Goal: Task Accomplishment & Management: Use online tool/utility

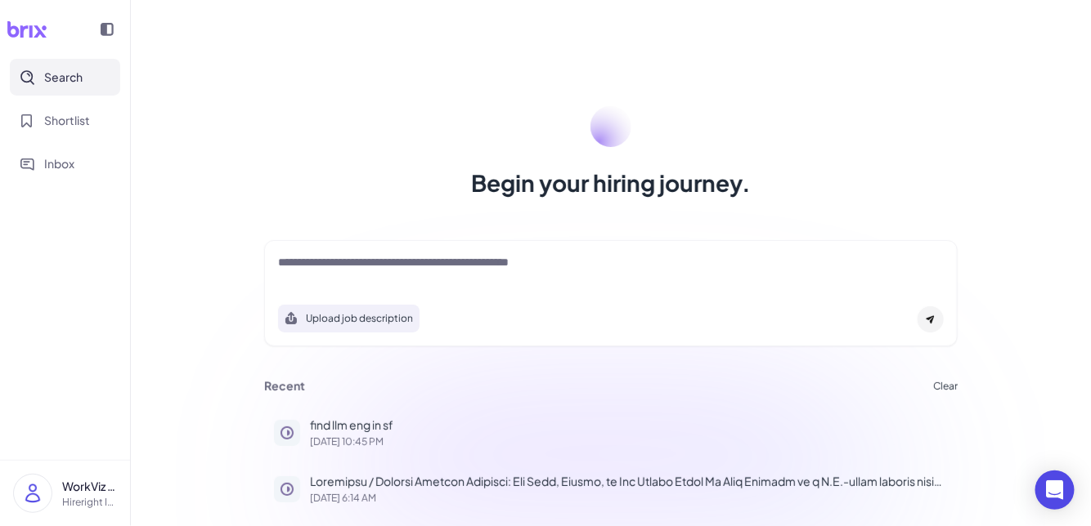
click at [514, 263] on textarea at bounding box center [610, 264] width 665 height 20
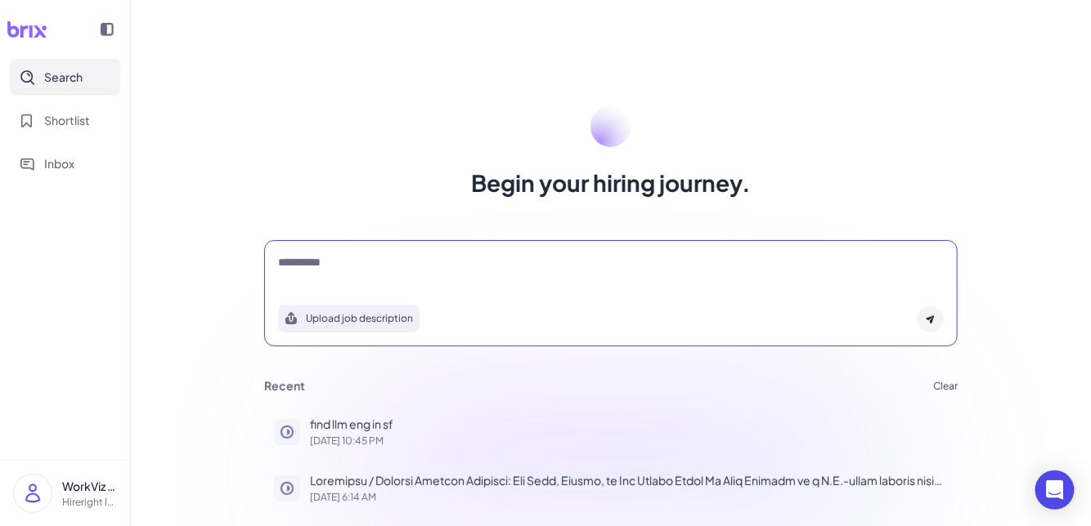
type textarea "*********"
type textarea "*"
type textarea "**********"
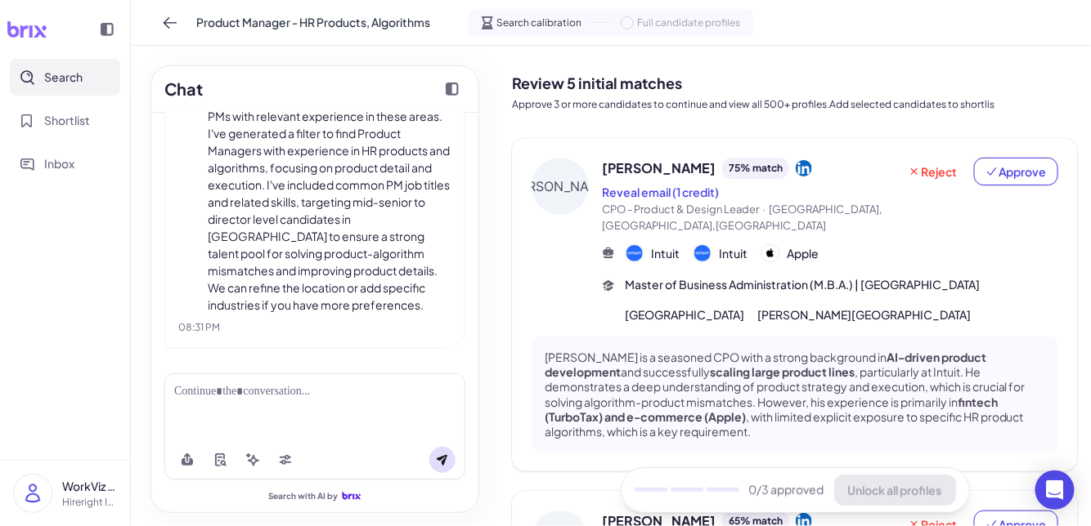
click at [352, 399] on div at bounding box center [314, 391] width 281 height 17
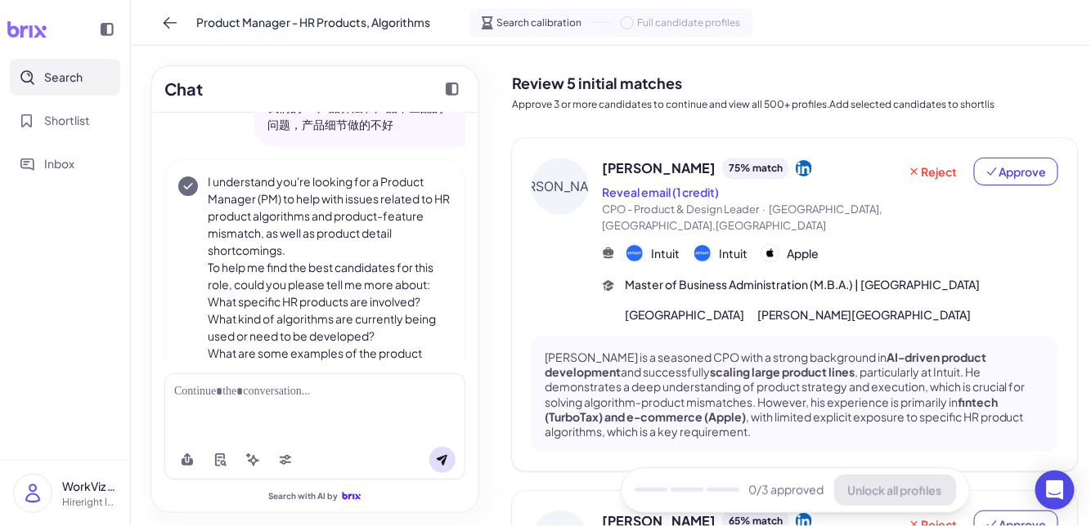
scroll to position [101, 0]
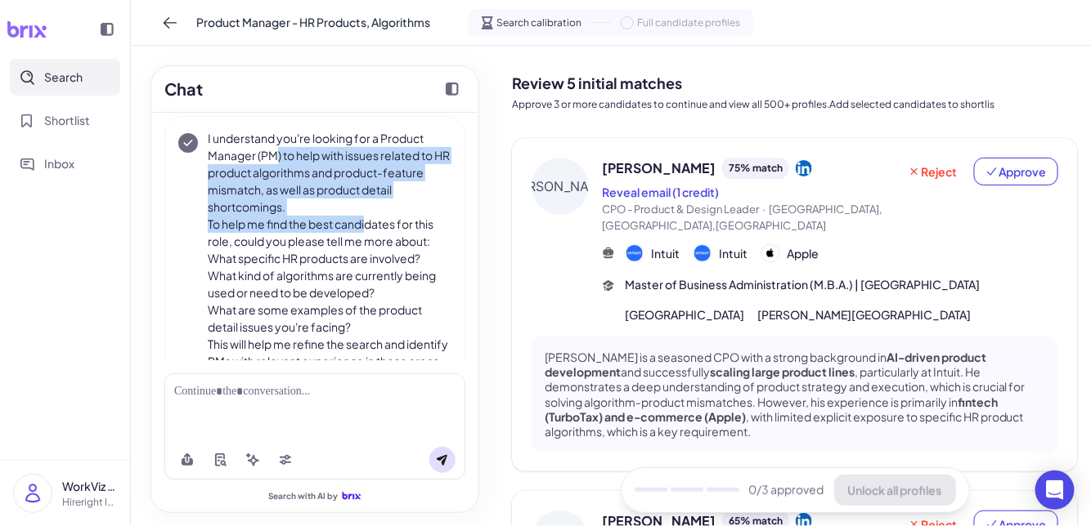
drag, startPoint x: 279, startPoint y: 152, endPoint x: 368, endPoint y: 217, distance: 110.5
click at [369, 218] on div "I understand you're looking for a Product Manager (PM) to help with issues rela…" at bounding box center [330, 344] width 244 height 429
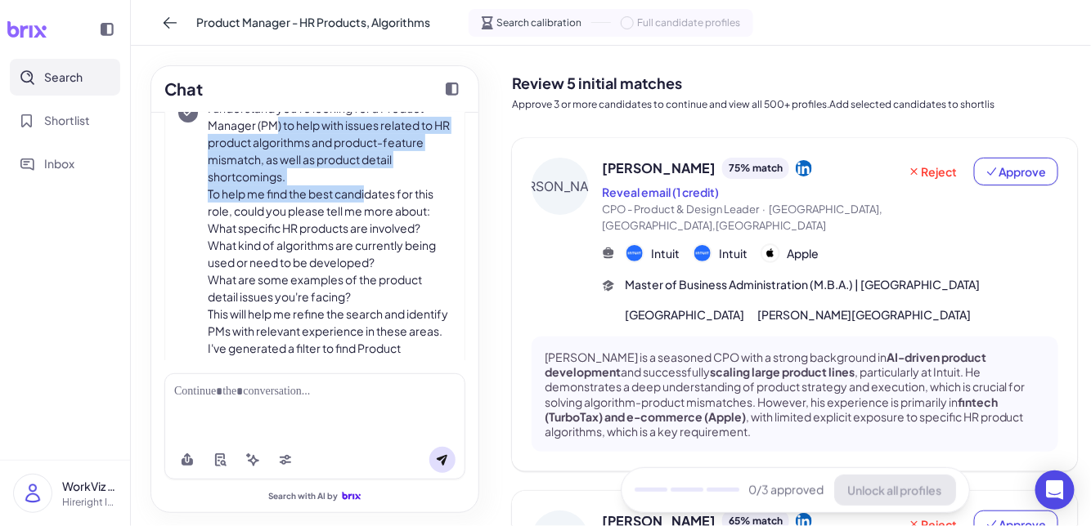
scroll to position [137, 0]
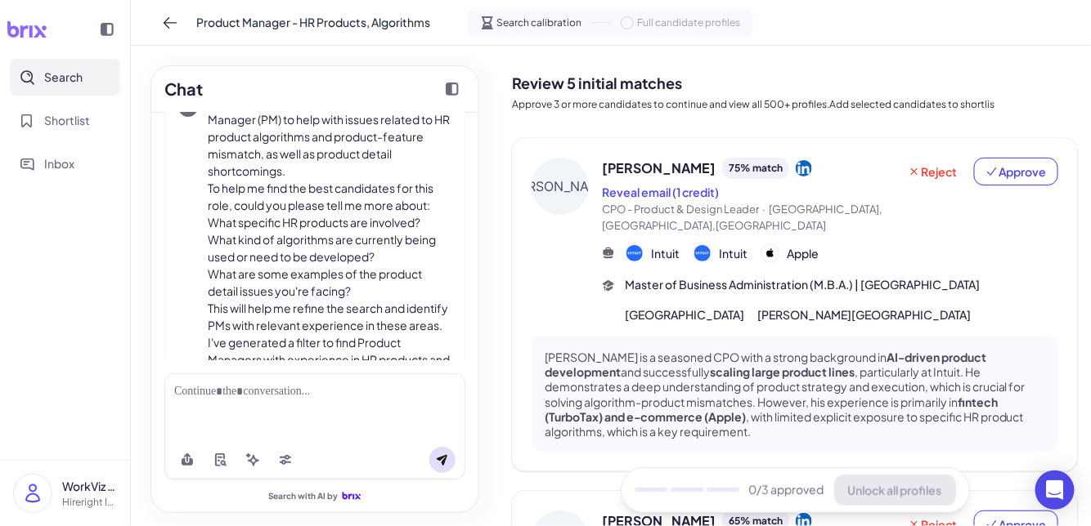
click at [260, 149] on p "I understand you're looking for a Product Manager (PM) to help with issues rela…" at bounding box center [330, 137] width 244 height 86
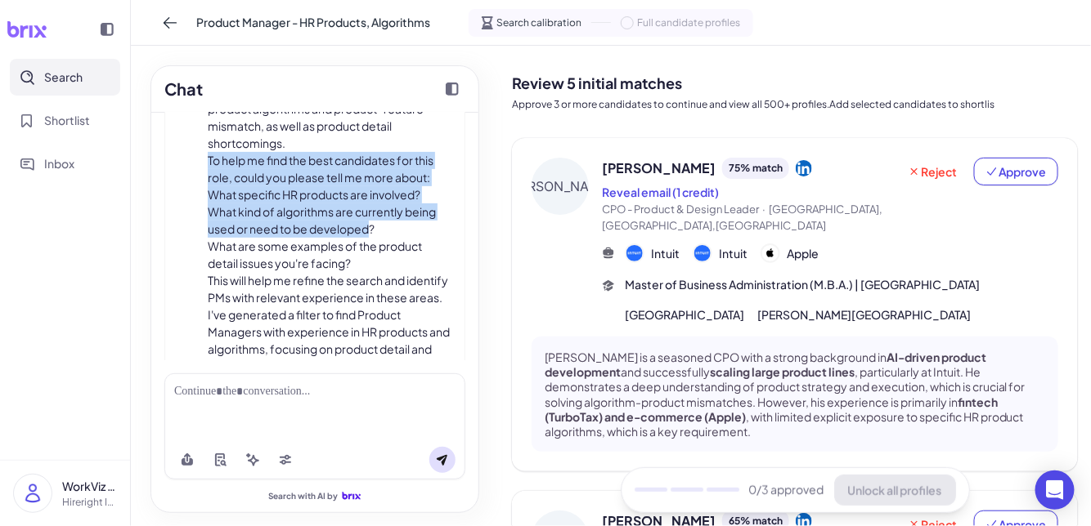
drag, startPoint x: 208, startPoint y: 156, endPoint x: 369, endPoint y: 222, distance: 174.1
click at [369, 223] on div "I understand you're looking for a Product Manager (PM) to help with issues rela…" at bounding box center [330, 280] width 244 height 429
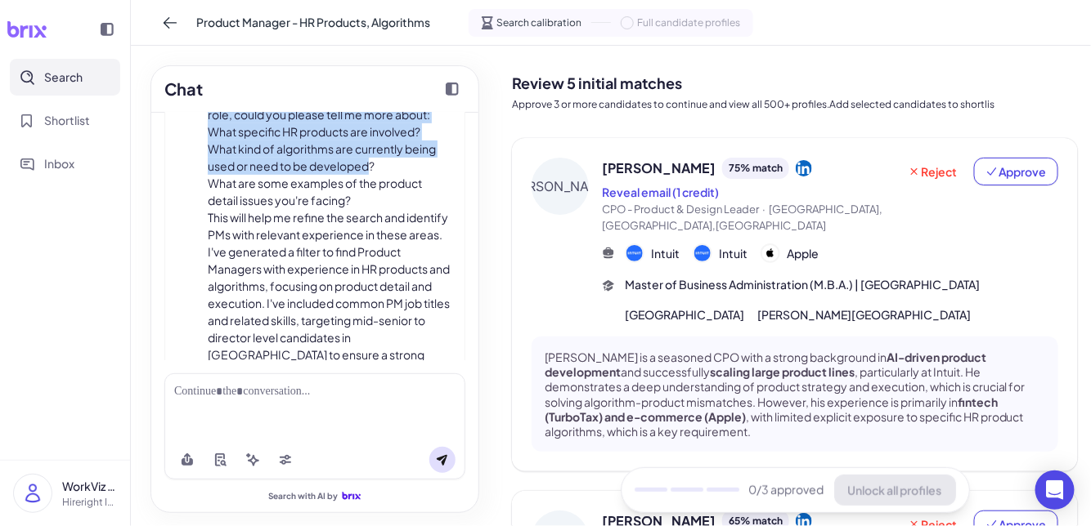
scroll to position [182, 0]
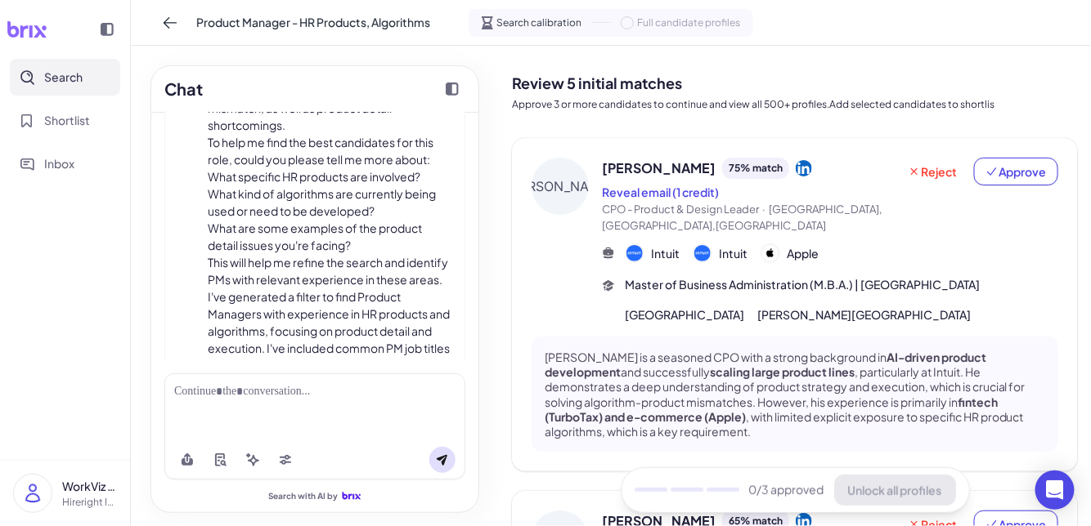
click at [396, 171] on li "What specific HR products are involved?" at bounding box center [330, 176] width 244 height 17
drag, startPoint x: 206, startPoint y: 178, endPoint x: 336, endPoint y: 177, distance: 130.0
click at [337, 178] on div "I understand you're looking for a Product Manager (PM) to help with issues rela…" at bounding box center [314, 262] width 273 height 429
click at [268, 401] on div at bounding box center [314, 391] width 281 height 17
drag, startPoint x: 278, startPoint y: 193, endPoint x: 325, endPoint y: 192, distance: 47.4
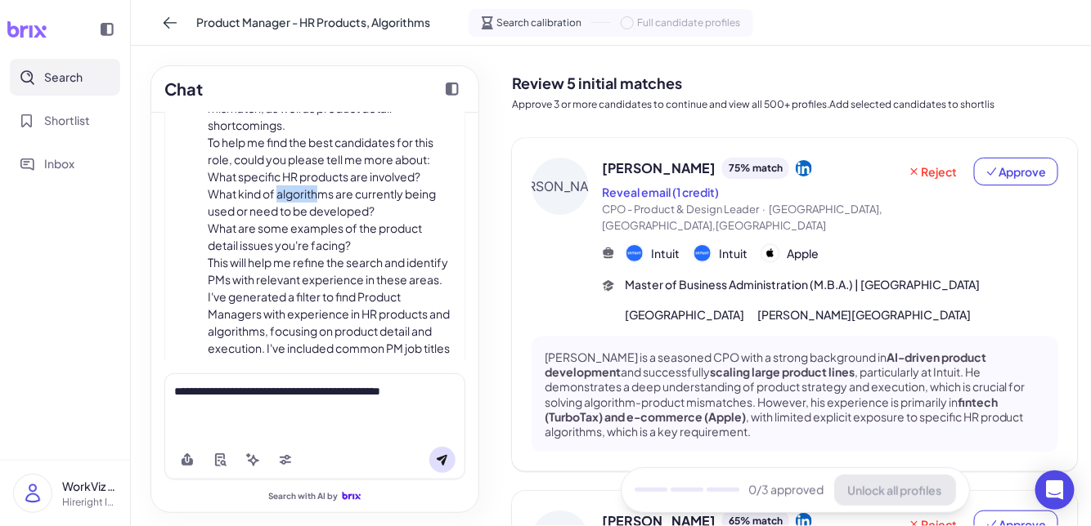
click at [327, 193] on li "What kind of algorithms are currently being used or need to be developed?" at bounding box center [330, 203] width 244 height 34
click at [438, 407] on div "**********" at bounding box center [314, 407] width 301 height 67
click at [414, 401] on div "**********" at bounding box center [314, 391] width 281 height 17
click at [422, 397] on div "**********" at bounding box center [314, 391] width 281 height 17
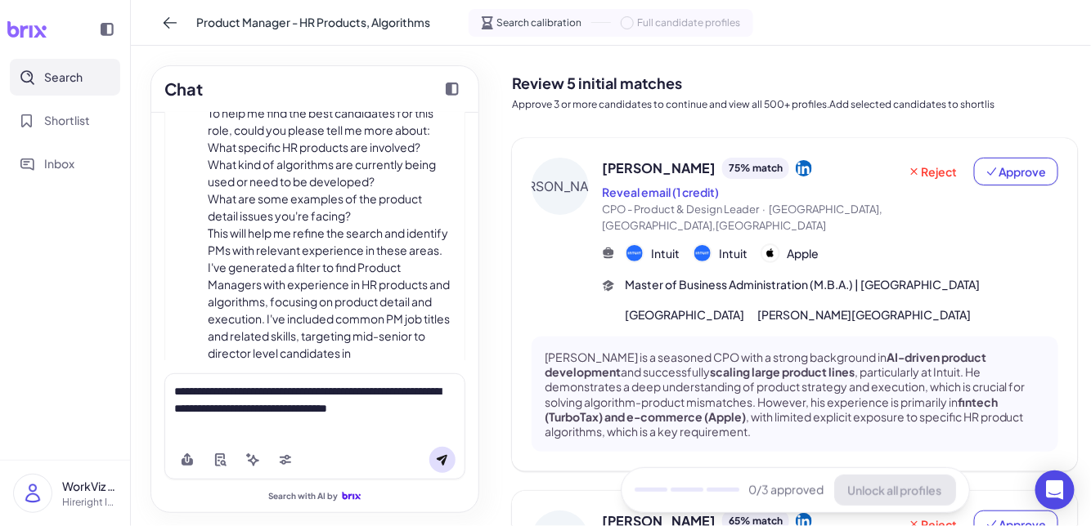
scroll to position [213, 0]
click at [301, 214] on li "What are some examples of the product detail issues you're facing?" at bounding box center [330, 207] width 244 height 34
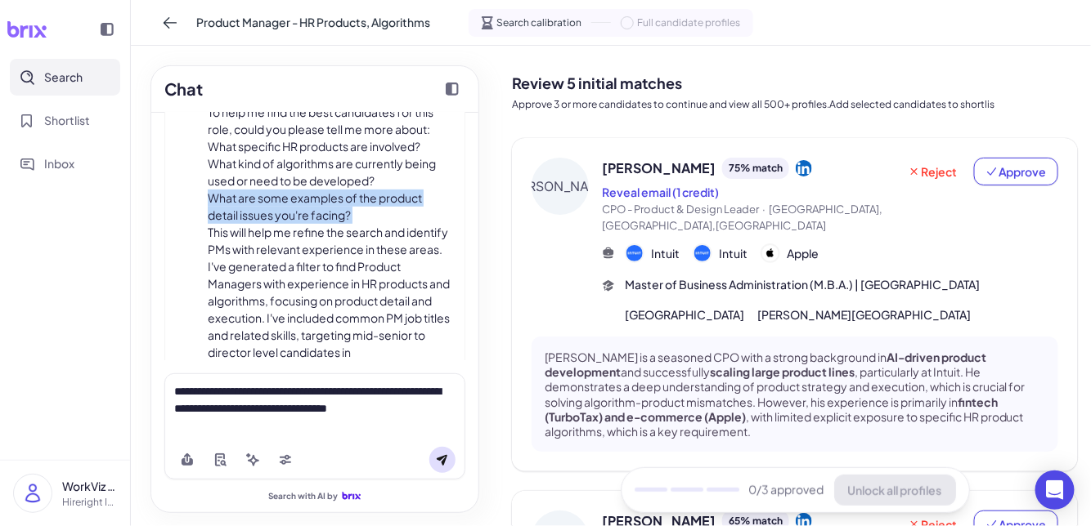
click at [301, 214] on li "What are some examples of the product detail issues you're facing?" at bounding box center [330, 207] width 244 height 34
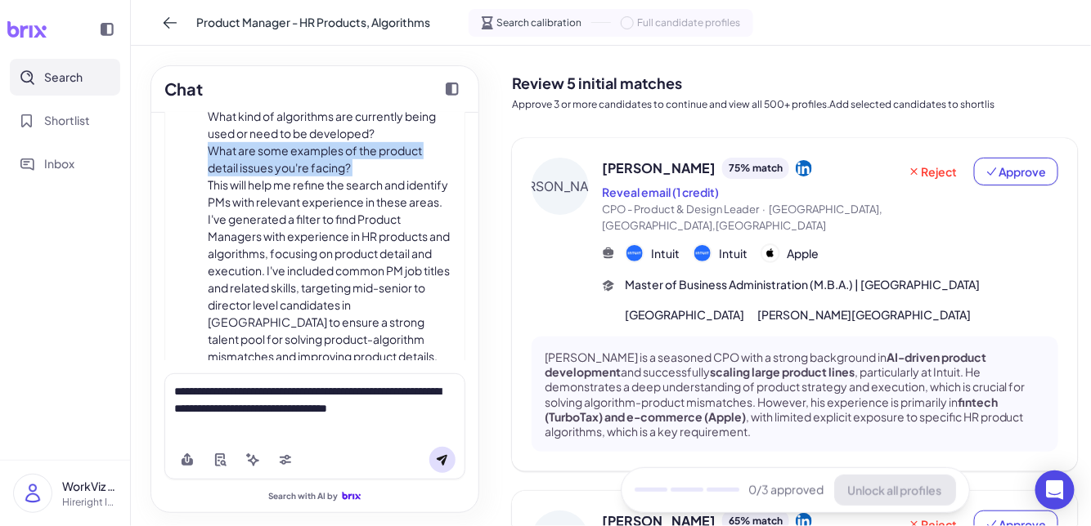
scroll to position [263, 0]
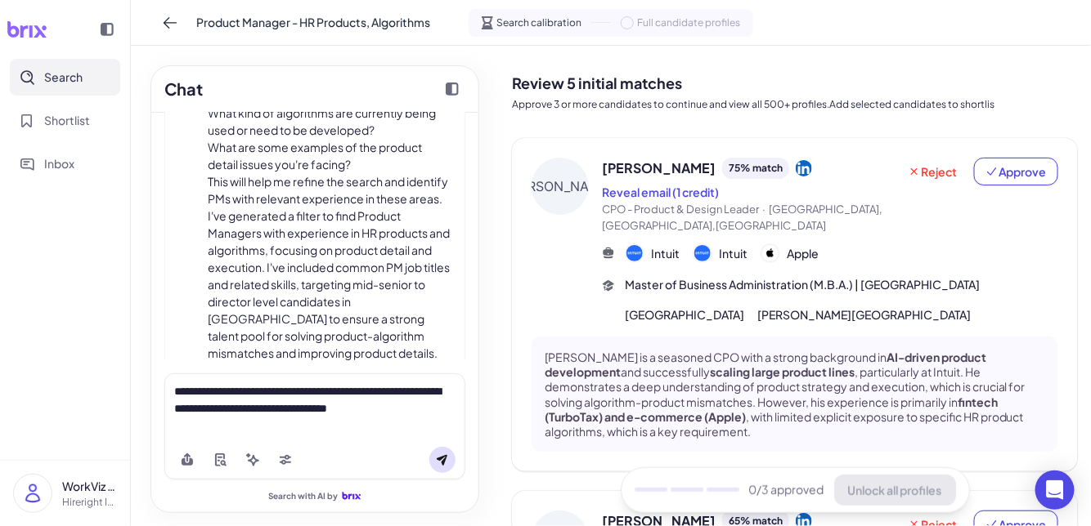
click at [438, 419] on div "**********" at bounding box center [314, 407] width 301 height 67
click at [438, 411] on div "**********" at bounding box center [314, 400] width 281 height 34
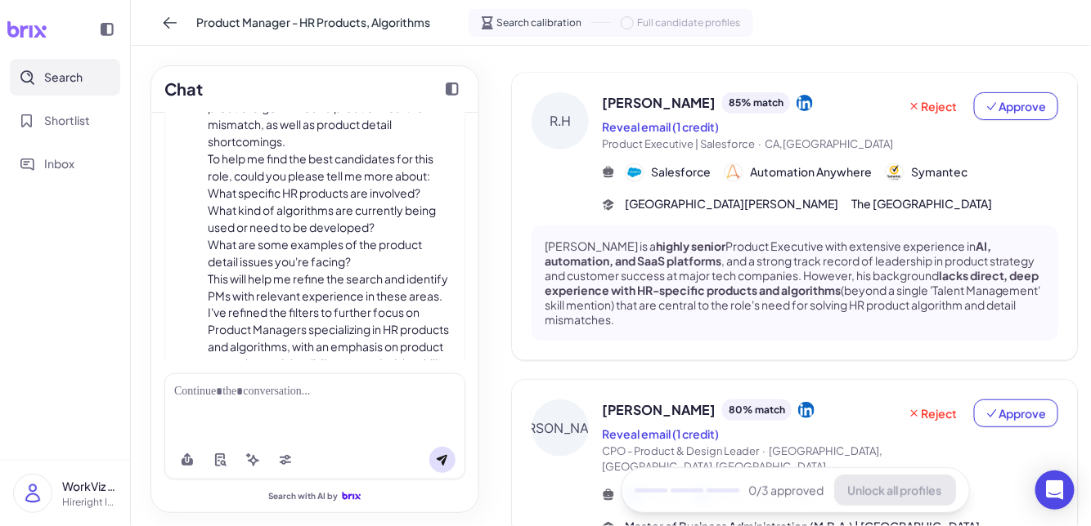
scroll to position [34, 0]
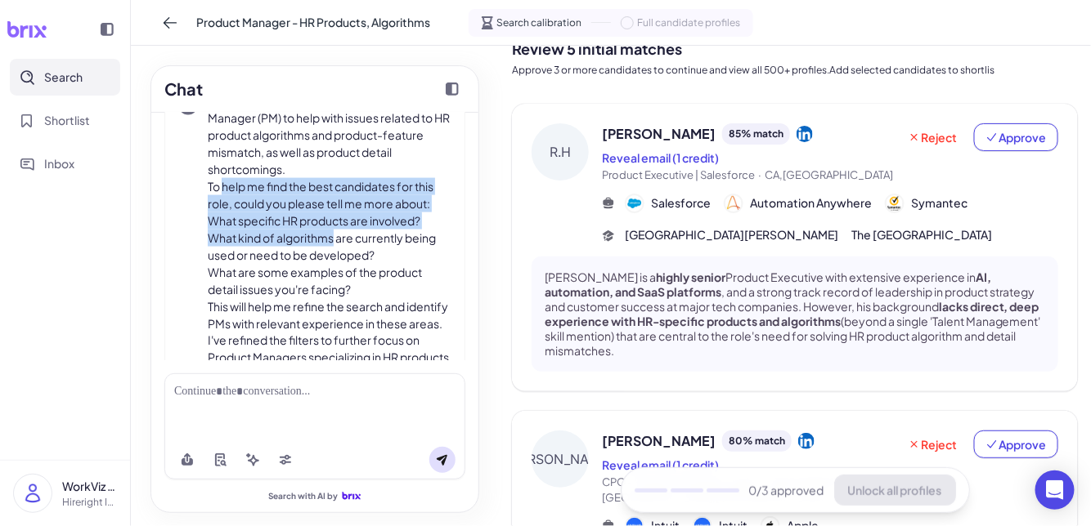
drag, startPoint x: 221, startPoint y: 190, endPoint x: 334, endPoint y: 241, distance: 124.4
click at [334, 241] on div "I understand you're looking for a Product Manager (PM) to help with issues rela…" at bounding box center [330, 341] width 244 height 498
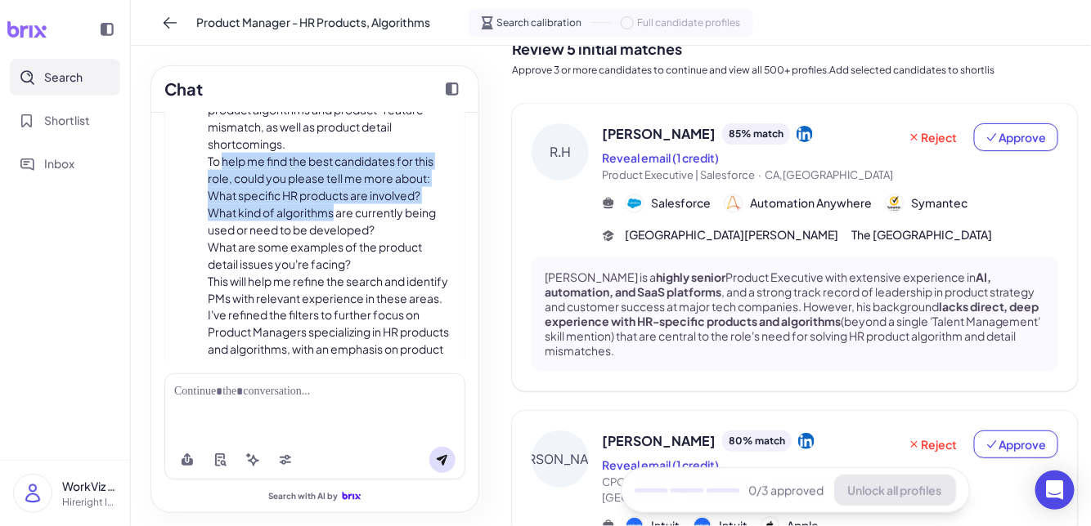
click at [287, 196] on li "What specific HR products are involved?" at bounding box center [330, 195] width 244 height 17
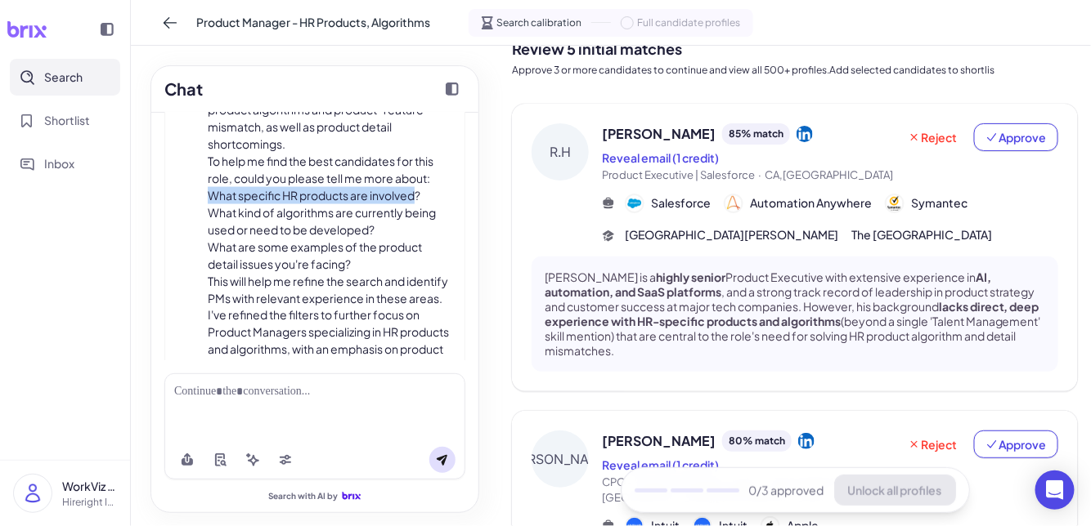
drag, startPoint x: 209, startPoint y: 190, endPoint x: 414, endPoint y: 193, distance: 205.2
click at [414, 194] on li "What specific HR products are involved?" at bounding box center [330, 195] width 244 height 17
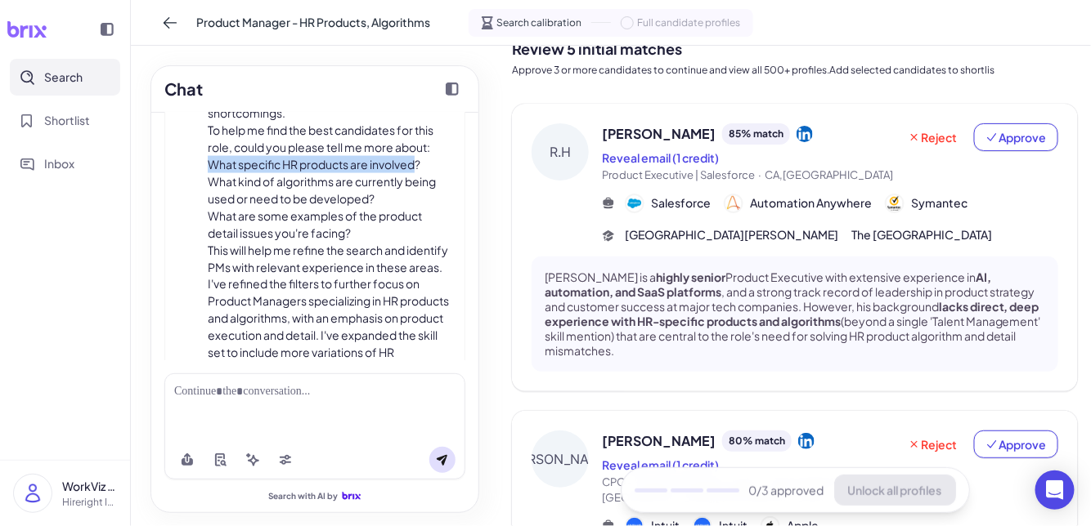
click at [378, 165] on li "What specific HR products are involved?" at bounding box center [330, 164] width 244 height 17
click at [358, 199] on li "What kind of algorithms are currently being used or need to be developed?" at bounding box center [330, 190] width 244 height 34
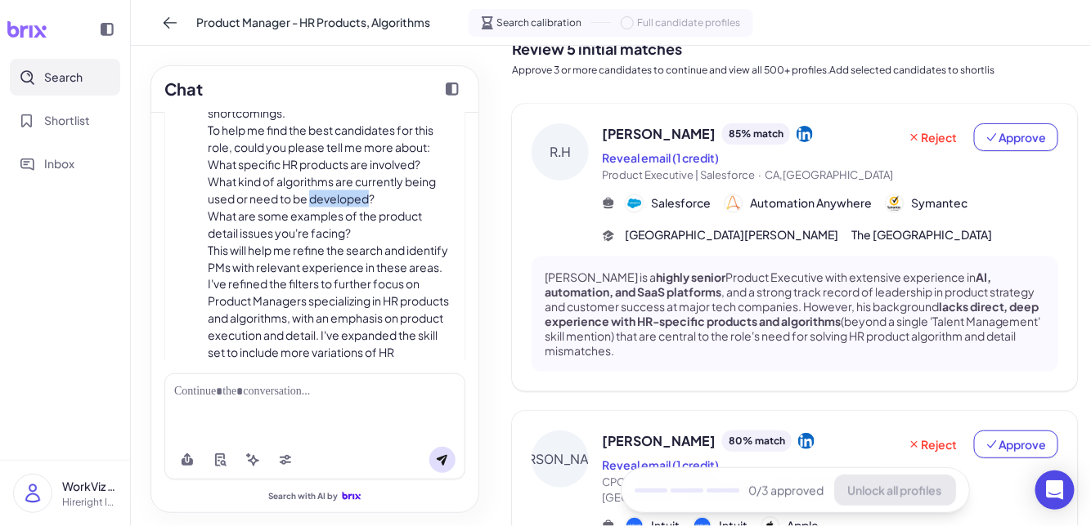
click at [358, 199] on li "What kind of algorithms are currently being used or need to be developed?" at bounding box center [330, 190] width 244 height 34
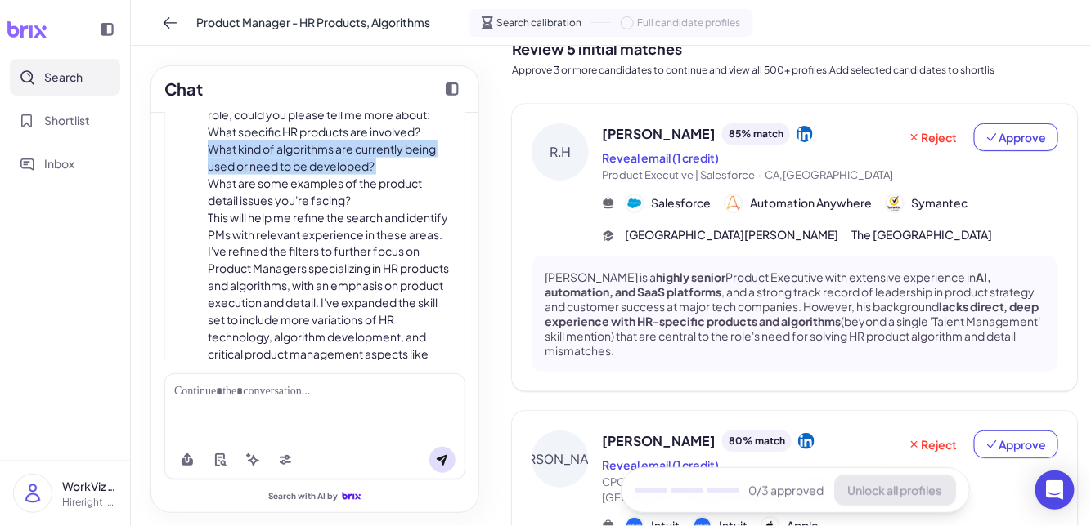
scroll to position [862, 0]
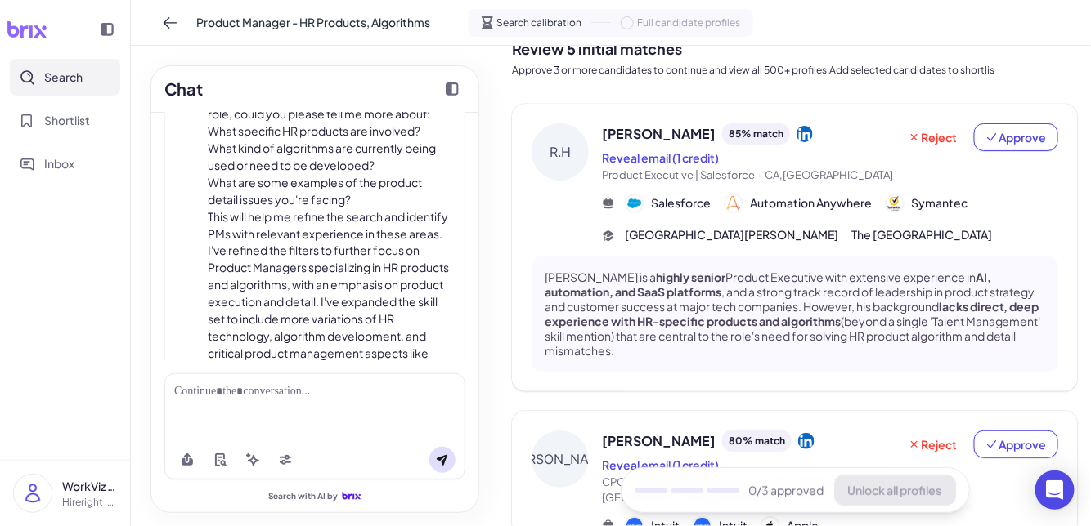
click at [358, 199] on li "What are some examples of the product detail issues you're facing?" at bounding box center [330, 191] width 244 height 34
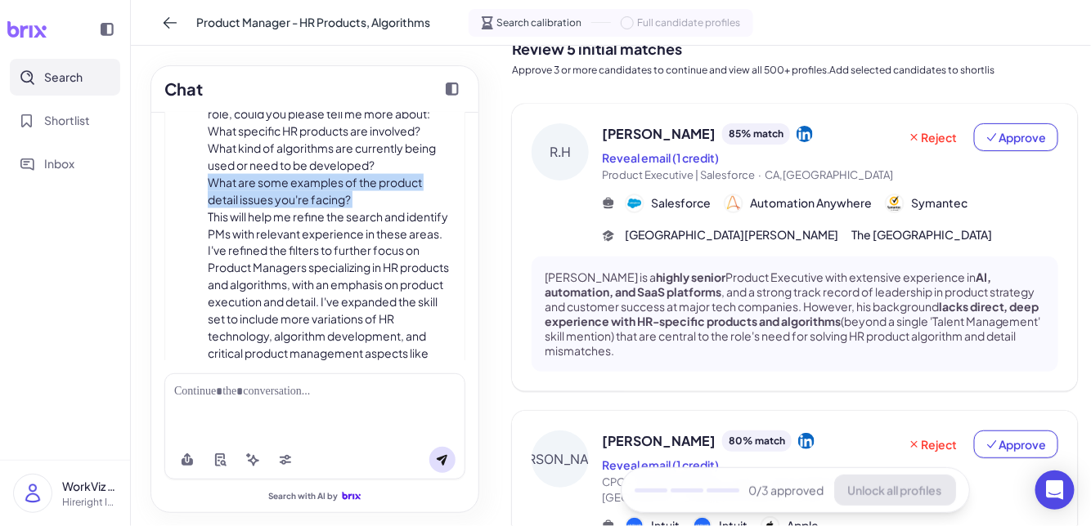
click at [358, 199] on li "What are some examples of the product detail issues you're facing?" at bounding box center [330, 191] width 244 height 34
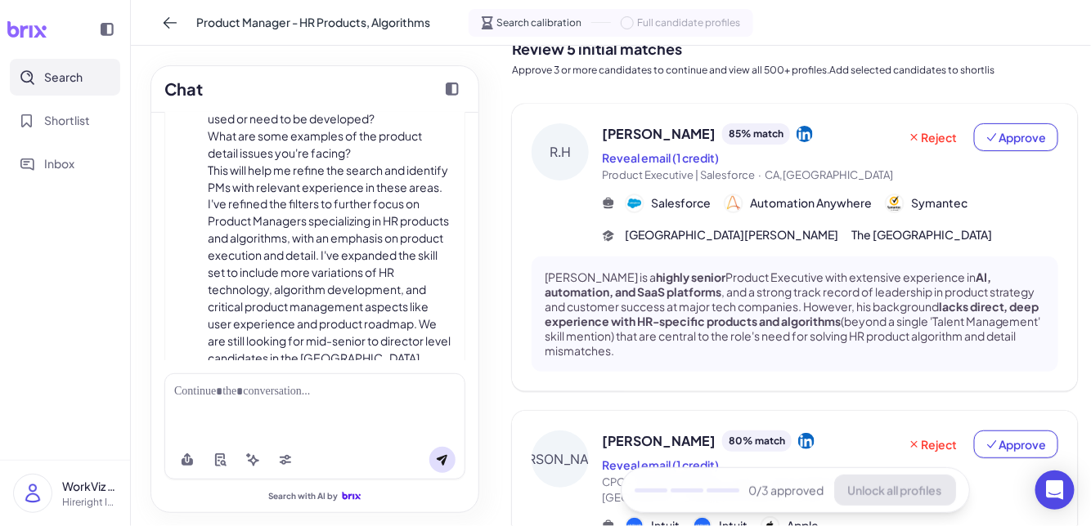
click at [358, 199] on p "This will help me refine the search and identify PMs with relevant experience i…" at bounding box center [330, 308] width 244 height 292
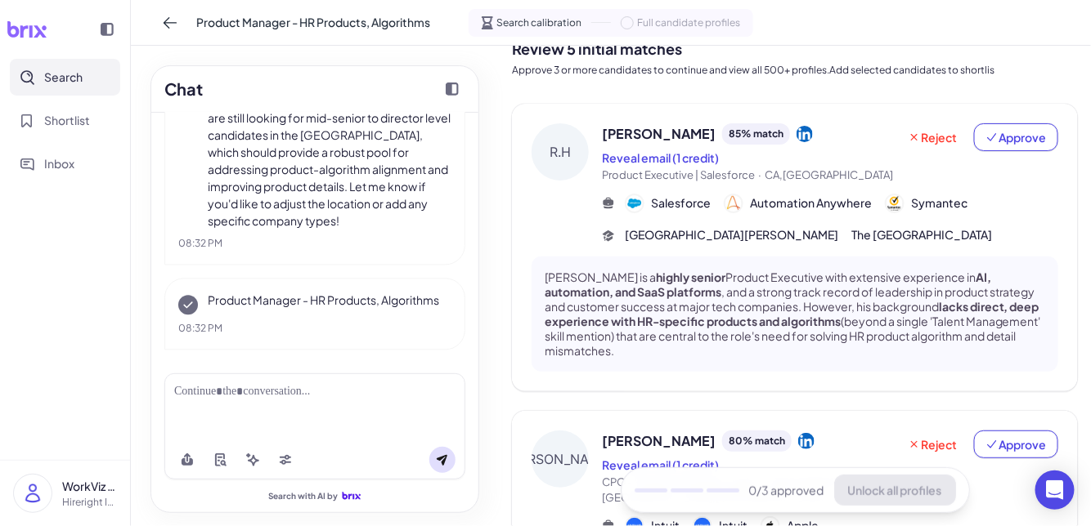
click at [320, 399] on div at bounding box center [314, 391] width 281 height 17
click at [414, 392] on div "**********" at bounding box center [314, 400] width 281 height 34
click at [337, 388] on div "**********" at bounding box center [314, 400] width 281 height 34
click at [221, 411] on div "**********" at bounding box center [314, 400] width 281 height 34
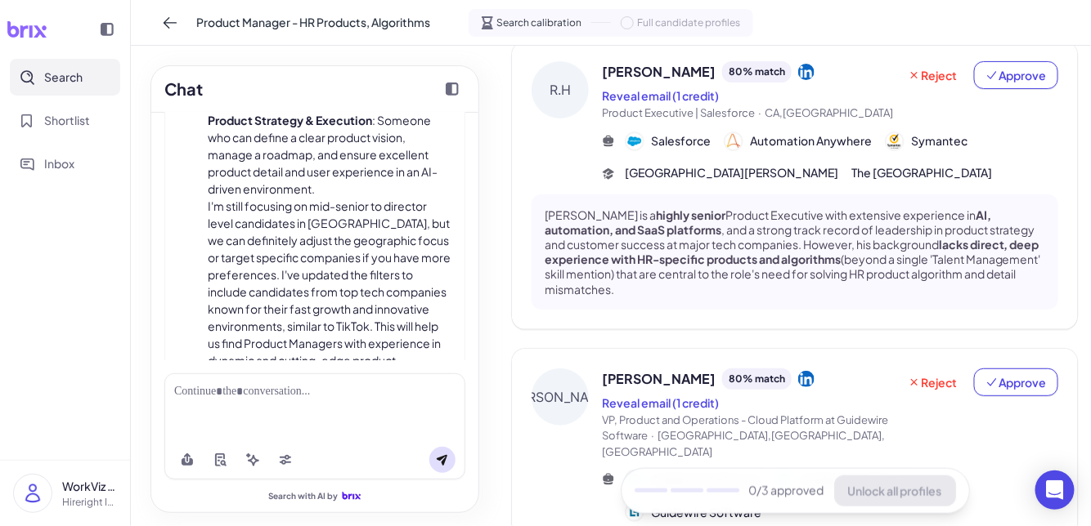
scroll to position [636, 0]
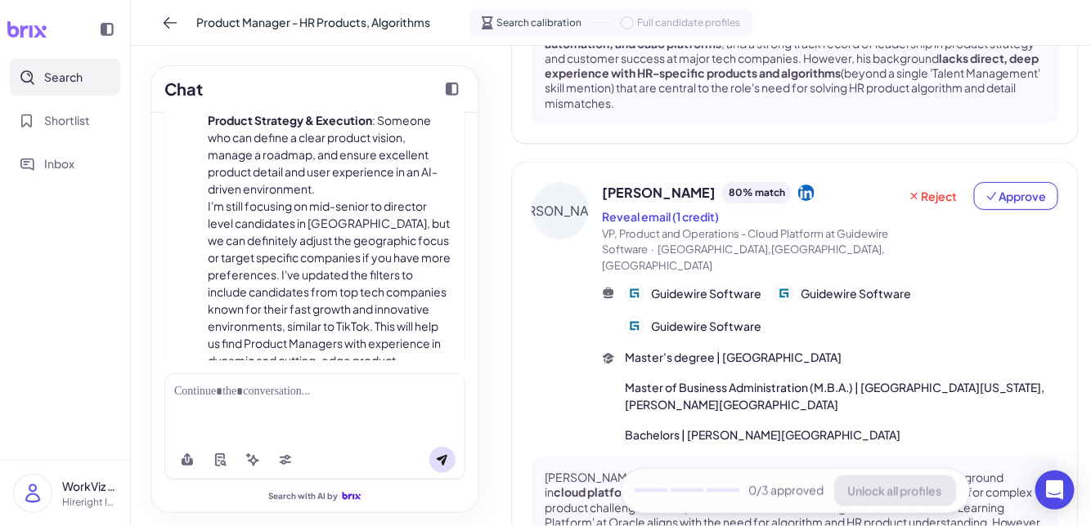
click at [693, 285] on span "Guidewire Software" at bounding box center [706, 293] width 110 height 17
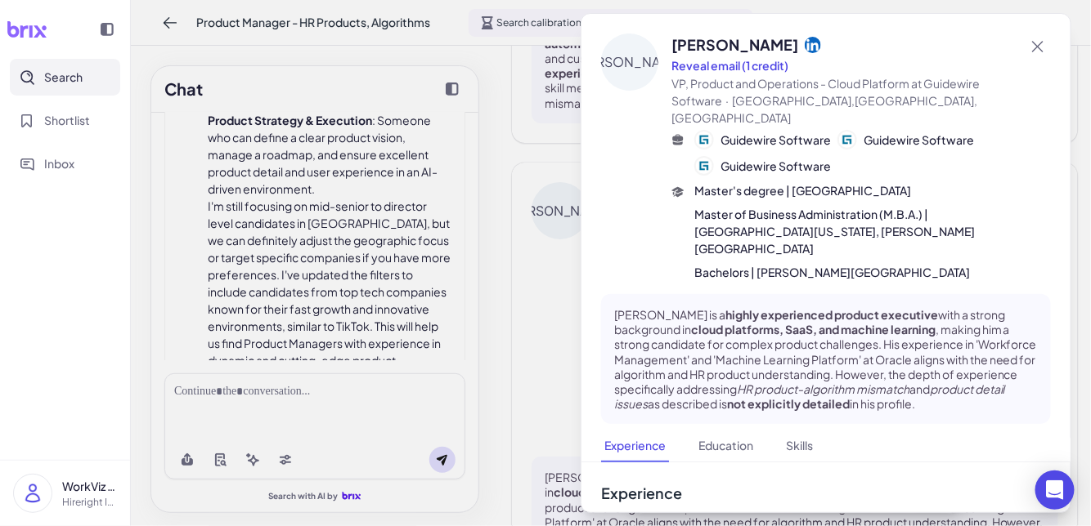
click at [693, 275] on div at bounding box center [545, 263] width 1091 height 526
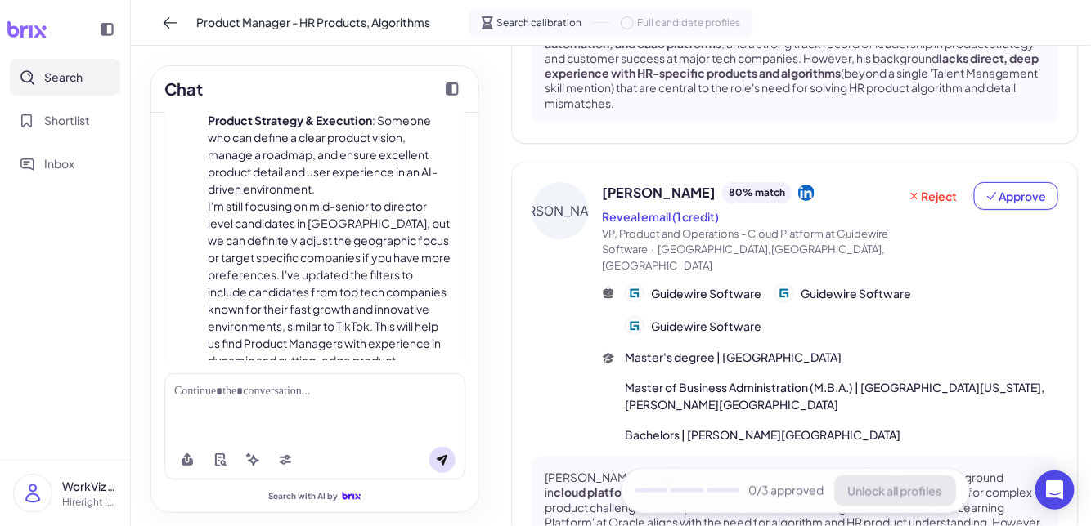
click at [715, 285] on span "Guidewire Software" at bounding box center [706, 293] width 110 height 17
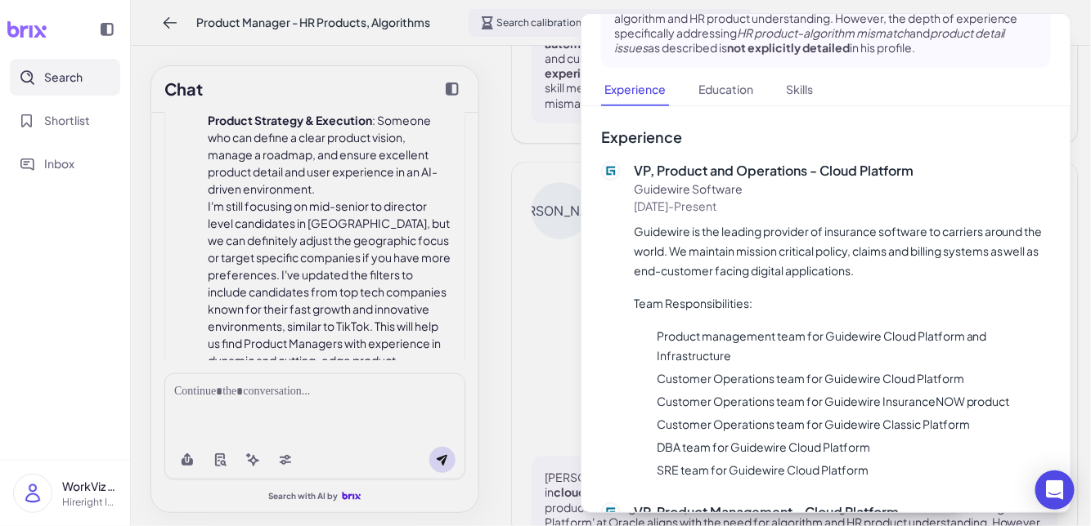
scroll to position [625, 0]
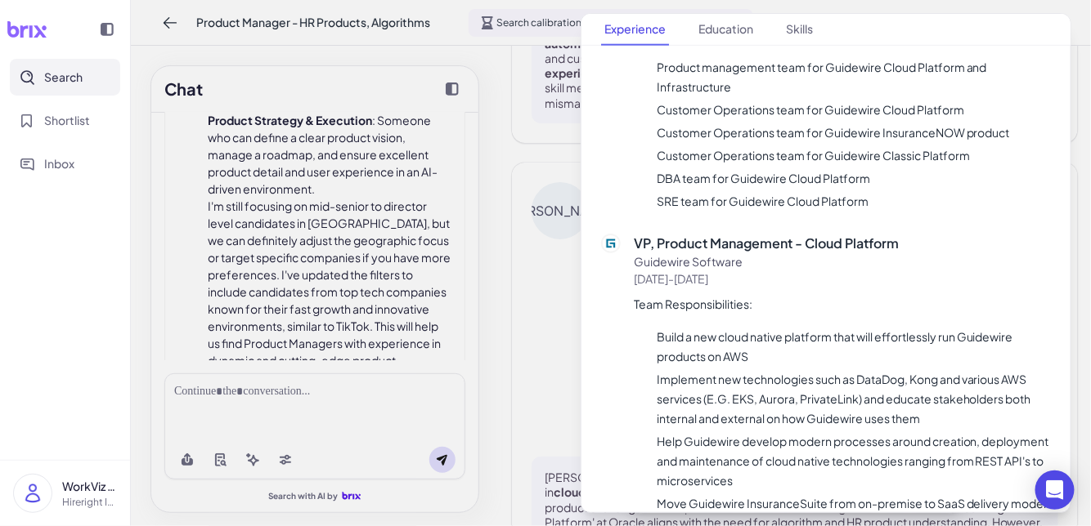
click at [542, 363] on div at bounding box center [545, 263] width 1091 height 526
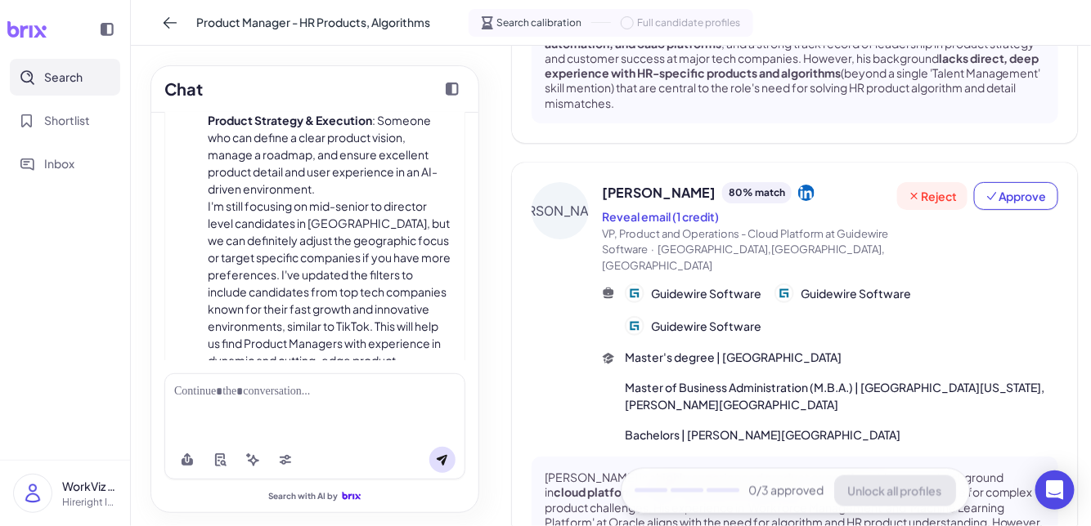
click at [908, 200] on span "Reject" at bounding box center [931, 196] width 49 height 16
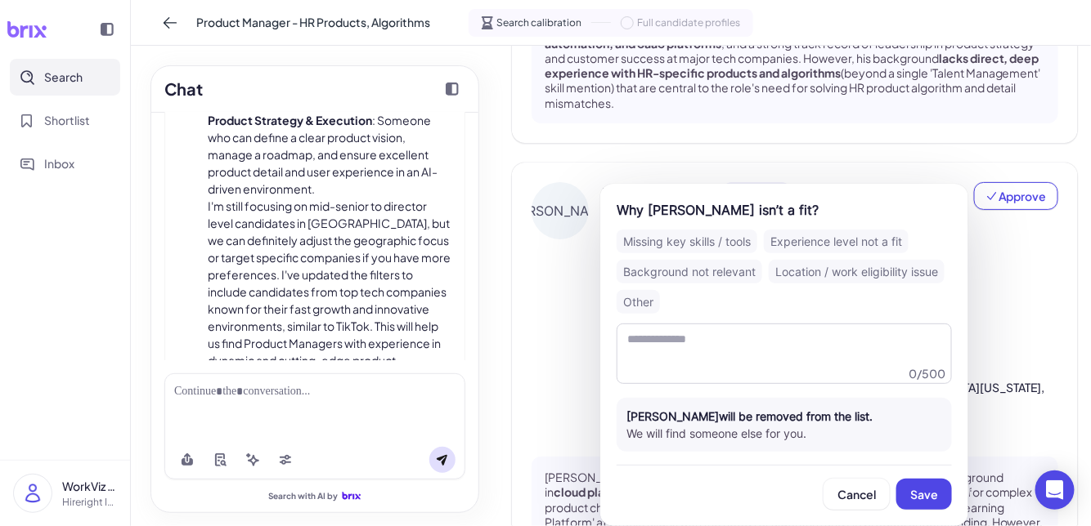
click at [711, 281] on div "Background not relevant" at bounding box center [689, 272] width 146 height 24
click at [908, 481] on button "Save" at bounding box center [924, 494] width 56 height 31
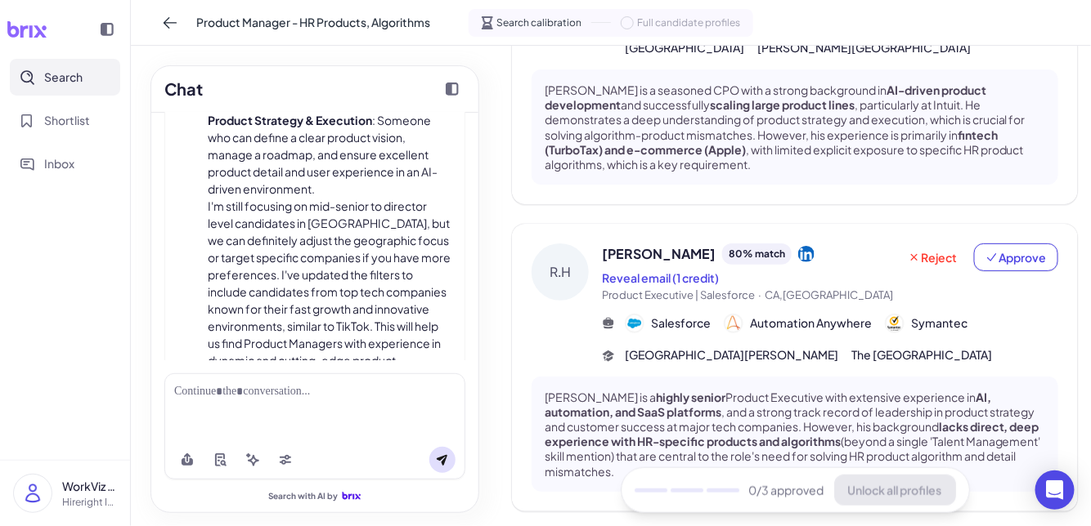
scroll to position [253, 0]
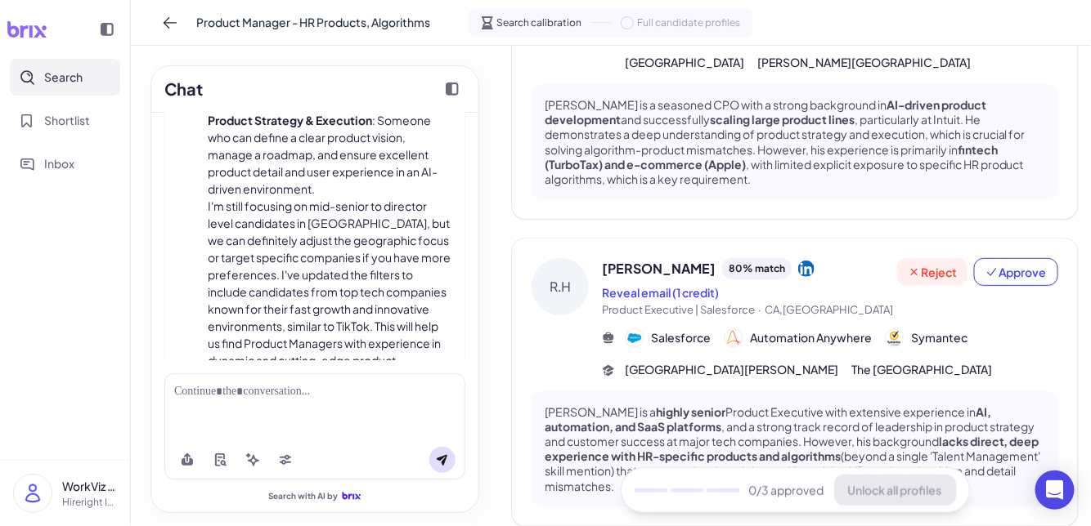
click at [908, 268] on icon at bounding box center [913, 272] width 13 height 13
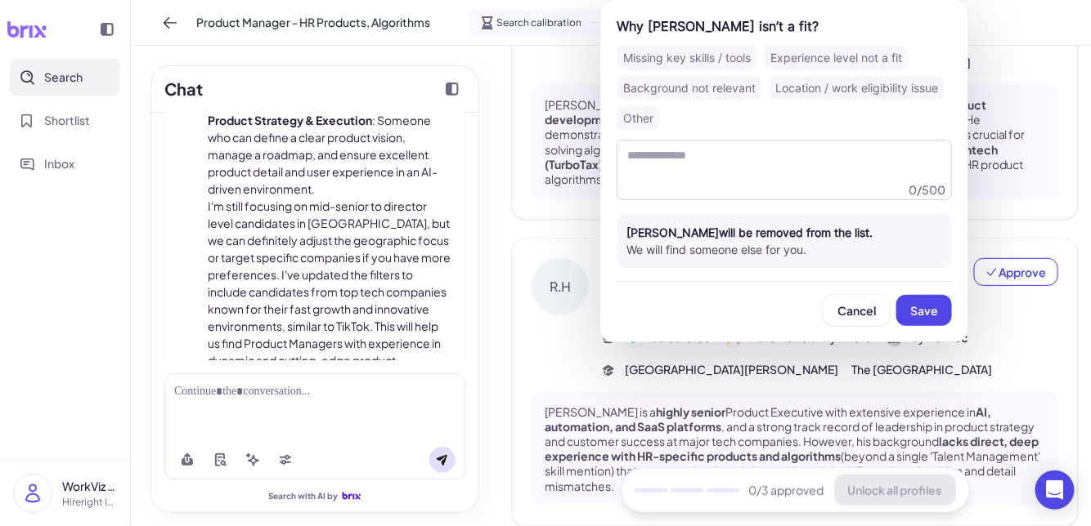
click at [708, 91] on div "Background not relevant" at bounding box center [689, 88] width 146 height 24
click at [908, 319] on button "Save" at bounding box center [924, 310] width 56 height 31
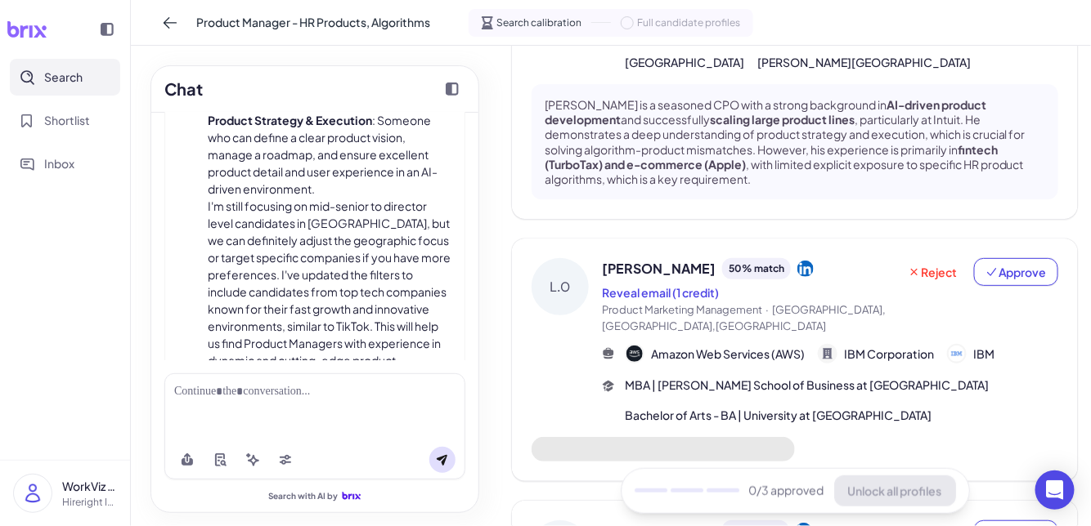
scroll to position [0, 0]
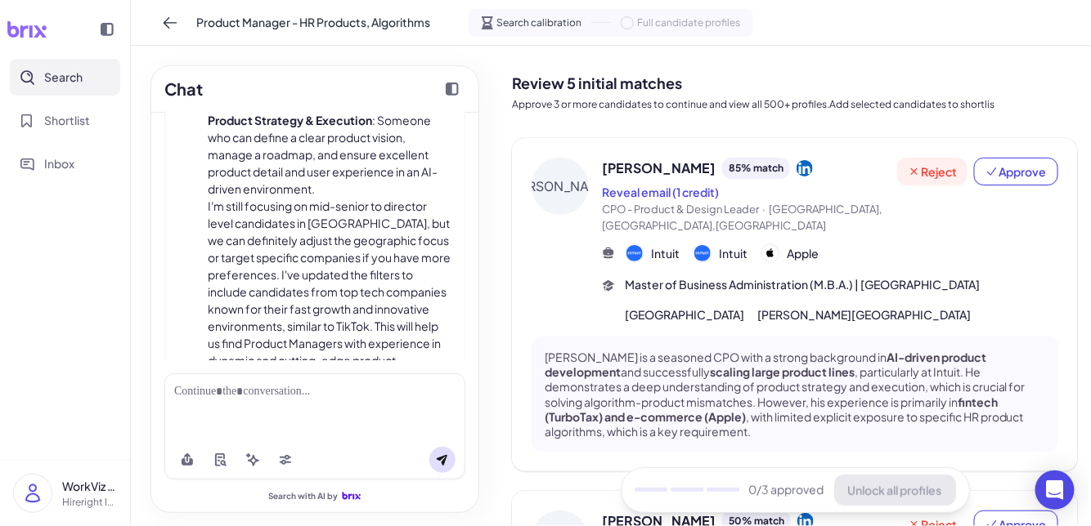
click at [908, 159] on button "Reject" at bounding box center [932, 172] width 70 height 28
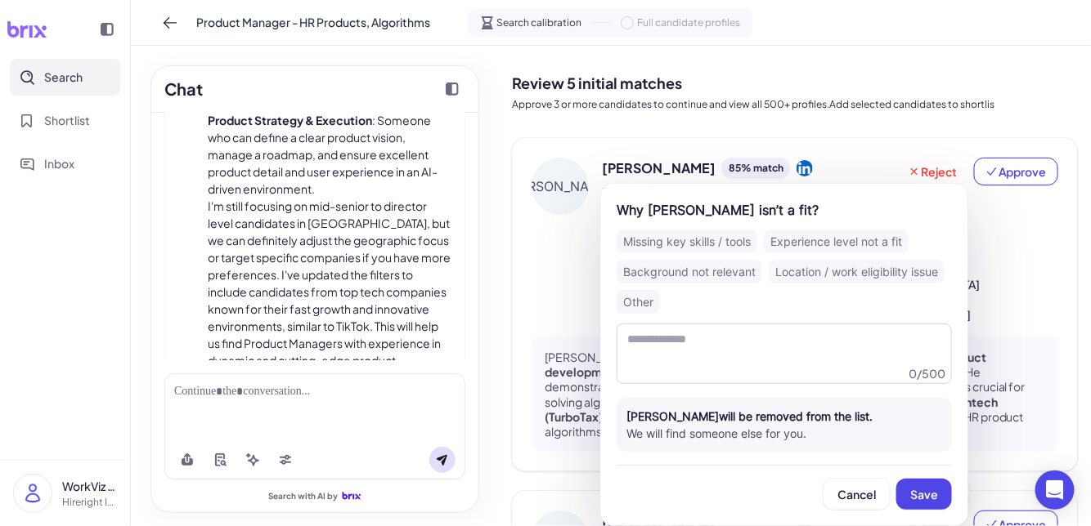
click at [867, 245] on div "Experience level not a fit" at bounding box center [836, 242] width 145 height 24
click at [876, 262] on div "Location / work eligibility issue" at bounding box center [856, 272] width 176 height 24
click at [647, 244] on div "Missing key skills / tools" at bounding box center [686, 242] width 141 height 24
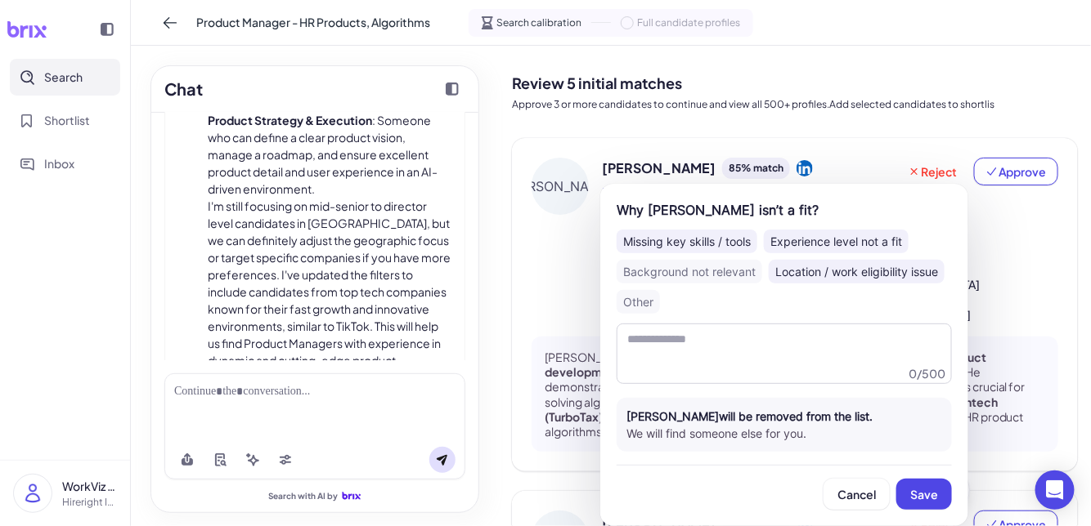
click at [665, 274] on div "Background not relevant" at bounding box center [689, 272] width 146 height 24
click at [804, 234] on div "Experience level not a fit" at bounding box center [836, 242] width 145 height 24
click at [812, 266] on div "Location / work eligibility issue" at bounding box center [856, 272] width 176 height 24
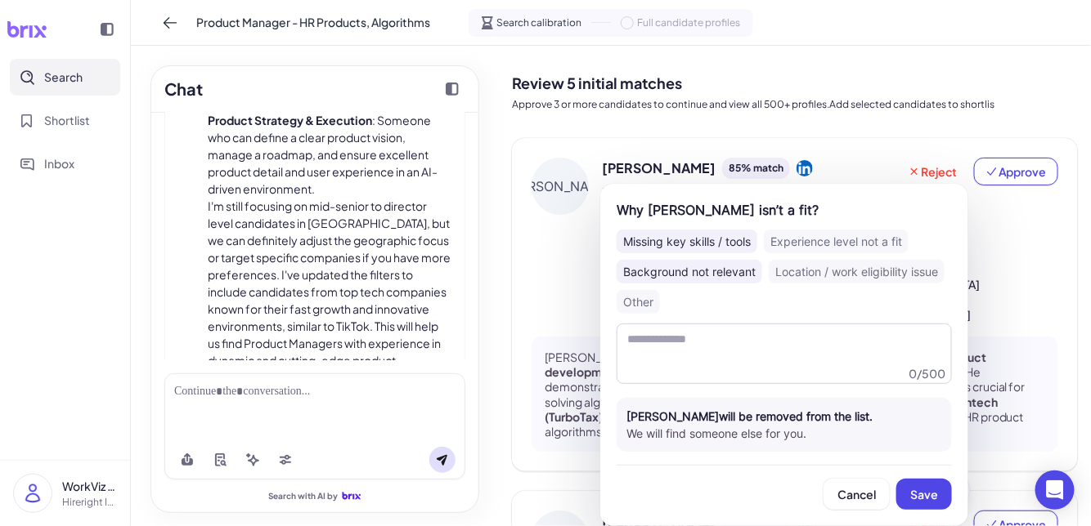
click at [724, 237] on div "Missing key skills / tools" at bounding box center [686, 242] width 141 height 24
click at [908, 493] on span "Save" at bounding box center [924, 494] width 28 height 15
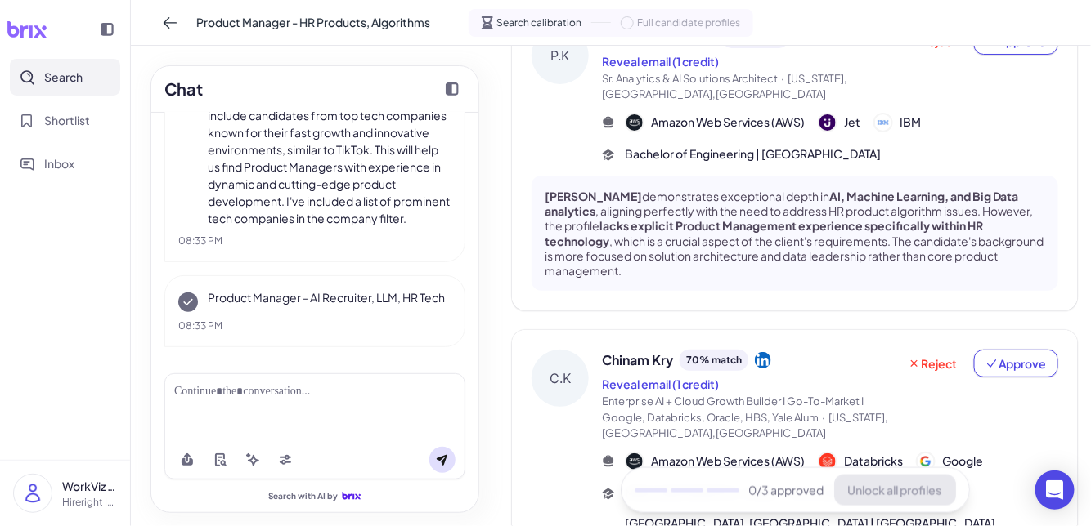
scroll to position [1008, 0]
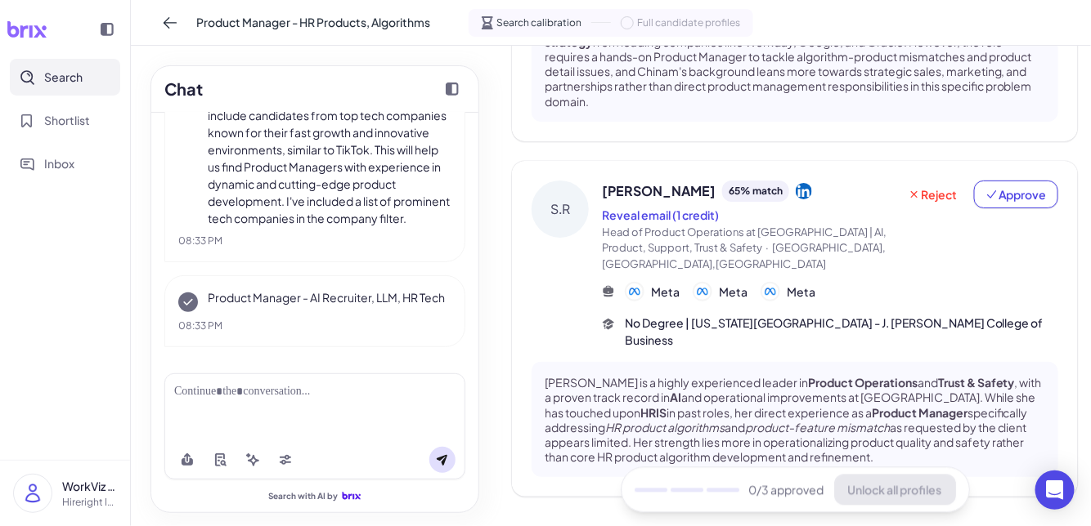
click at [336, 392] on div at bounding box center [314, 391] width 281 height 17
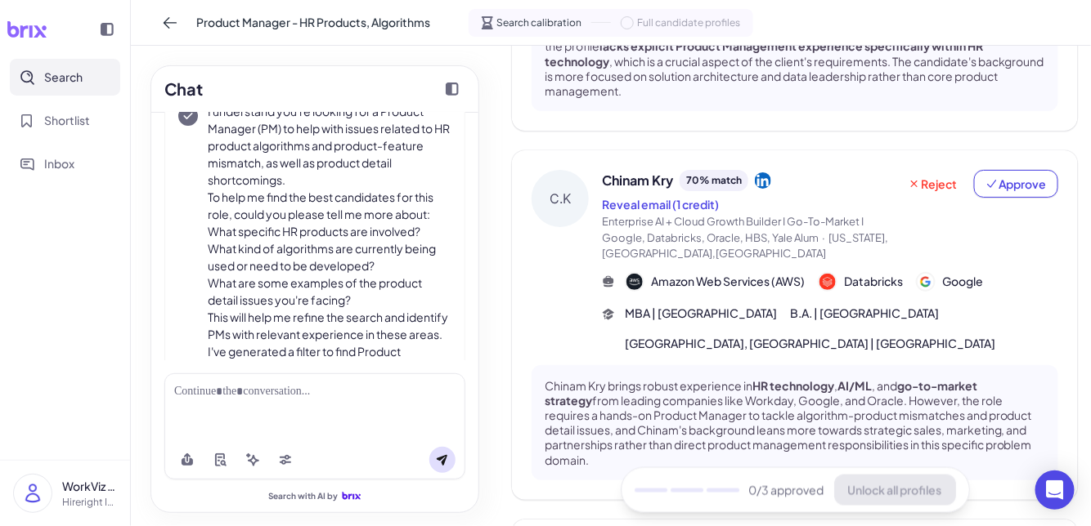
scroll to position [246, 0]
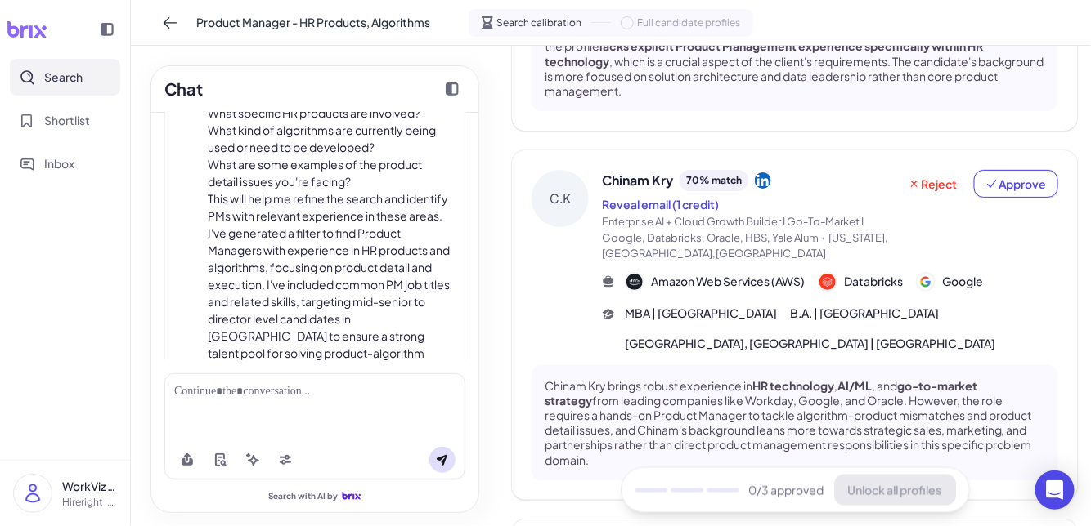
click at [378, 316] on p "This will help me refine the search and identify PMs with relevant experience i…" at bounding box center [330, 301] width 244 height 223
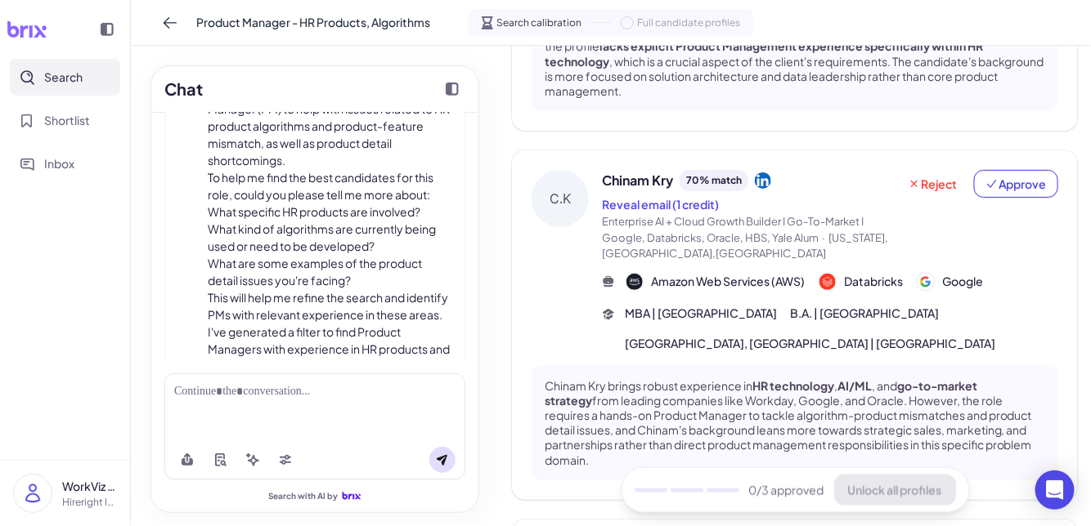
scroll to position [0, 0]
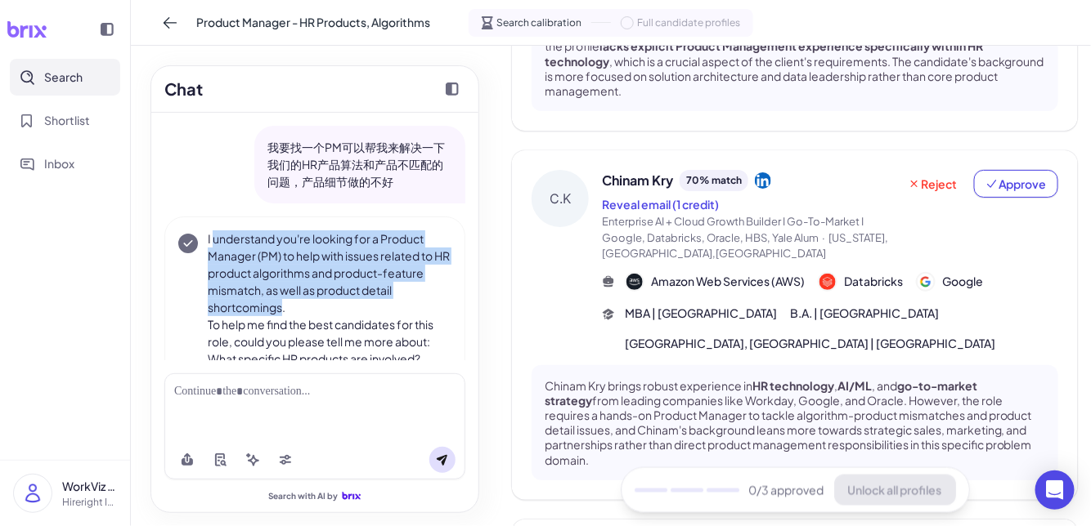
drag, startPoint x: 214, startPoint y: 246, endPoint x: 287, endPoint y: 316, distance: 101.2
click at [287, 316] on div "I understand you're looking for a Product Manager (PM) to help with issues rela…" at bounding box center [330, 445] width 244 height 429
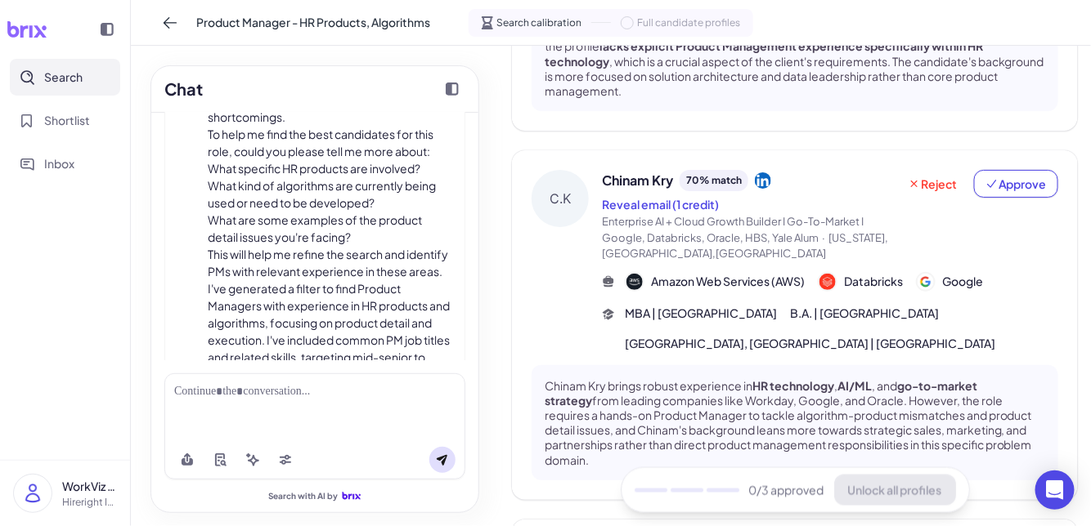
click at [298, 235] on li "What are some examples of the product detail issues you're facing?" at bounding box center [330, 229] width 244 height 34
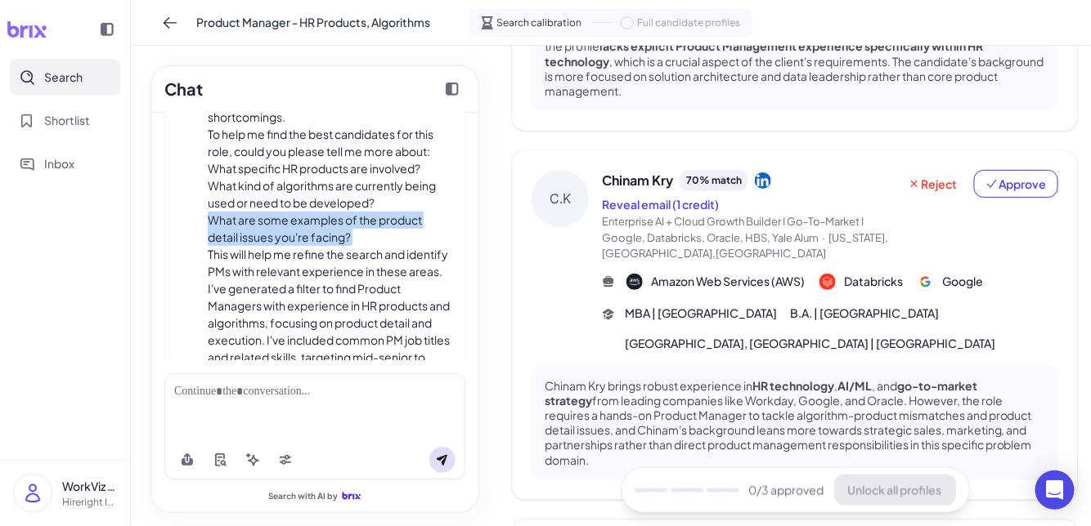
click at [298, 235] on li "What are some examples of the product detail issues you're facing?" at bounding box center [330, 229] width 244 height 34
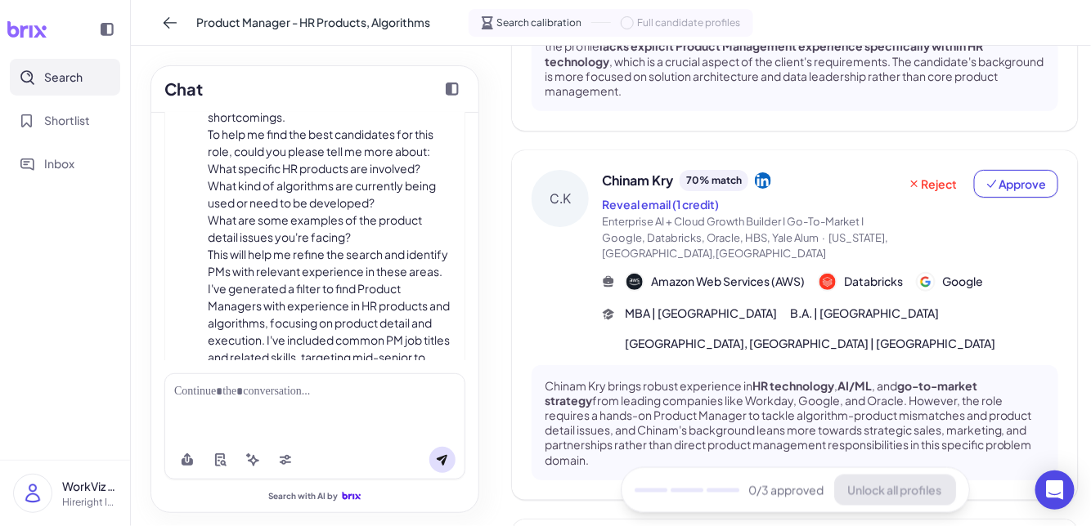
click at [315, 186] on li "What kind of algorithms are currently being used or need to be developed?" at bounding box center [330, 194] width 244 height 34
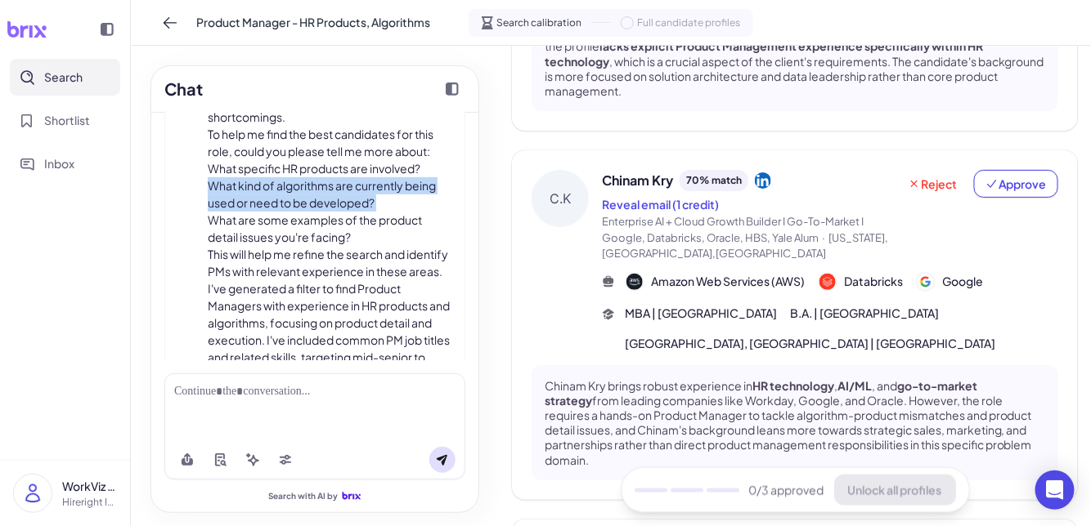
click at [315, 186] on li "What kind of algorithms are currently being used or need to be developed?" at bounding box center [330, 194] width 244 height 34
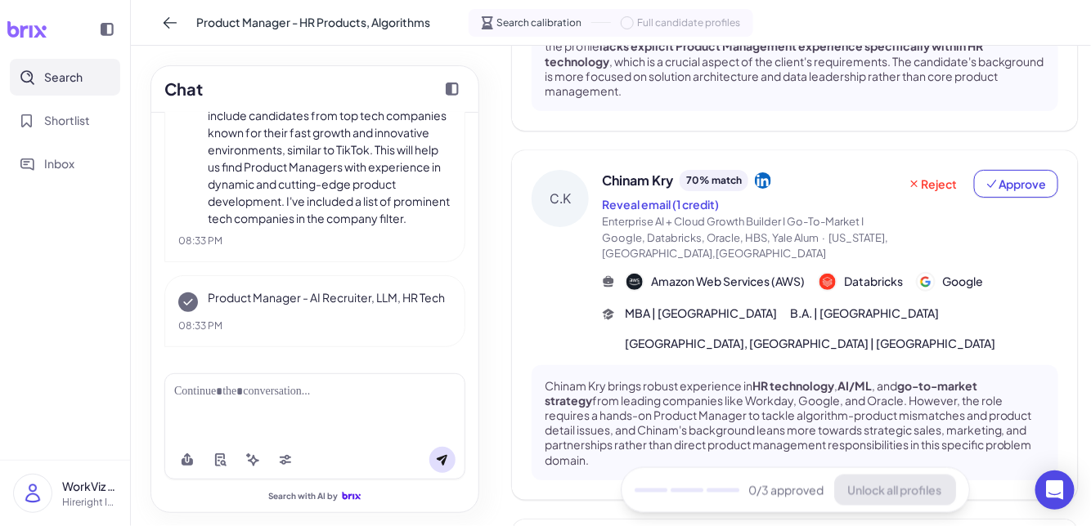
scroll to position [2048, 0]
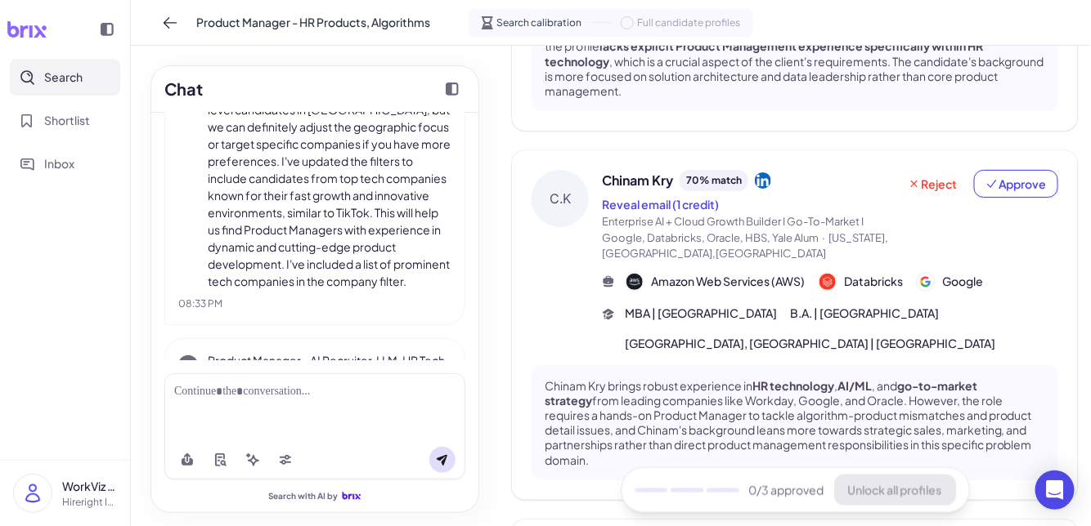
click at [328, 195] on p "I'm still focusing on mid-senior to director level candidates in the United Sta…" at bounding box center [330, 187] width 244 height 206
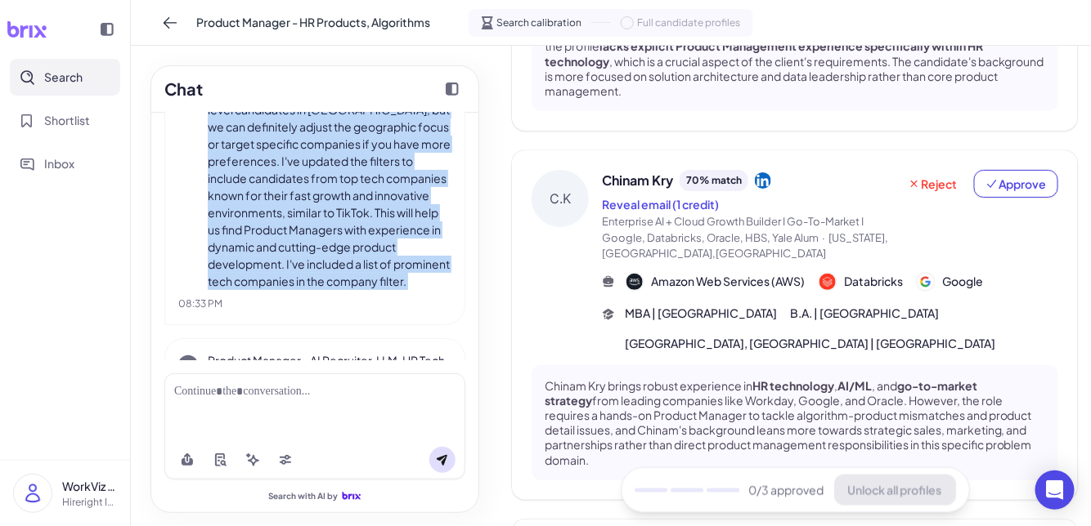
click at [337, 232] on p "I'm still focusing on mid-senior to director level candidates in the United Sta…" at bounding box center [330, 187] width 244 height 206
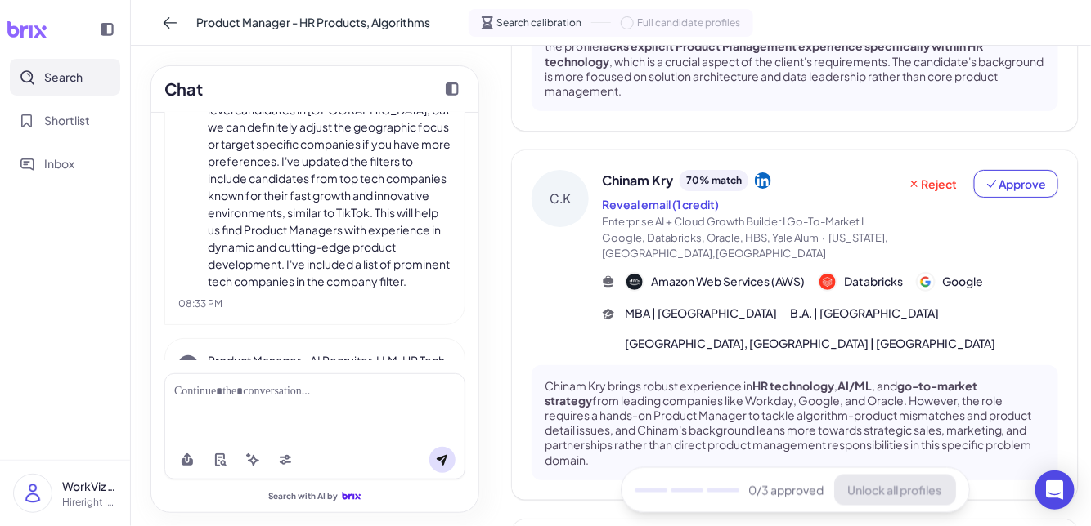
click at [337, 232] on p "I'm still focusing on mid-senior to director level candidates in the United Sta…" at bounding box center [330, 187] width 244 height 206
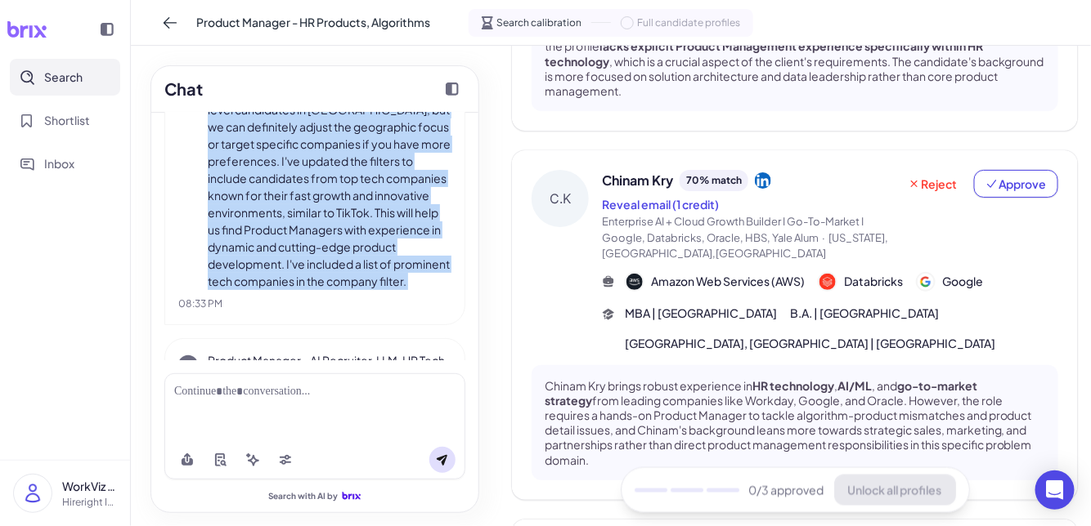
click at [337, 232] on p "I'm still focusing on mid-senior to director level candidates in the United Sta…" at bounding box center [330, 187] width 244 height 206
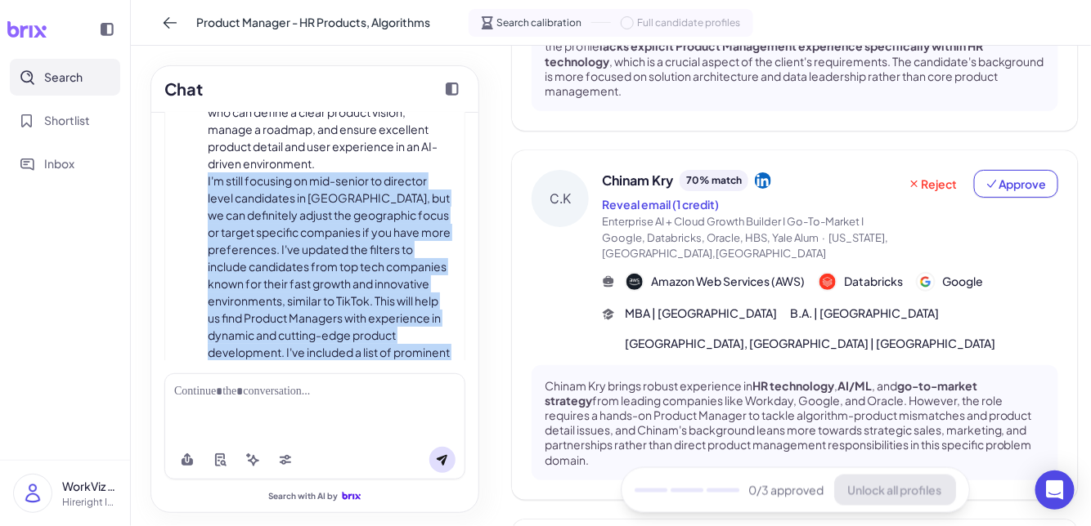
scroll to position [1946, 0]
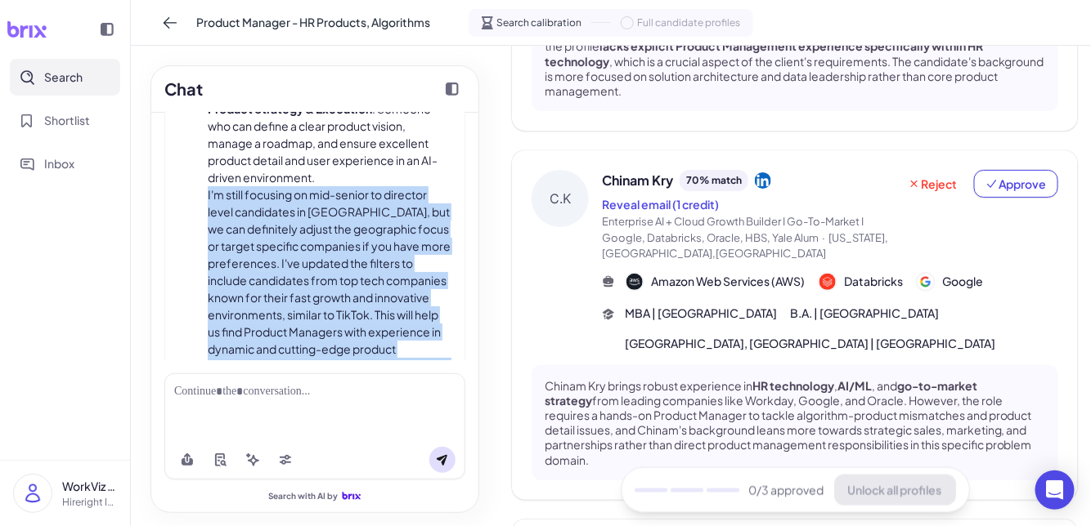
click at [337, 232] on p "I'm still focusing on mid-senior to director level candidates in the United Sta…" at bounding box center [330, 289] width 244 height 206
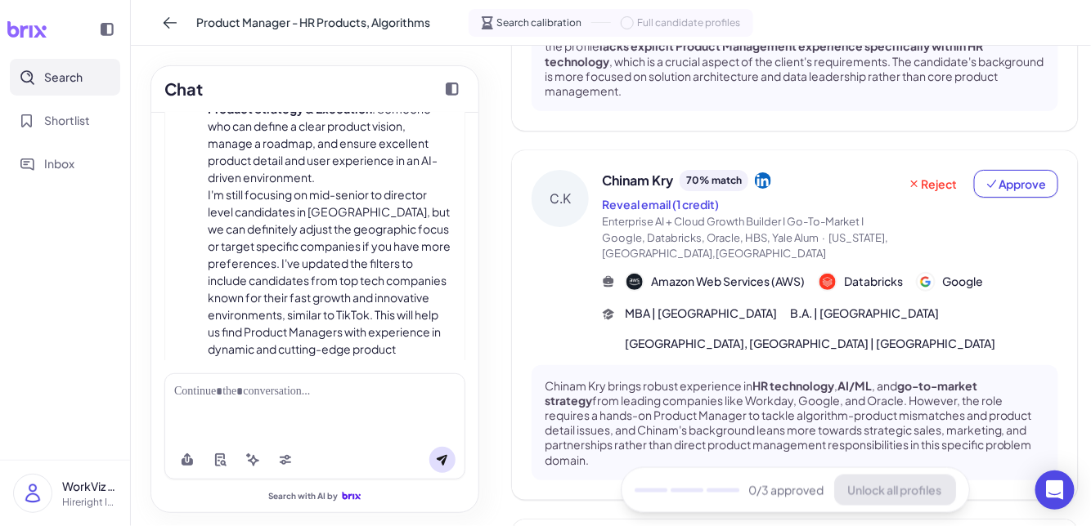
click at [337, 232] on p "I'm still focusing on mid-senior to director level candidates in the United Sta…" at bounding box center [330, 289] width 244 height 206
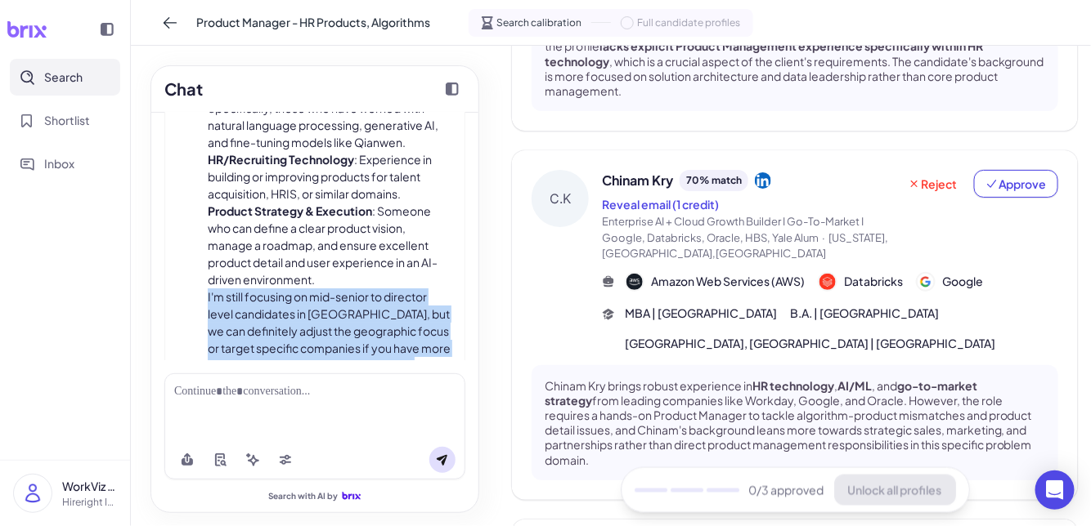
click at [337, 232] on li "Product Strategy & Execution : Someone who can define a clear product vision, m…" at bounding box center [330, 246] width 244 height 86
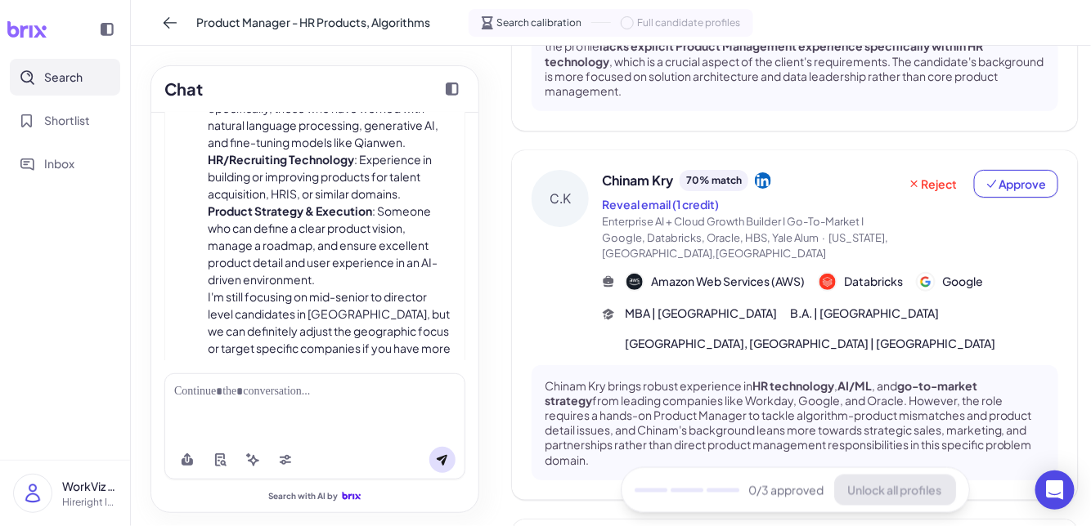
click at [337, 232] on li "Product Strategy & Execution : Someone who can define a clear product vision, m…" at bounding box center [330, 246] width 244 height 86
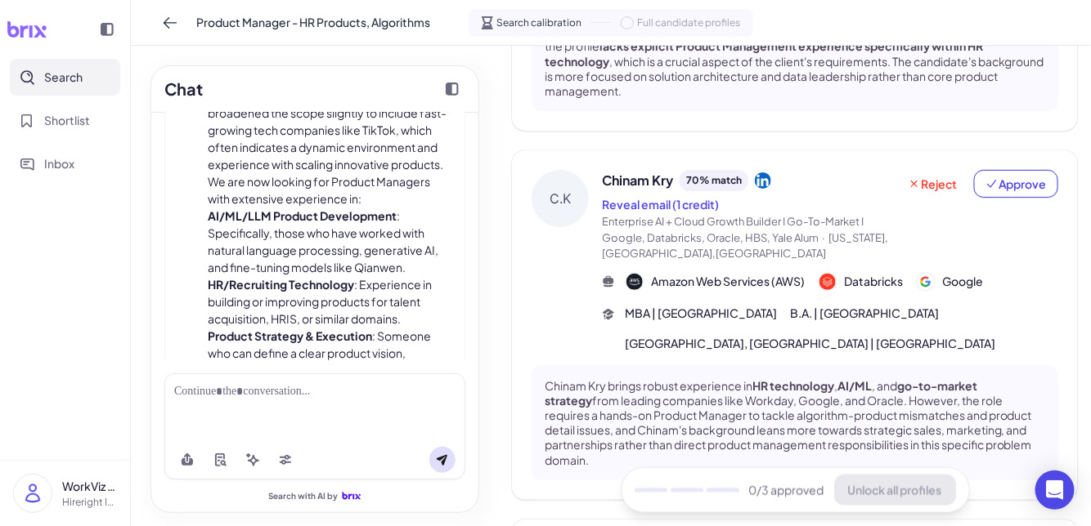
click at [337, 232] on li "AI/ML/LLM Product Development : Specifically, those who have worked with natura…" at bounding box center [330, 242] width 244 height 69
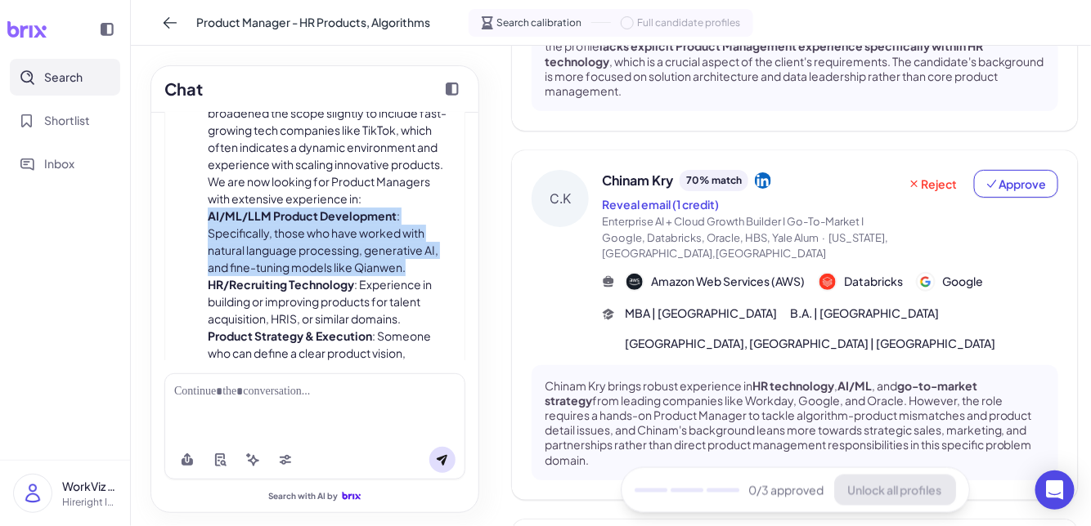
scroll to position [1653, 0]
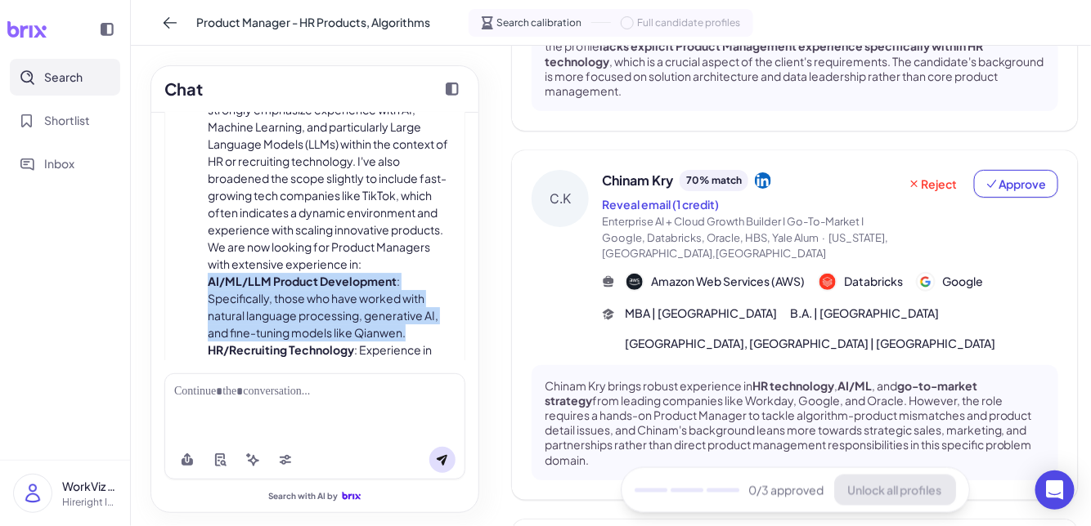
click at [337, 232] on p "To ensure we find a PM who can really drive this forward, I've updated the filt…" at bounding box center [330, 153] width 244 height 172
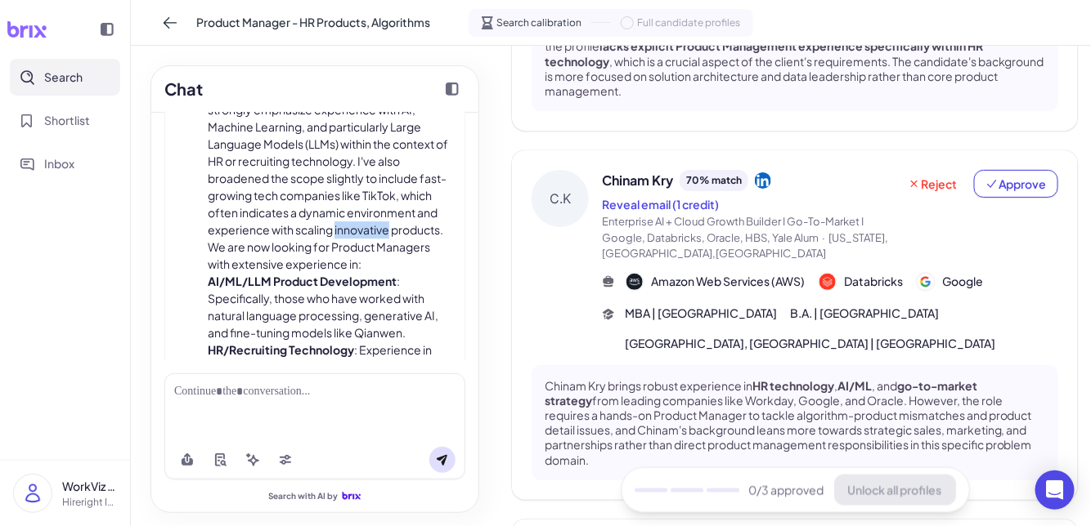
click at [337, 232] on p "To ensure we find a PM who can really drive this forward, I've updated the filt…" at bounding box center [330, 153] width 244 height 172
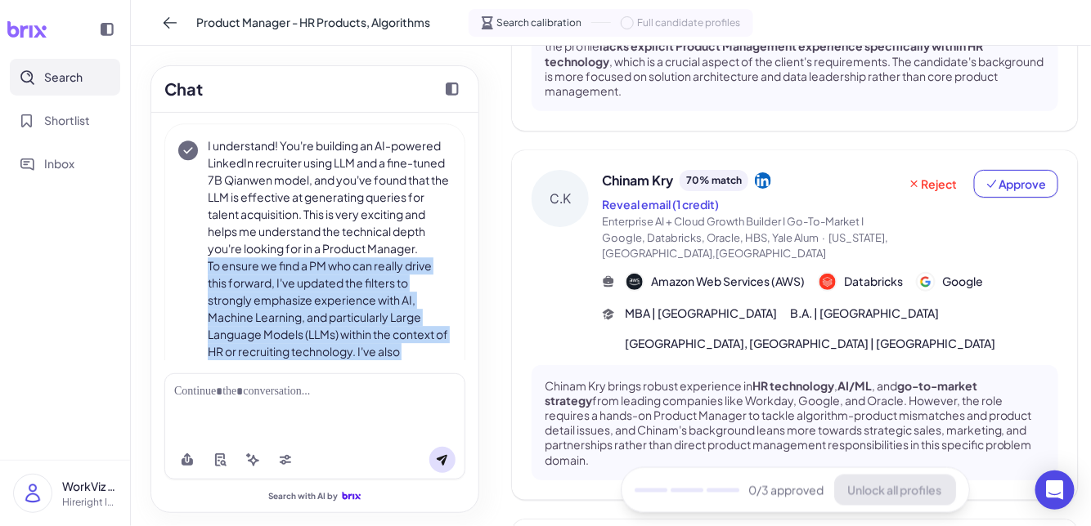
scroll to position [1459, 0]
click at [343, 181] on p "I understand! You're building an AI-powered LinkedIn recruiter using LLM and a …" at bounding box center [330, 201] width 244 height 120
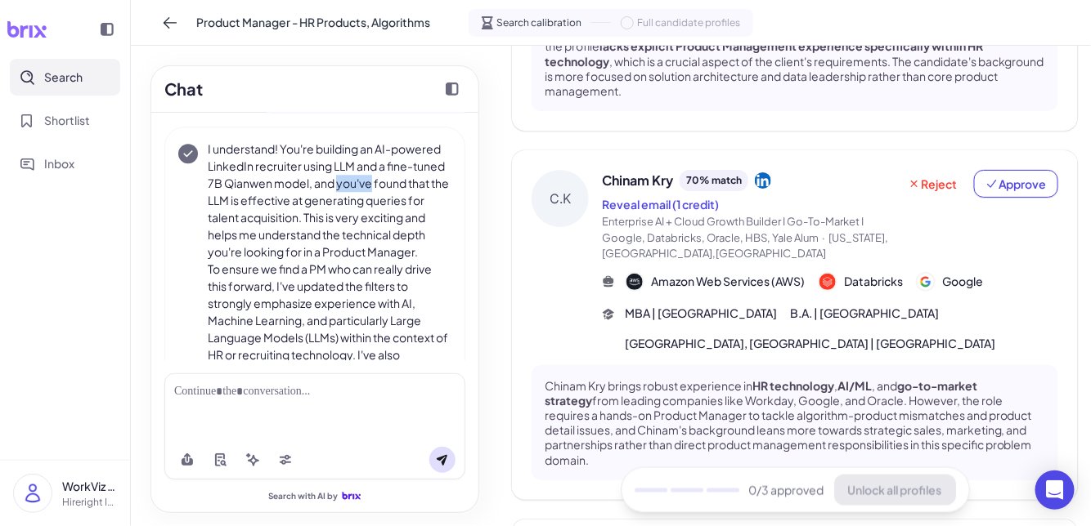
click at [343, 181] on p "I understand! You're building an AI-powered LinkedIn recruiter using LLM and a …" at bounding box center [330, 201] width 244 height 120
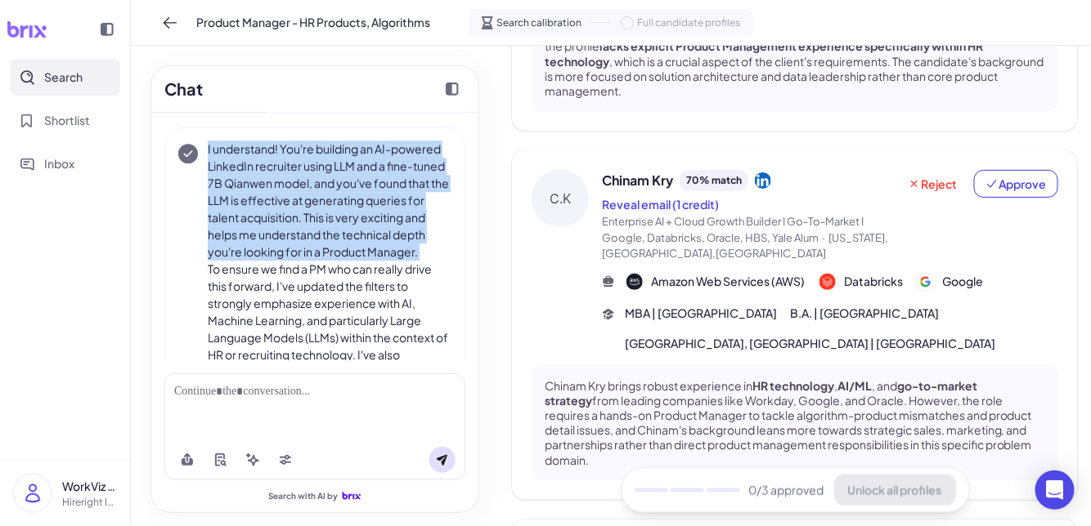
click at [343, 181] on p "I understand! You're building an AI-powered LinkedIn recruiter using LLM and a …" at bounding box center [330, 201] width 244 height 120
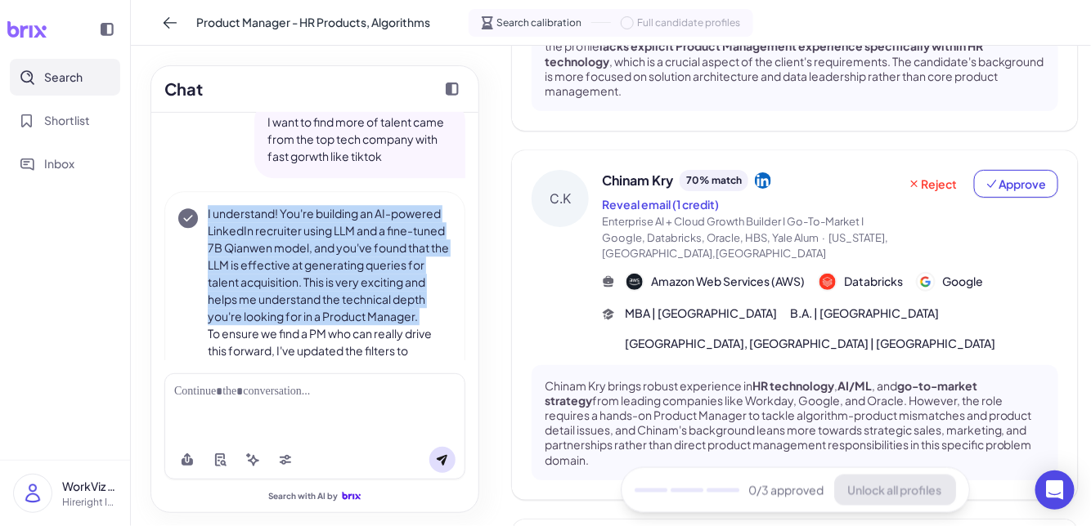
scroll to position [1368, 0]
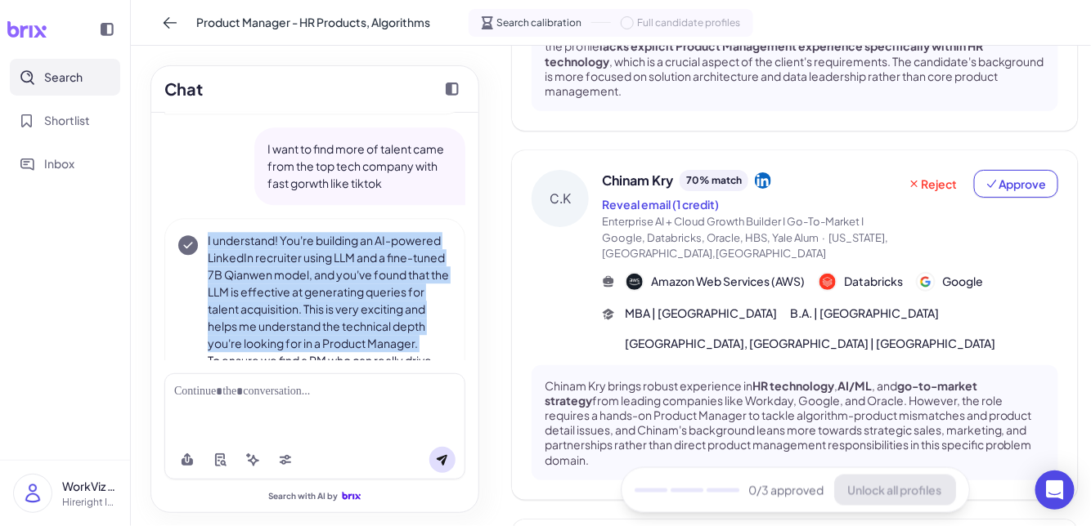
click at [344, 149] on p "I want to find more of talent came from the top tech company with fast gorwth l…" at bounding box center [359, 167] width 185 height 52
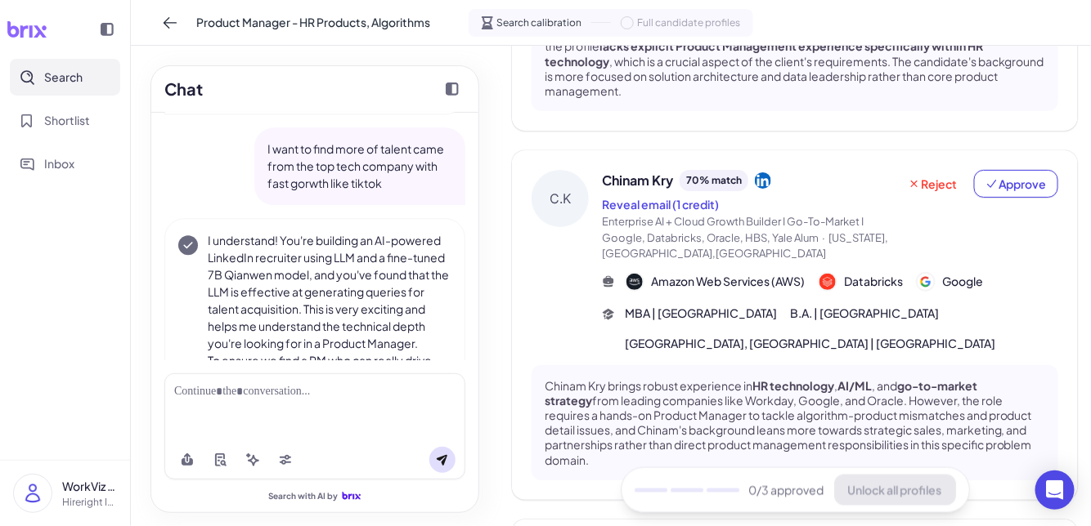
click at [344, 149] on p "I want to find more of talent came from the top tech company with fast gorwth l…" at bounding box center [359, 167] width 185 height 52
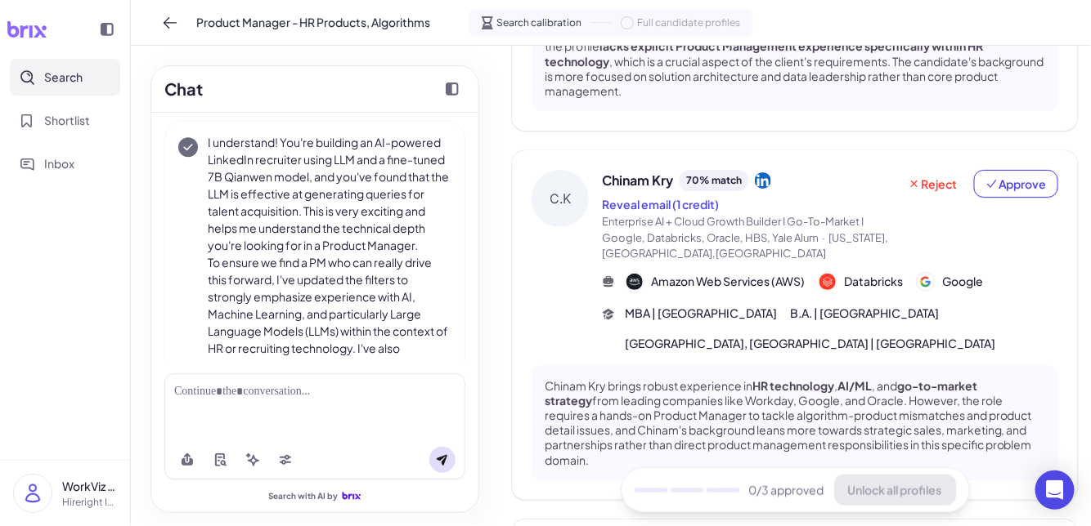
click at [344, 192] on p "I understand! You're building an AI-powered LinkedIn recruiter using LLM and a …" at bounding box center [330, 194] width 244 height 120
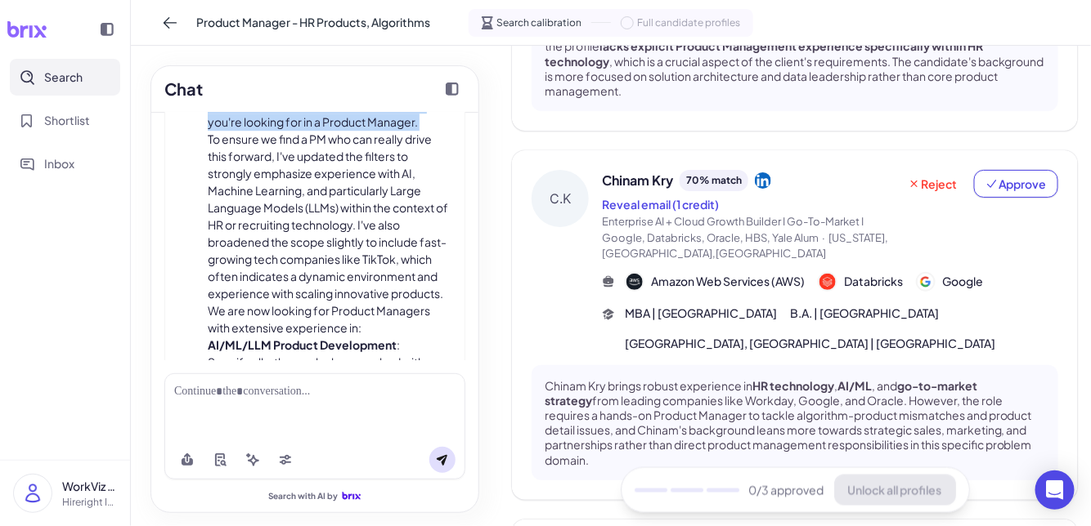
click at [344, 192] on p "To ensure we find a PM who can really drive this forward, I've updated the filt…" at bounding box center [330, 217] width 244 height 172
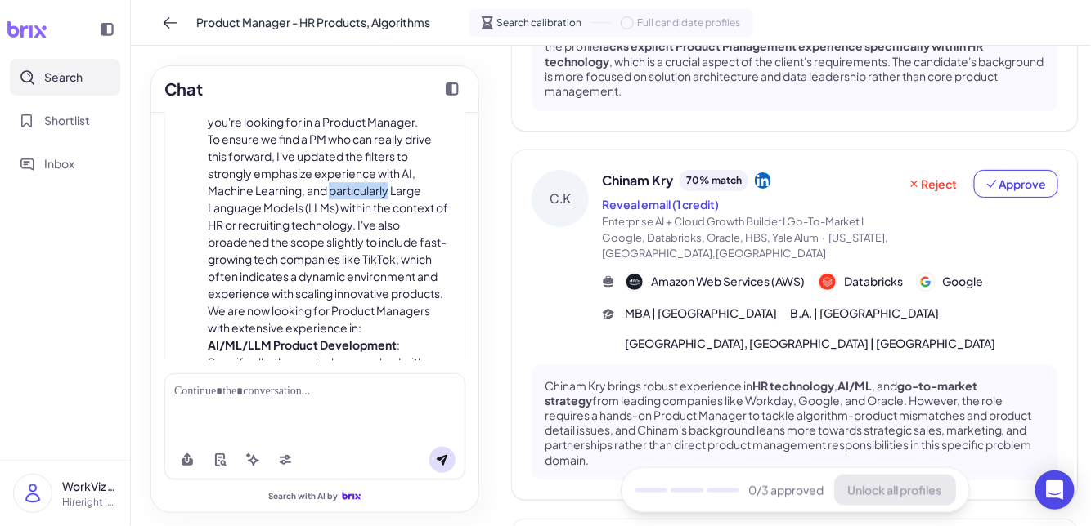
click at [344, 192] on p "To ensure we find a PM who can really drive this forward, I've updated the filt…" at bounding box center [330, 217] width 244 height 172
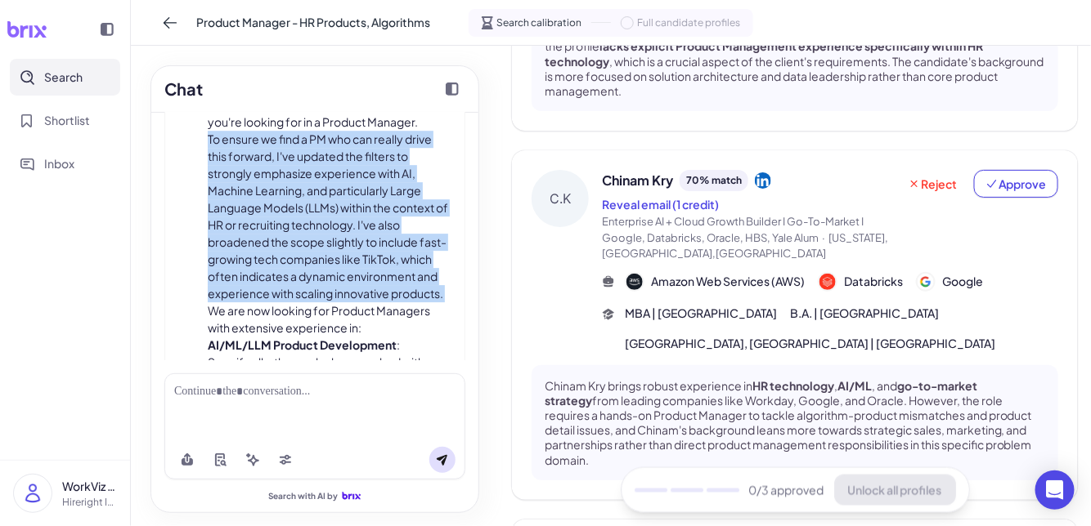
scroll to position [1733, 0]
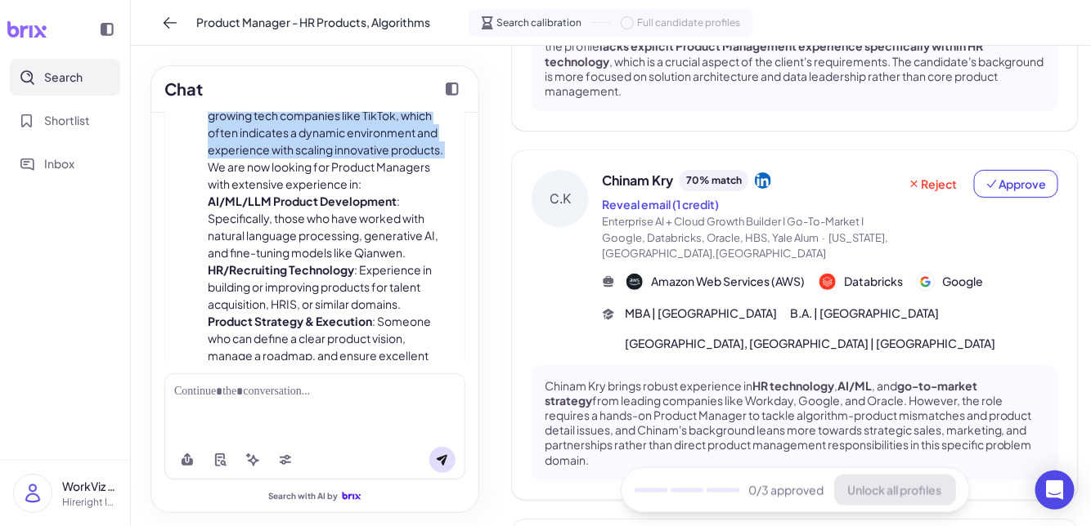
click at [344, 194] on strong "AI/ML/LLM Product Development" at bounding box center [302, 201] width 189 height 15
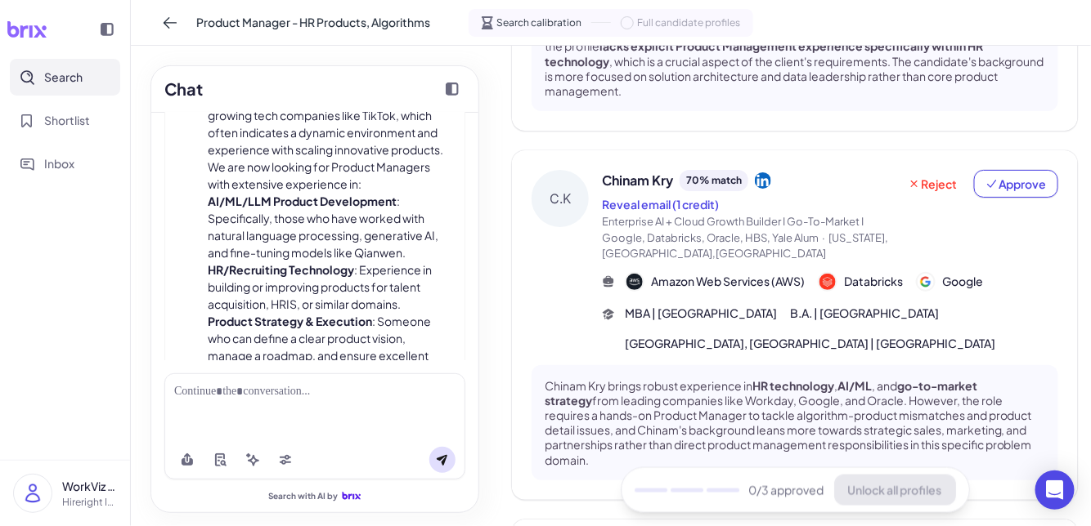
click at [344, 194] on strong "AI/ML/LLM Product Development" at bounding box center [302, 201] width 189 height 15
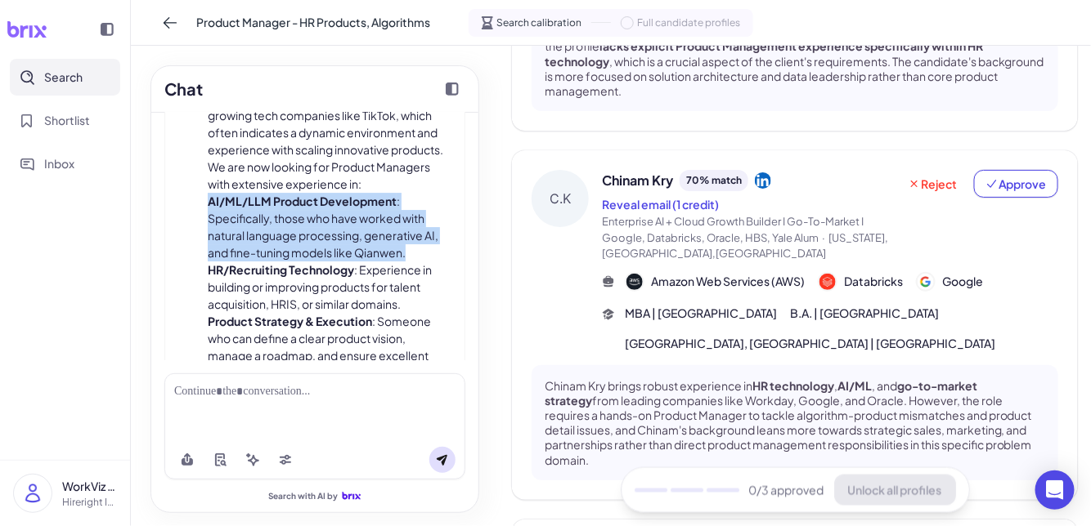
click at [327, 286] on li "HR/Recruiting Technology : Experience in building or improving products for tal…" at bounding box center [330, 288] width 244 height 52
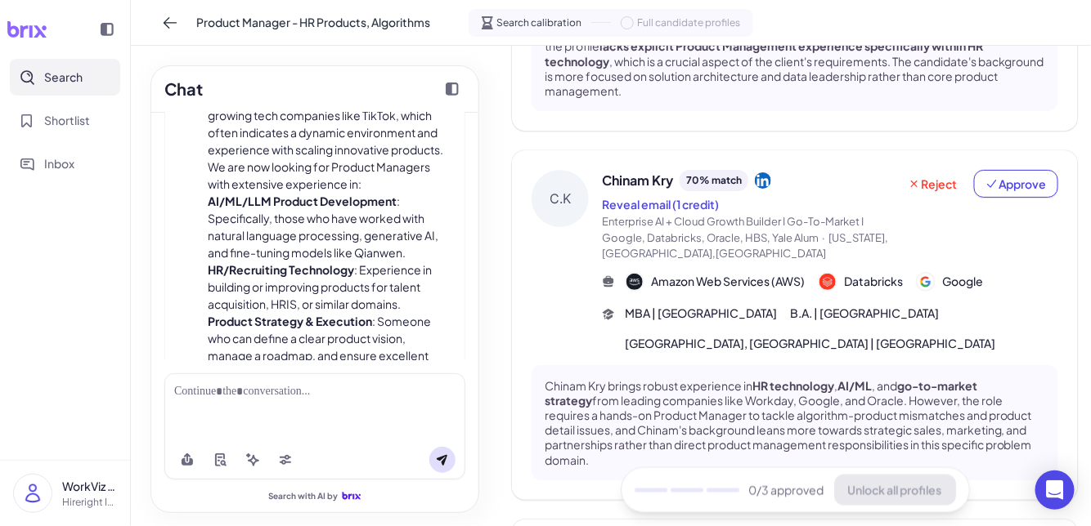
click at [327, 286] on li "HR/Recruiting Technology : Experience in building or improving products for tal…" at bounding box center [330, 288] width 244 height 52
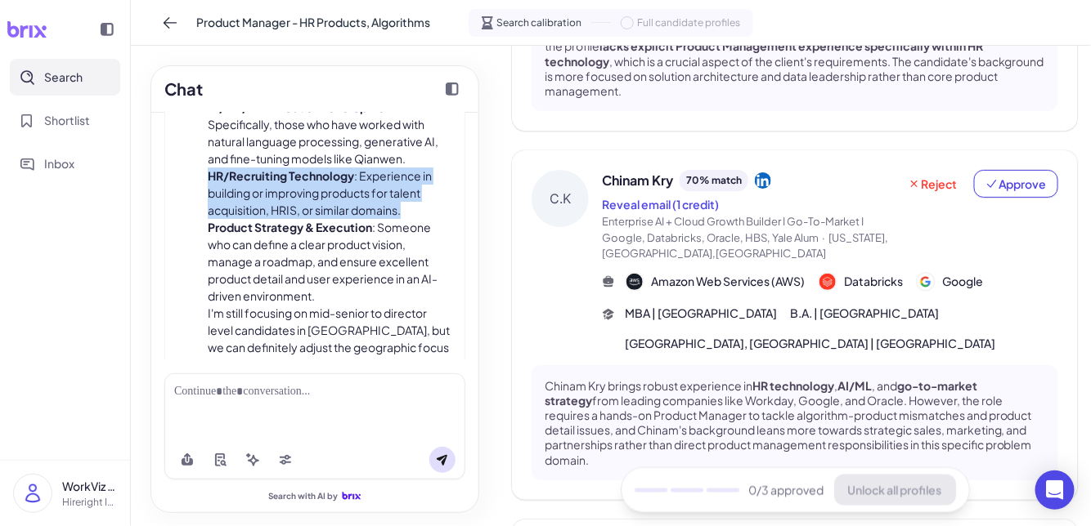
click at [327, 286] on li "Product Strategy & Execution : Someone who can define a clear product vision, m…" at bounding box center [330, 262] width 244 height 86
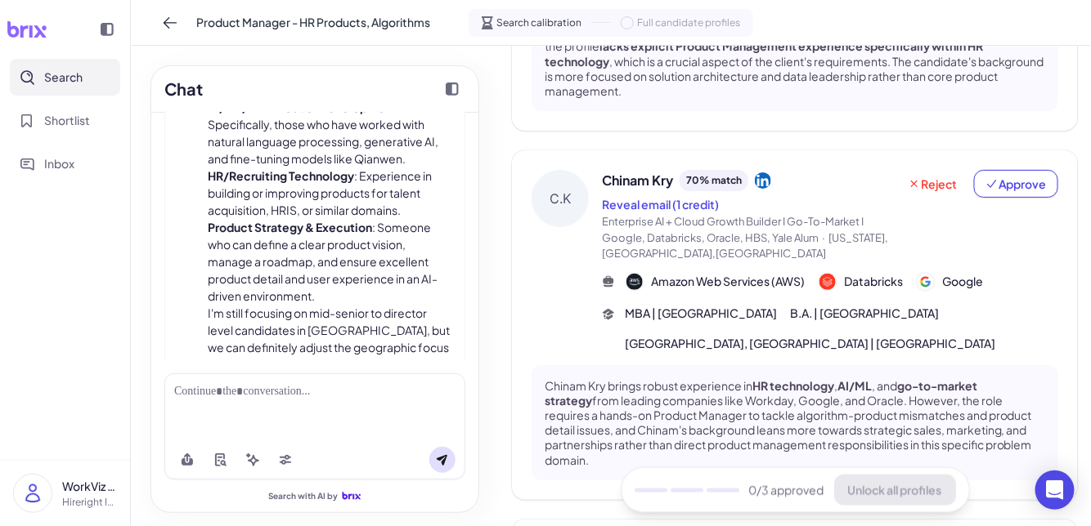
click at [327, 286] on li "Product Strategy & Execution : Someone who can define a clear product vision, m…" at bounding box center [330, 262] width 244 height 86
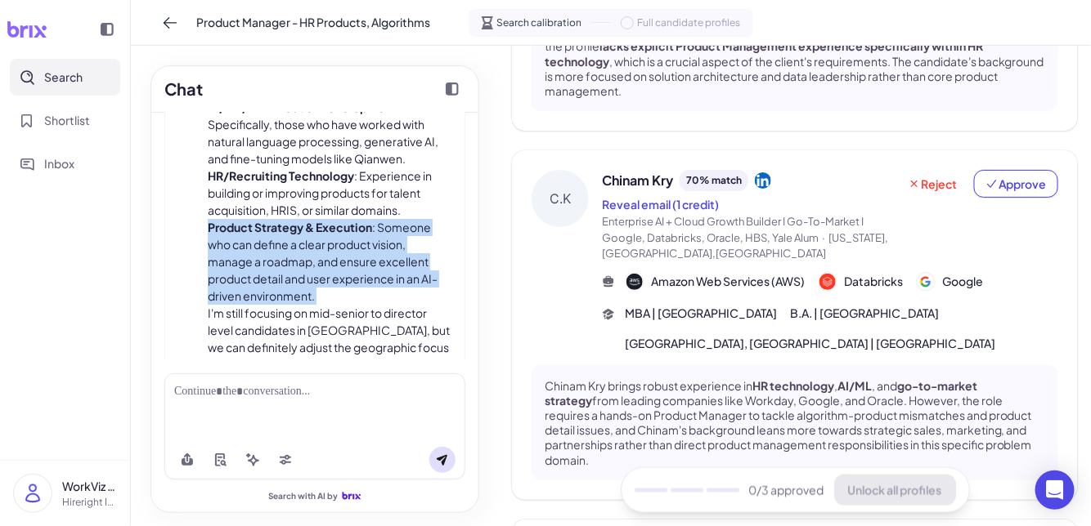
scroll to position [1921, 0]
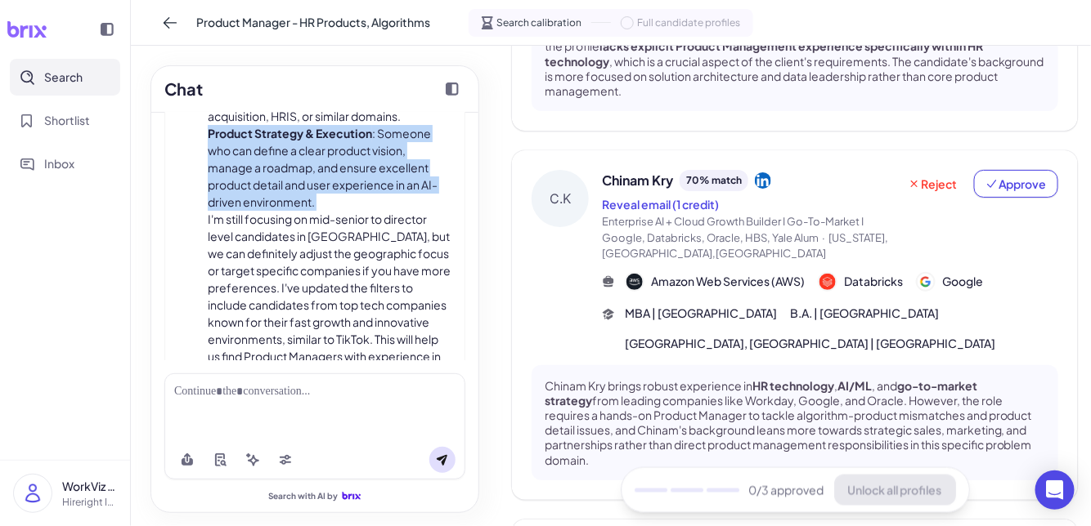
click at [327, 286] on p "I'm still focusing on mid-senior to director level candidates in the United Sta…" at bounding box center [330, 314] width 244 height 206
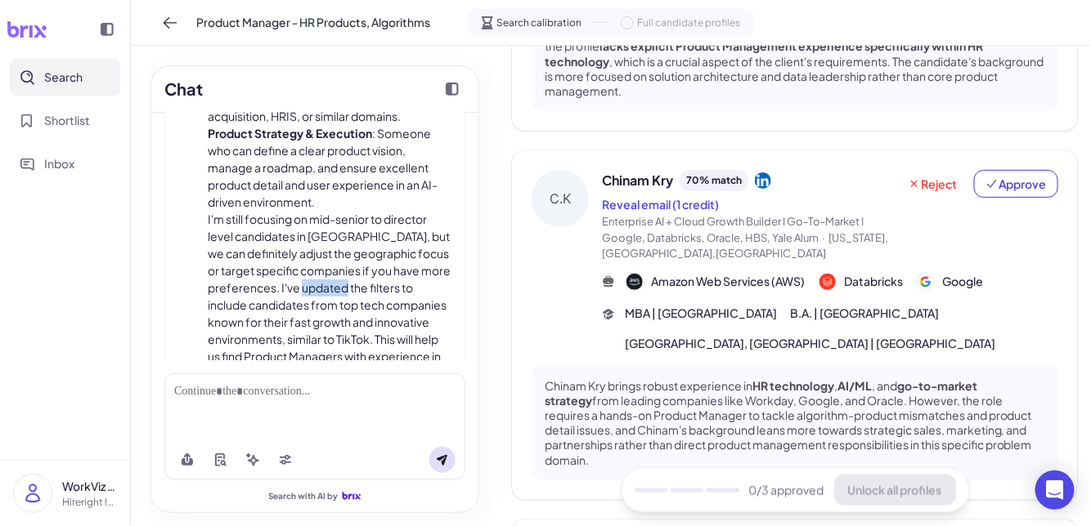
click at [327, 286] on p "I'm still focusing on mid-senior to director level candidates in the United Sta…" at bounding box center [330, 314] width 244 height 206
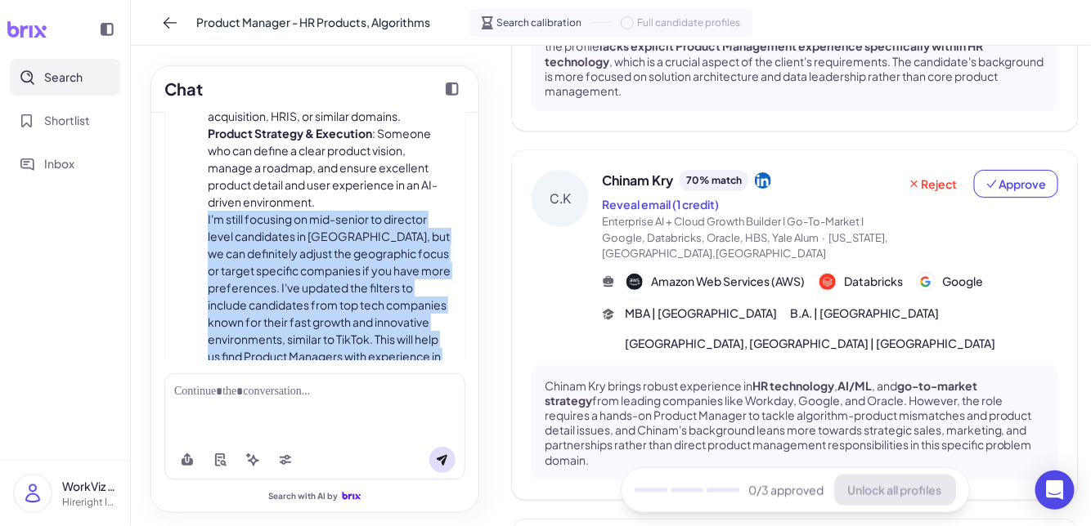
click at [327, 286] on p "I'm still focusing on mid-senior to director level candidates in the United Sta…" at bounding box center [330, 314] width 244 height 206
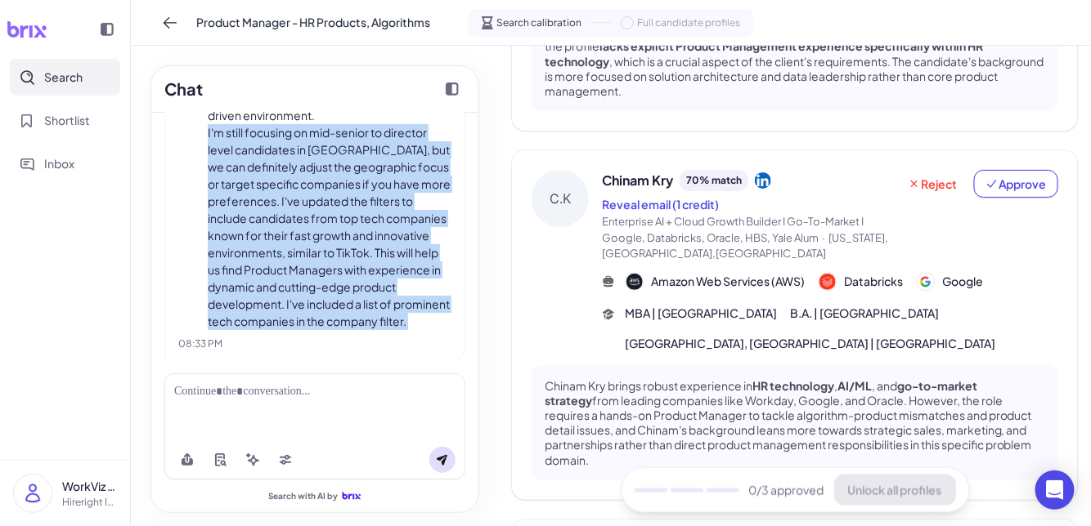
scroll to position [2031, 0]
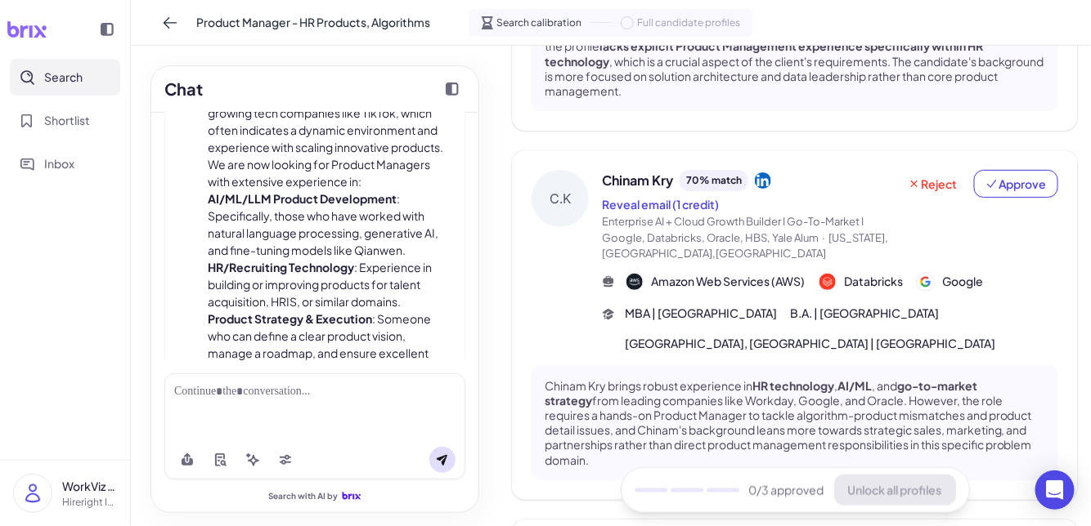
click at [327, 285] on li "HR/Recruiting Technology : Experience in building or improving products for tal…" at bounding box center [330, 285] width 244 height 52
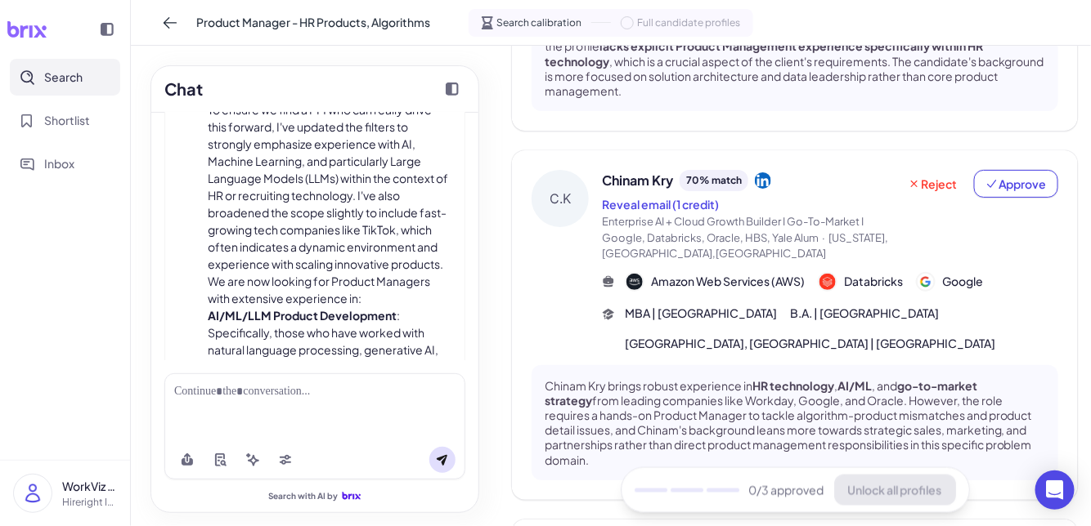
click at [327, 285] on p "We are now looking for Product Managers with extensive experience in:" at bounding box center [330, 290] width 244 height 34
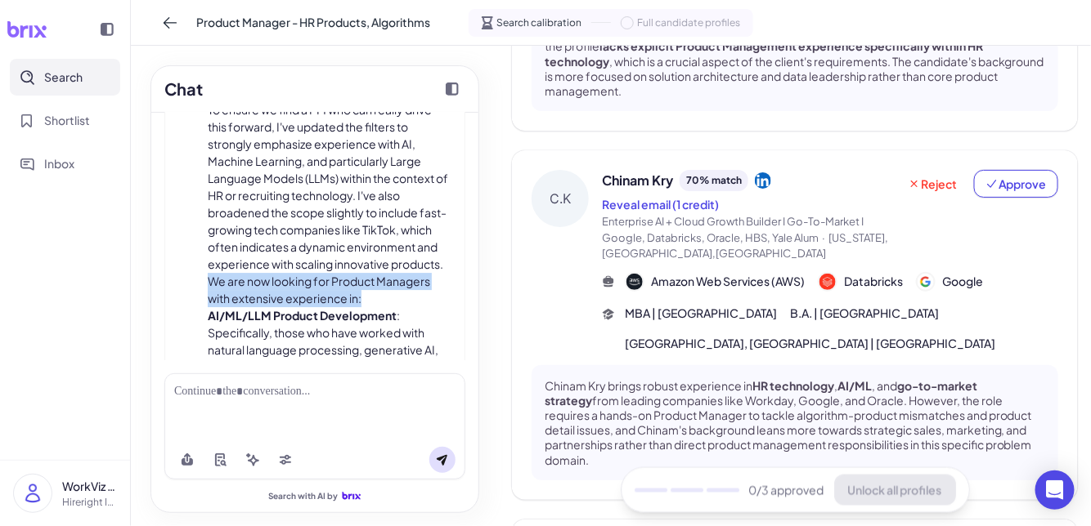
click at [327, 285] on p "We are now looking for Product Managers with extensive experience in:" at bounding box center [330, 290] width 244 height 34
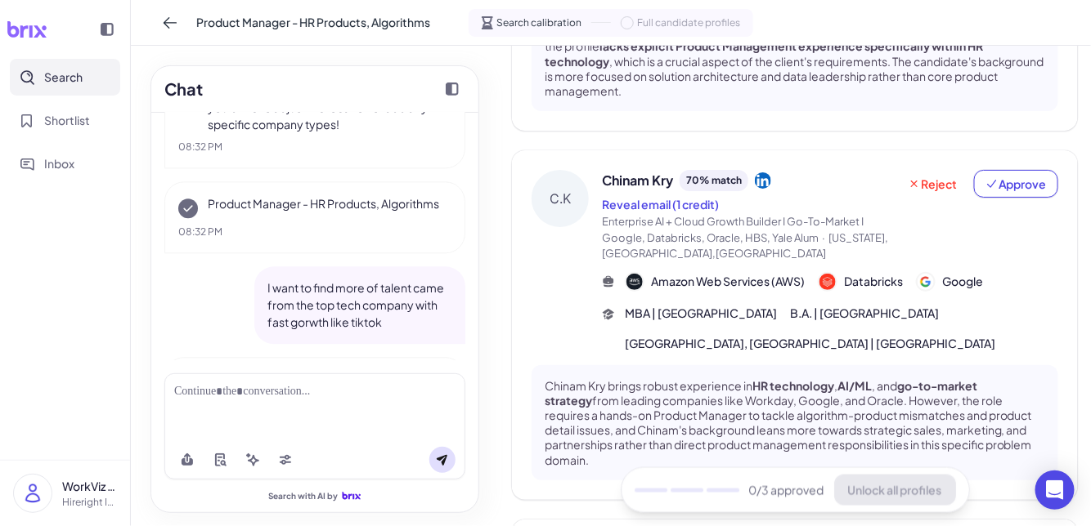
click at [327, 285] on p "I want to find more of talent came from the top tech company with fast gorwth l…" at bounding box center [359, 306] width 185 height 52
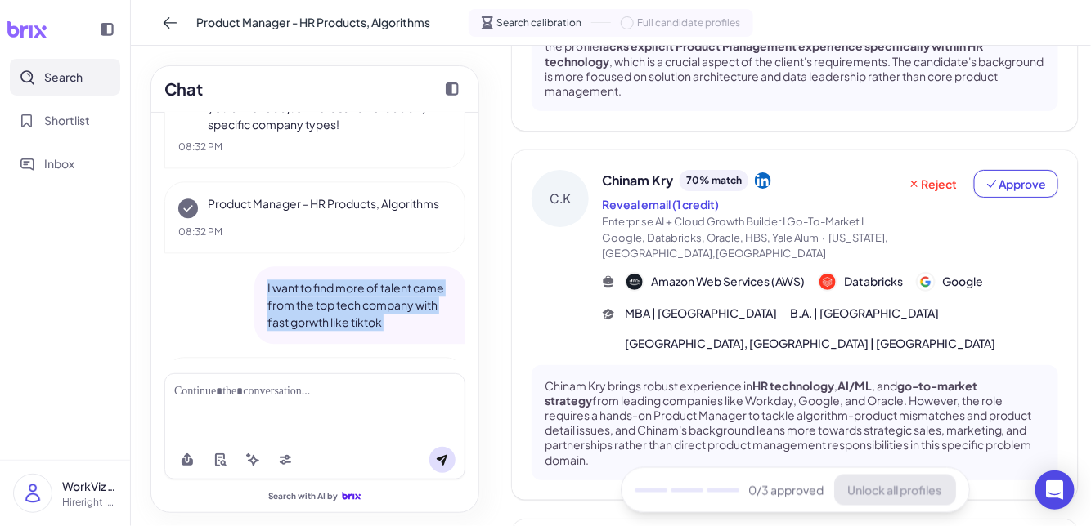
scroll to position [1435, 0]
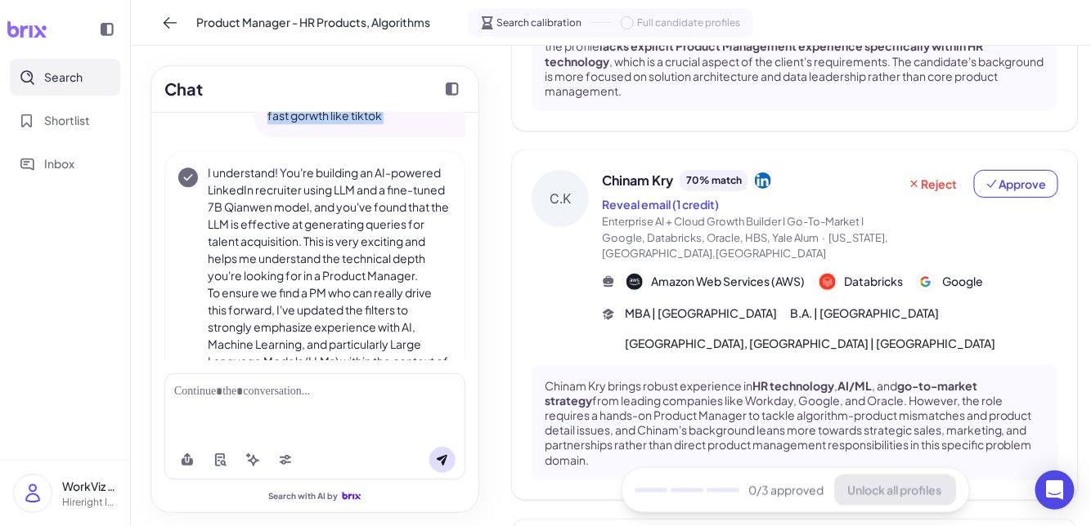
click at [338, 249] on p "I understand! You're building an AI-powered LinkedIn recruiter using LLM and a …" at bounding box center [330, 224] width 244 height 120
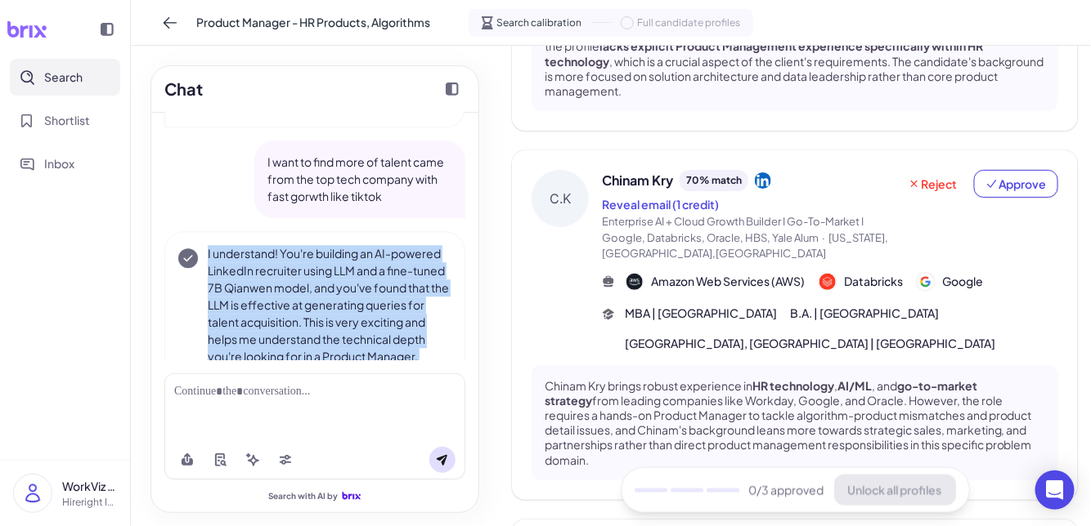
scroll to position [1344, 0]
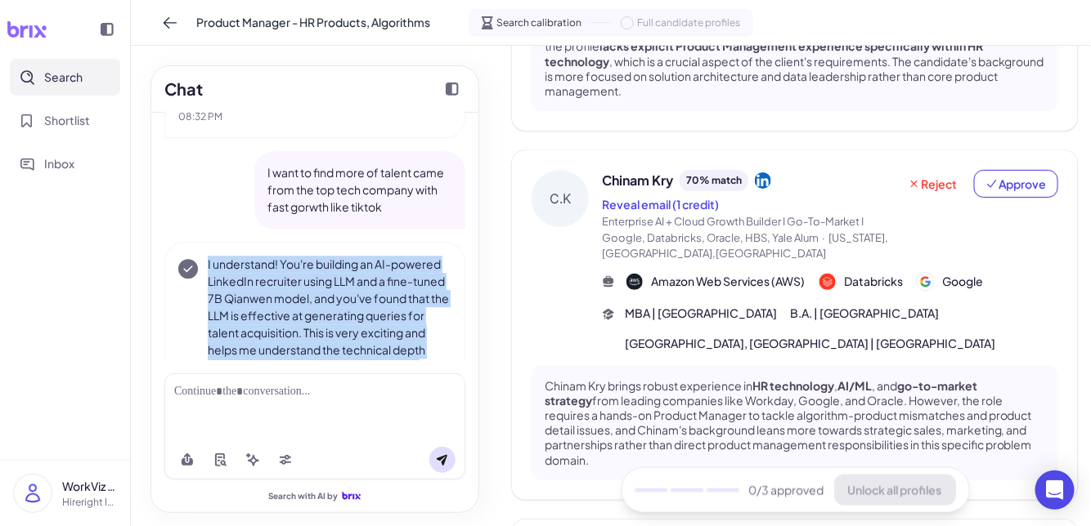
click at [359, 211] on p "I want to find more of talent came from the top tech company with fast gorwth l…" at bounding box center [359, 190] width 185 height 52
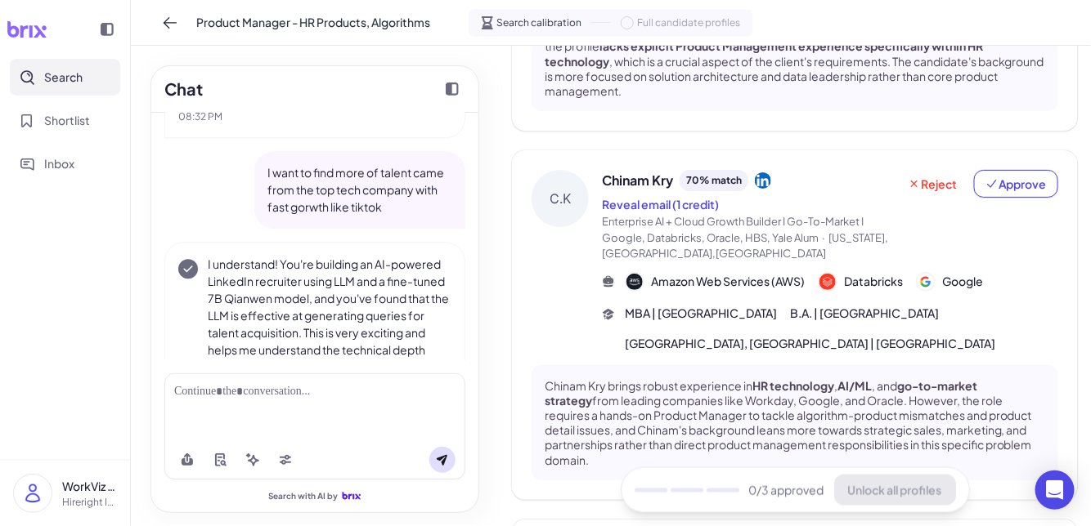
click at [359, 211] on p "I want to find more of talent came from the top tech company with fast gorwth l…" at bounding box center [359, 190] width 185 height 52
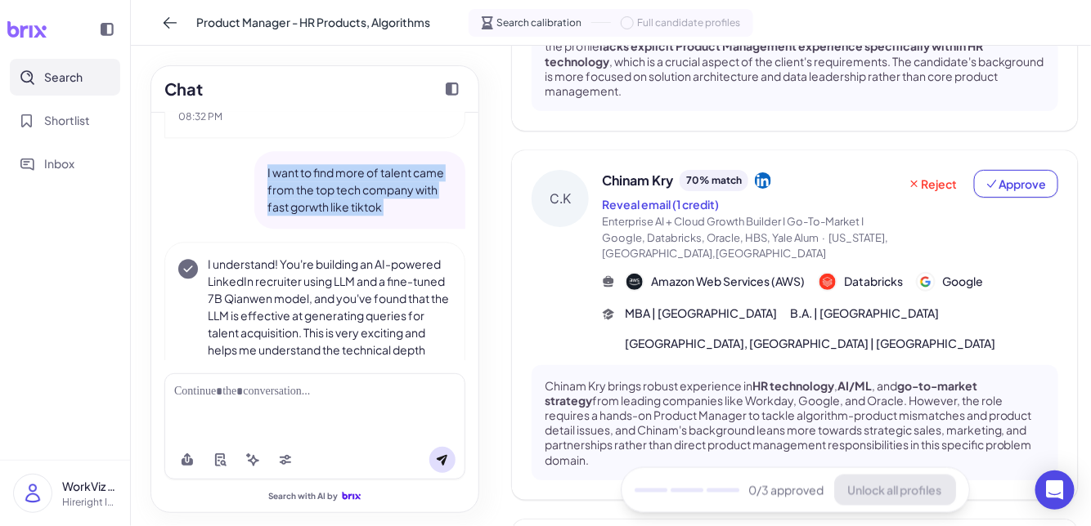
click at [359, 211] on p "I want to find more of talent came from the top tech company with fast gorwth l…" at bounding box center [359, 190] width 185 height 52
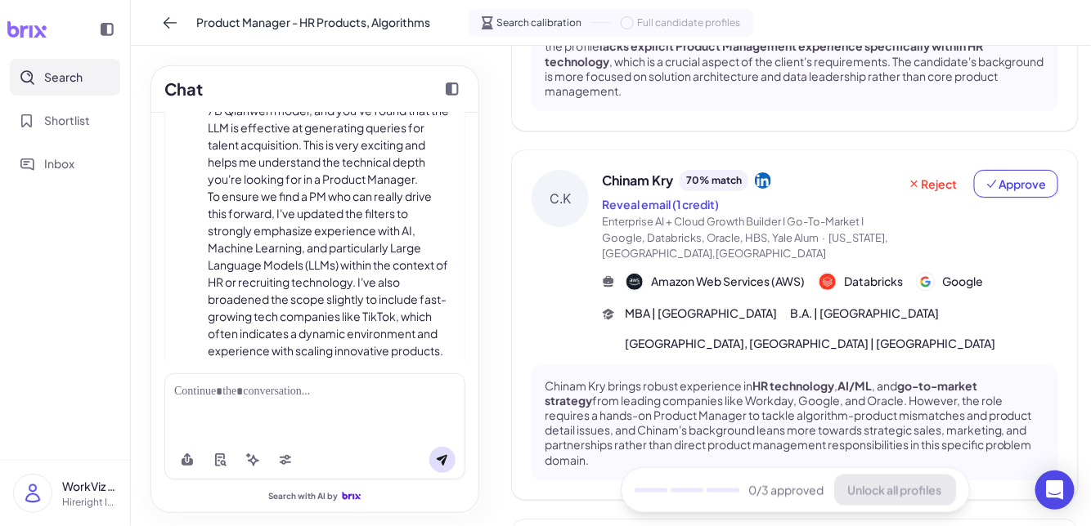
scroll to position [1558, 0]
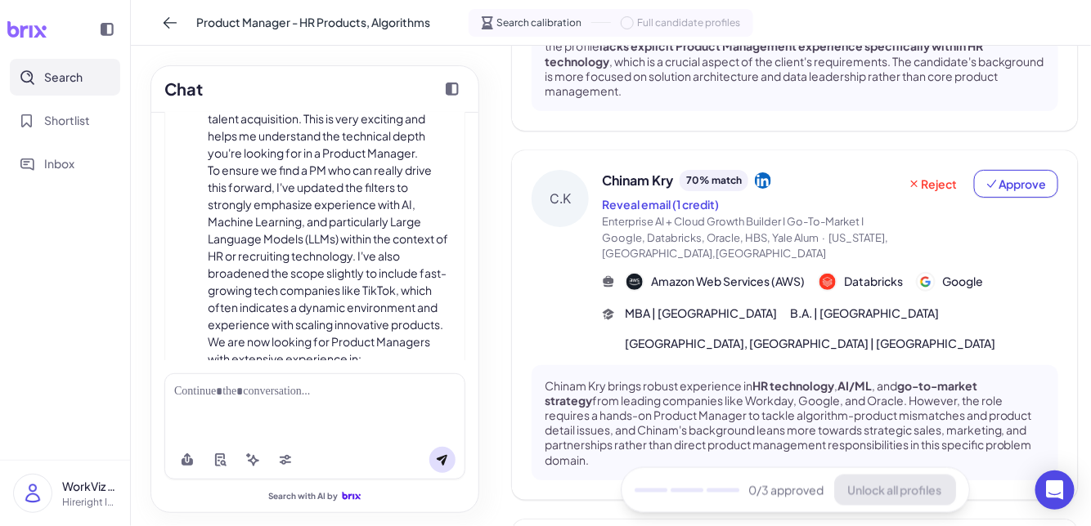
click at [361, 247] on p "To ensure we find a PM who can really drive this forward, I've updated the filt…" at bounding box center [330, 248] width 244 height 172
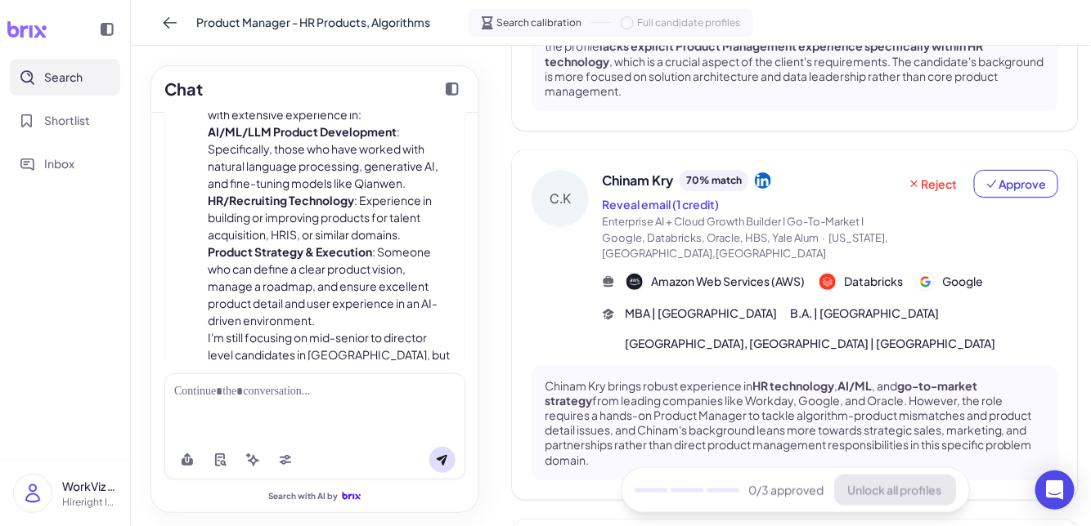
scroll to position [1803, 0]
click at [363, 217] on li "HR/Recruiting Technology : Experience in building or improving products for tal…" at bounding box center [330, 218] width 244 height 52
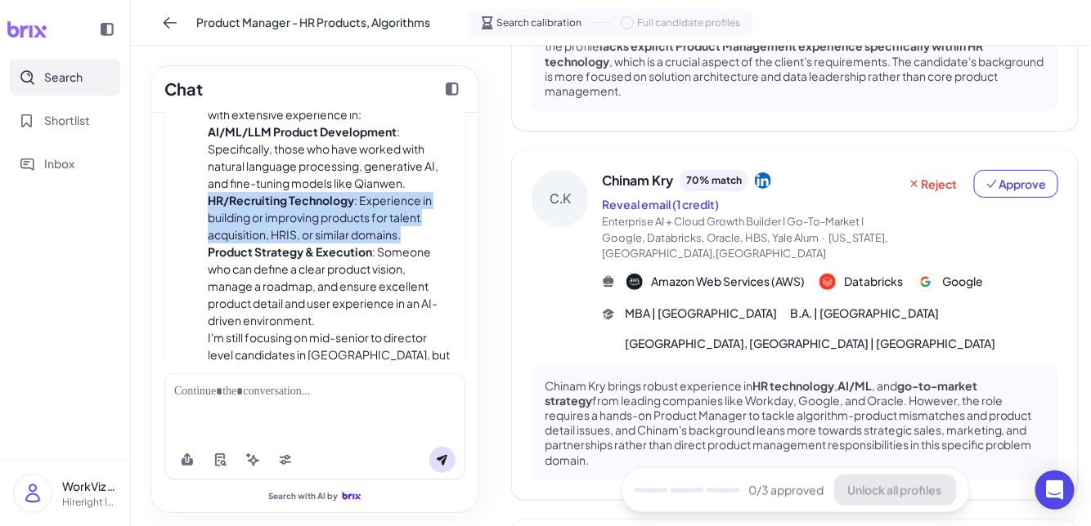
click at [365, 164] on li "AI/ML/LLM Product Development : Specifically, those who have worked with natura…" at bounding box center [330, 157] width 244 height 69
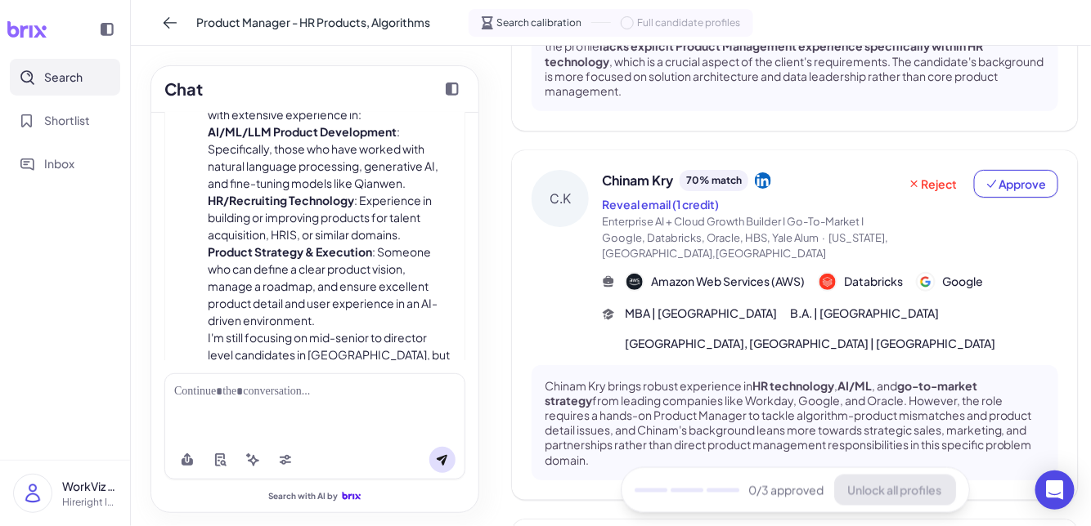
click at [365, 164] on li "AI/ML/LLM Product Development : Specifically, those who have worked with natura…" at bounding box center [330, 157] width 244 height 69
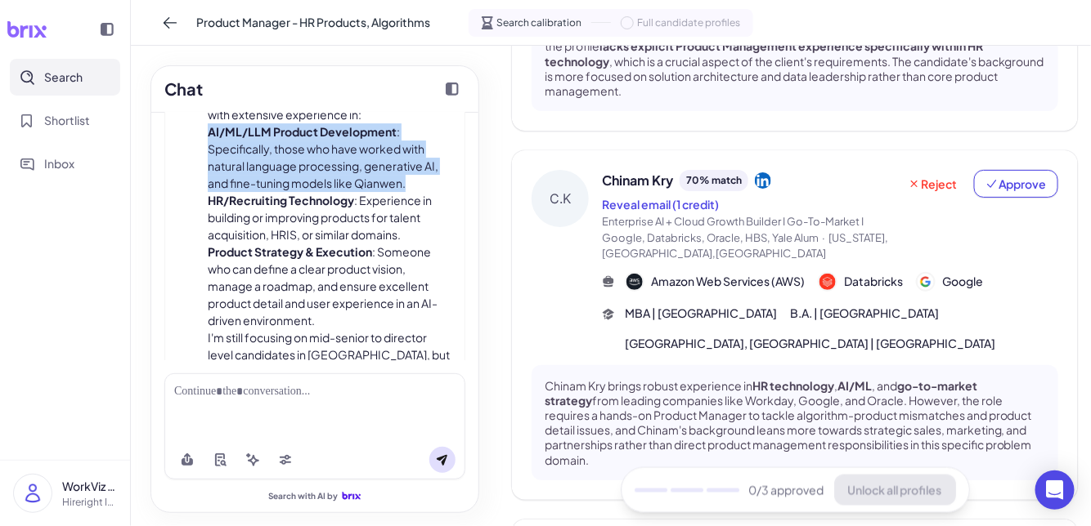
click at [365, 164] on li "AI/ML/LLM Product Development : Specifically, those who have worked with natura…" at bounding box center [330, 157] width 244 height 69
click at [365, 236] on li "HR/Recruiting Technology : Experience in building or improving products for tal…" at bounding box center [330, 218] width 244 height 52
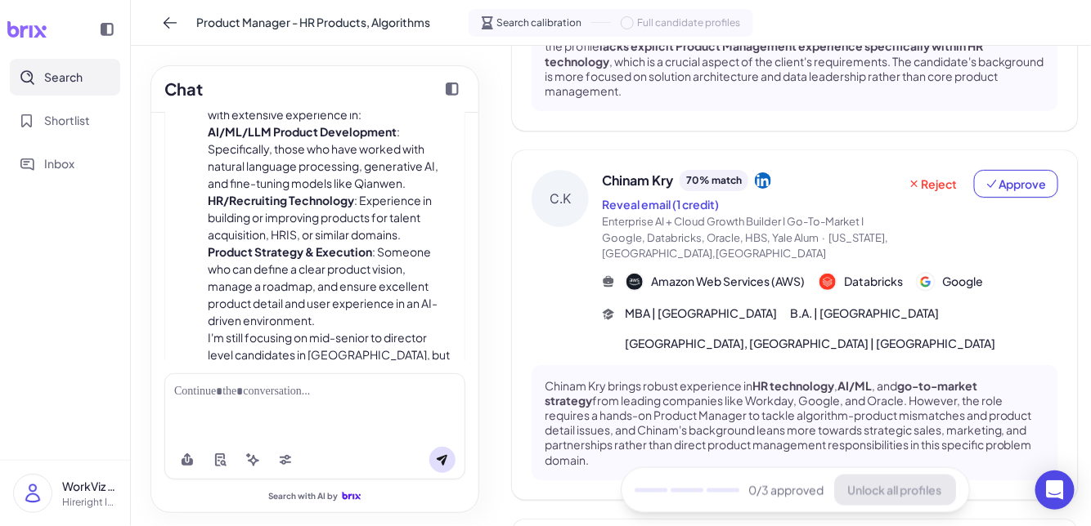
click at [365, 236] on li "HR/Recruiting Technology : Experience in building or improving products for tal…" at bounding box center [330, 218] width 244 height 52
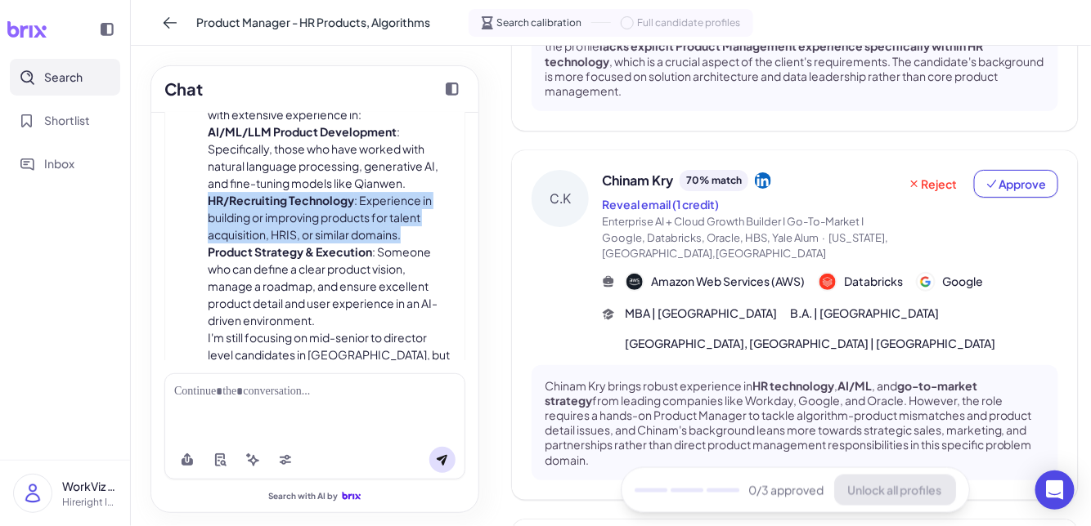
click at [365, 236] on li "HR/Recruiting Technology : Experience in building or improving products for tal…" at bounding box center [330, 218] width 244 height 52
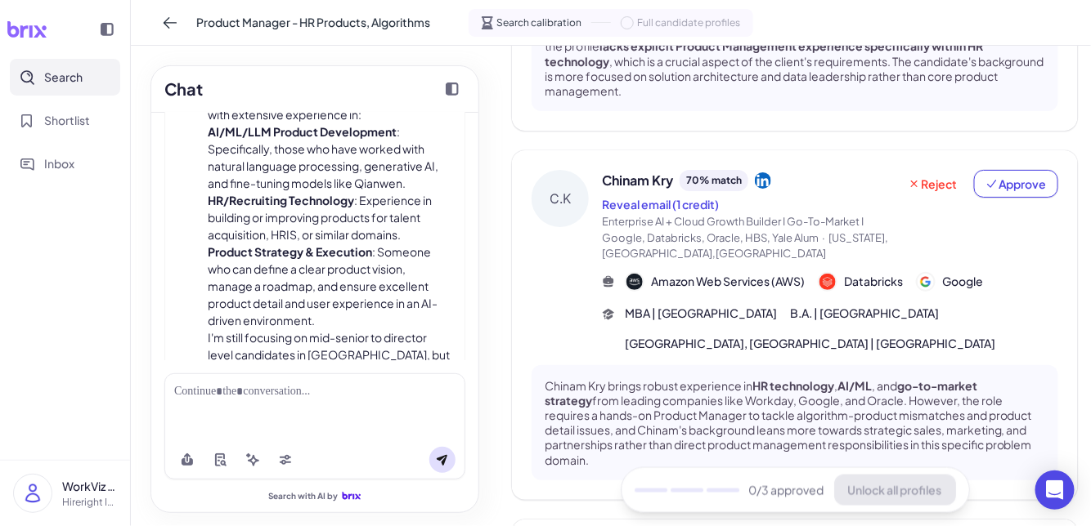
click at [362, 307] on li "Product Strategy & Execution : Someone who can define a clear product vision, m…" at bounding box center [330, 287] width 244 height 86
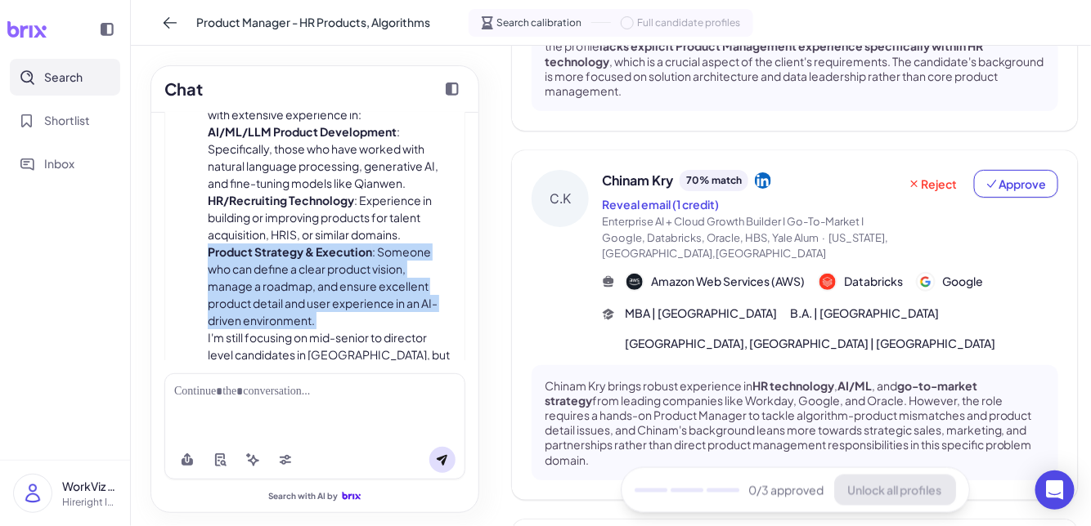
scroll to position [1882, 0]
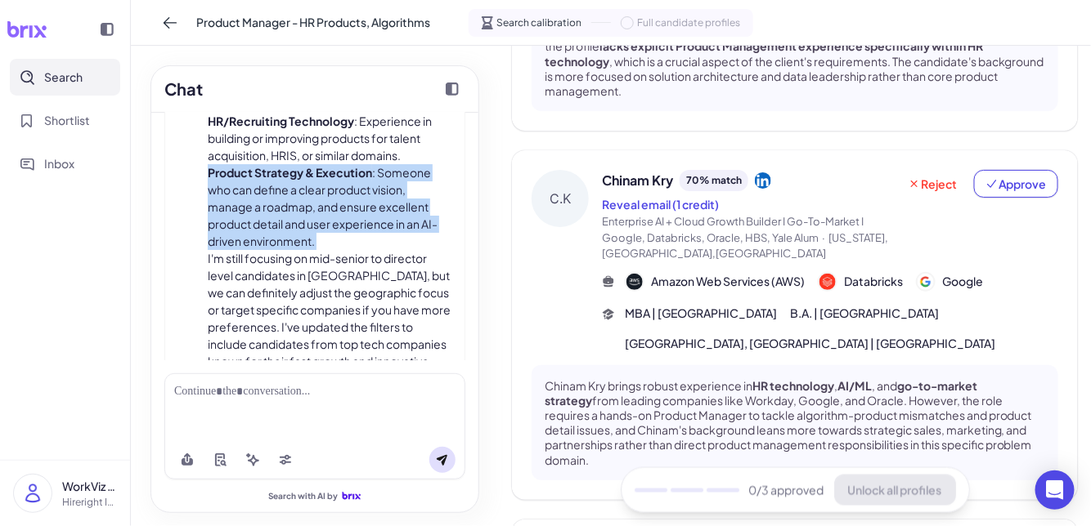
click at [365, 261] on p "I'm still focusing on mid-senior to director level candidates in the United Sta…" at bounding box center [330, 353] width 244 height 206
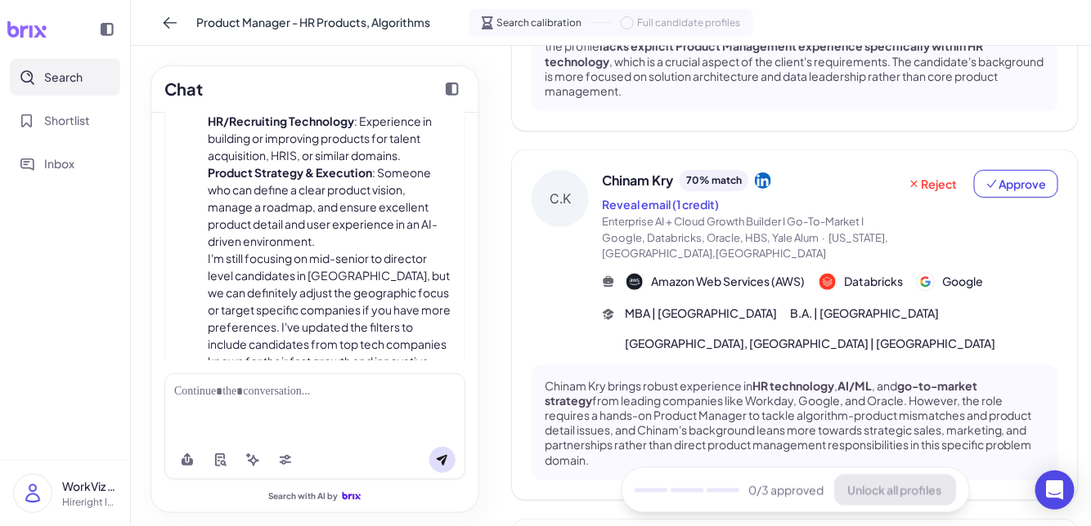
click at [365, 261] on p "I'm still focusing on mid-senior to director level candidates in the United Sta…" at bounding box center [330, 353] width 244 height 206
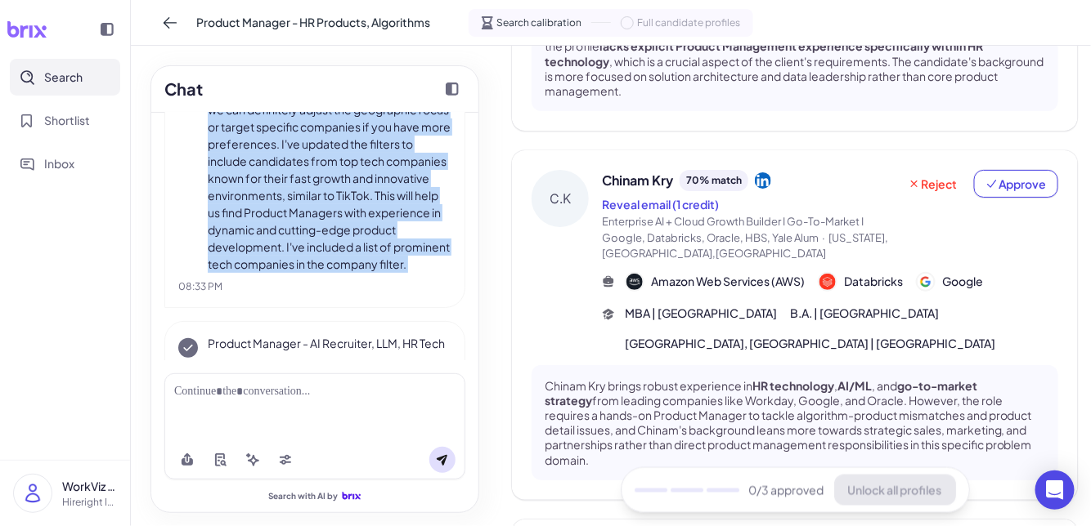
click at [365, 261] on p "I'm still focusing on mid-senior to director level candidates in the United Sta…" at bounding box center [330, 170] width 244 height 206
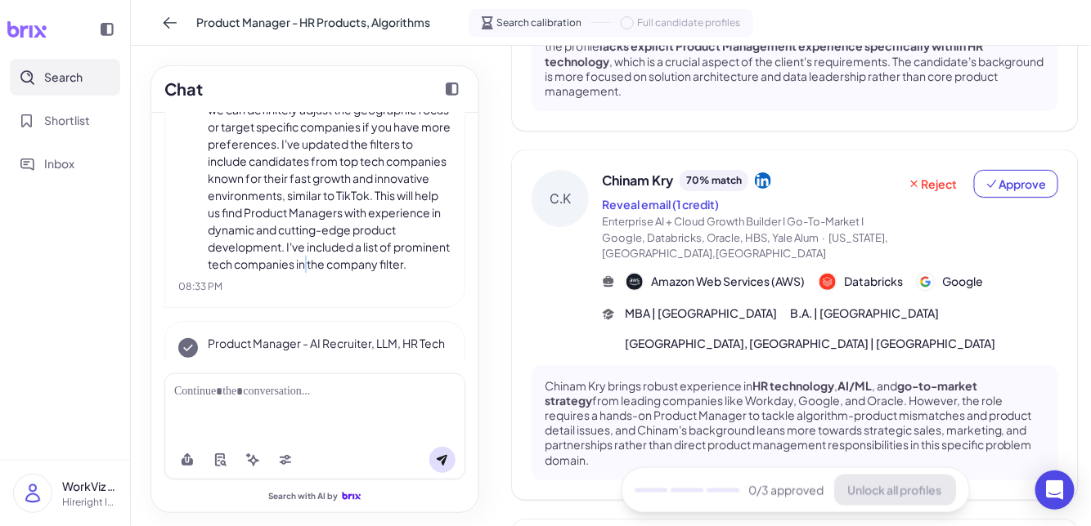
click at [365, 261] on p "I'm still focusing on mid-senior to director level candidates in the United Sta…" at bounding box center [330, 170] width 244 height 206
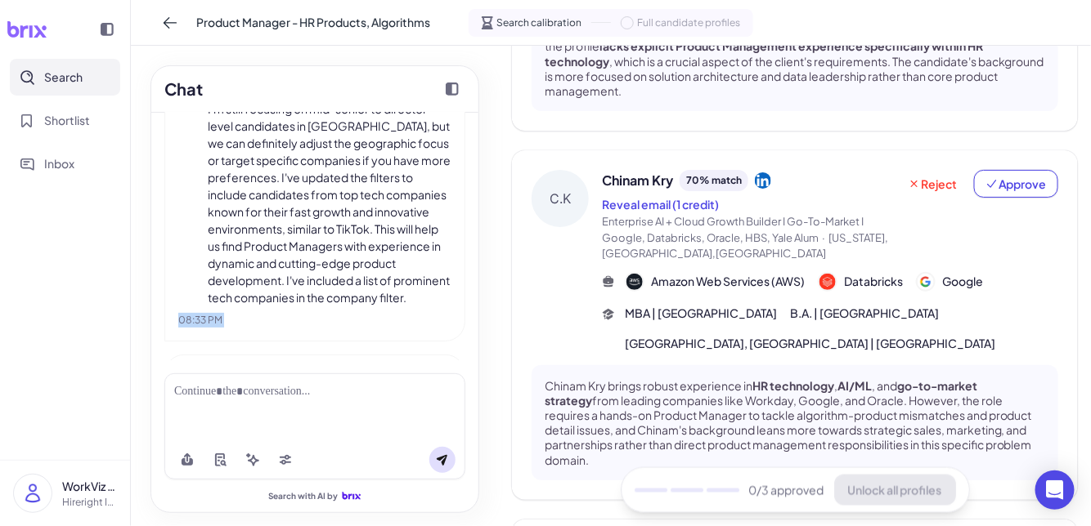
click at [365, 261] on p "I'm still focusing on mid-senior to director level candidates in the United Sta…" at bounding box center [330, 204] width 244 height 206
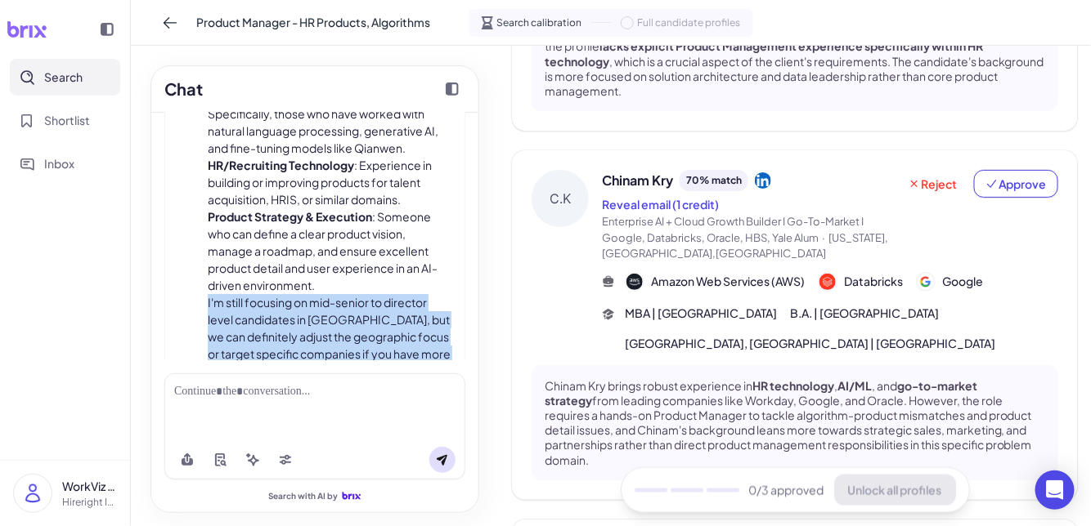
click at [365, 261] on li "Product Strategy & Execution : Someone who can define a clear product vision, m…" at bounding box center [330, 251] width 244 height 86
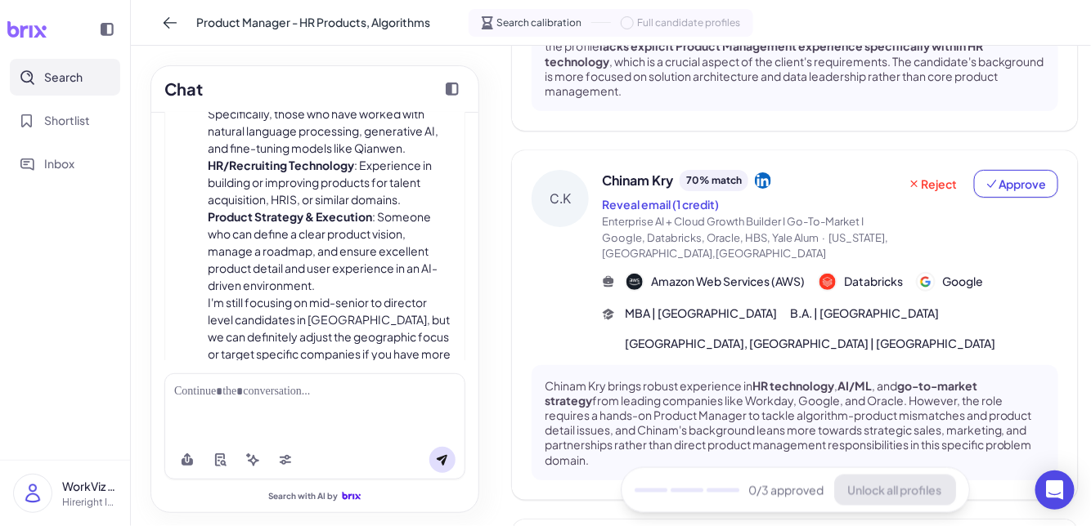
click at [365, 261] on li "Product Strategy & Execution : Someone who can define a clear product vision, m…" at bounding box center [330, 251] width 244 height 86
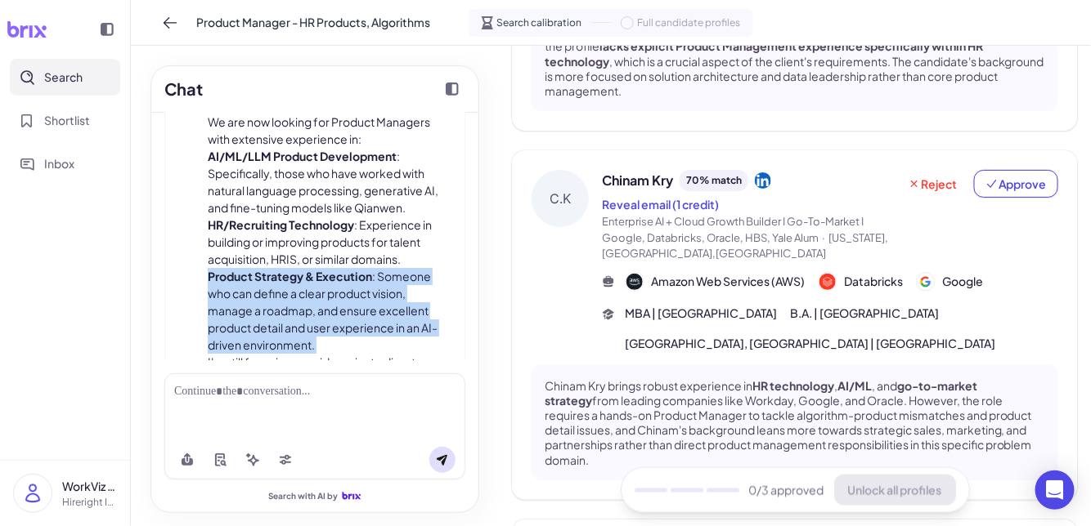
click at [365, 261] on li "HR/Recruiting Technology : Experience in building or improving products for tal…" at bounding box center [330, 243] width 244 height 52
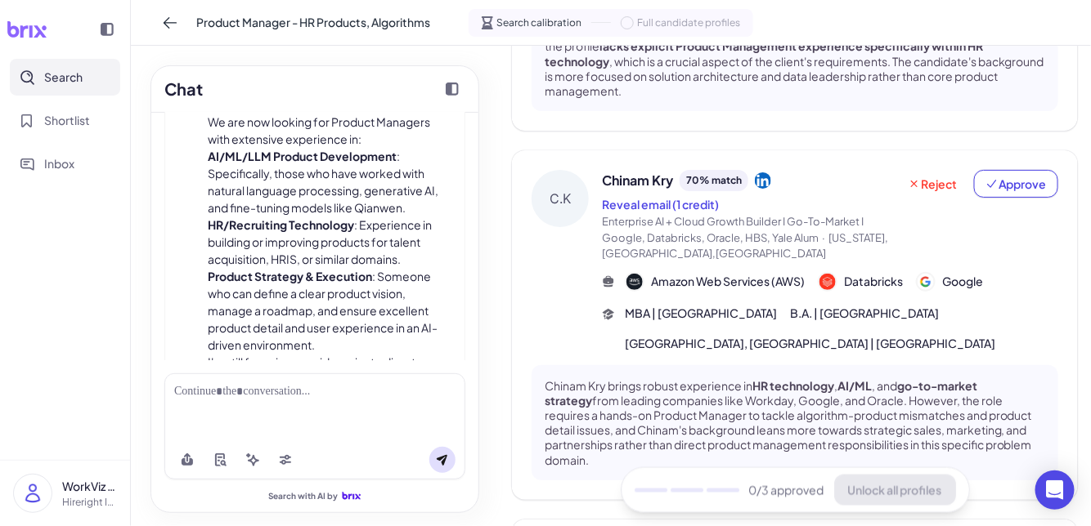
click at [365, 261] on li "HR/Recruiting Technology : Experience in building or improving products for tal…" at bounding box center [330, 243] width 244 height 52
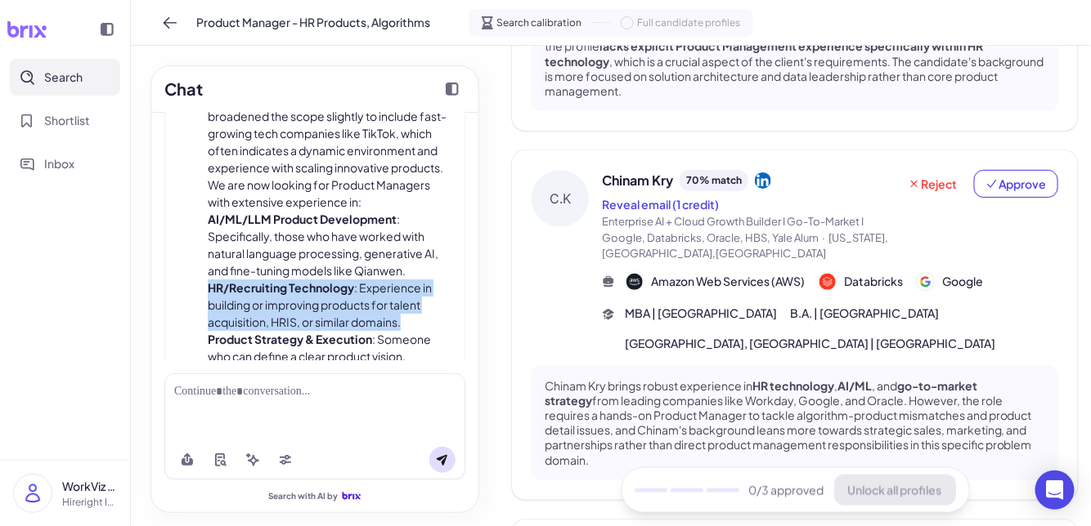
click at [365, 261] on li "AI/ML/LLM Product Development : Specifically, those who have worked with natura…" at bounding box center [330, 245] width 244 height 69
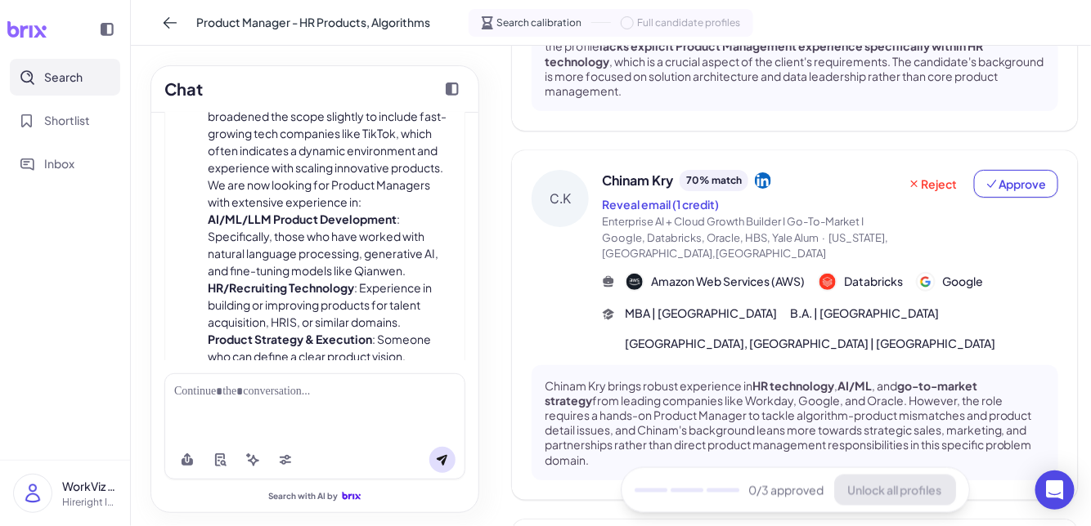
click at [365, 261] on li "AI/ML/LLM Product Development : Specifically, those who have worked with natura…" at bounding box center [330, 245] width 244 height 69
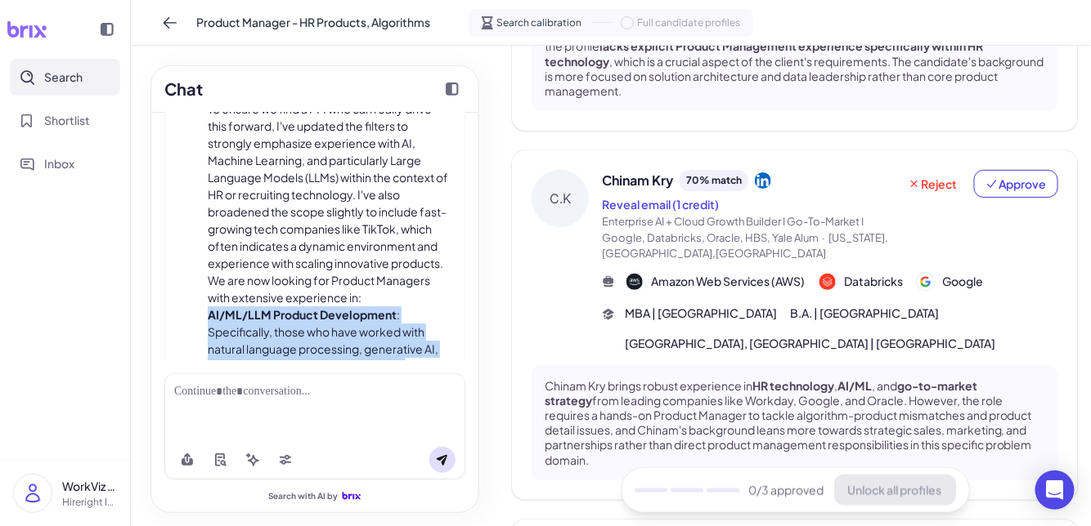
scroll to position [1491, 0]
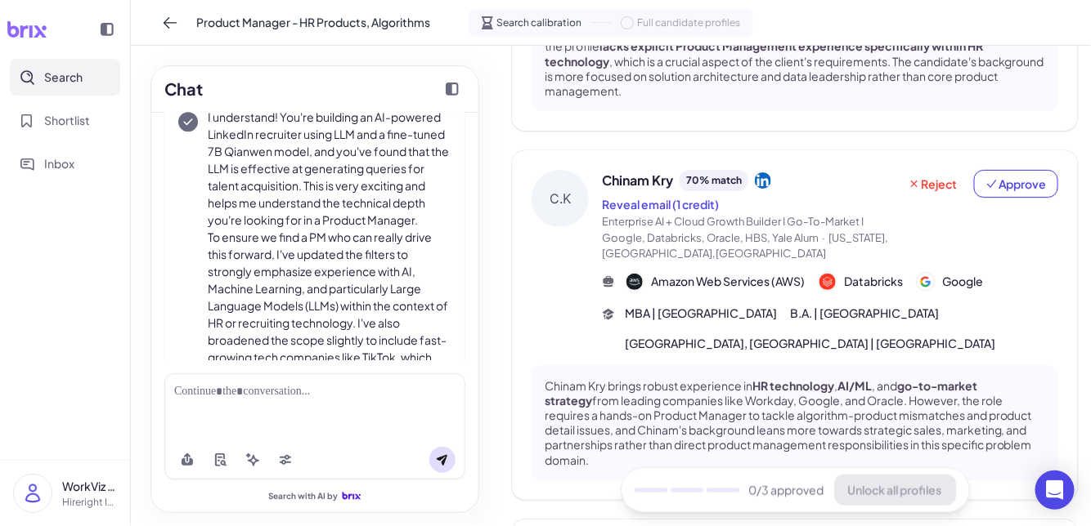
click at [365, 261] on p "To ensure we find a PM who can really drive this forward, I've updated the filt…" at bounding box center [330, 315] width 244 height 172
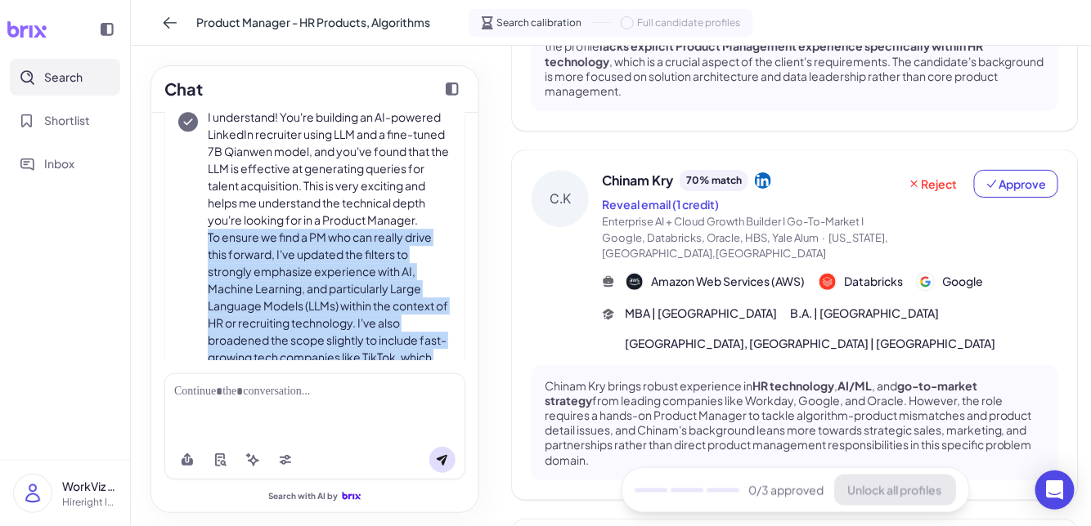
click at [365, 261] on p "To ensure we find a PM who can really drive this forward, I've updated the filt…" at bounding box center [330, 315] width 244 height 172
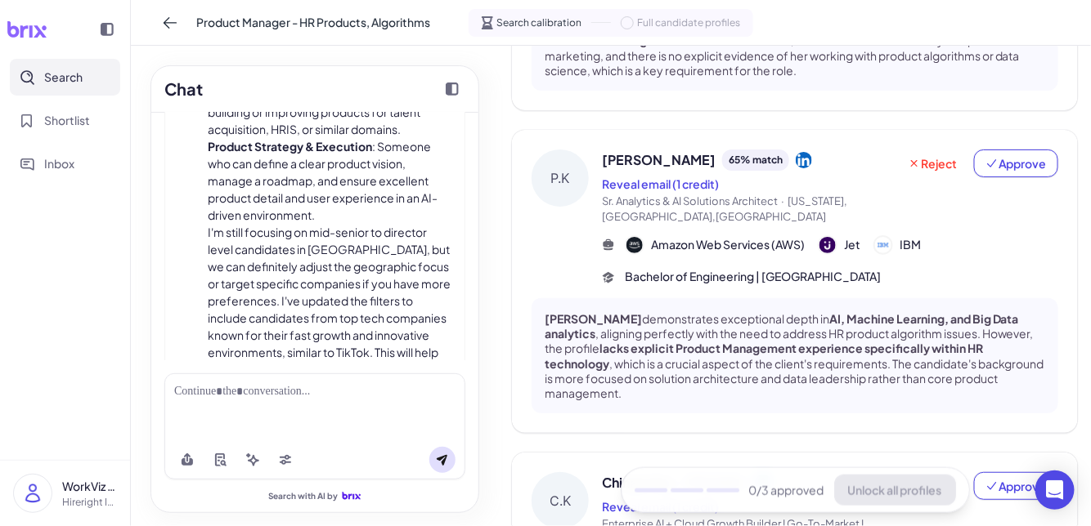
scroll to position [2125, 0]
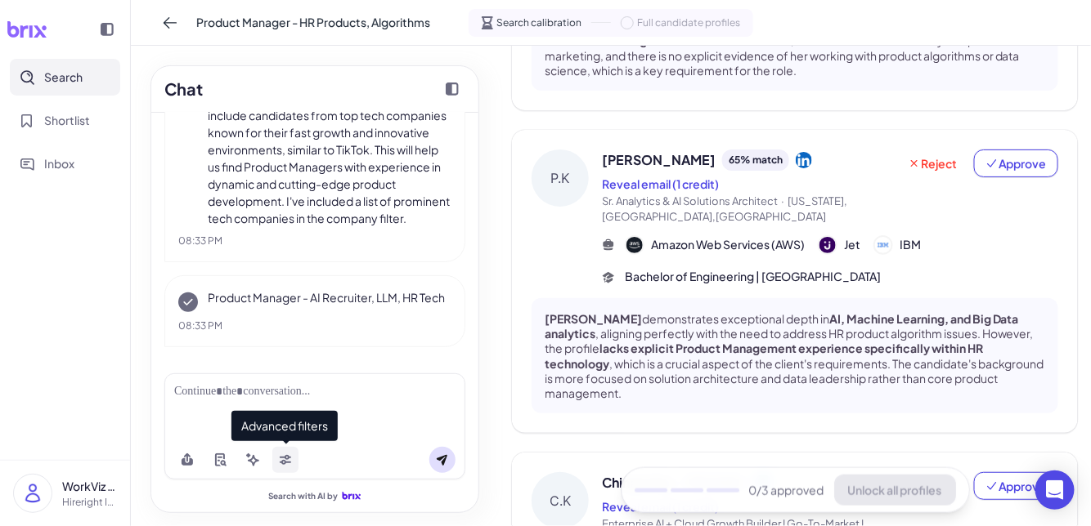
click at [290, 464] on icon at bounding box center [285, 460] width 13 height 13
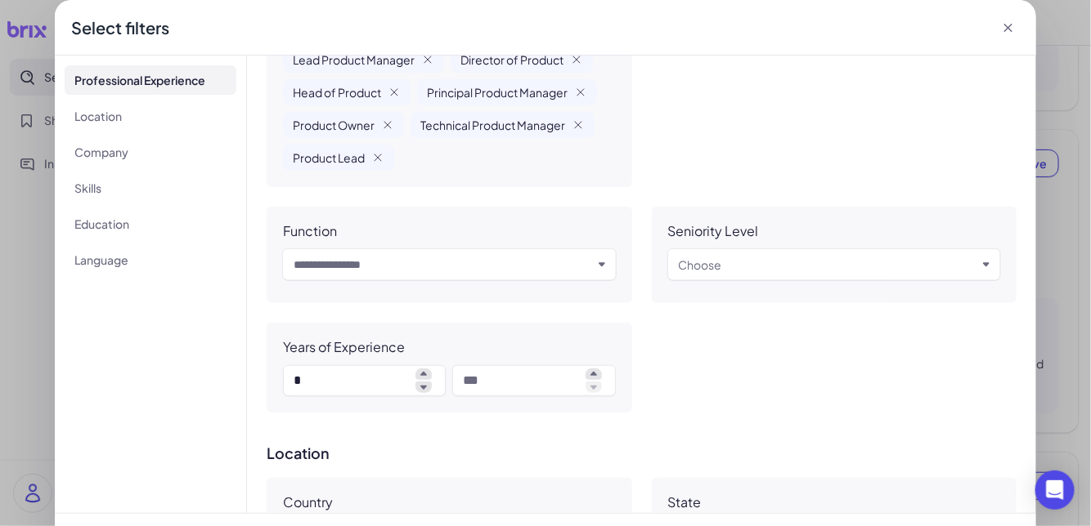
scroll to position [54, 0]
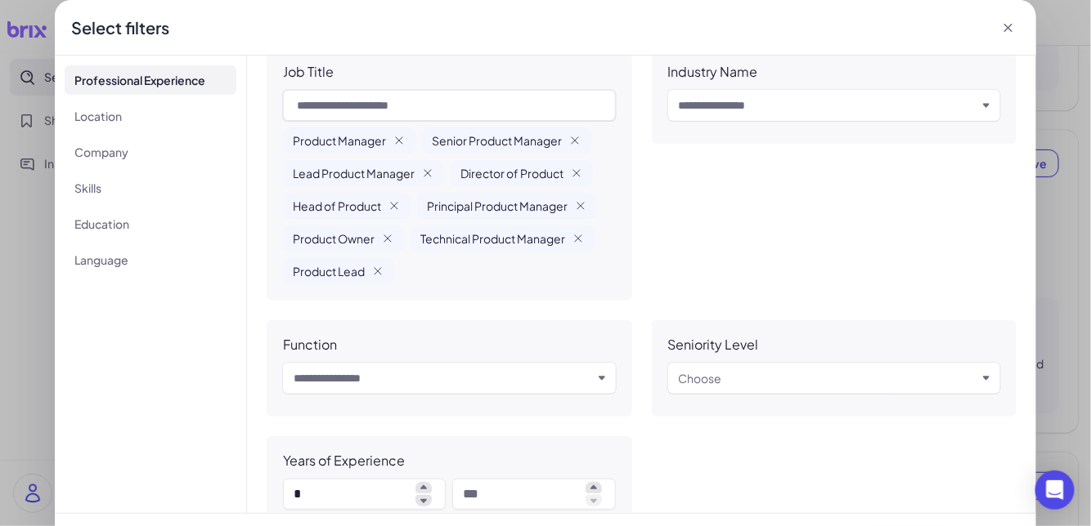
click at [908, 30] on icon at bounding box center [1008, 28] width 8 height 8
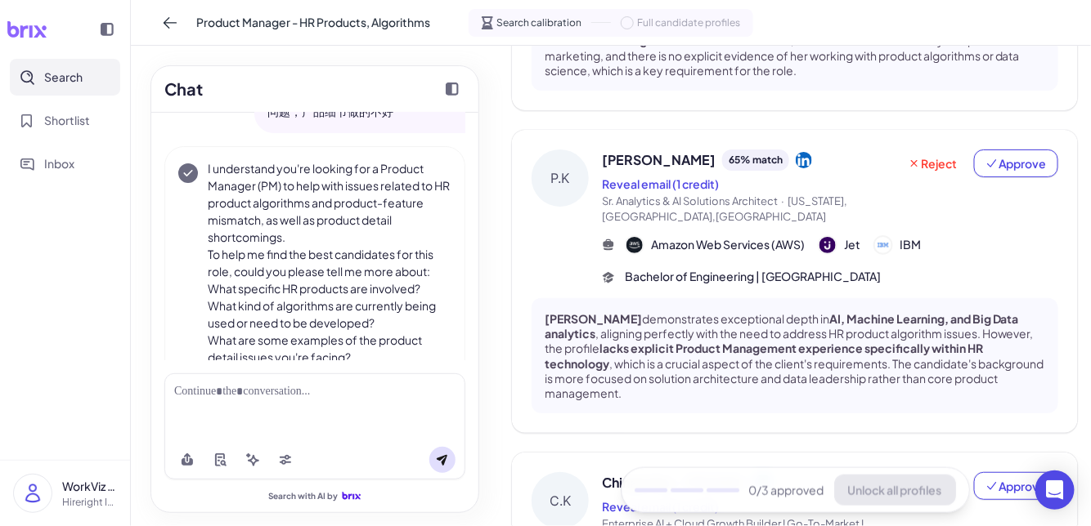
scroll to position [81, 0]
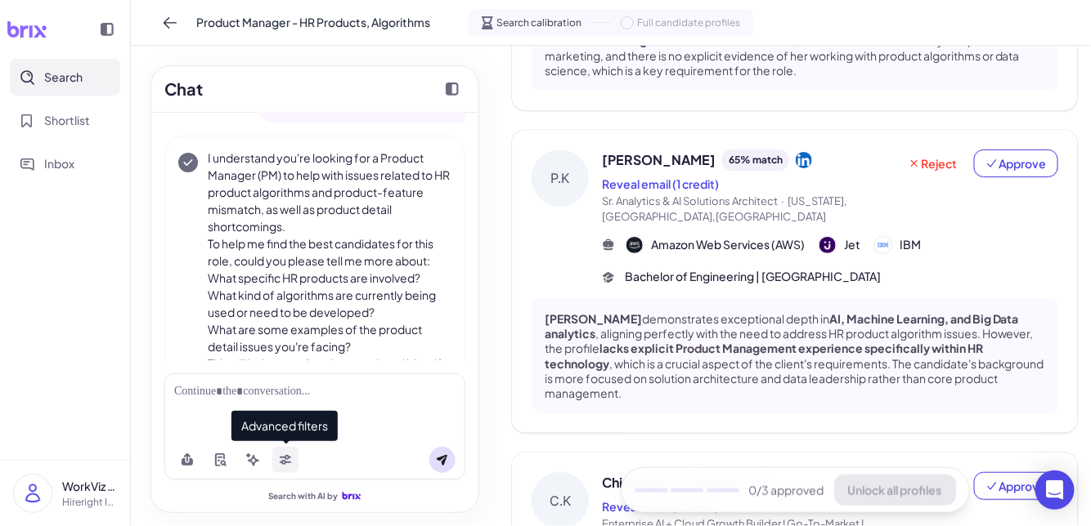
click at [288, 465] on icon at bounding box center [285, 460] width 13 height 13
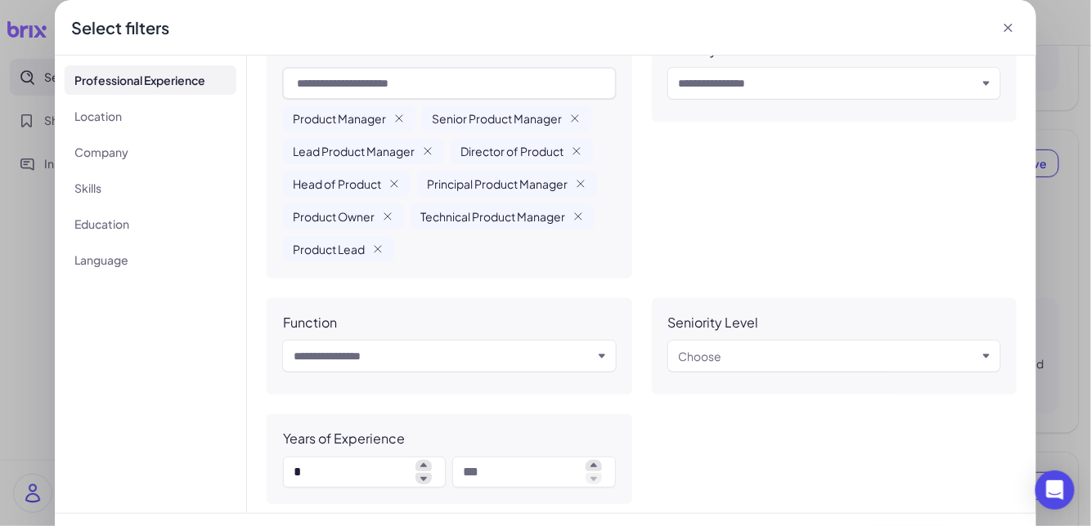
scroll to position [65, 0]
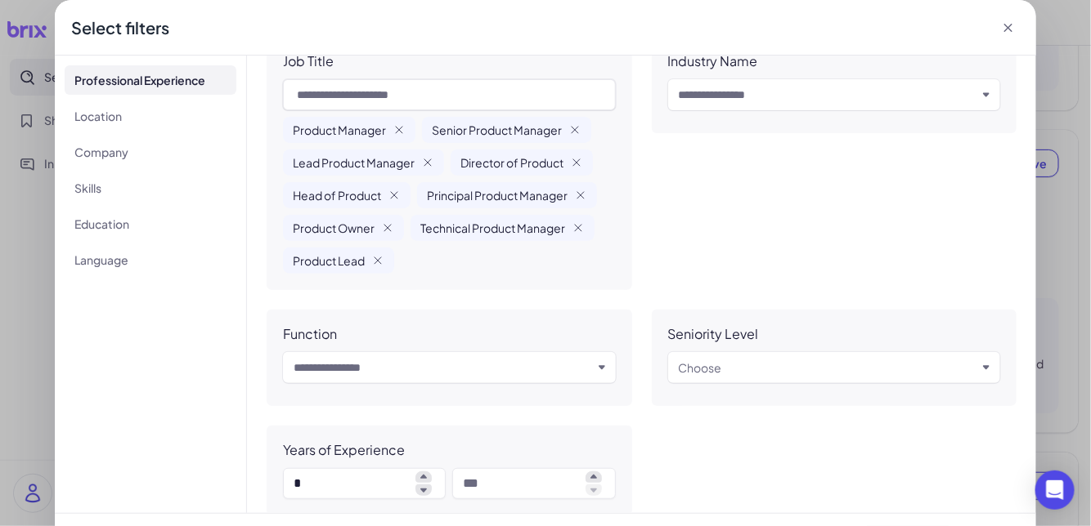
click at [908, 29] on icon at bounding box center [1008, 28] width 16 height 16
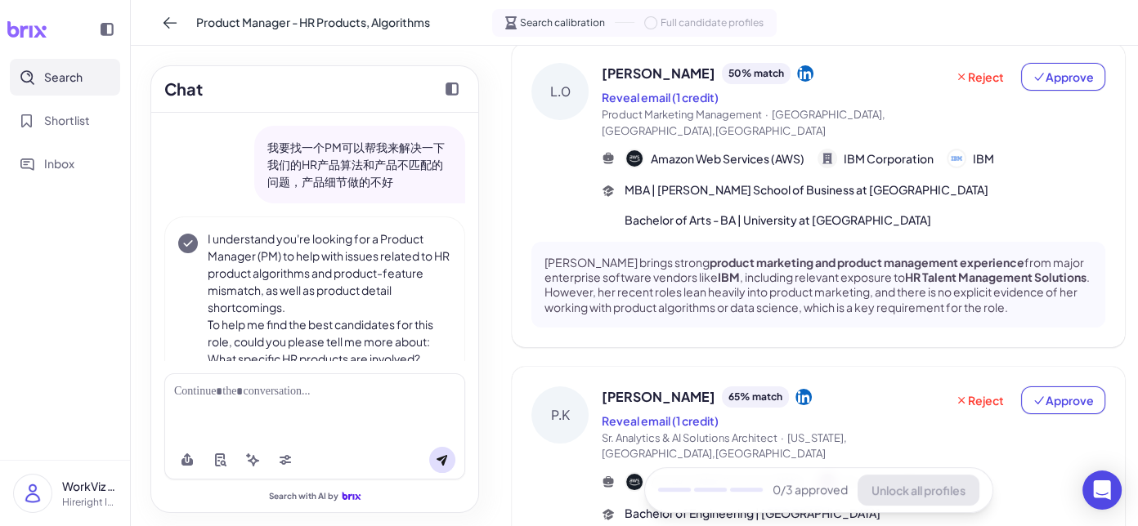
scroll to position [48, 0]
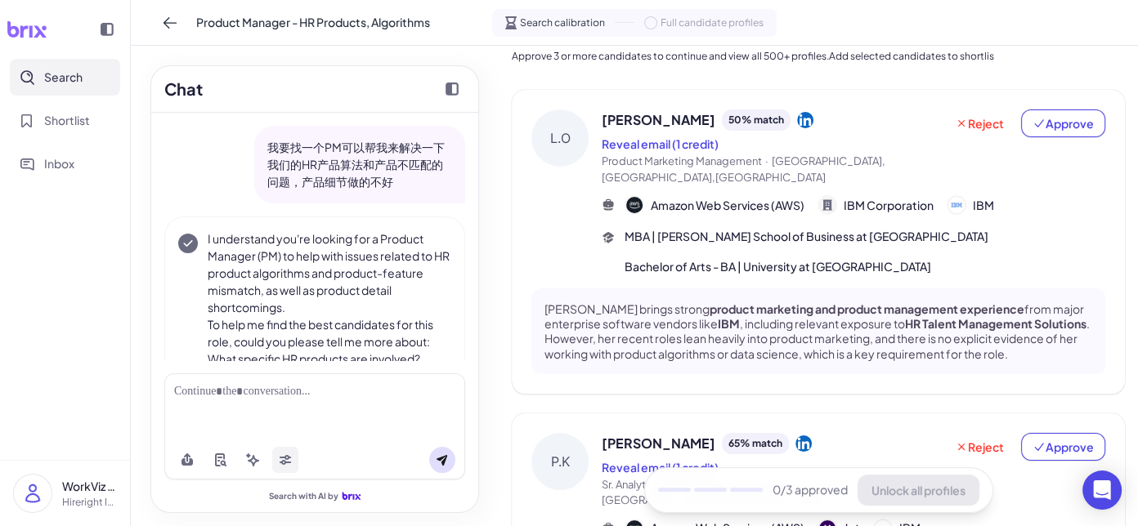
click at [285, 455] on icon at bounding box center [285, 460] width 13 height 13
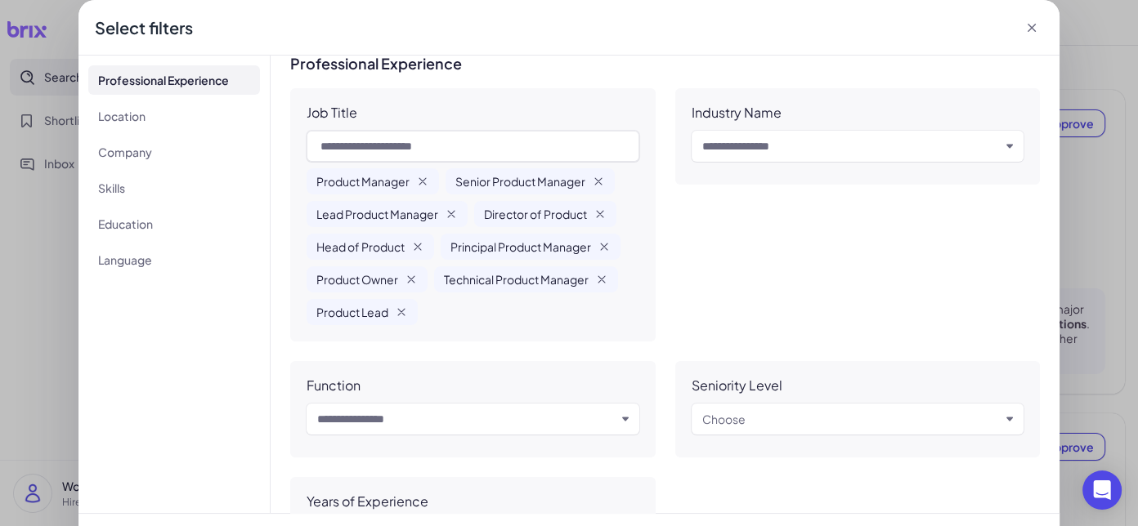
scroll to position [2, 0]
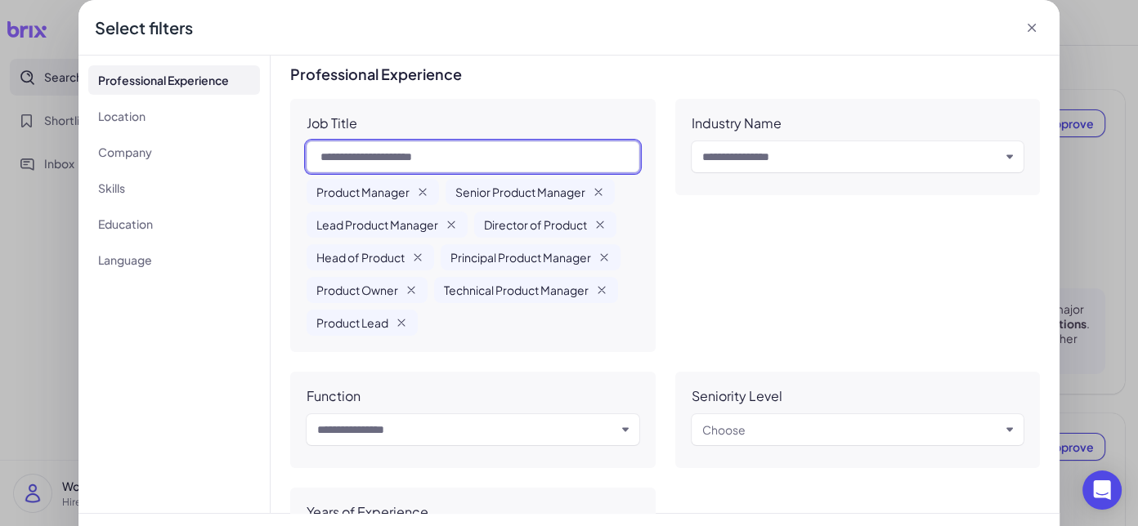
click at [460, 161] on input "text" at bounding box center [473, 156] width 333 height 31
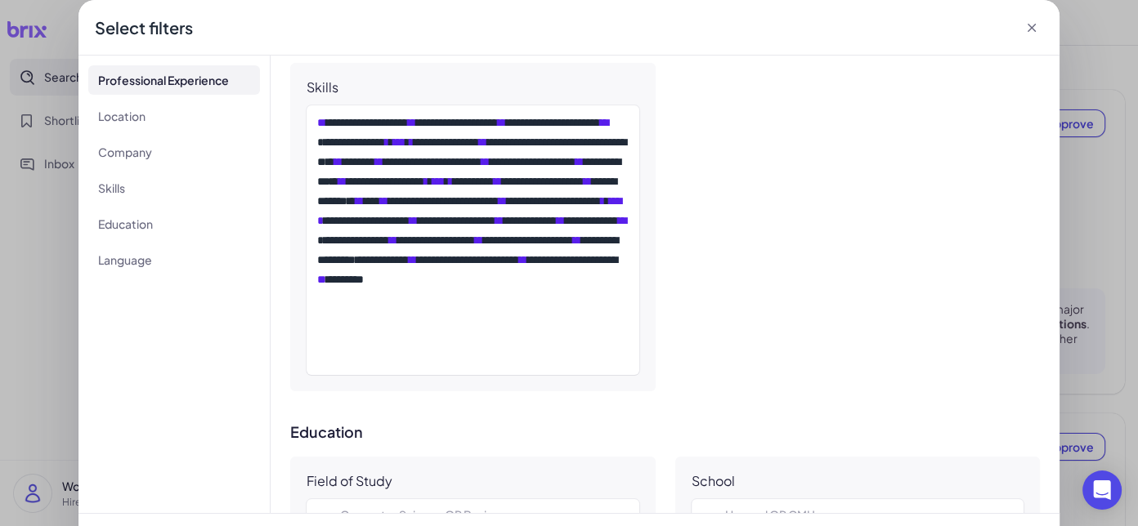
scroll to position [1127, 0]
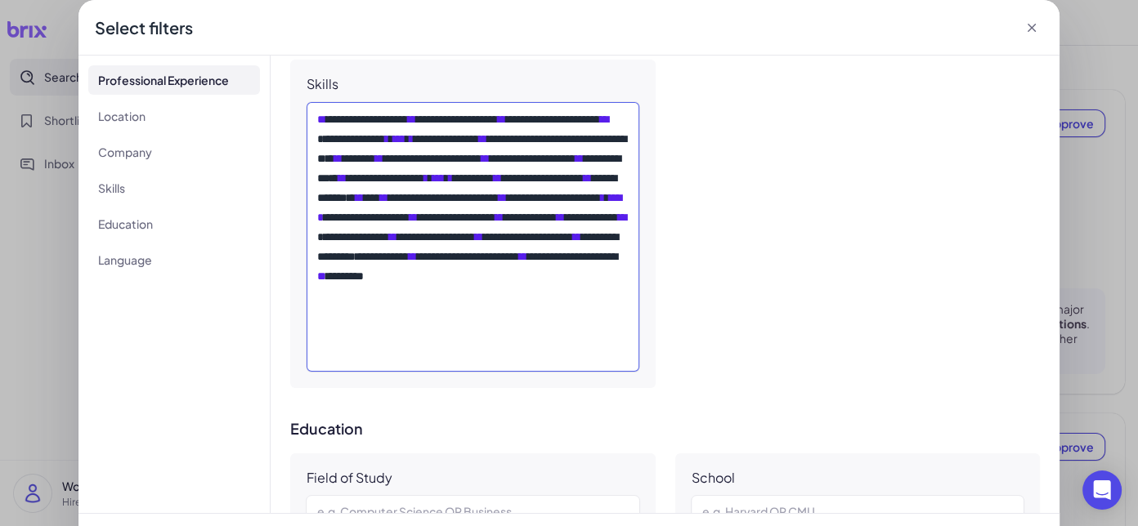
click at [495, 261] on div "**********" at bounding box center [472, 237] width 311 height 255
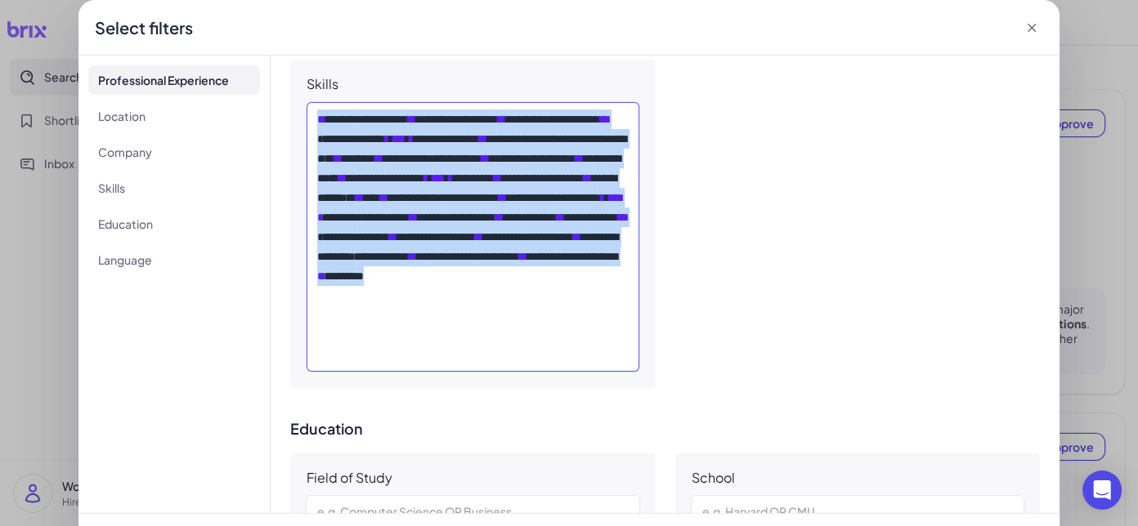
click at [495, 261] on div "**********" at bounding box center [472, 237] width 311 height 255
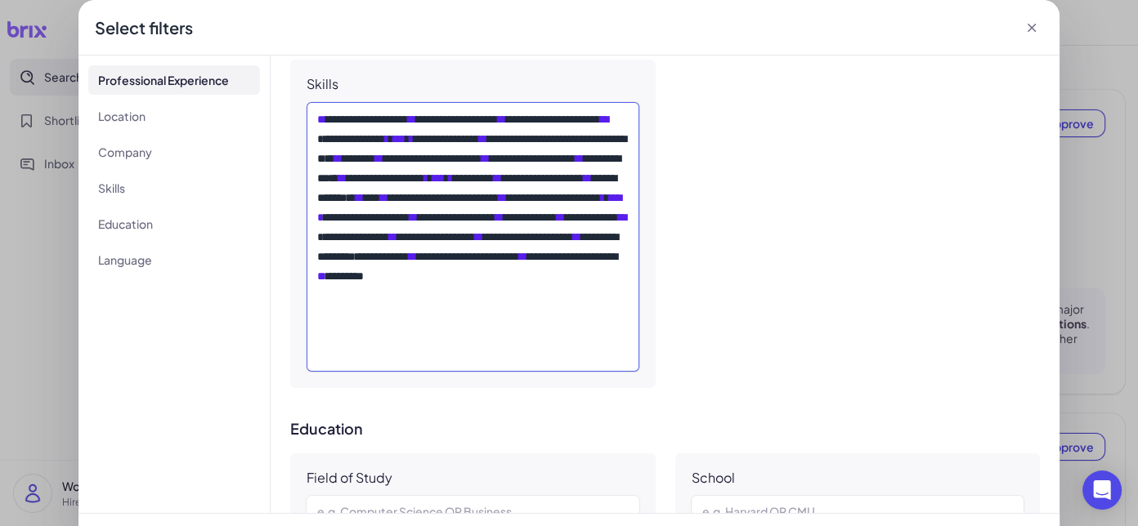
click at [495, 261] on div "**********" at bounding box center [472, 237] width 311 height 255
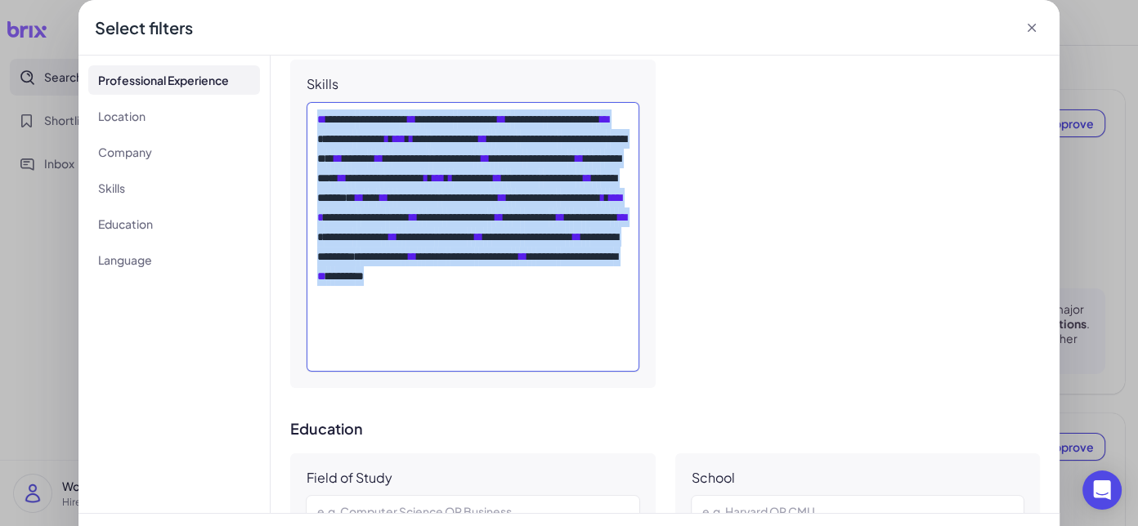
click at [495, 261] on div "**********" at bounding box center [472, 237] width 311 height 255
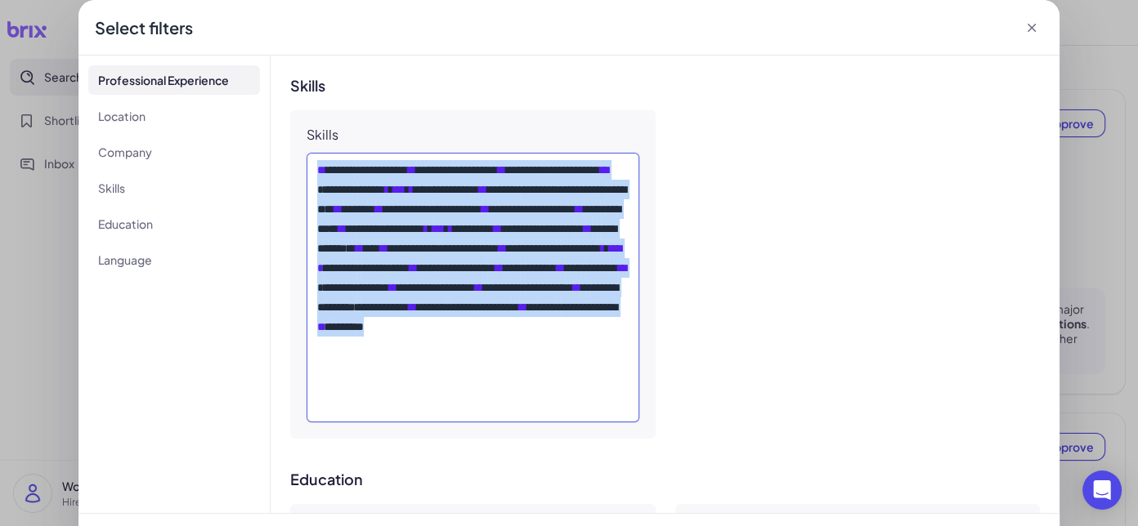
scroll to position [1059, 0]
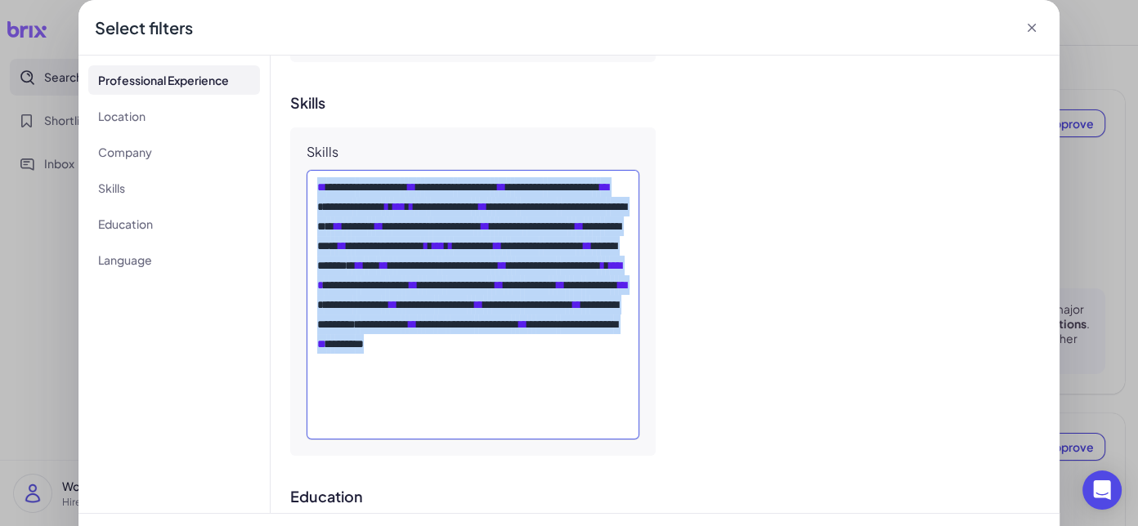
click at [480, 241] on div "**********" at bounding box center [472, 304] width 311 height 255
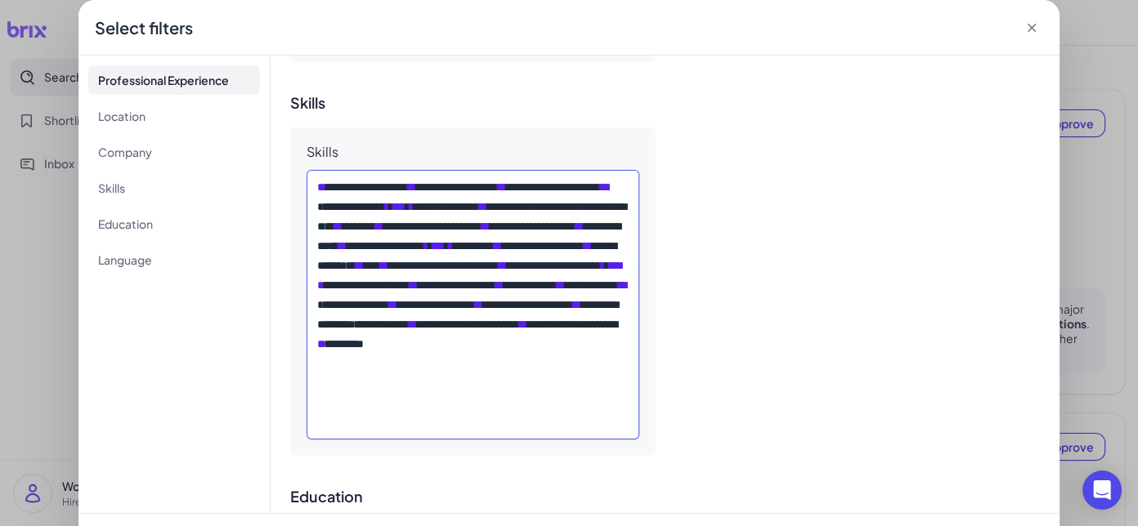
click at [480, 241] on div "**********" at bounding box center [472, 304] width 311 height 255
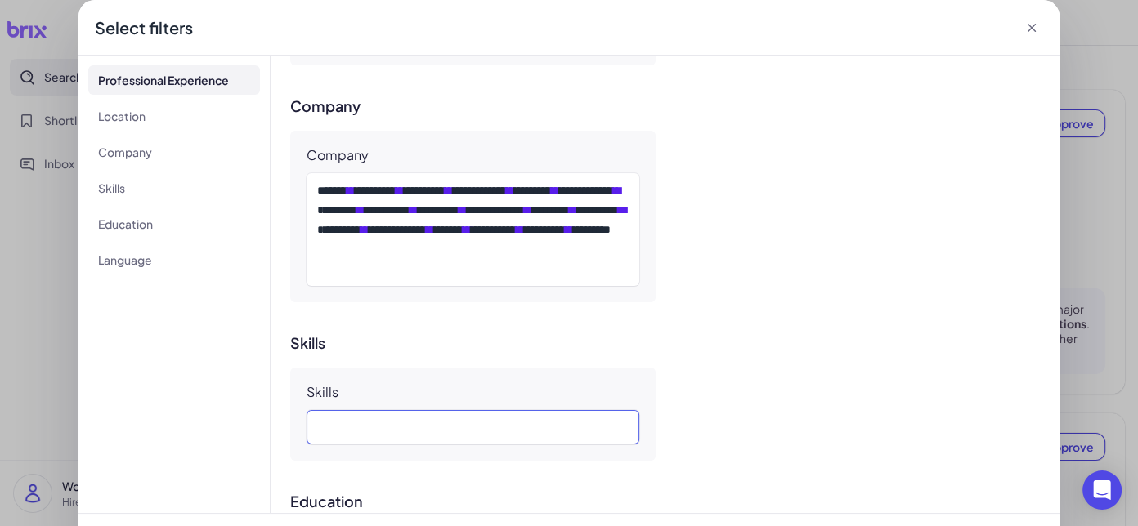
scroll to position [786, 0]
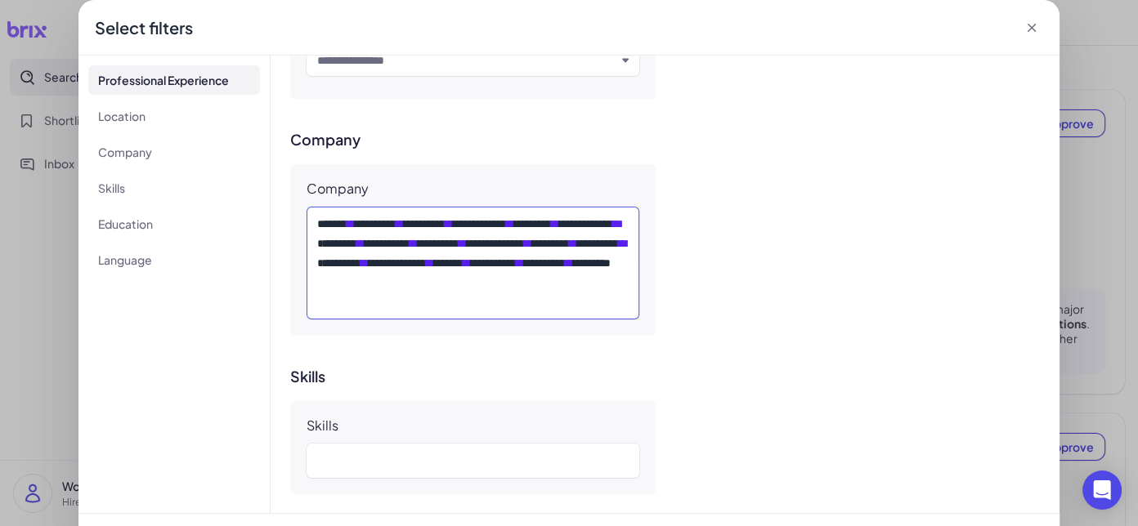
click at [533, 220] on div "**********" at bounding box center [472, 263] width 311 height 98
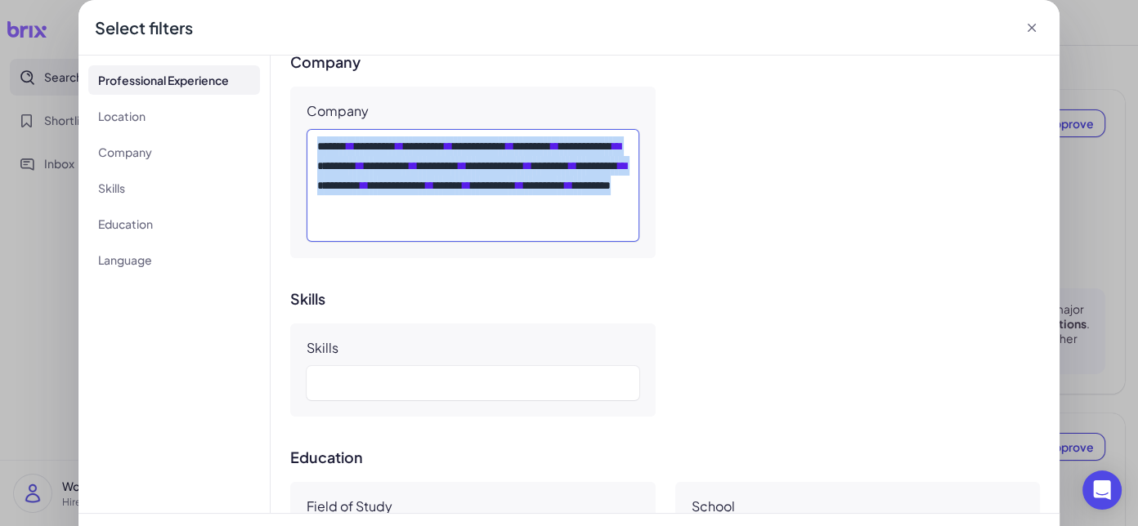
scroll to position [868, 0]
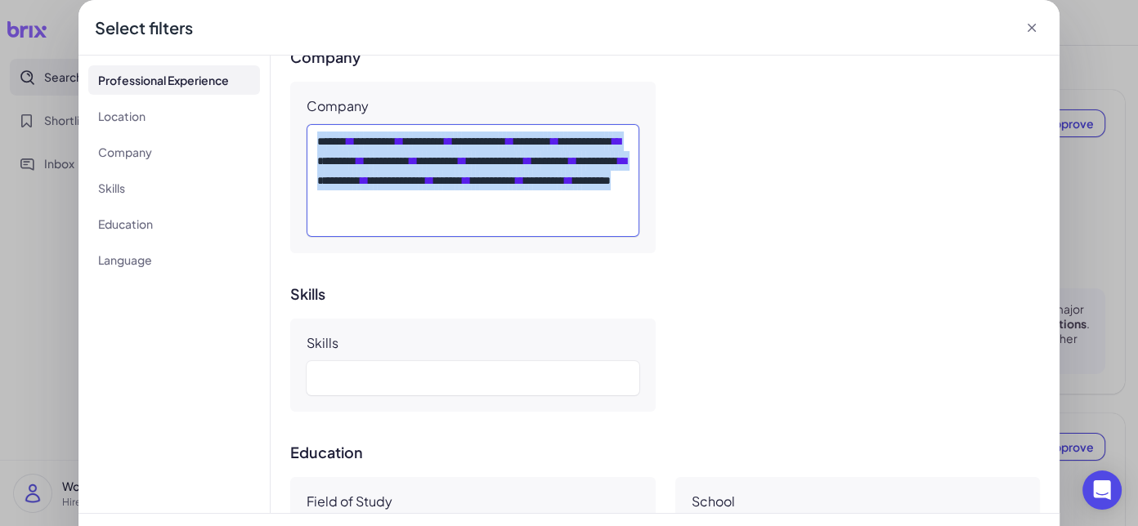
click at [497, 221] on div "**********" at bounding box center [472, 181] width 311 height 98
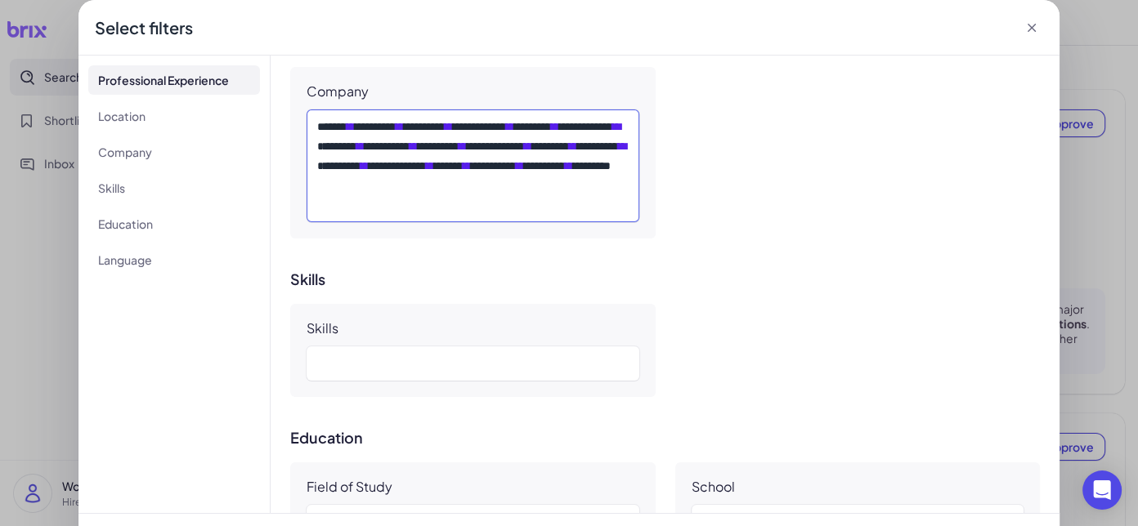
scroll to position [894, 0]
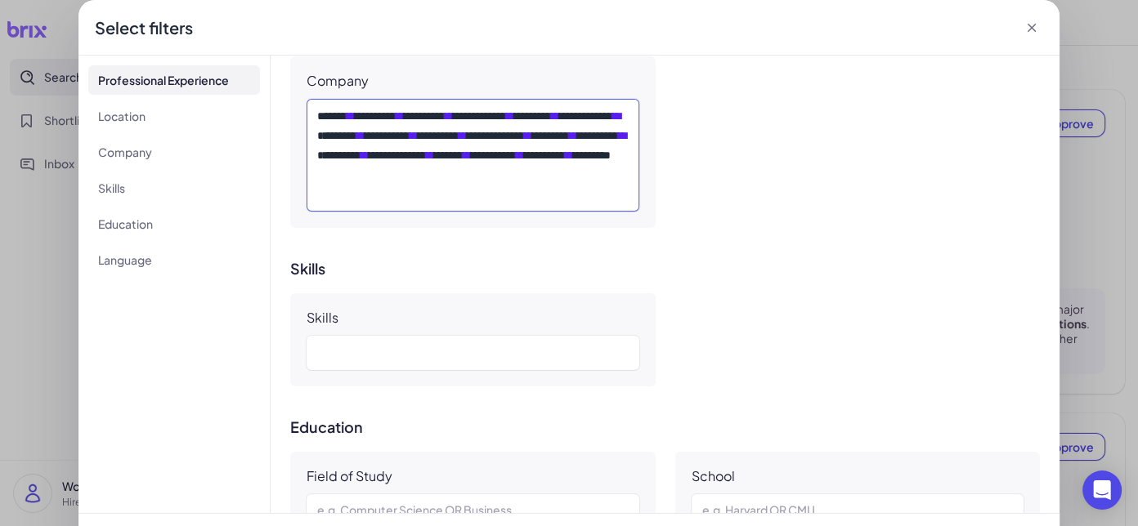
click at [531, 188] on div "**********" at bounding box center [472, 155] width 311 height 98
click at [477, 164] on div "**********" at bounding box center [472, 155] width 311 height 98
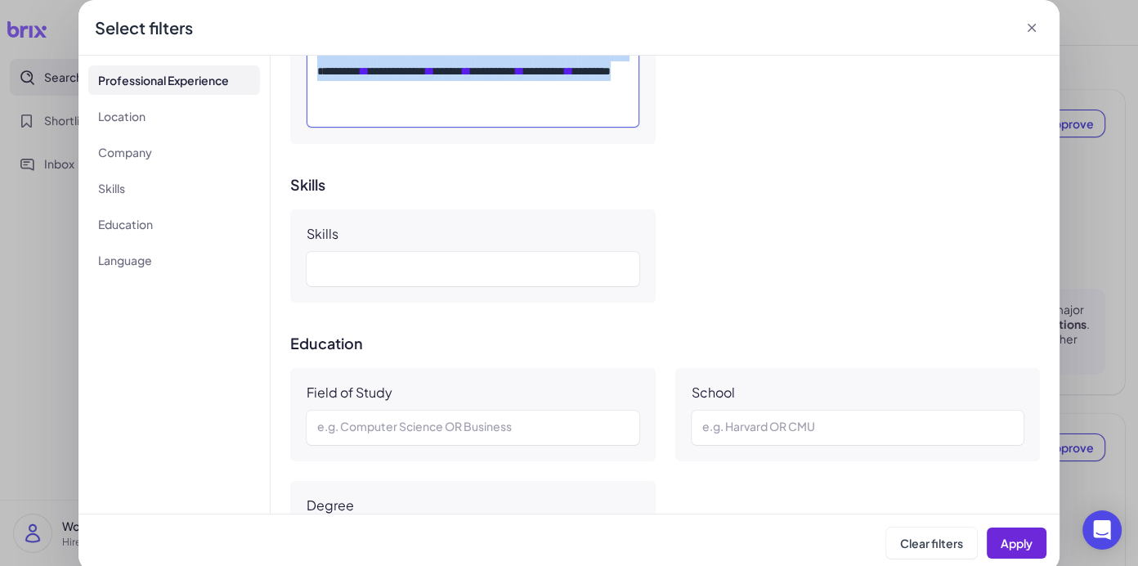
scroll to position [609, 0]
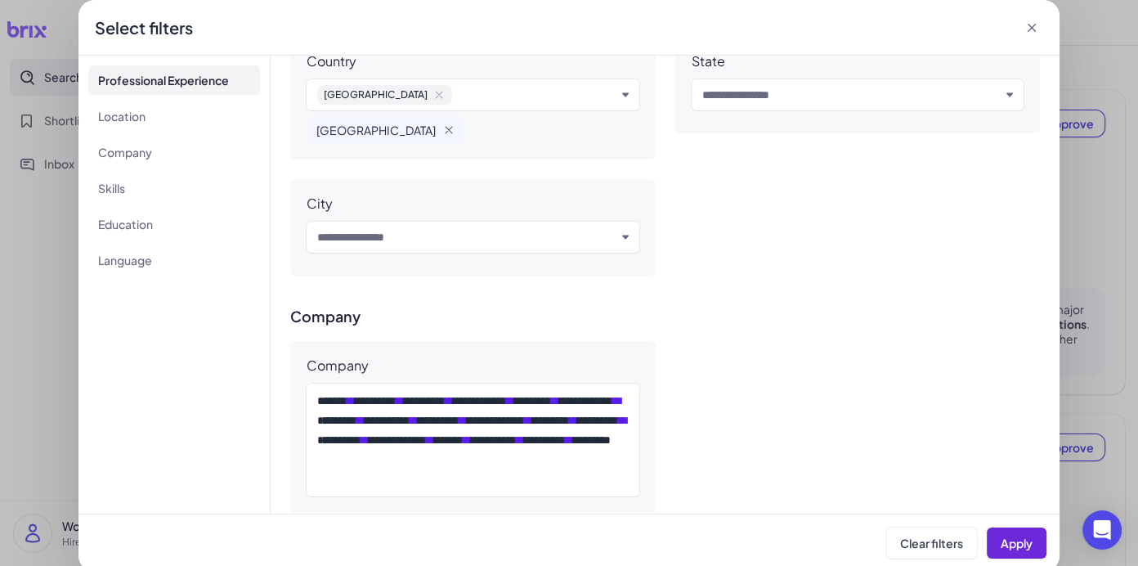
click at [908, 34] on icon at bounding box center [1031, 28] width 16 height 16
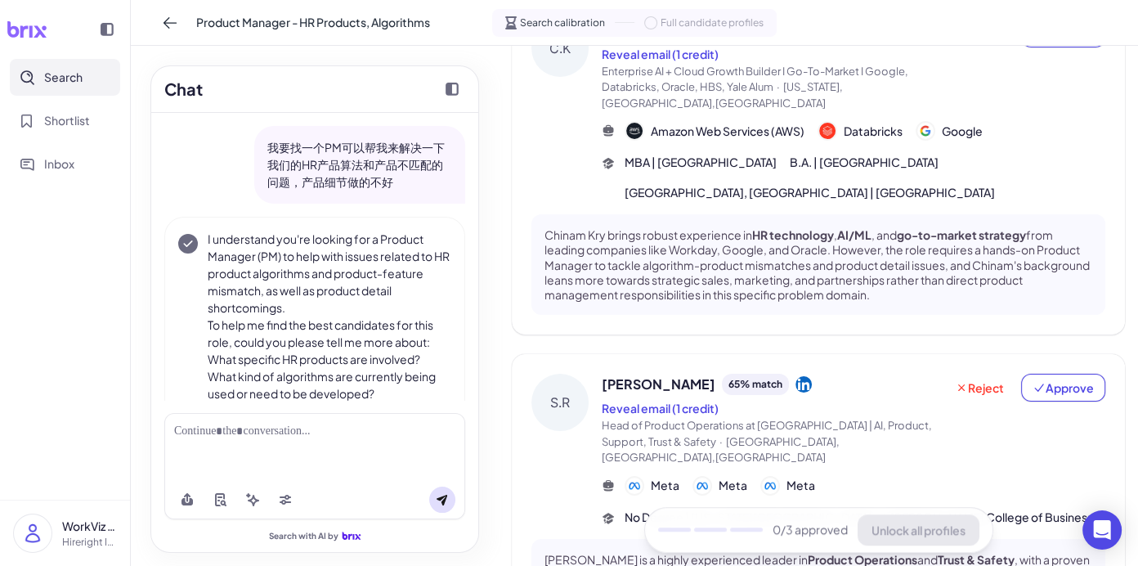
scroll to position [835, 0]
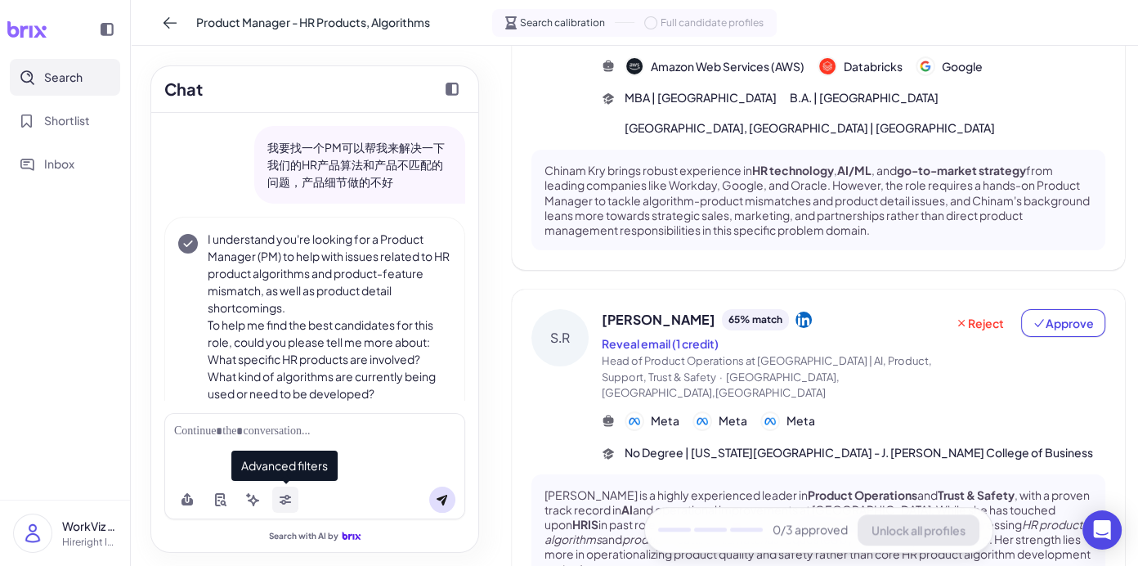
click at [289, 508] on button at bounding box center [285, 499] width 26 height 26
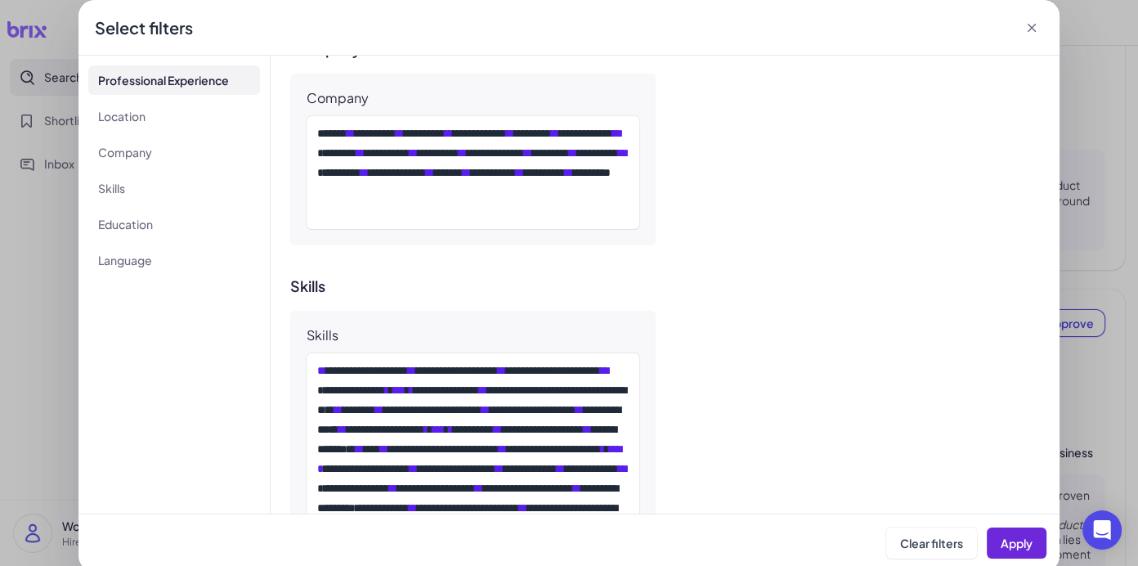
scroll to position [872, 0]
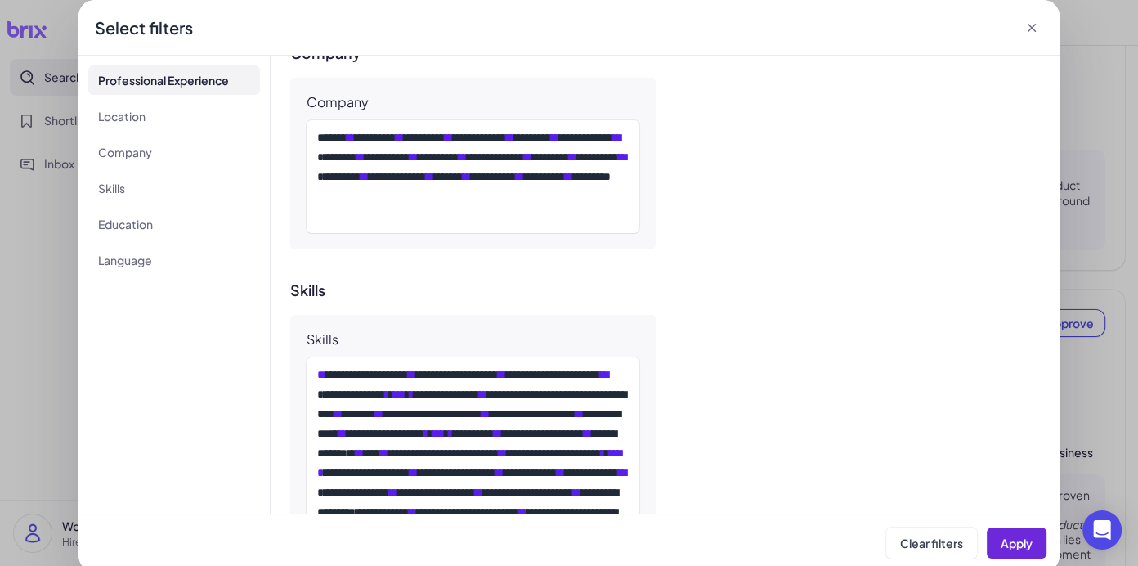
click at [908, 23] on icon at bounding box center [1031, 28] width 16 height 16
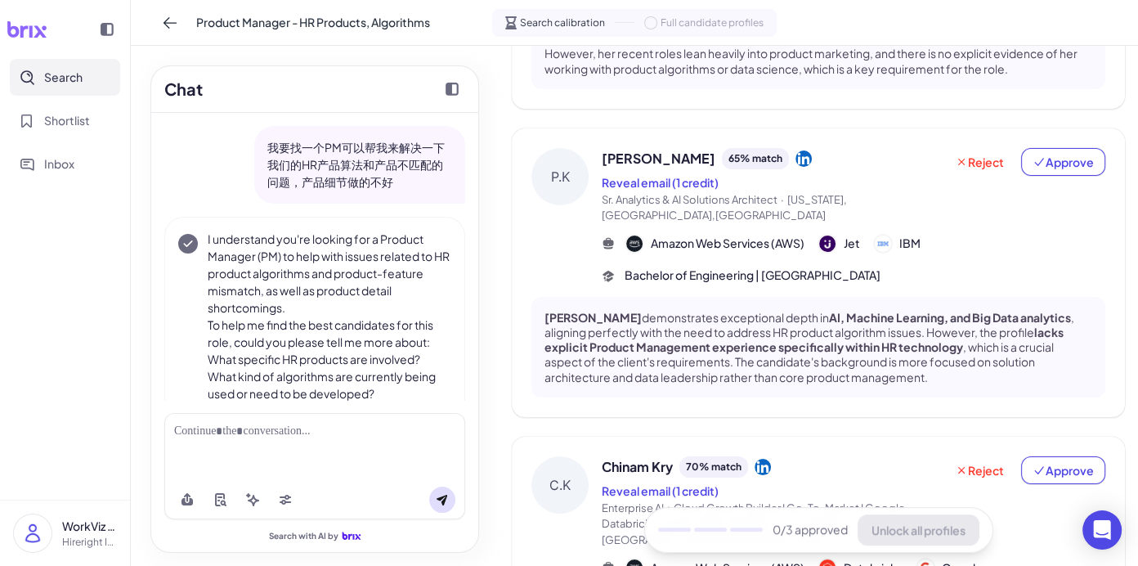
scroll to position [0, 0]
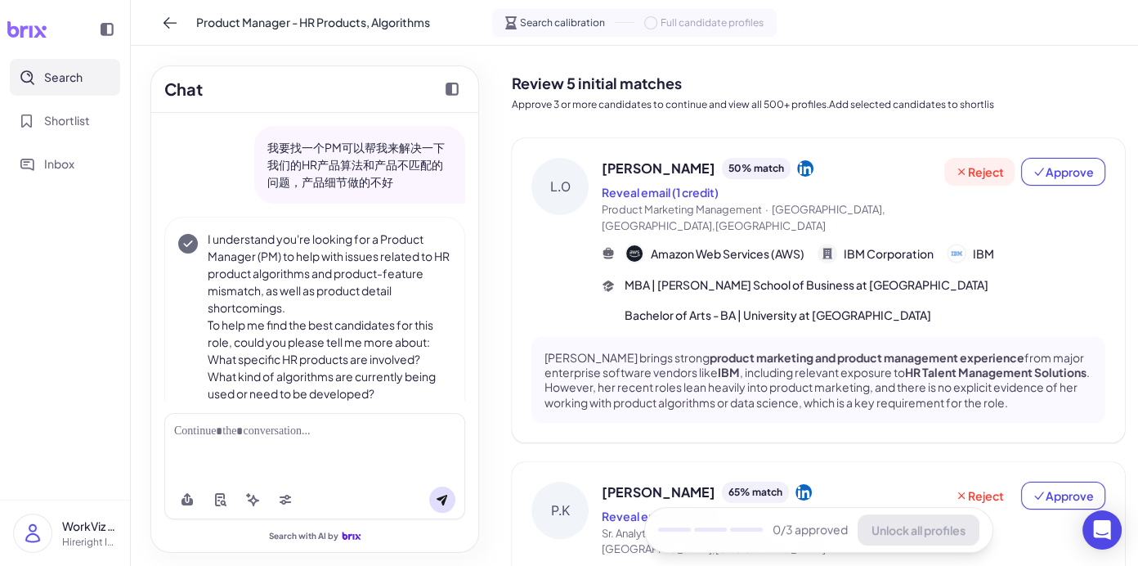
click at [908, 161] on button "Reject" at bounding box center [979, 172] width 70 height 28
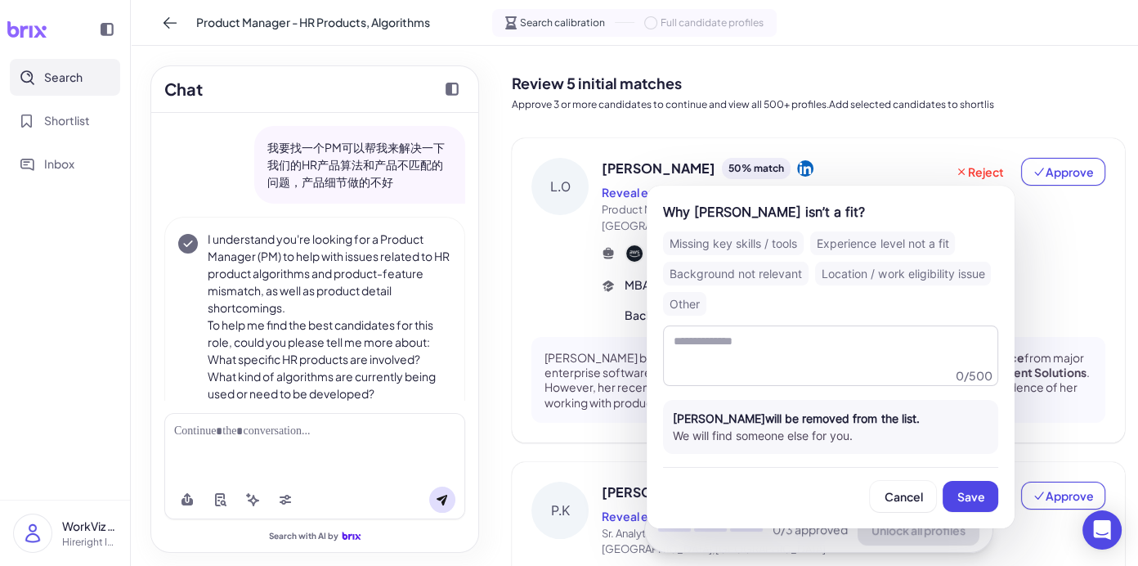
click at [761, 275] on div "Background not relevant" at bounding box center [736, 274] width 146 height 24
click at [908, 509] on button "Save" at bounding box center [971, 496] width 56 height 31
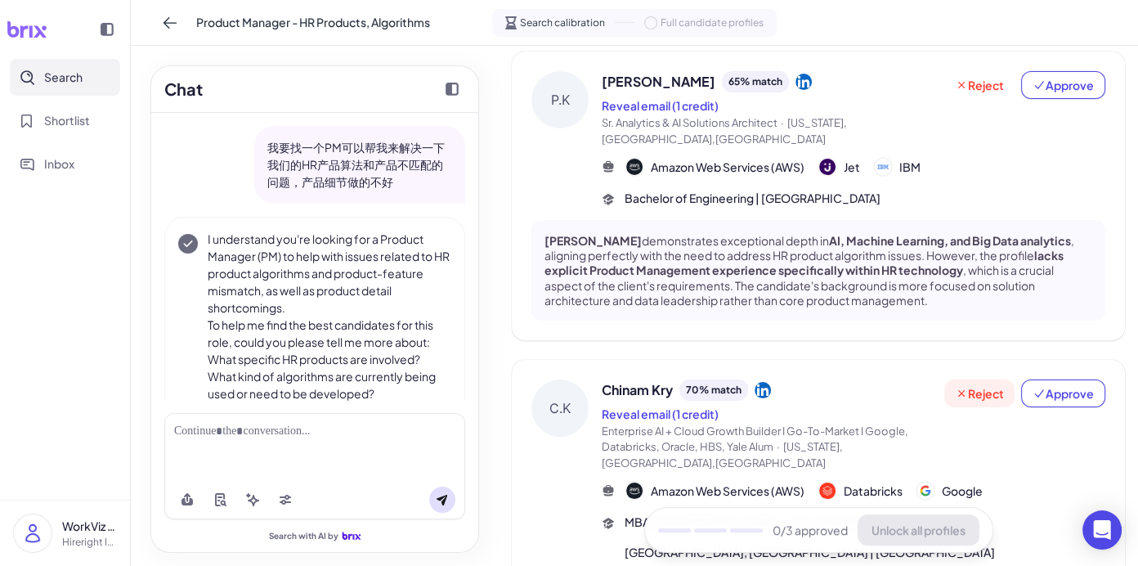
scroll to position [1, 0]
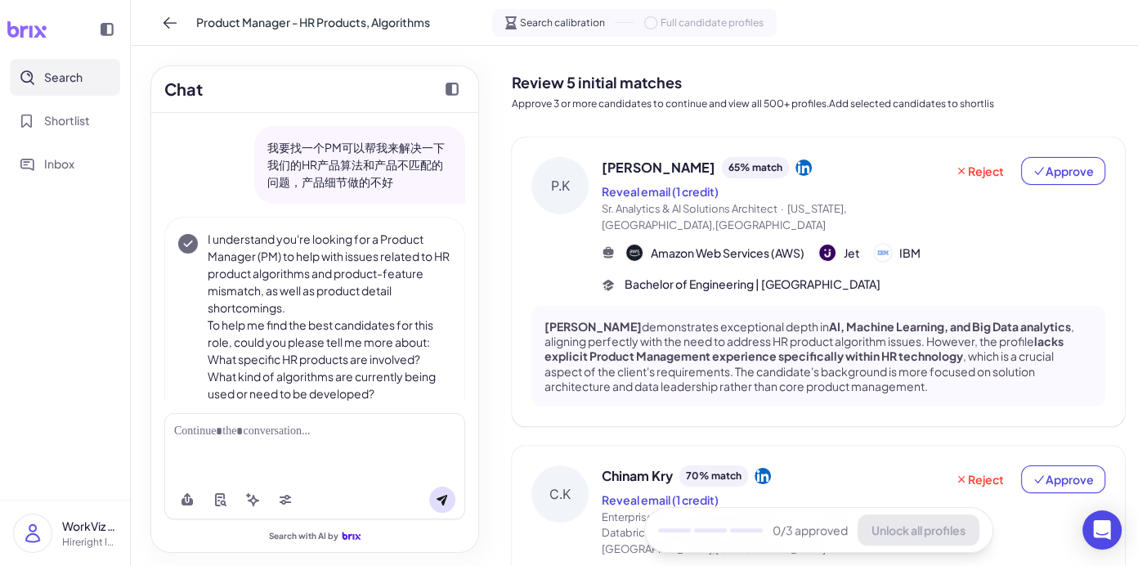
click at [279, 441] on div at bounding box center [314, 446] width 301 height 67
click at [278, 427] on div at bounding box center [314, 431] width 281 height 17
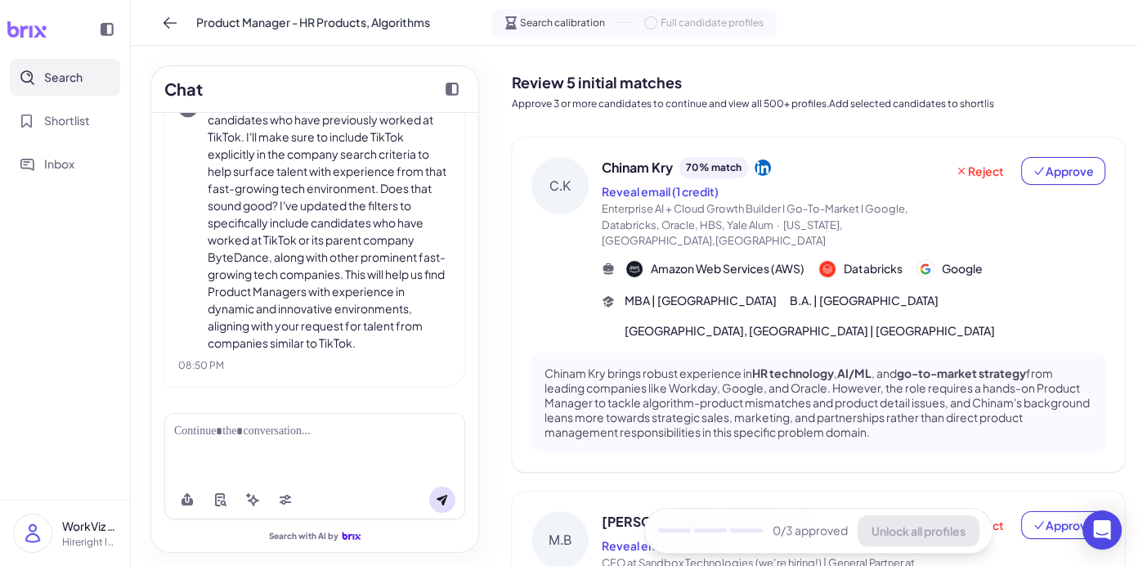
scroll to position [211, 0]
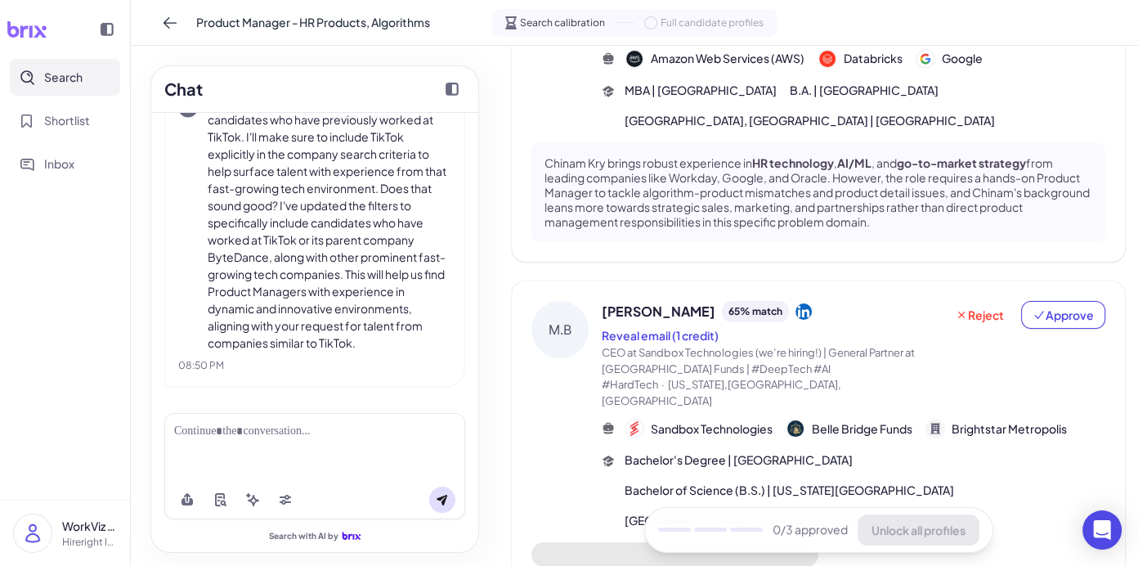
click at [631, 451] on div "Bachelor's Degree | Harvard University Bachelor of Science (B.S.) | New York Un…" at bounding box center [865, 490] width 481 height 78
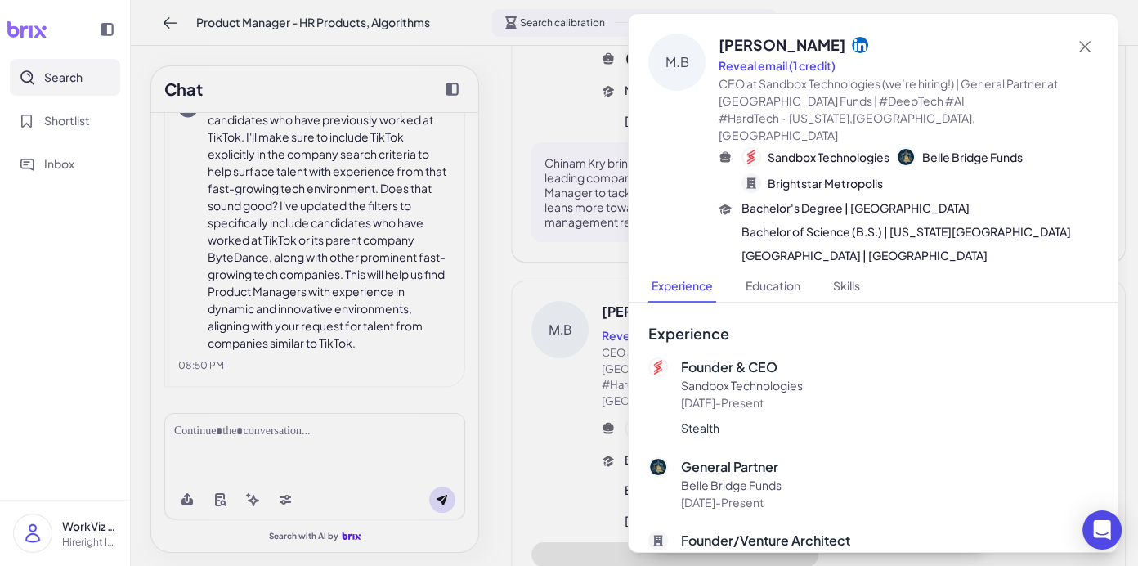
scroll to position [858, 0]
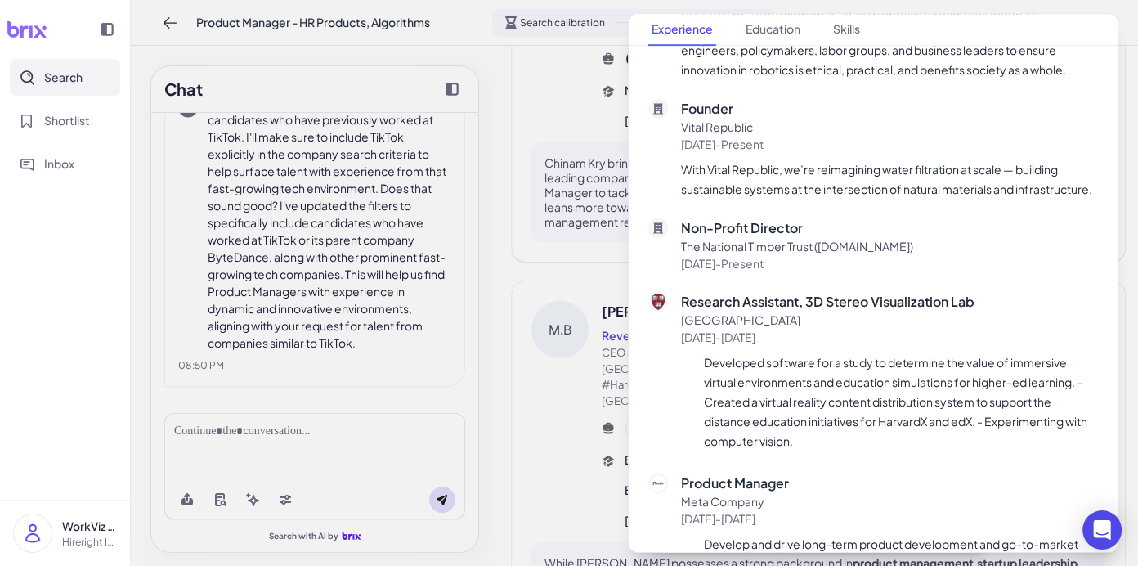
click at [573, 388] on div at bounding box center [569, 283] width 1138 height 566
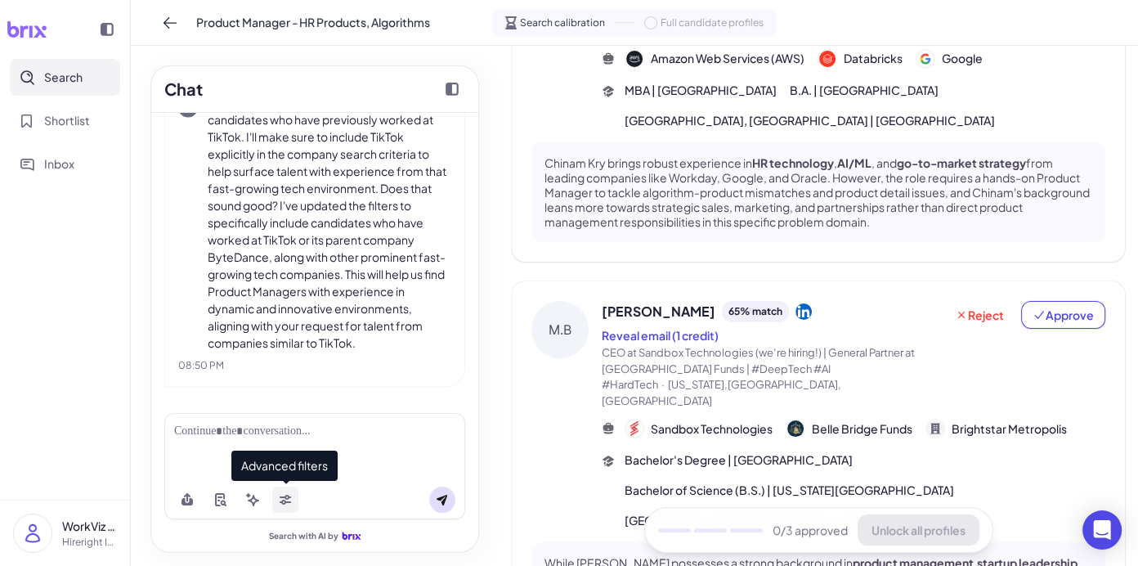
click at [287, 498] on icon at bounding box center [285, 499] width 13 height 13
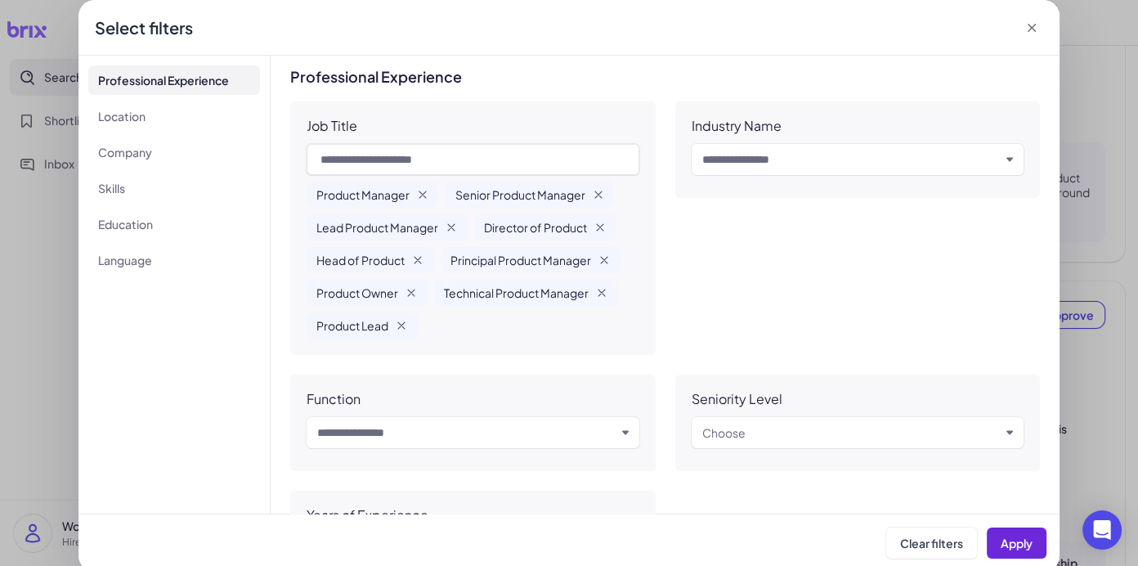
scroll to position [789, 0]
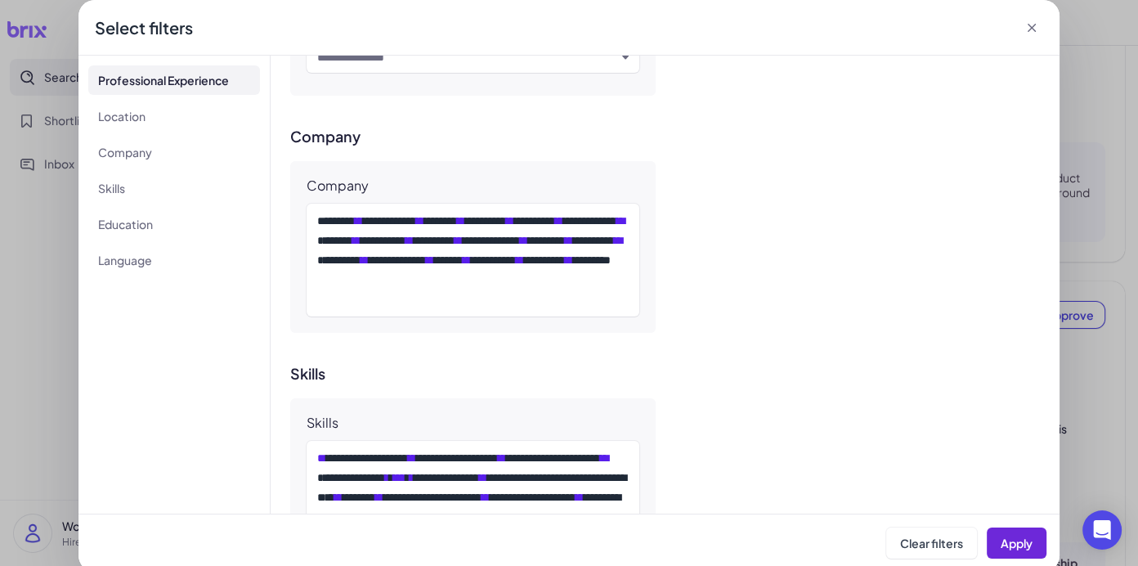
click at [908, 30] on icon at bounding box center [1031, 28] width 16 height 16
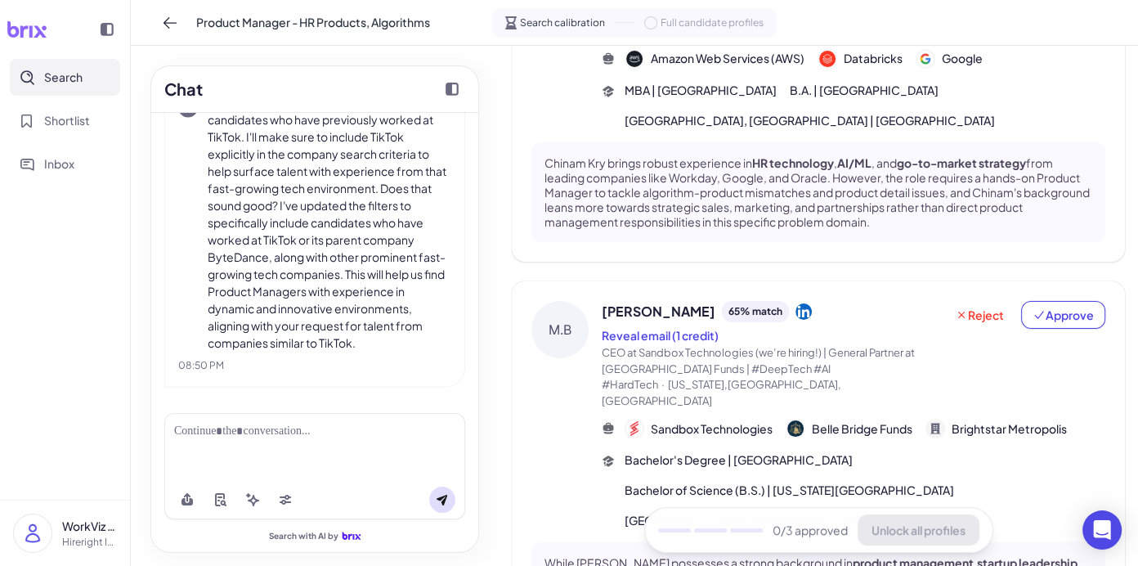
click at [307, 444] on div at bounding box center [314, 446] width 301 height 67
click at [309, 436] on div at bounding box center [314, 431] width 281 height 17
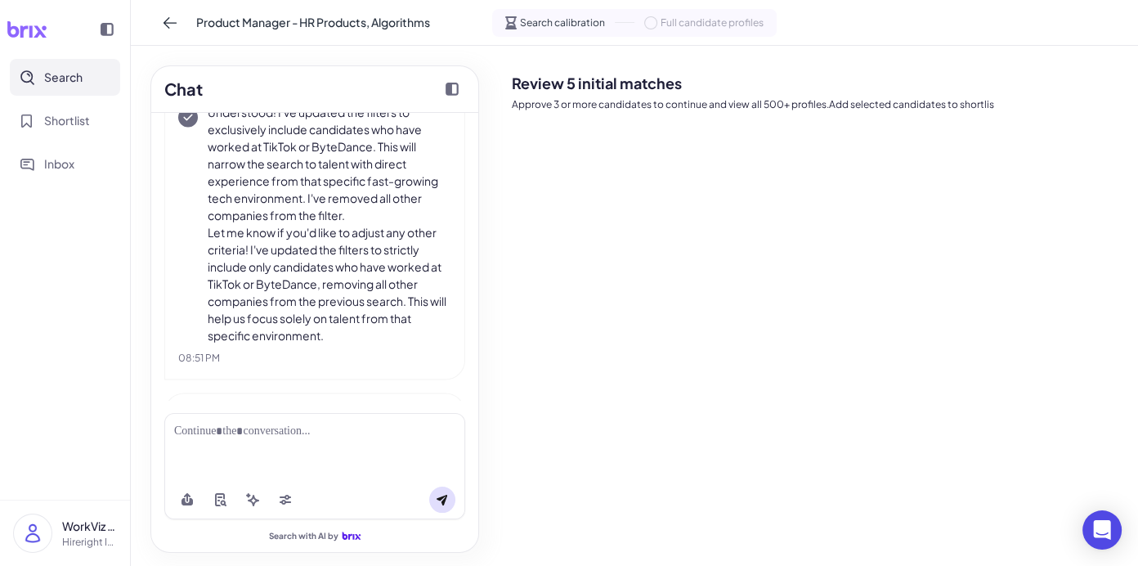
scroll to position [2922, 0]
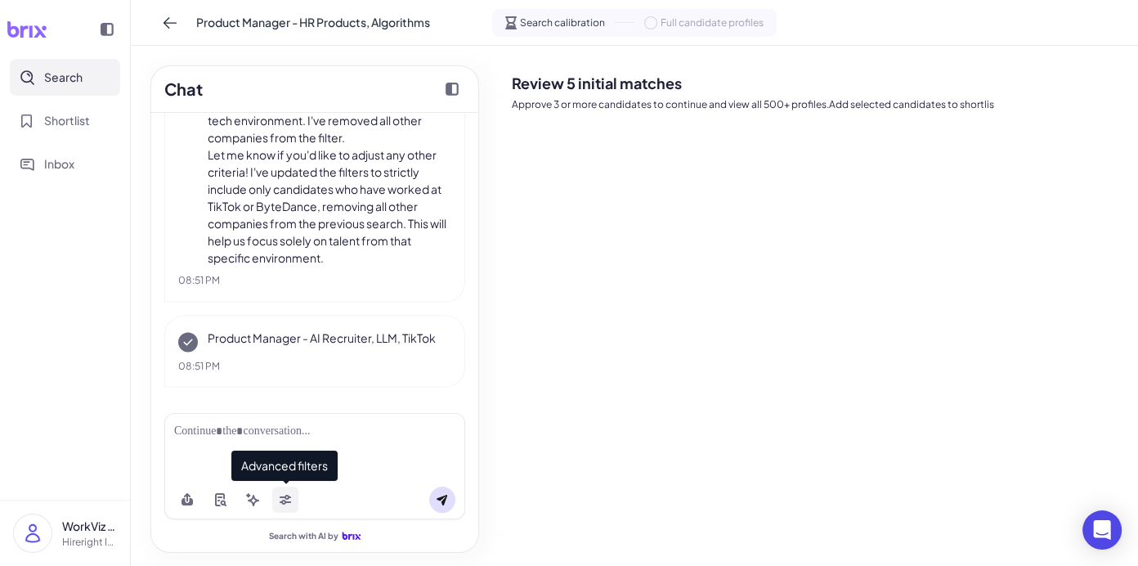
click at [288, 503] on icon at bounding box center [285, 501] width 11 height 5
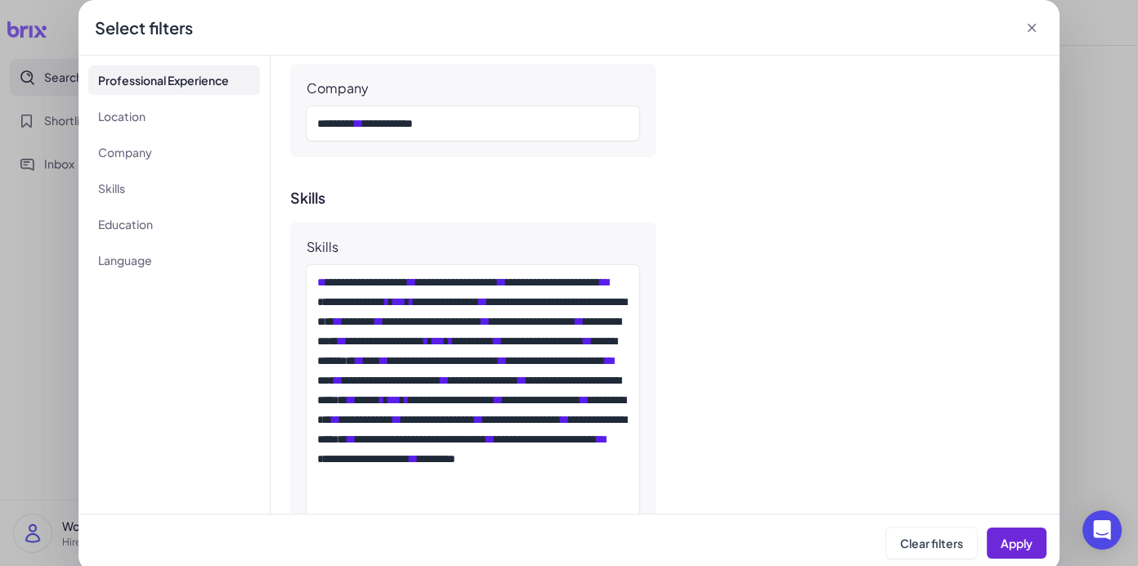
scroll to position [922, 0]
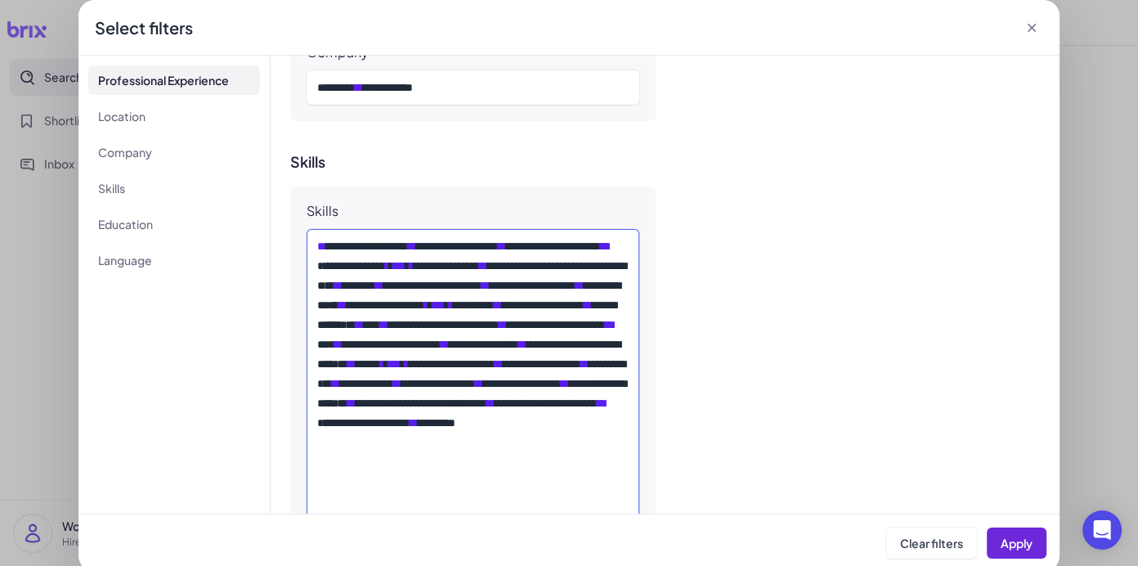
click at [513, 382] on div "**********" at bounding box center [472, 383] width 311 height 294
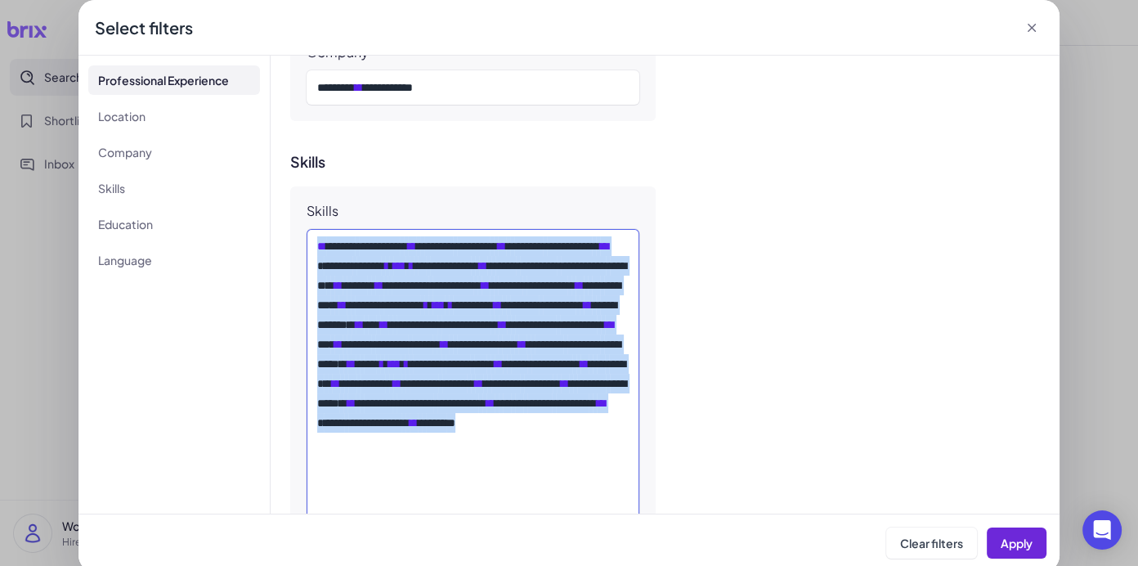
click at [513, 382] on div "**********" at bounding box center [472, 383] width 311 height 294
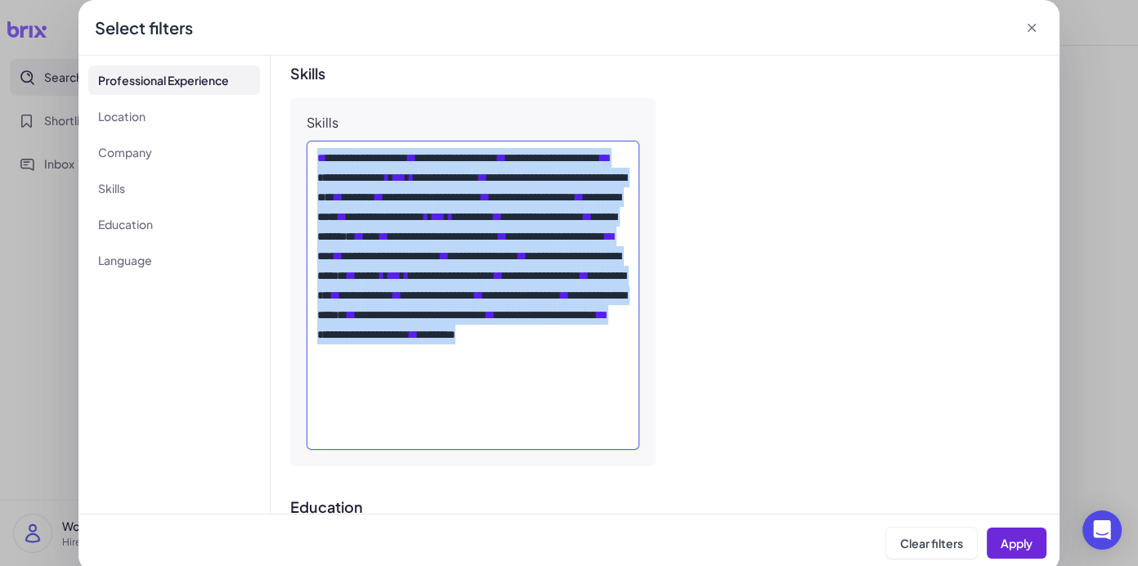
scroll to position [1008, 0]
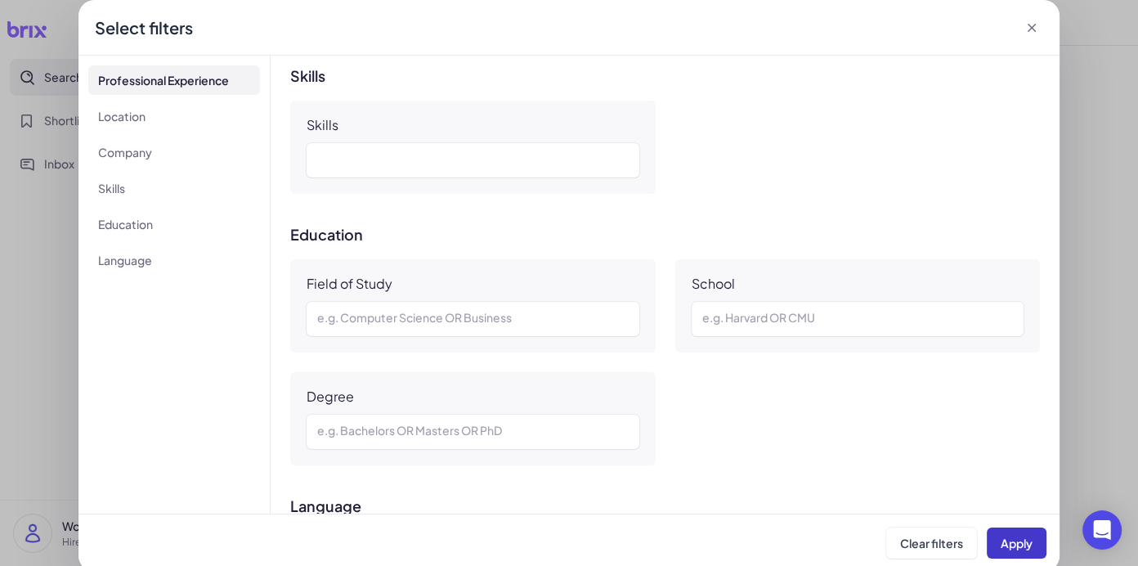
click at [908, 526] on span "Apply" at bounding box center [1017, 542] width 32 height 15
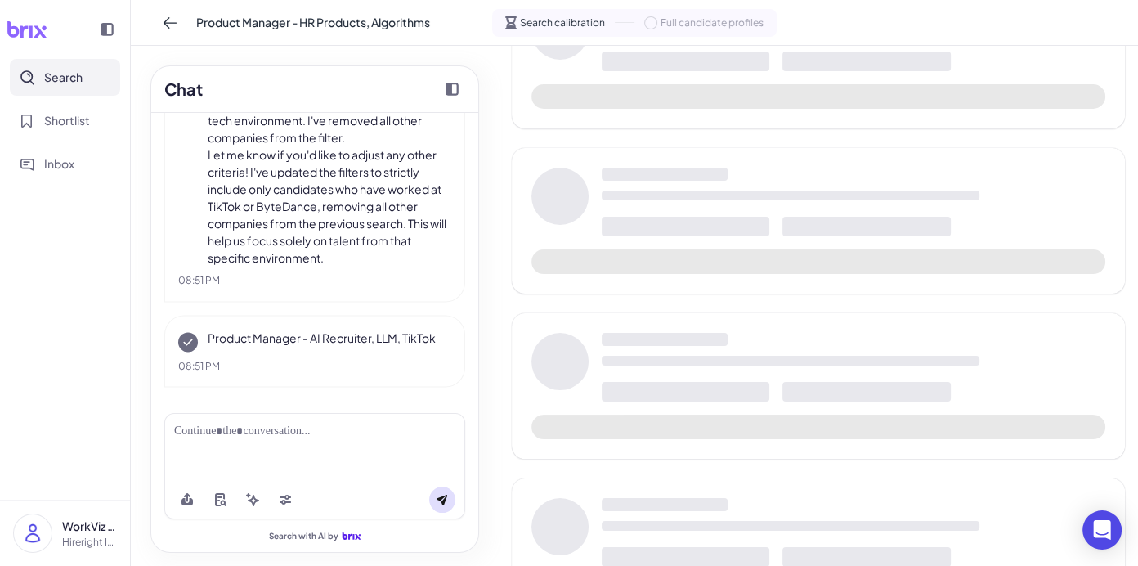
scroll to position [155, 0]
click at [288, 504] on icon at bounding box center [285, 499] width 13 height 13
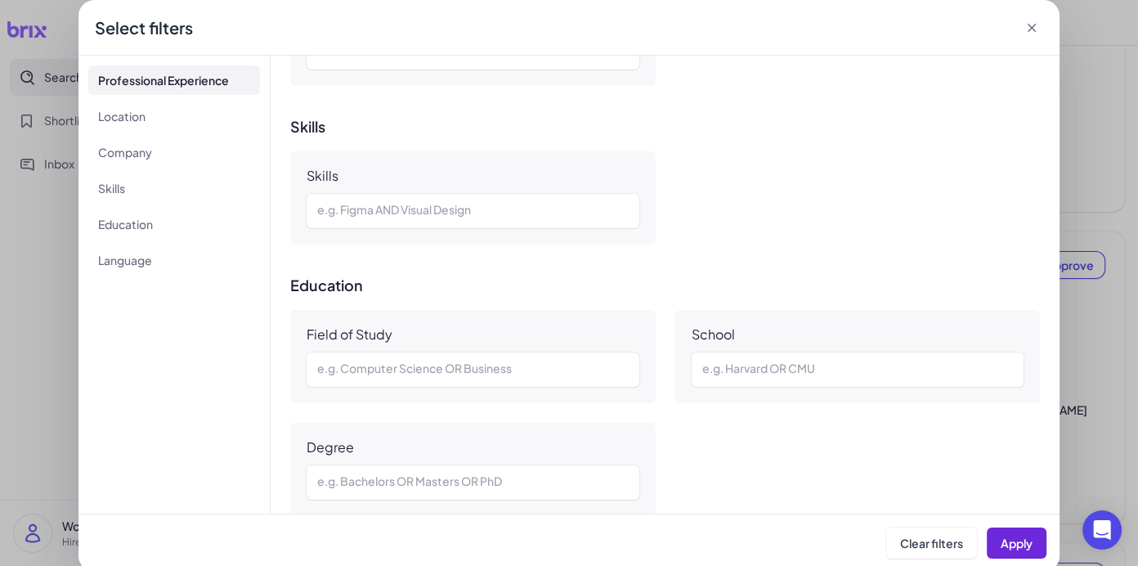
scroll to position [480, 0]
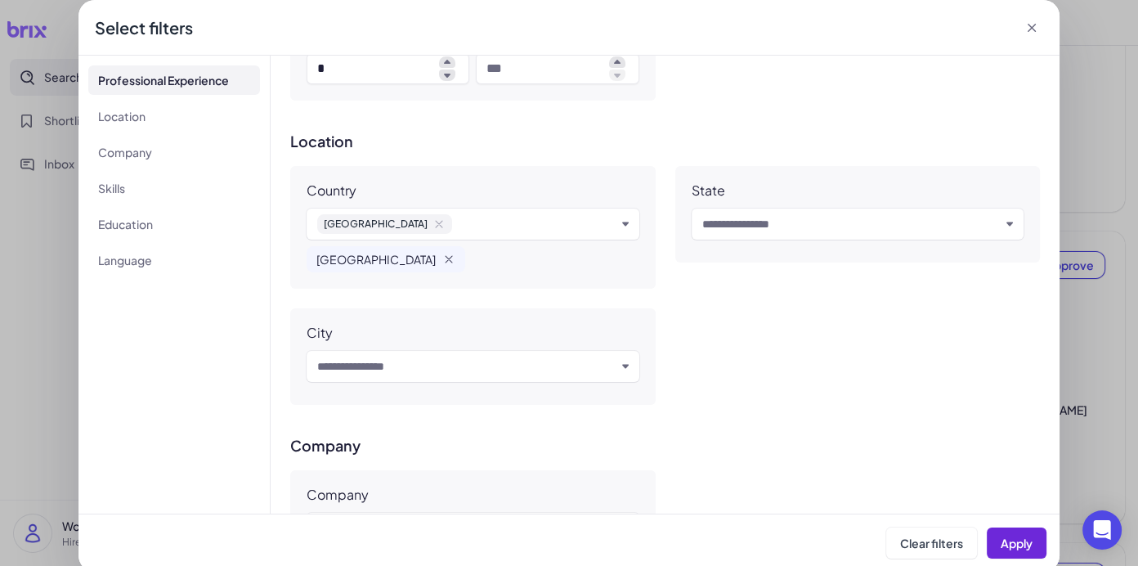
click at [908, 31] on icon at bounding box center [1031, 28] width 16 height 16
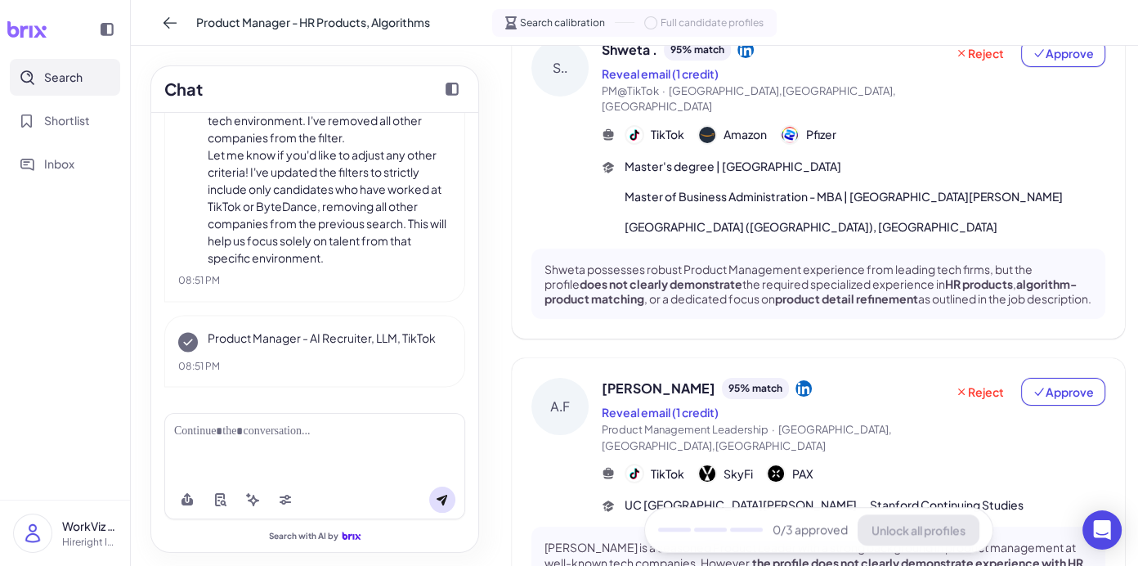
scroll to position [781, 0]
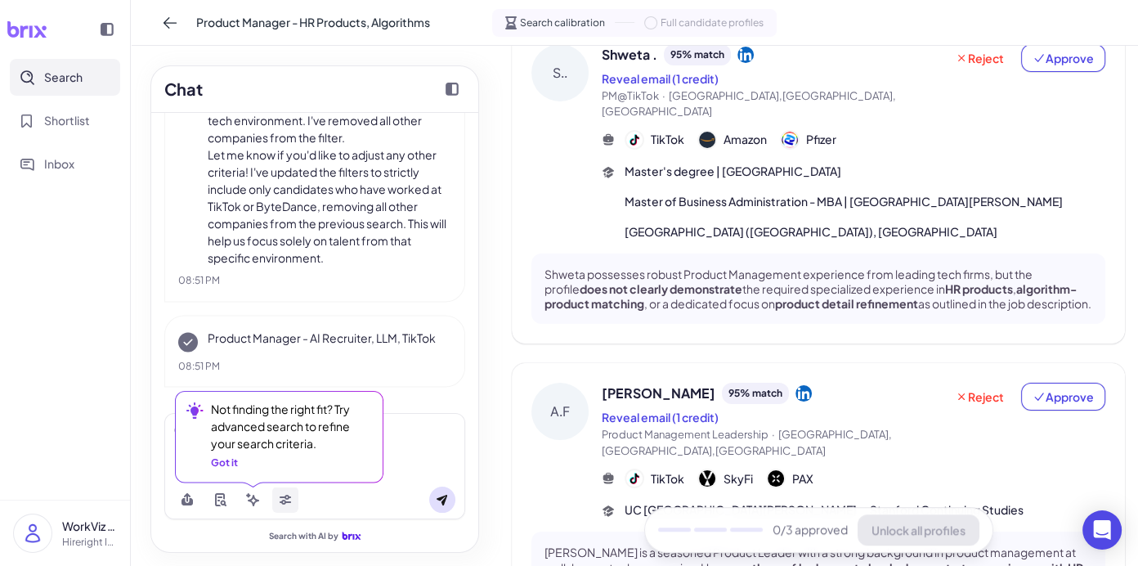
click at [284, 503] on icon at bounding box center [285, 501] width 11 height 5
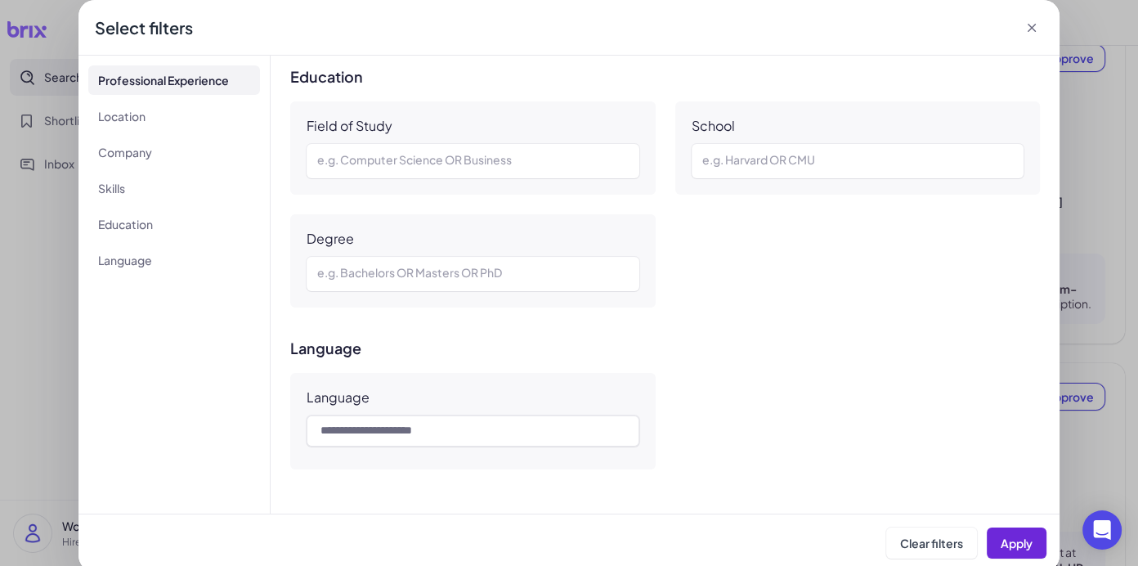
scroll to position [5, 0]
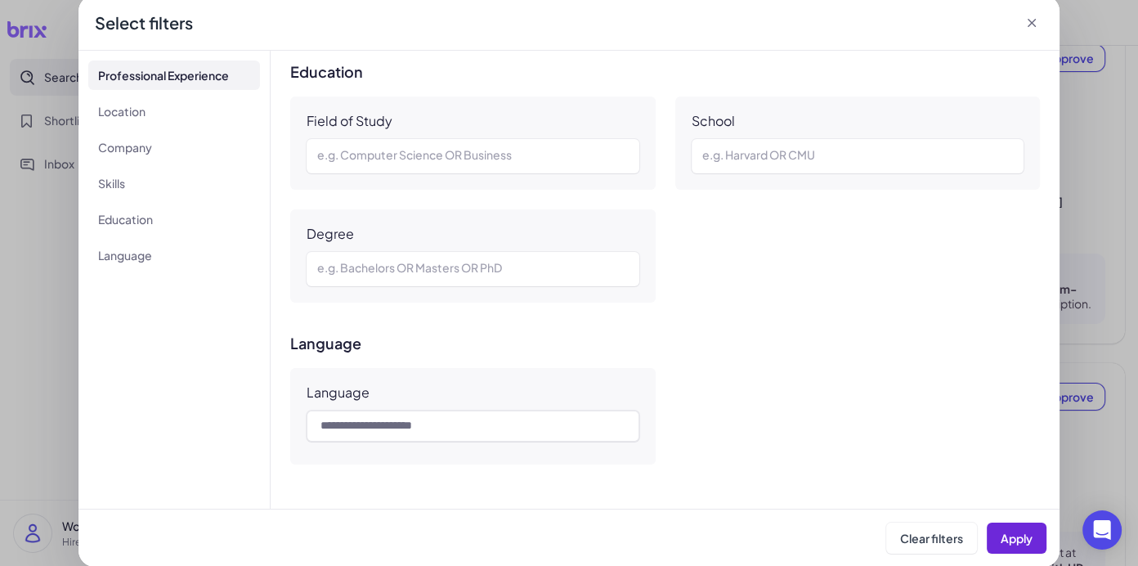
click at [908, 30] on icon at bounding box center [1031, 23] width 16 height 16
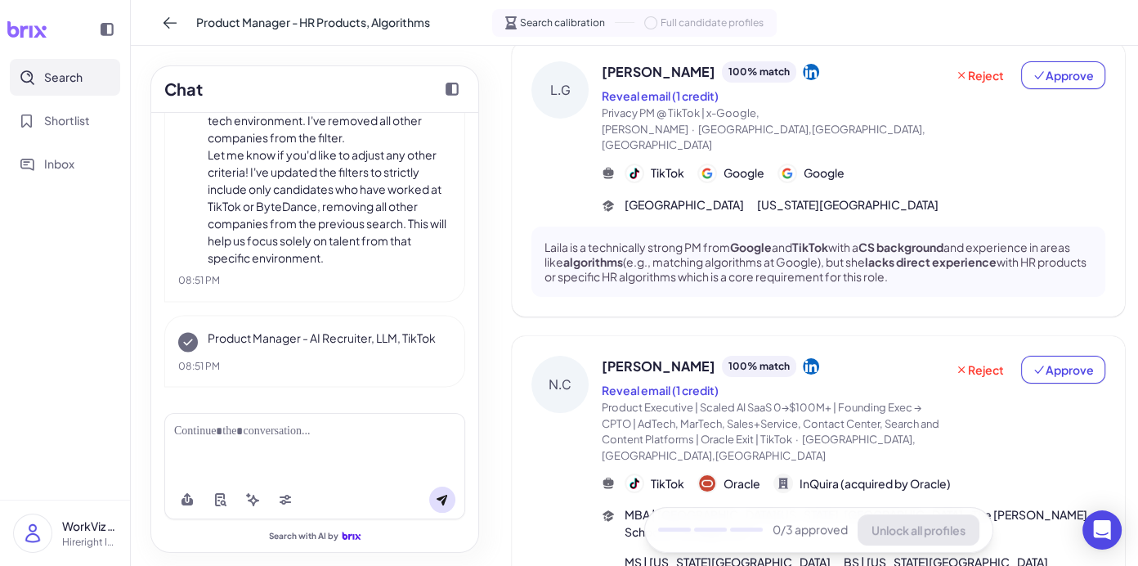
scroll to position [198, 0]
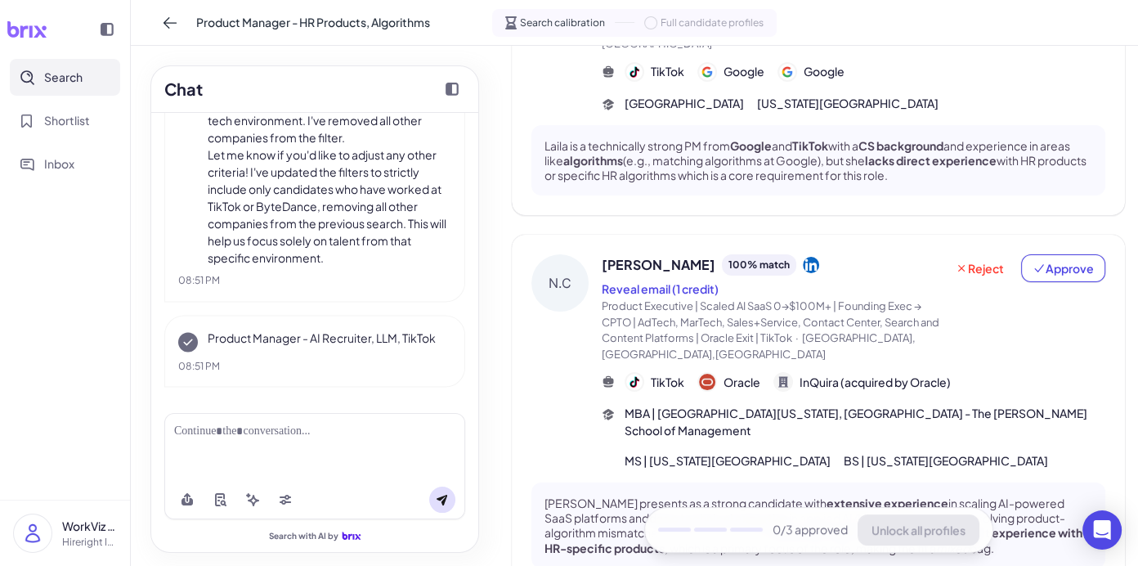
click at [720, 383] on div "Nav Chakravarti 100 % match Reveal email (1 credit) Product Executive | Scaled …" at bounding box center [854, 361] width 504 height 215
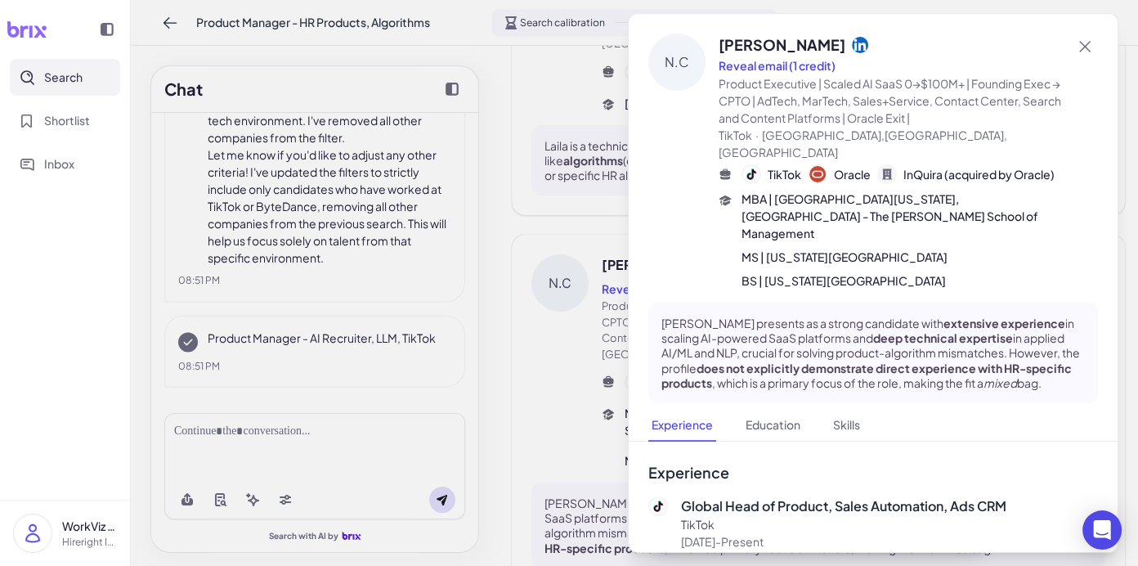
click at [629, 177] on div "N.C Nav Chakravarti Reveal email (1 credit) Product Executive | Scaled AI SaaS …" at bounding box center [873, 212] width 489 height 396
click at [582, 235] on div at bounding box center [569, 283] width 1138 height 566
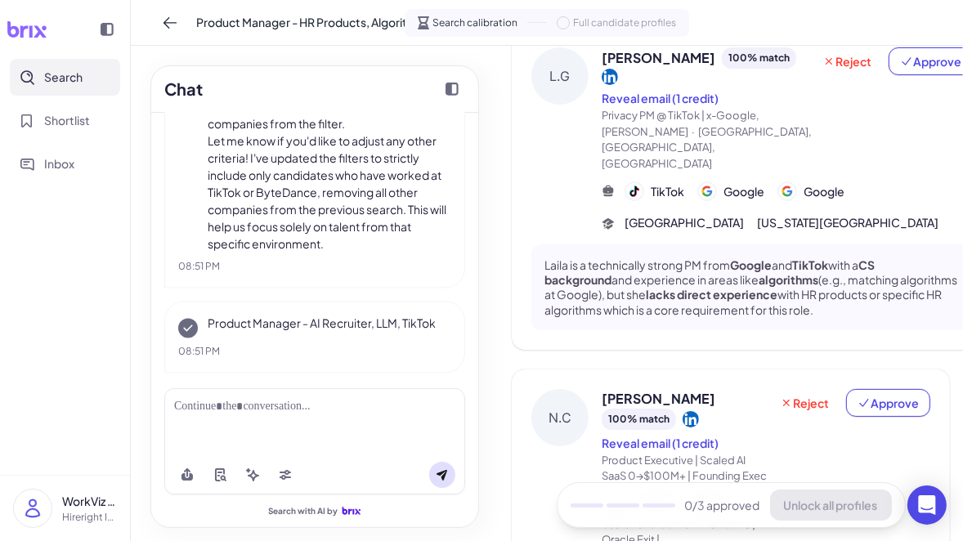
scroll to position [0, 0]
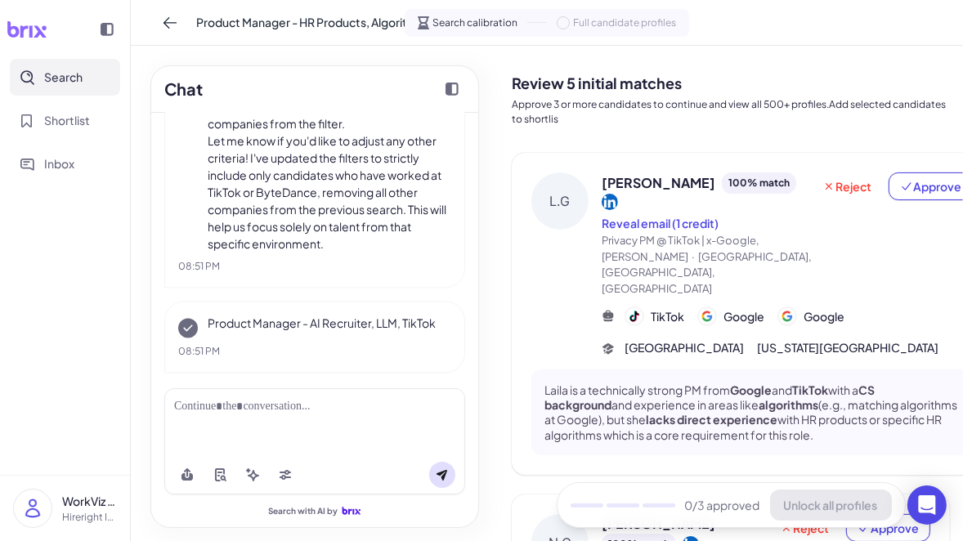
click at [344, 194] on p "Let me know if you'd like to adjust any other criteria! I've updated the filter…" at bounding box center [330, 192] width 244 height 120
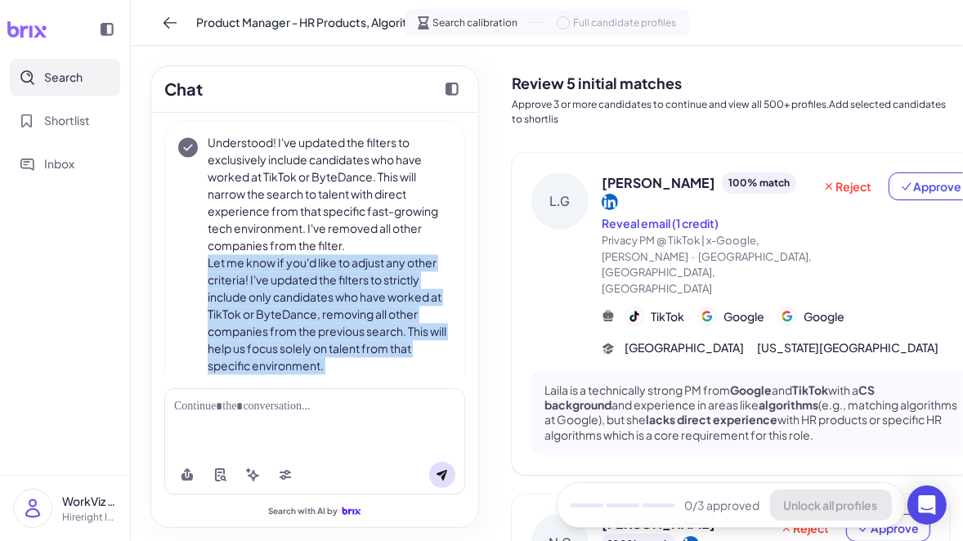
click at [344, 191] on p "Understood! I've updated the filters to exclusively include candidates who have…" at bounding box center [330, 194] width 244 height 120
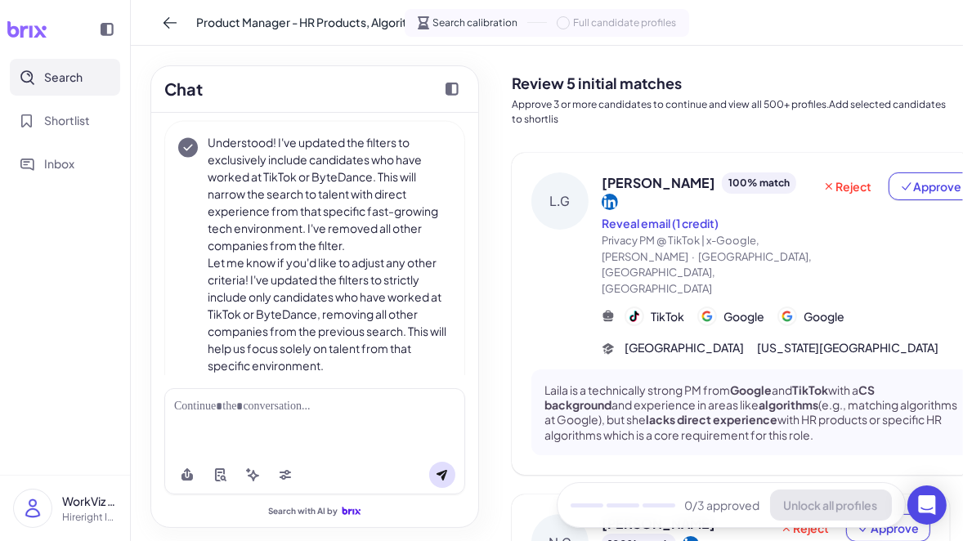
click at [344, 191] on p "Understood! I've updated the filters to exclusively include candidates who have…" at bounding box center [330, 194] width 244 height 120
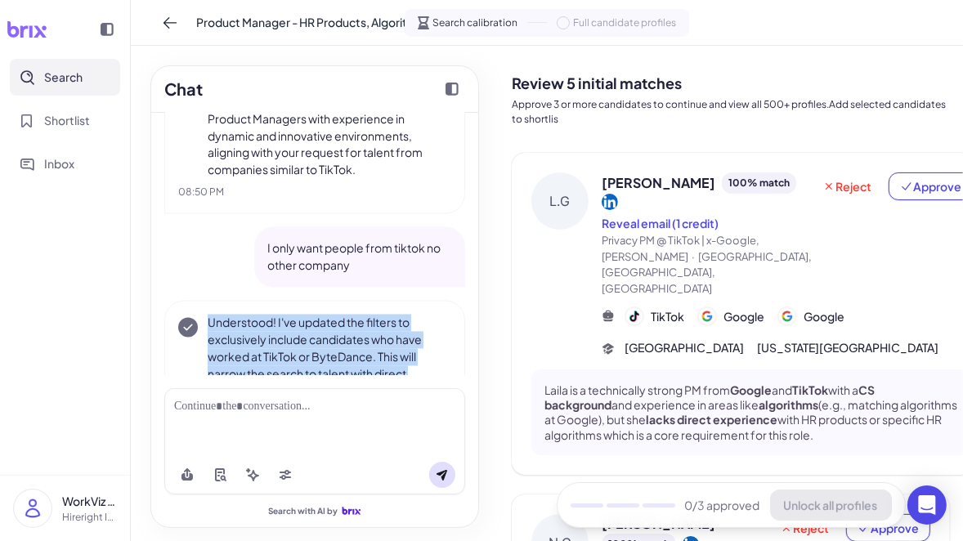
scroll to position [2620, 0]
click at [341, 262] on p "I only want people from tiktok no other company" at bounding box center [359, 257] width 185 height 34
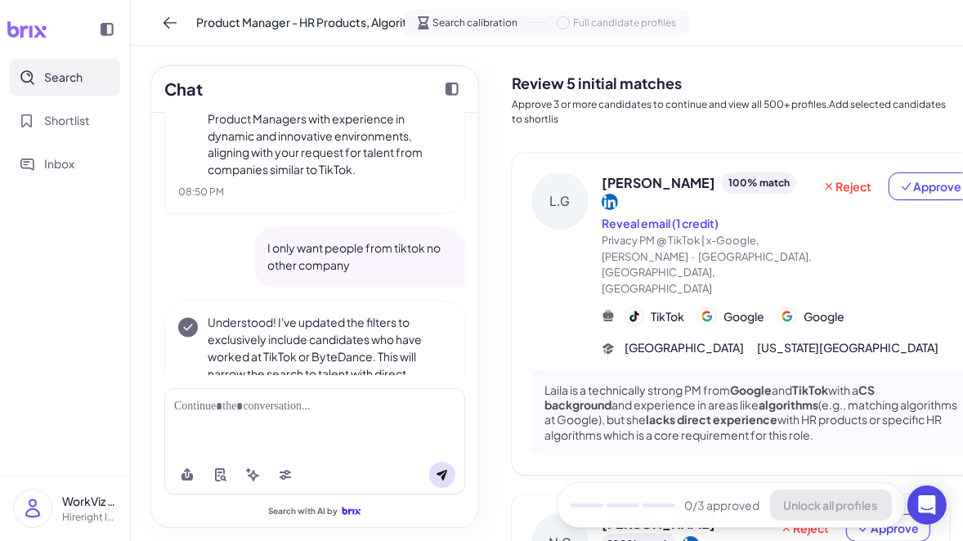
click at [341, 262] on p "I only want people from tiktok no other company" at bounding box center [359, 257] width 185 height 34
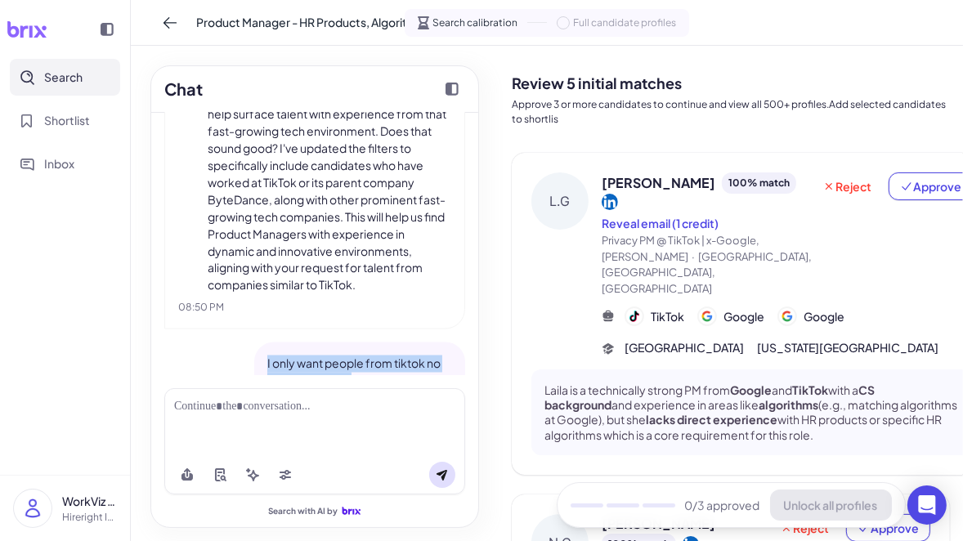
click at [341, 262] on p "I can certainly adjust the filters to prioritize candidates who have previously…" at bounding box center [330, 166] width 244 height 258
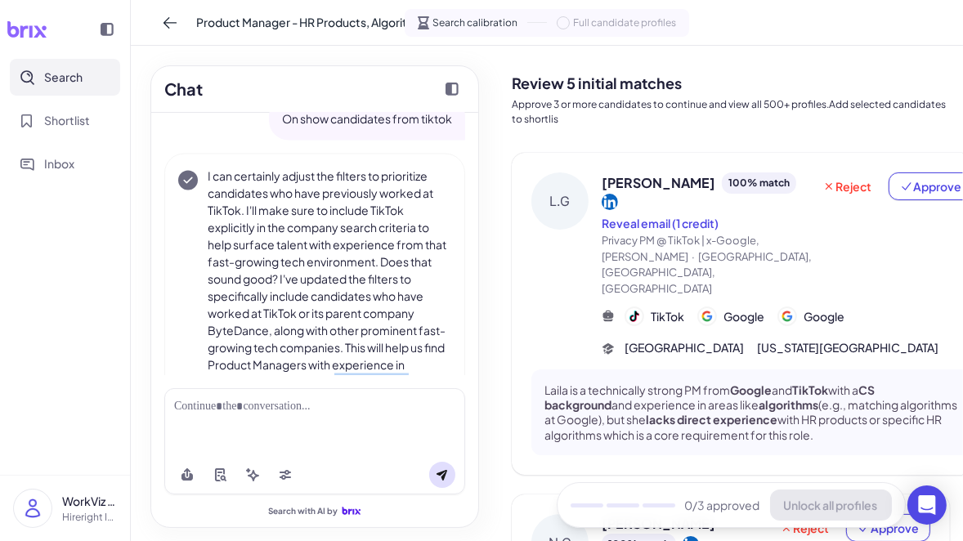
click at [341, 262] on p "I can certainly adjust the filters to prioritize candidates who have previously…" at bounding box center [330, 297] width 244 height 258
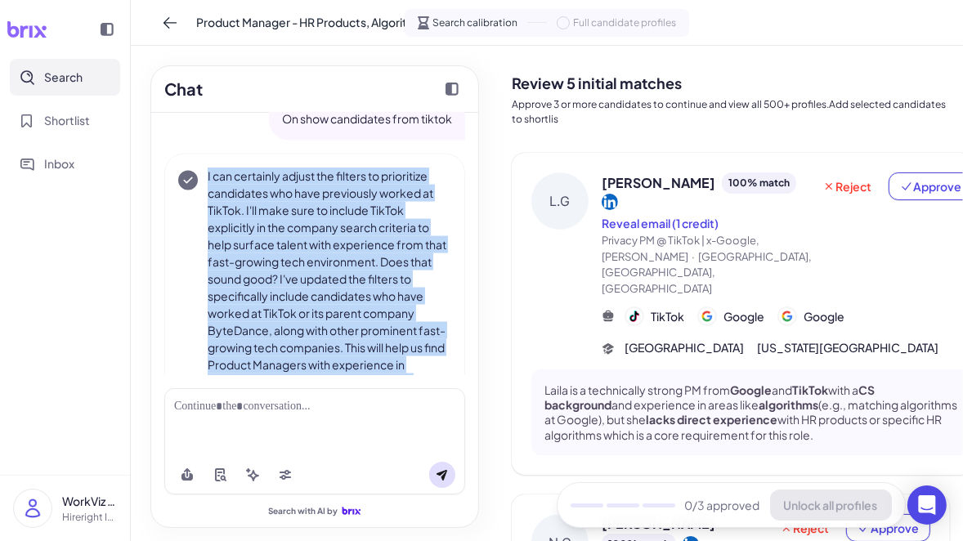
click at [341, 262] on p "I can certainly adjust the filters to prioritize candidates who have previously…" at bounding box center [330, 297] width 244 height 258
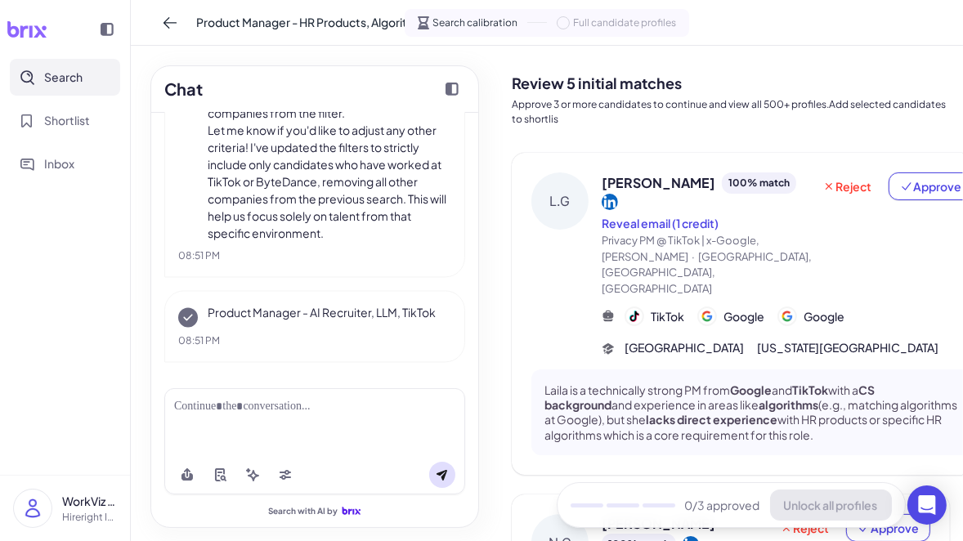
scroll to position [2721, 0]
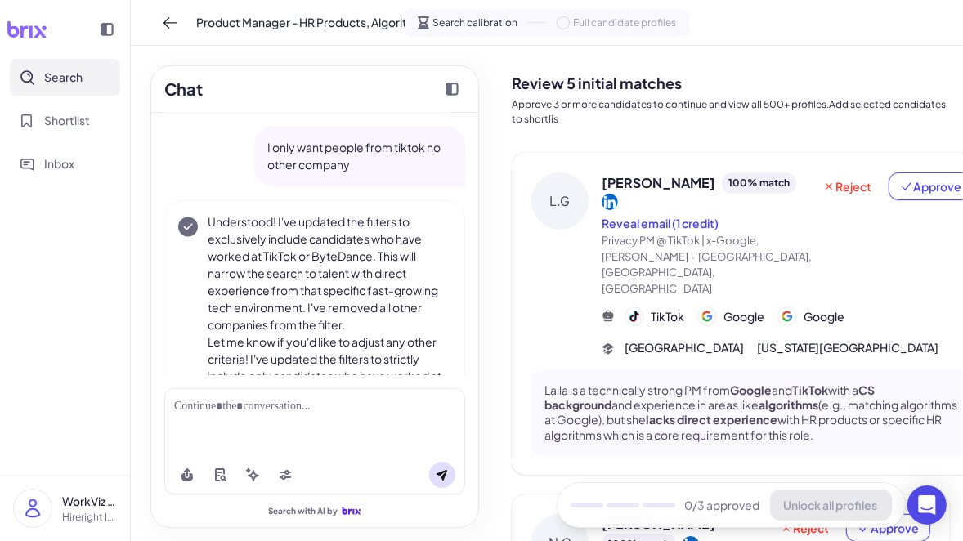
click at [341, 262] on p "Understood! I've updated the filters to exclusively include candidates who have…" at bounding box center [330, 274] width 244 height 120
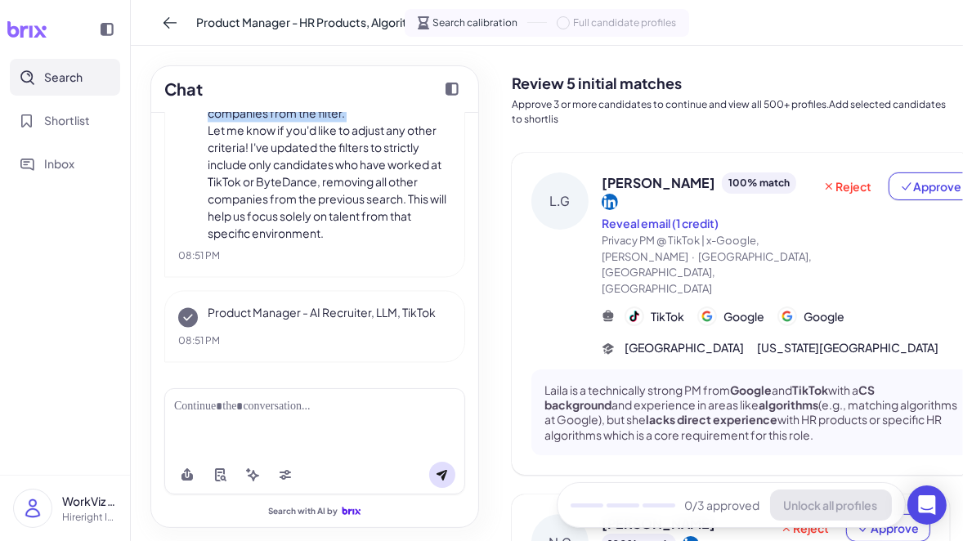
scroll to position [2938, 0]
click at [352, 168] on p "Let me know if you'd like to adjust any other criteria! I've updated the filter…" at bounding box center [330, 182] width 244 height 120
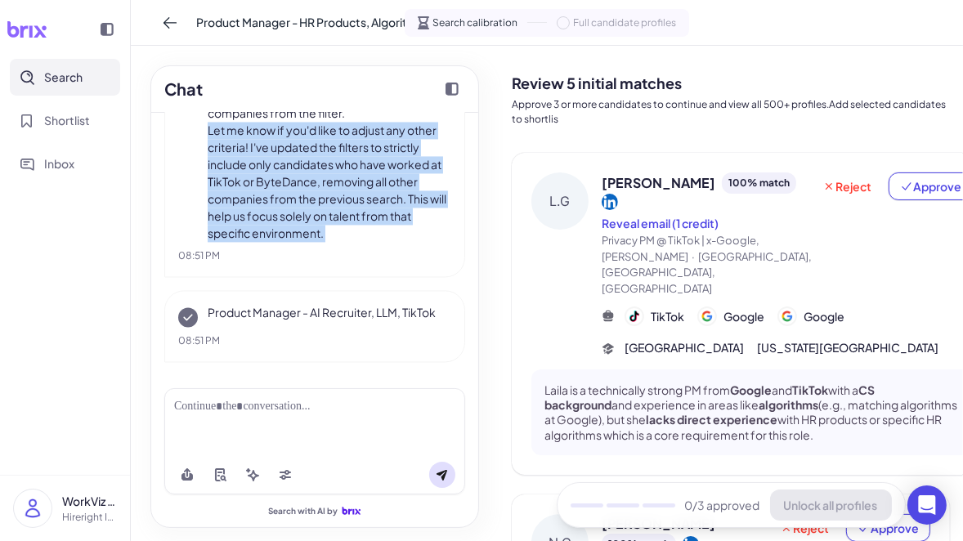
click at [338, 321] on p "Product Manager - AI Recruiter, LLM, TikTok" at bounding box center [330, 312] width 244 height 17
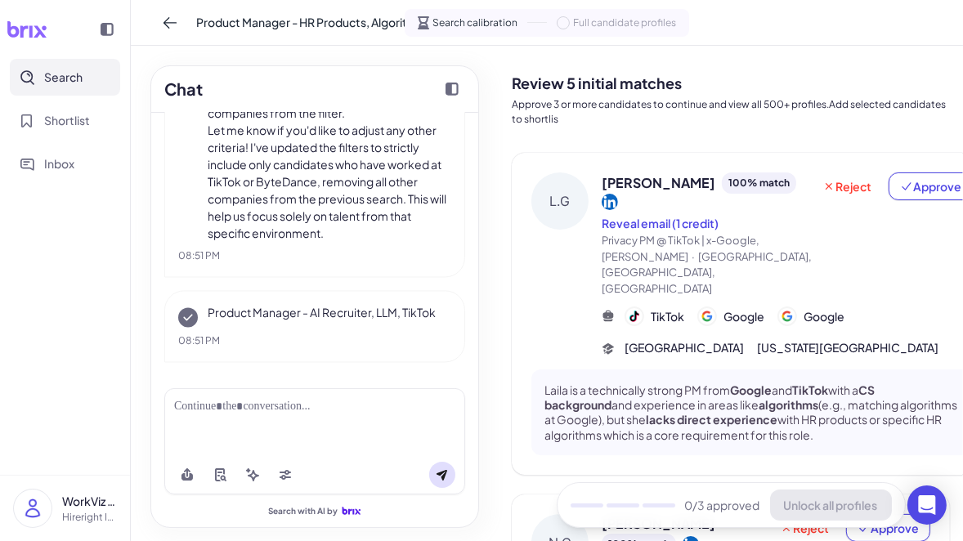
click at [338, 321] on p "Product Manager - AI Recruiter, LLM, TikTok" at bounding box center [330, 312] width 244 height 17
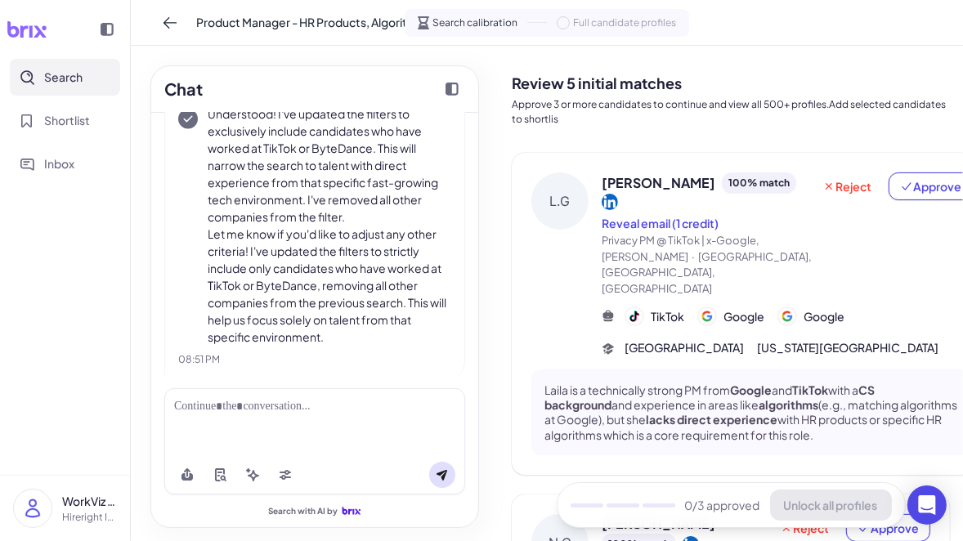
scroll to position [2816, 0]
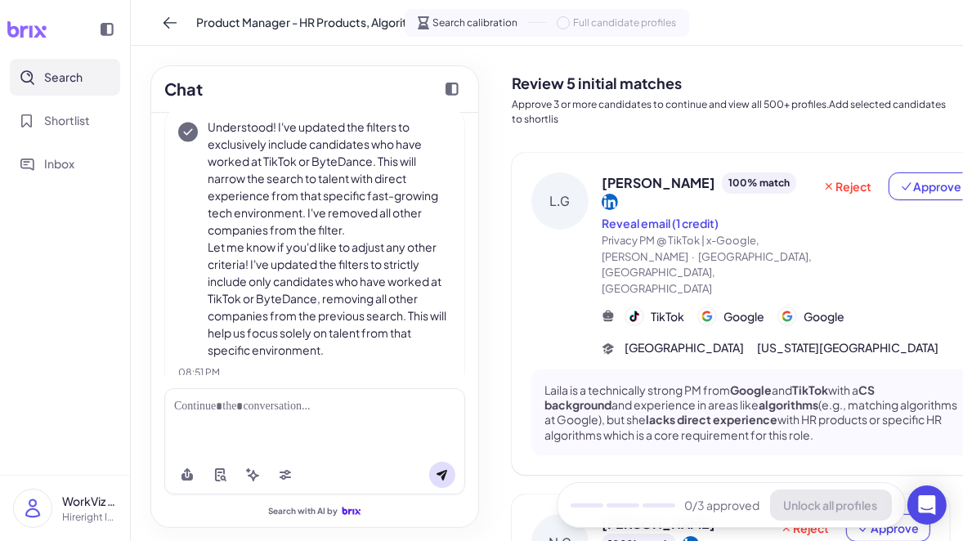
click at [338, 327] on p "Let me know if you'd like to adjust any other criteria! I've updated the filter…" at bounding box center [330, 299] width 244 height 120
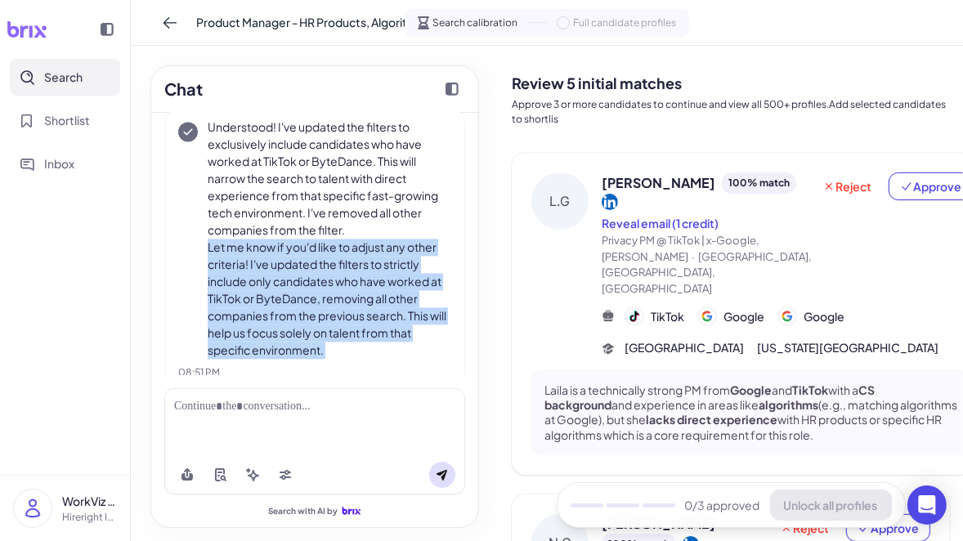
click at [338, 327] on p "Let me know if you'd like to adjust any other criteria! I've updated the filter…" at bounding box center [330, 299] width 244 height 120
click at [352, 196] on p "Understood! I've updated the filters to exclusively include candidates who have…" at bounding box center [330, 179] width 244 height 120
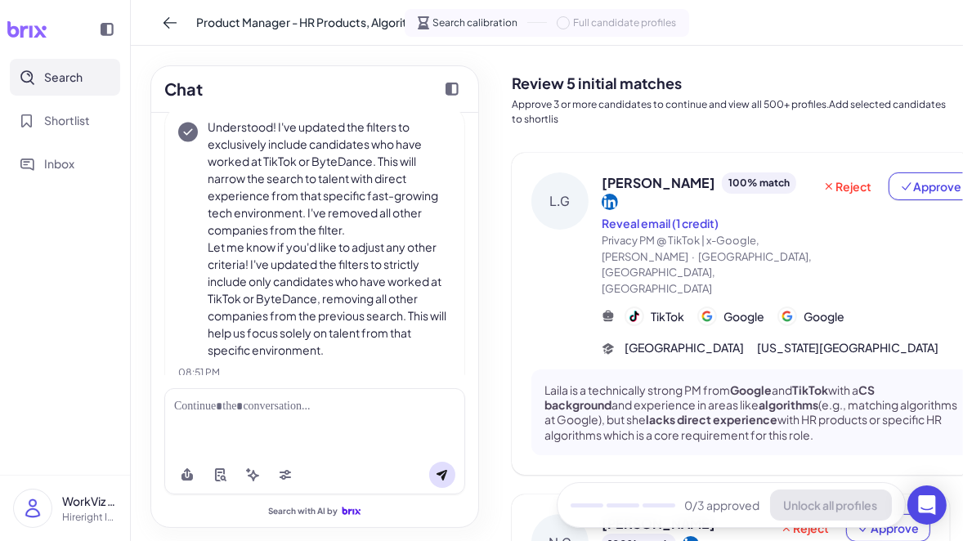
click at [352, 196] on p "Understood! I've updated the filters to exclusively include candidates who have…" at bounding box center [330, 179] width 244 height 120
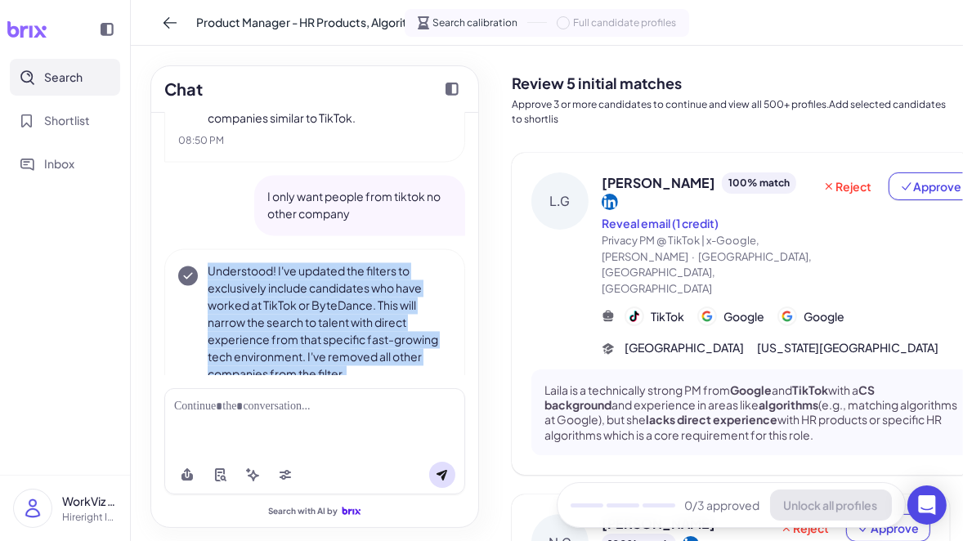
scroll to position [2672, 0]
click at [348, 222] on p "I only want people from tiktok no other company" at bounding box center [359, 205] width 185 height 34
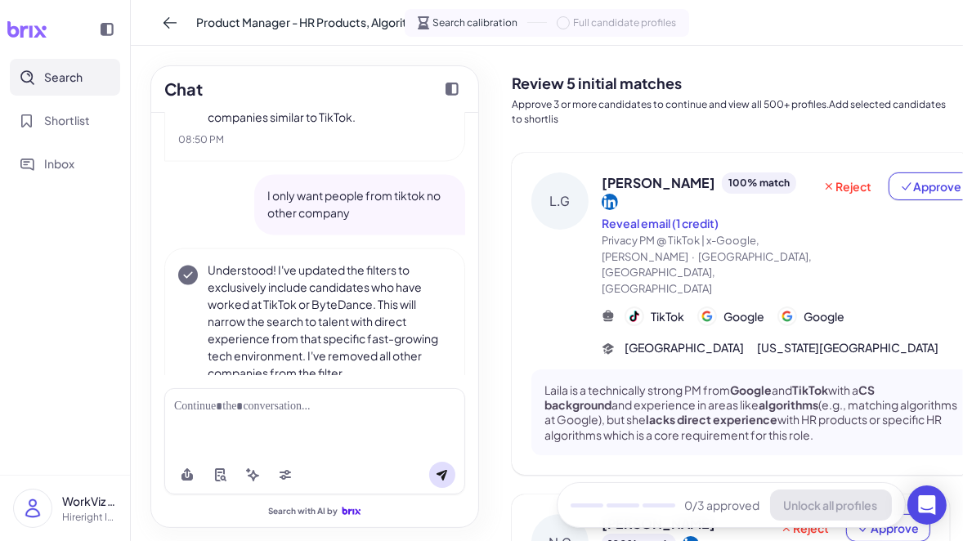
click at [348, 222] on p "I only want people from tiktok no other company" at bounding box center [359, 205] width 185 height 34
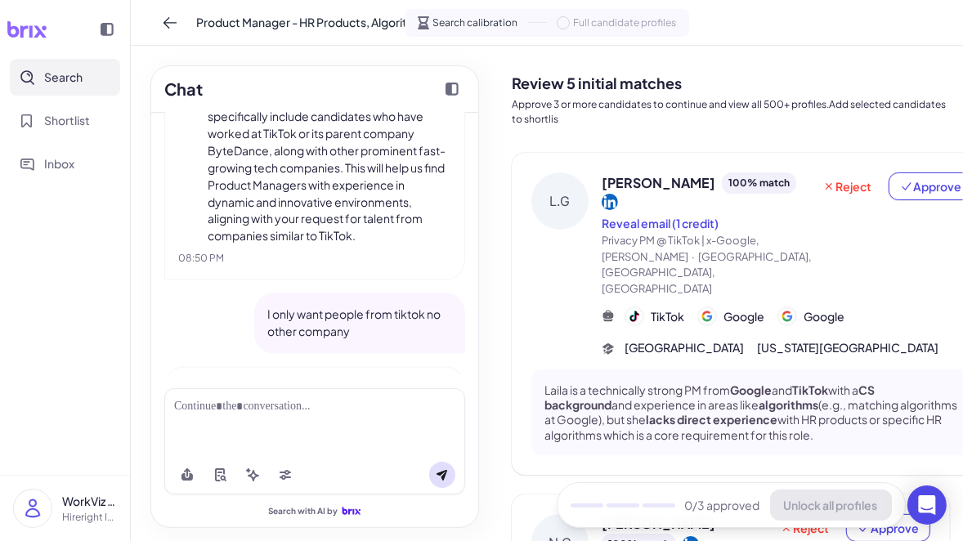
click at [348, 225] on p "I can certainly adjust the filters to prioritize candidates who have previously…" at bounding box center [330, 117] width 244 height 258
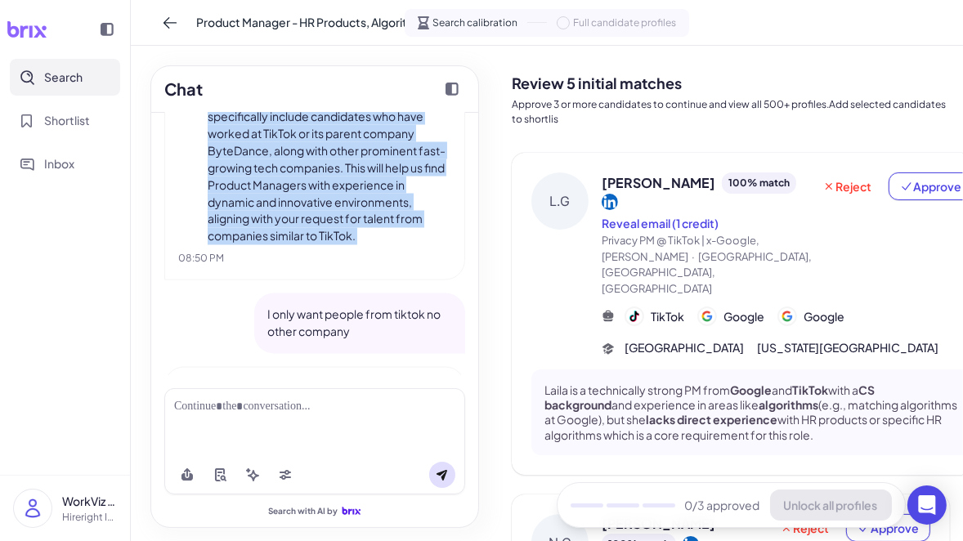
click at [348, 225] on p "I can certainly adjust the filters to prioritize candidates who have previously…" at bounding box center [330, 117] width 244 height 258
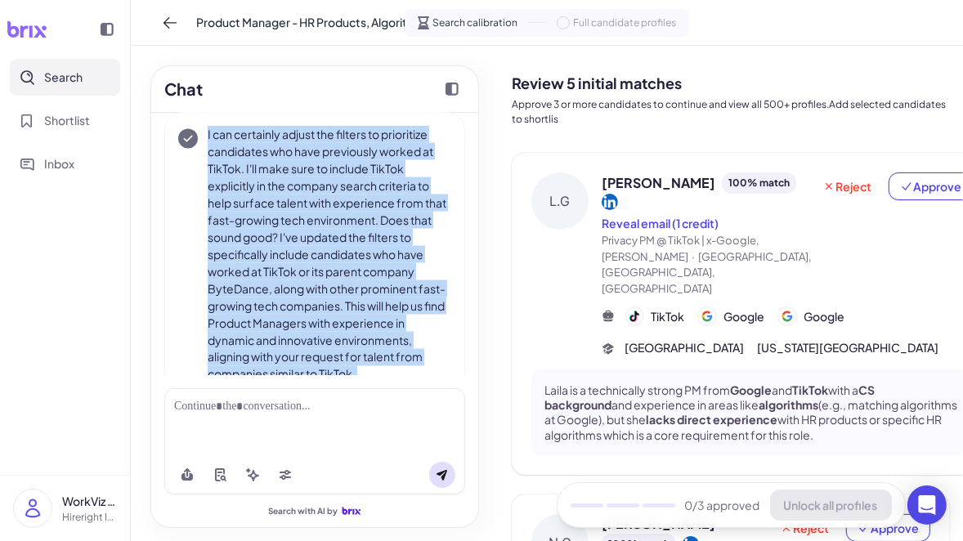
click at [348, 225] on p "I can certainly adjust the filters to prioritize candidates who have previously…" at bounding box center [330, 255] width 244 height 258
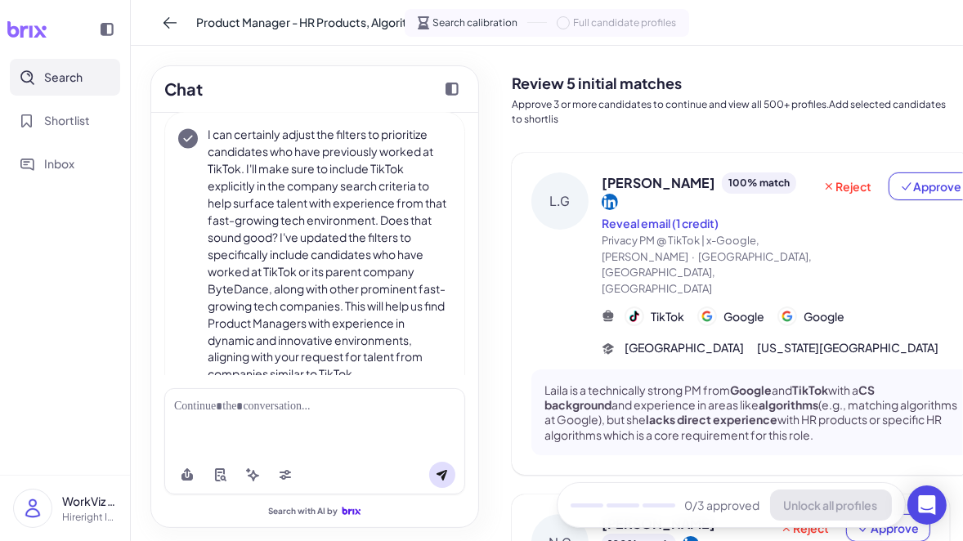
click at [348, 225] on p "I can certainly adjust the filters to prioritize candidates who have previously…" at bounding box center [330, 255] width 244 height 258
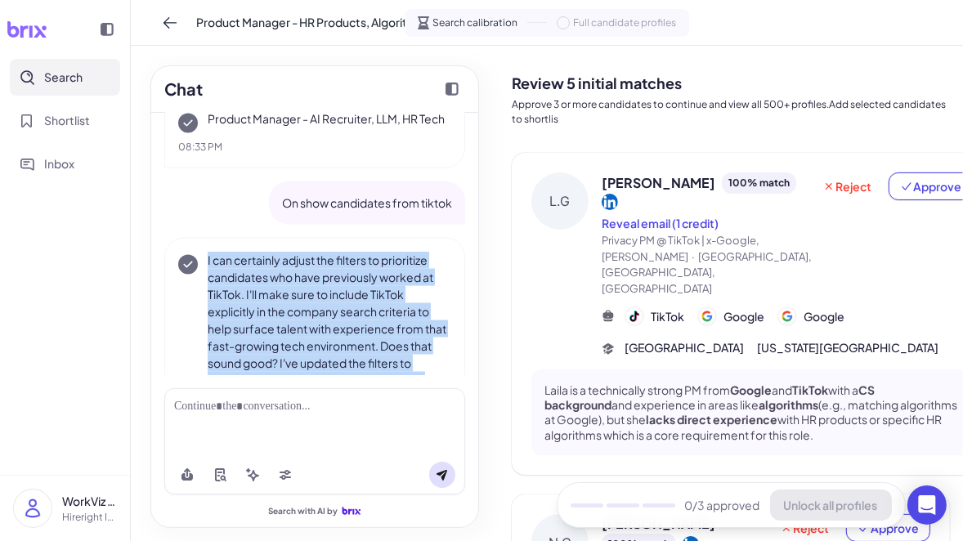
scroll to position [2264, 0]
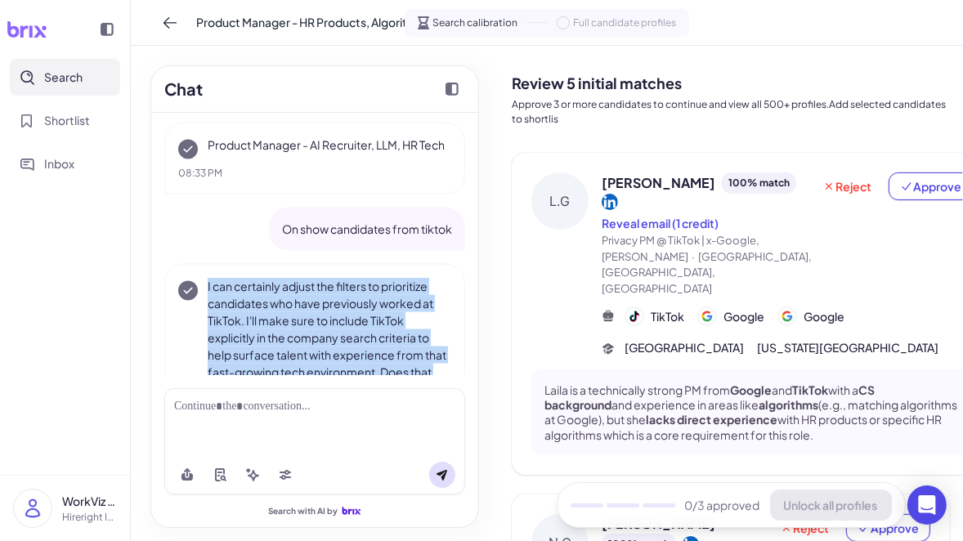
click at [348, 225] on div "On show candidates from tiktok" at bounding box center [367, 229] width 196 height 43
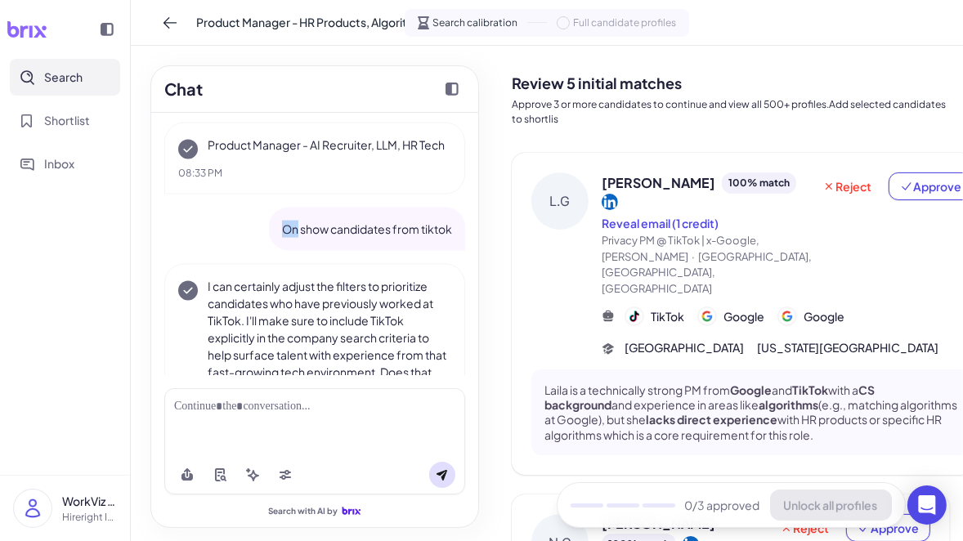
click at [348, 225] on div "On show candidates from tiktok" at bounding box center [367, 229] width 196 height 43
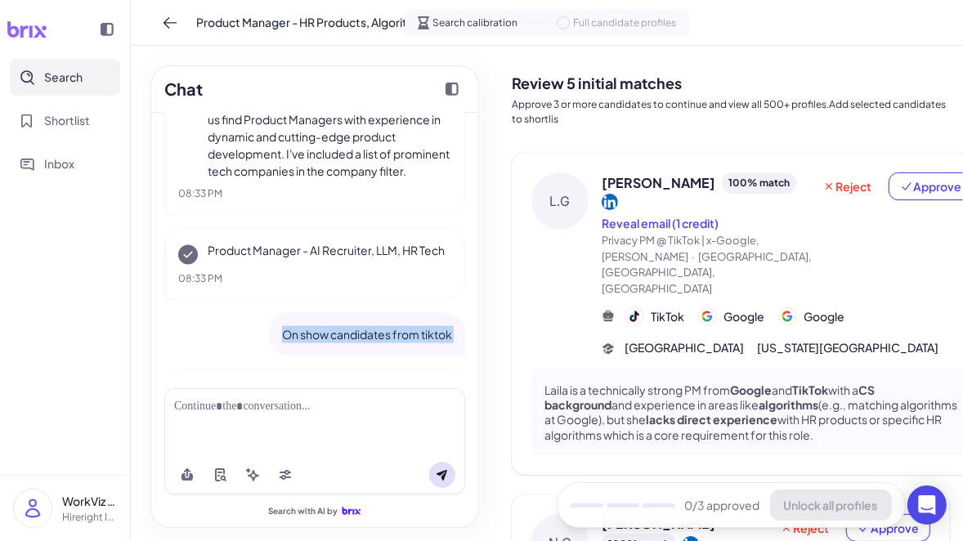
scroll to position [2140, 0]
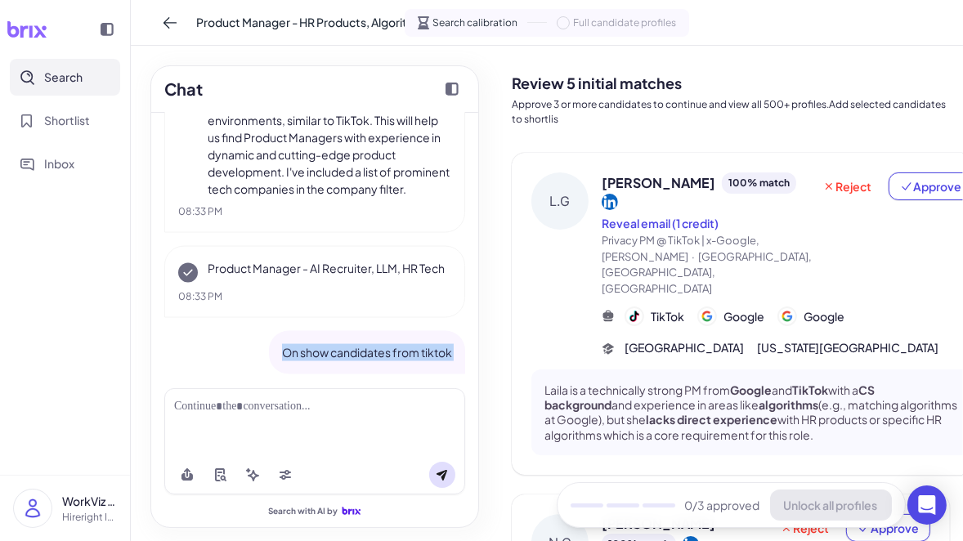
click at [353, 275] on p "Product Manager - AI Recruiter, LLM, HR Tech" at bounding box center [330, 268] width 244 height 17
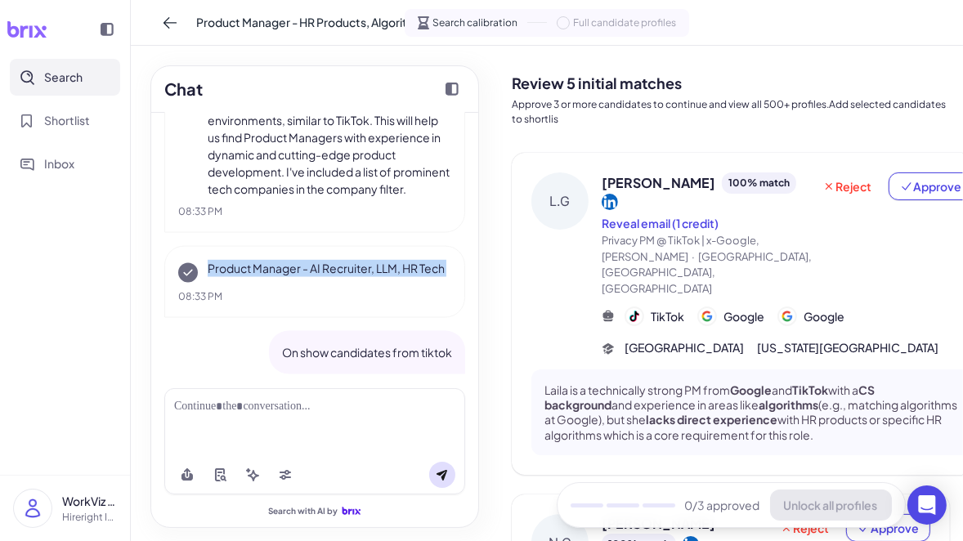
click at [353, 275] on p "Product Manager - AI Recruiter, LLM, HR Tech" at bounding box center [330, 268] width 244 height 17
click at [452, 85] on icon "Collapse chat" at bounding box center [452, 89] width 13 height 13
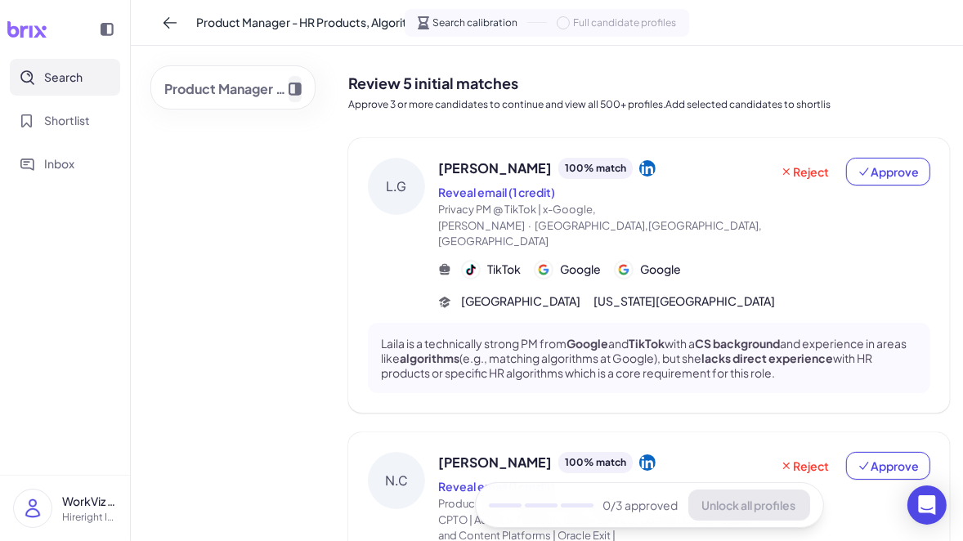
click at [294, 93] on icon "Expand chat" at bounding box center [295, 89] width 13 height 13
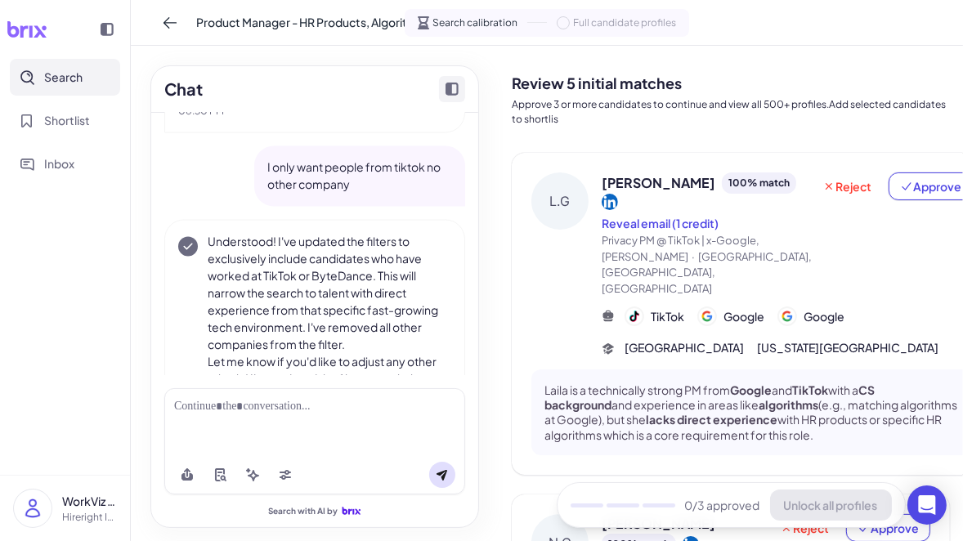
scroll to position [2947, 0]
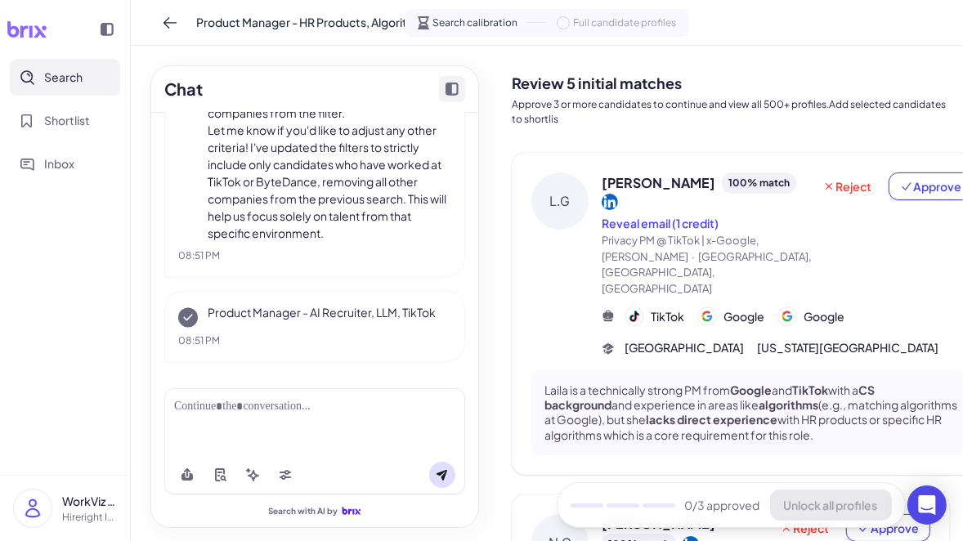
click at [331, 181] on p "Let me know if you'd like to adjust any other criteria! I've updated the filter…" at bounding box center [330, 182] width 244 height 120
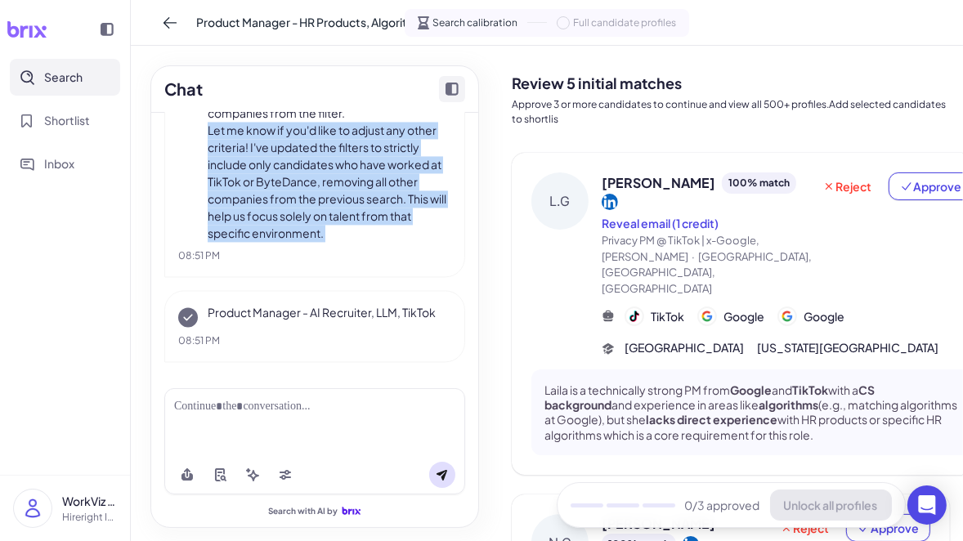
scroll to position [2814, 0]
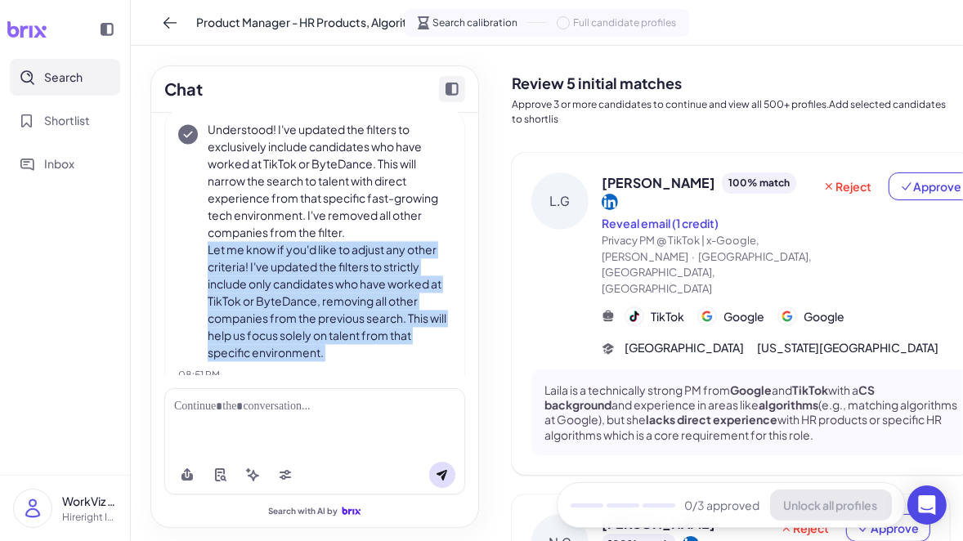
click at [331, 181] on p "Understood! I've updated the filters to exclusively include candidates who have…" at bounding box center [330, 181] width 244 height 120
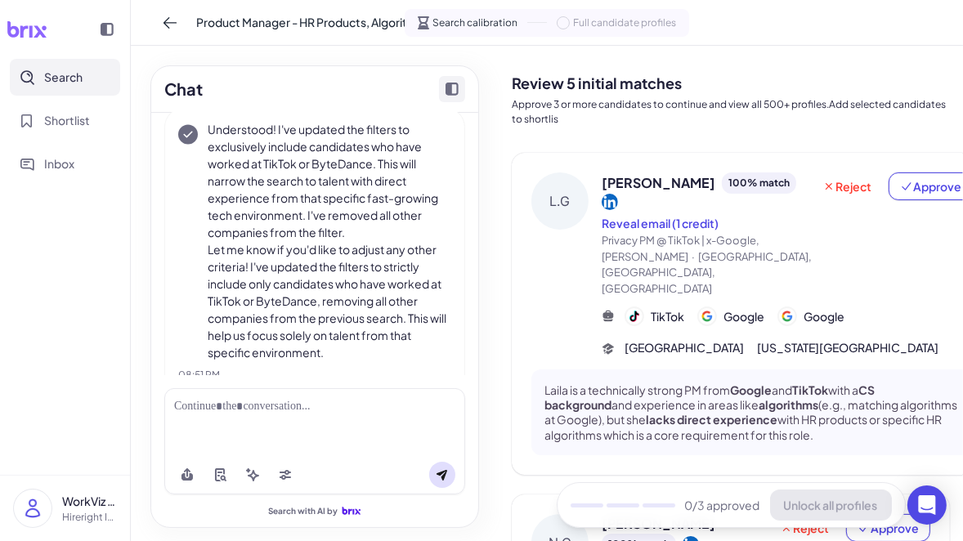
click at [331, 181] on p "Understood! I've updated the filters to exclusively include candidates who have…" at bounding box center [330, 181] width 244 height 120
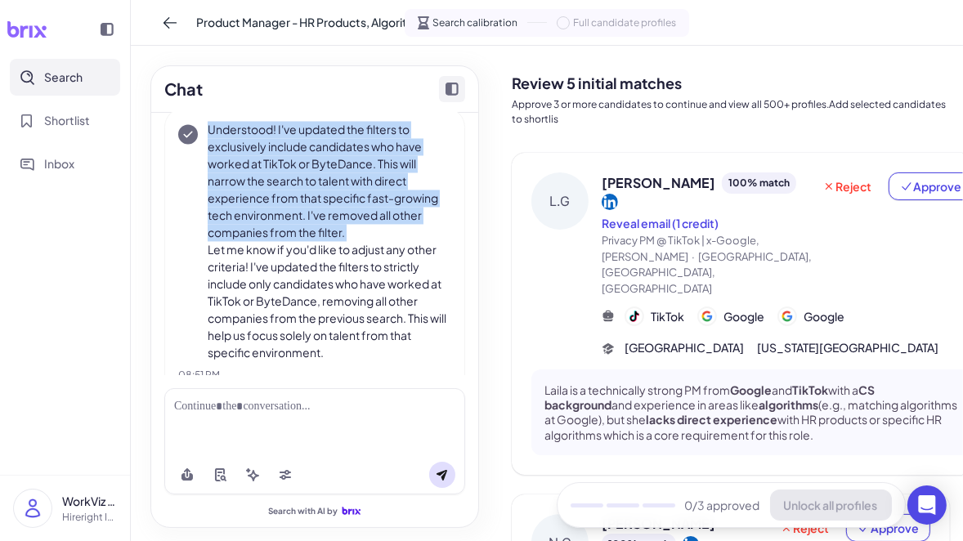
click at [413, 241] on p "Understood! I've updated the filters to exclusively include candidates who have…" at bounding box center [330, 181] width 244 height 120
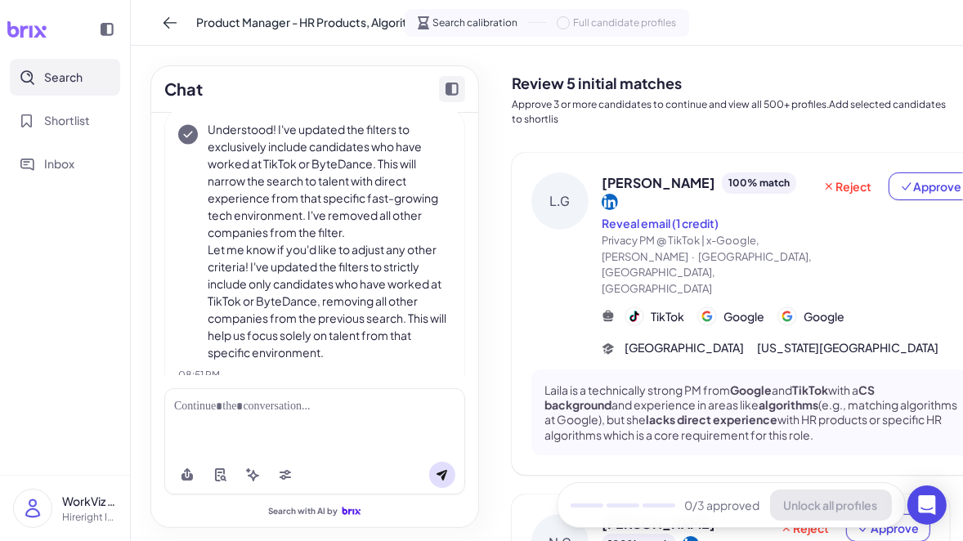
click at [413, 241] on p "Understood! I've updated the filters to exclusively include candidates who have…" at bounding box center [330, 181] width 244 height 120
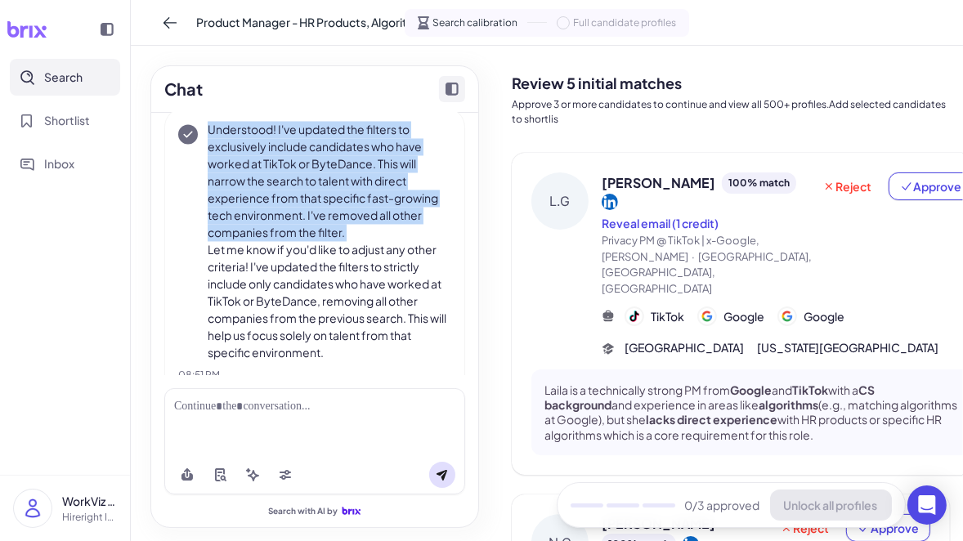
click at [413, 241] on p "Understood! I've updated the filters to exclusively include candidates who have…" at bounding box center [330, 181] width 244 height 120
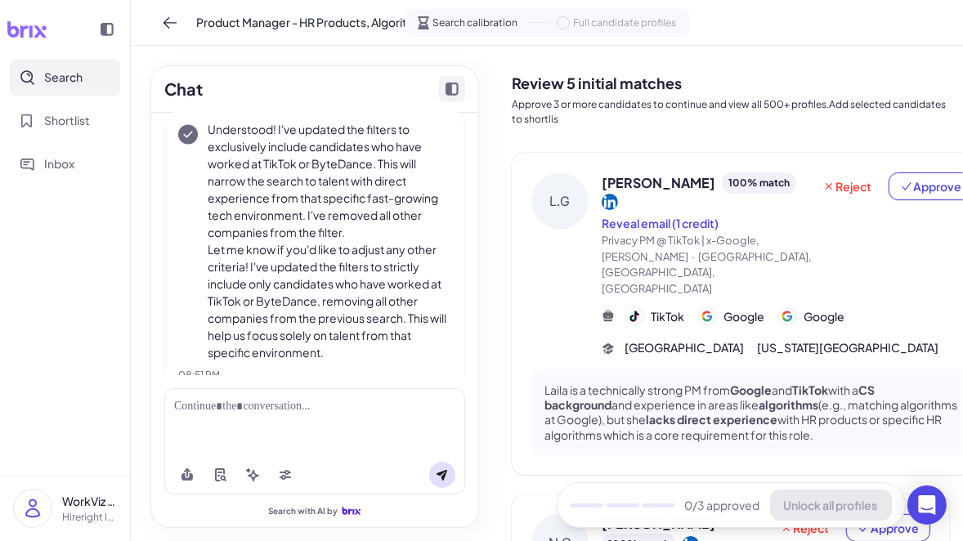
click at [410, 306] on p "Let me know if you'd like to adjust any other criteria! I've updated the filter…" at bounding box center [330, 301] width 244 height 120
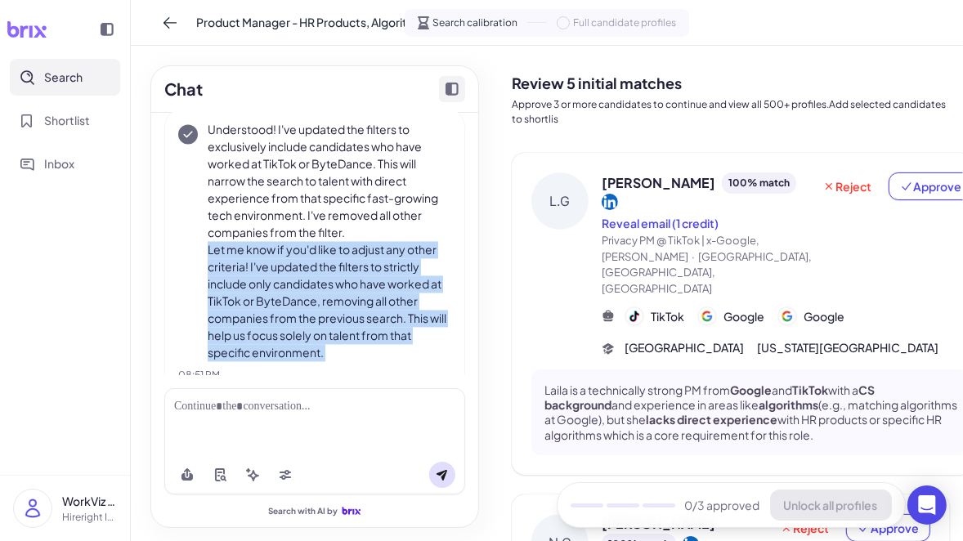
click at [410, 306] on p "Let me know if you'd like to adjust any other criteria! I've updated the filter…" at bounding box center [330, 301] width 244 height 120
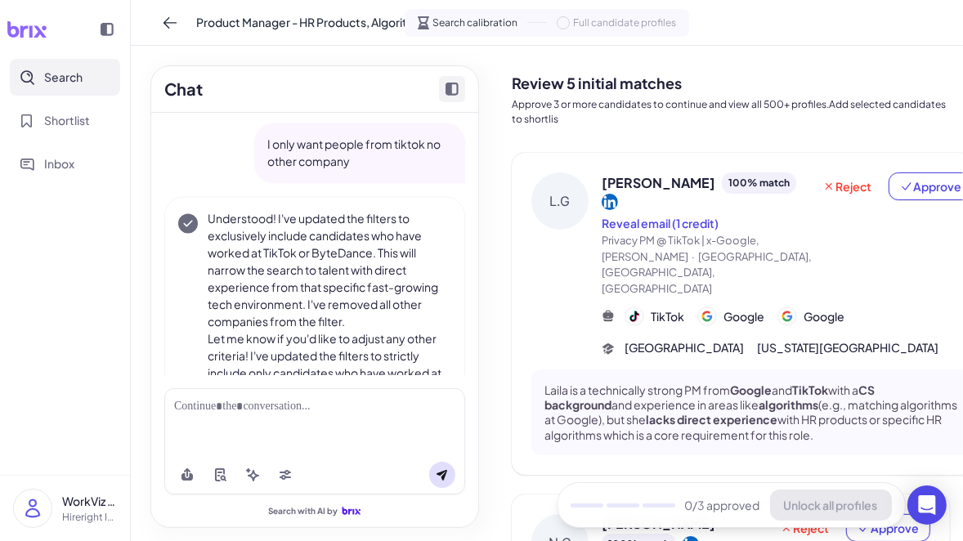
click at [410, 306] on p "Understood! I've updated the filters to exclusively include candidates who have…" at bounding box center [330, 271] width 244 height 120
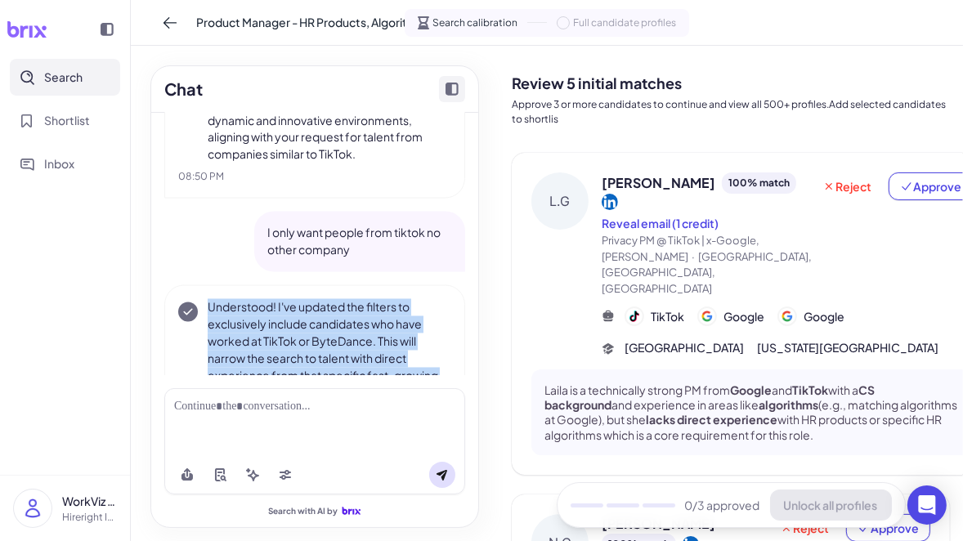
click at [401, 259] on p "I only want people from tiktok no other company" at bounding box center [359, 242] width 185 height 34
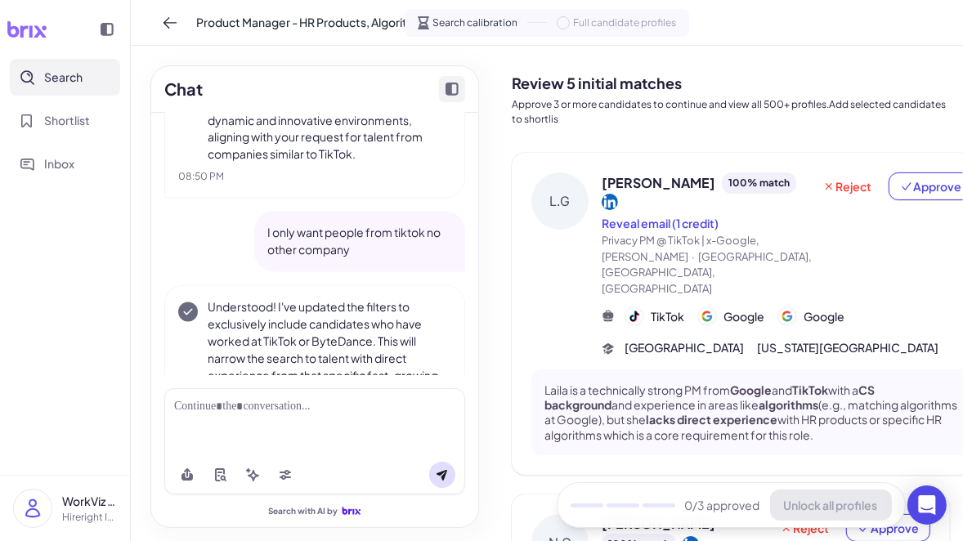
click at [401, 259] on p "I only want people from tiktok no other company" at bounding box center [359, 242] width 185 height 34
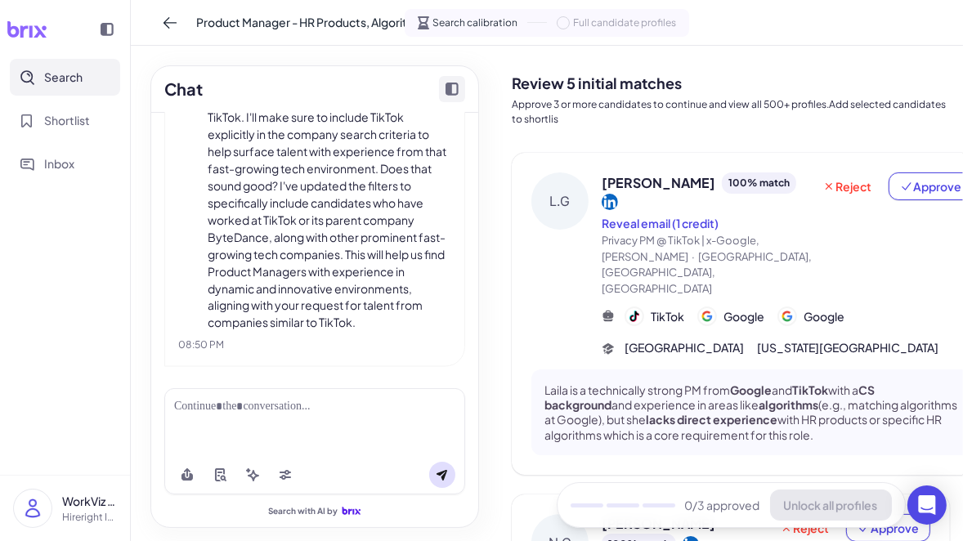
click at [401, 260] on p "I can certainly adjust the filters to prioritize candidates who have previously…" at bounding box center [330, 203] width 244 height 258
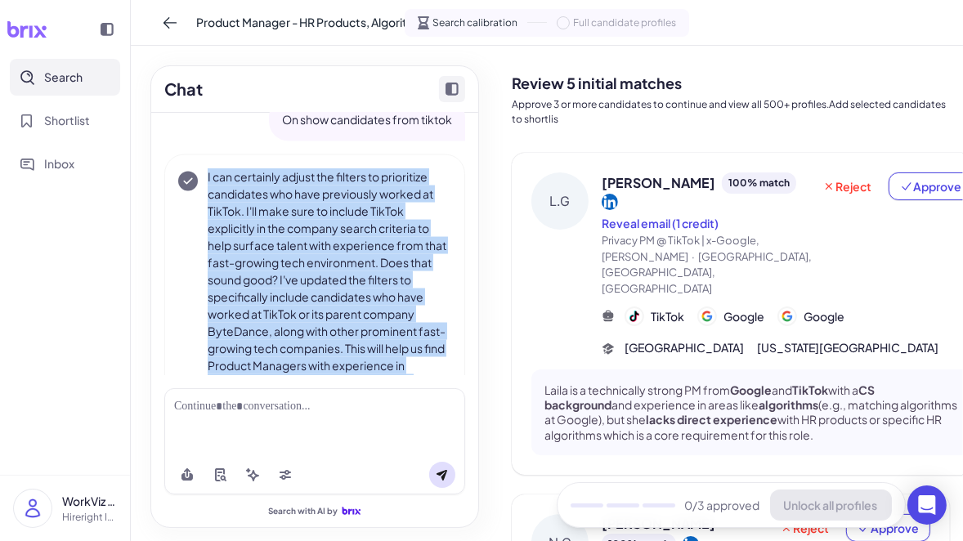
scroll to position [2365, 0]
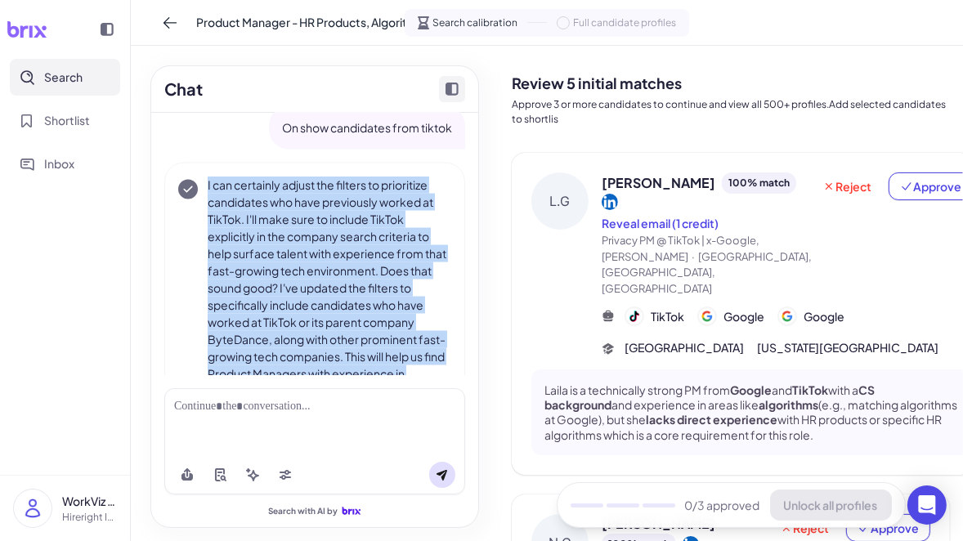
click at [401, 260] on p "I can certainly adjust the filters to prioritize candidates who have previously…" at bounding box center [330, 306] width 244 height 258
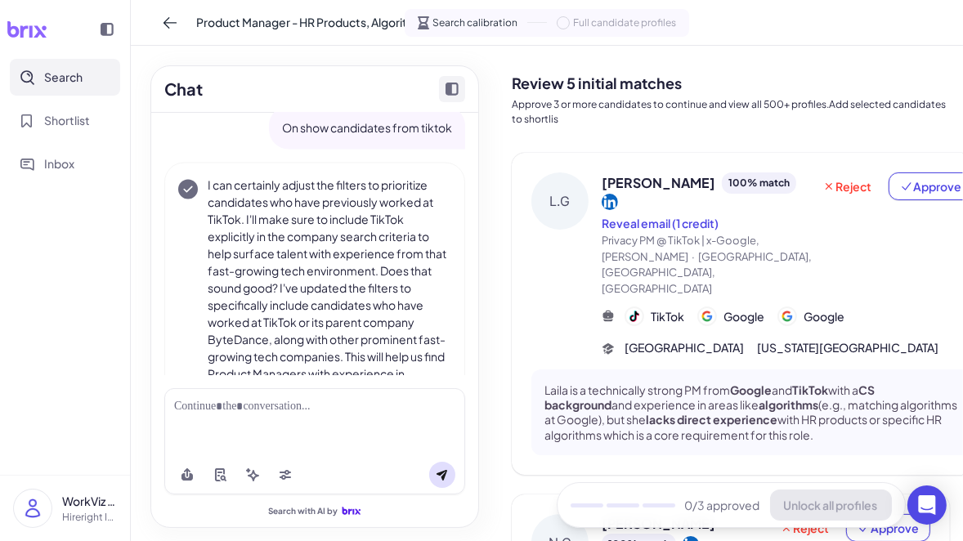
click at [401, 260] on p "I can certainly adjust the filters to prioritize candidates who have previously…" at bounding box center [330, 306] width 244 height 258
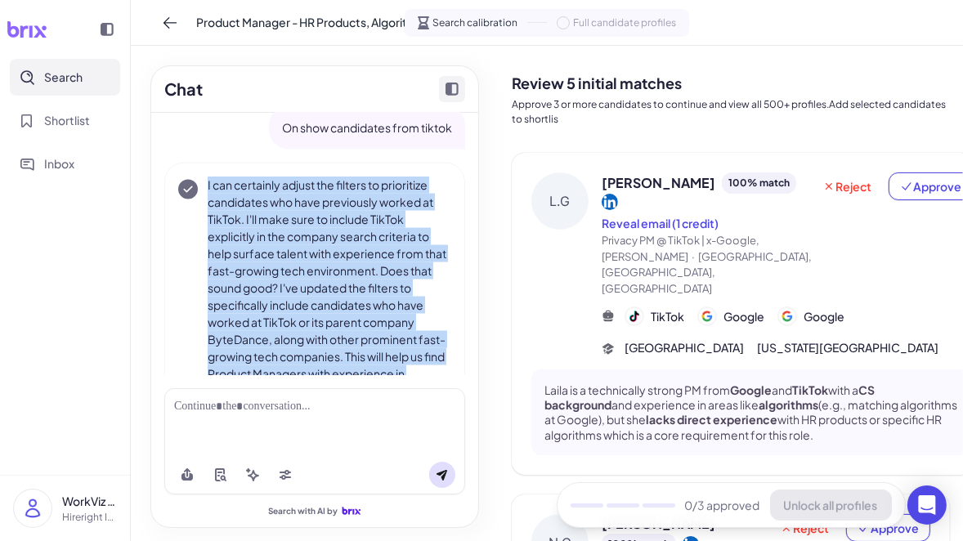
click at [392, 306] on p "I can certainly adjust the filters to prioritize candidates who have previously…" at bounding box center [330, 306] width 244 height 258
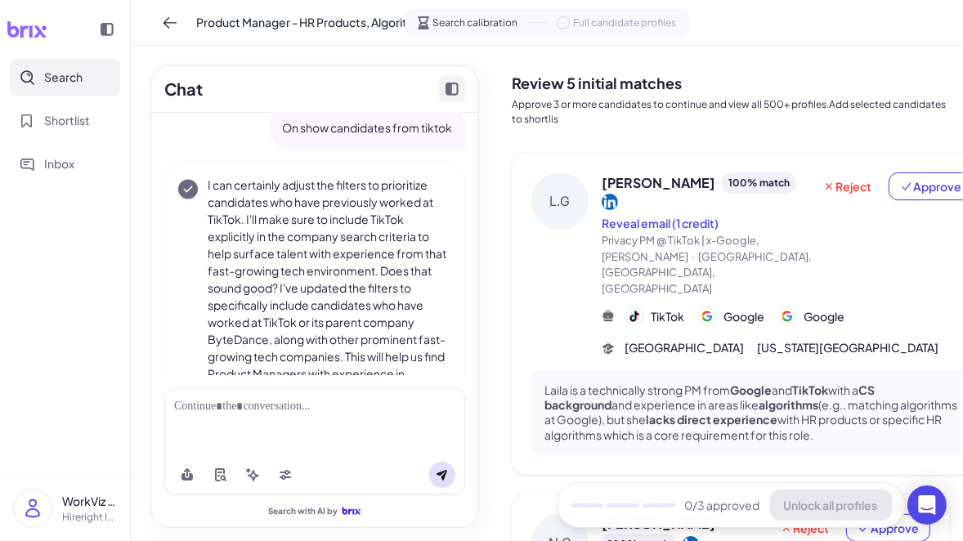
click at [392, 306] on p "I can certainly adjust the filters to prioritize candidates who have previously…" at bounding box center [330, 306] width 244 height 258
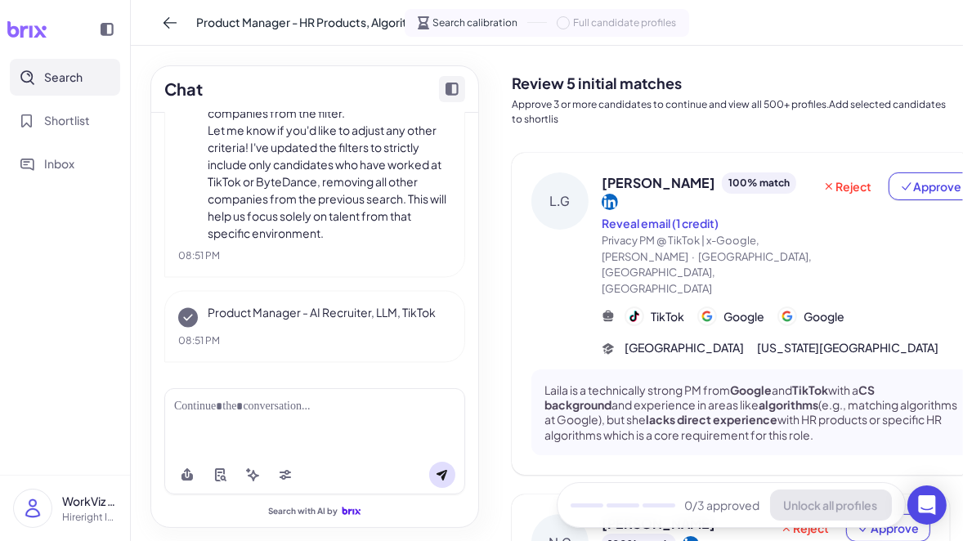
scroll to position [2947, 0]
click at [387, 205] on p "Let me know if you'd like to adjust any other criteria! I've updated the filter…" at bounding box center [330, 182] width 244 height 120
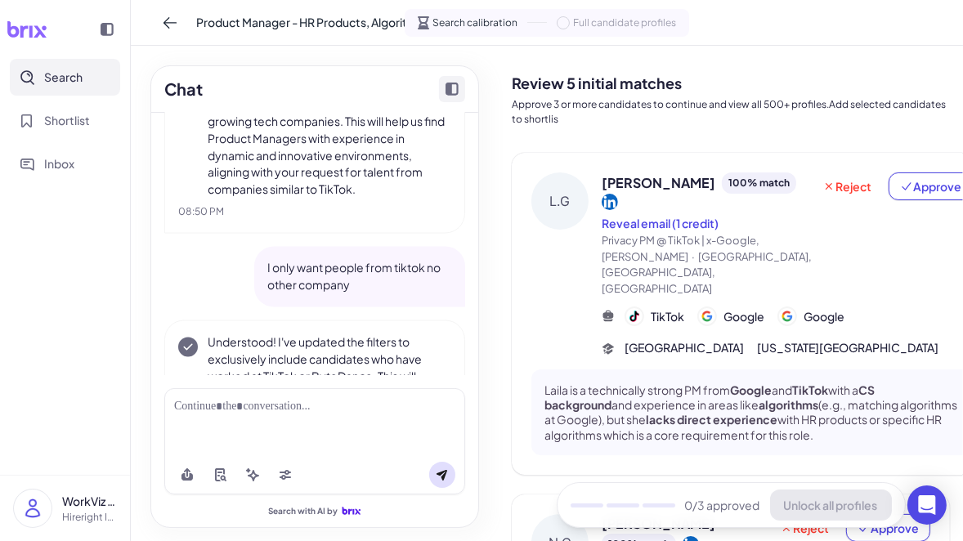
scroll to position [2770, 0]
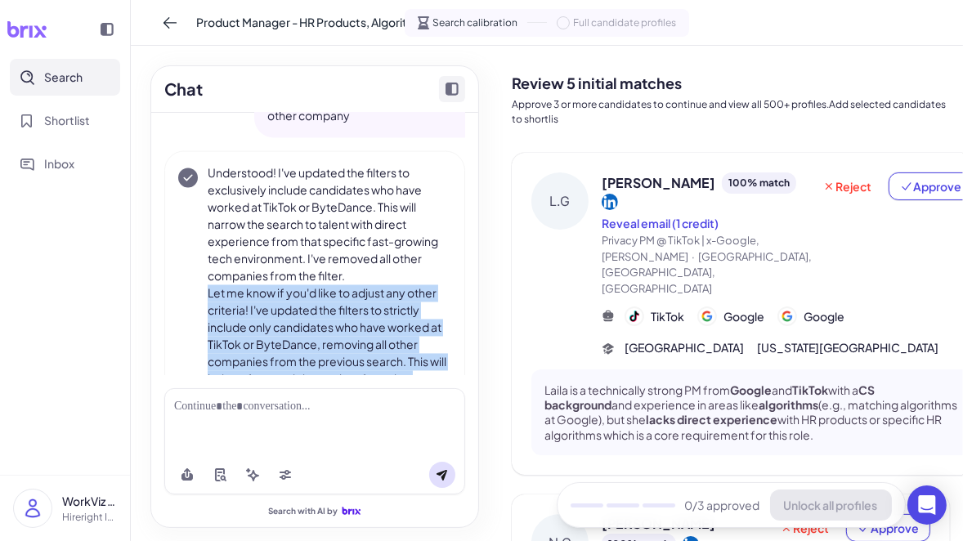
click at [376, 270] on p "Understood! I've updated the filters to exclusively include candidates who have…" at bounding box center [330, 224] width 244 height 120
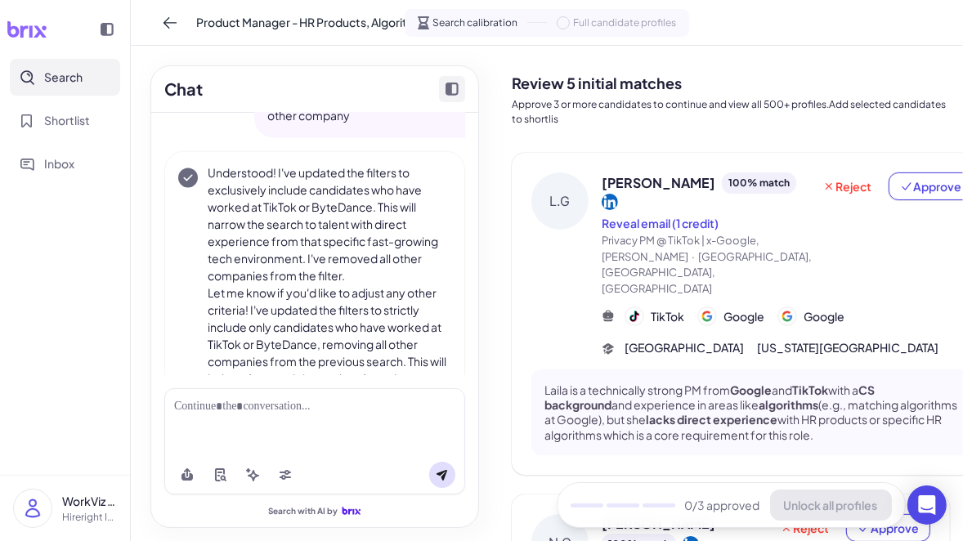
click at [376, 270] on p "Understood! I've updated the filters to exclusively include candidates who have…" at bounding box center [330, 224] width 244 height 120
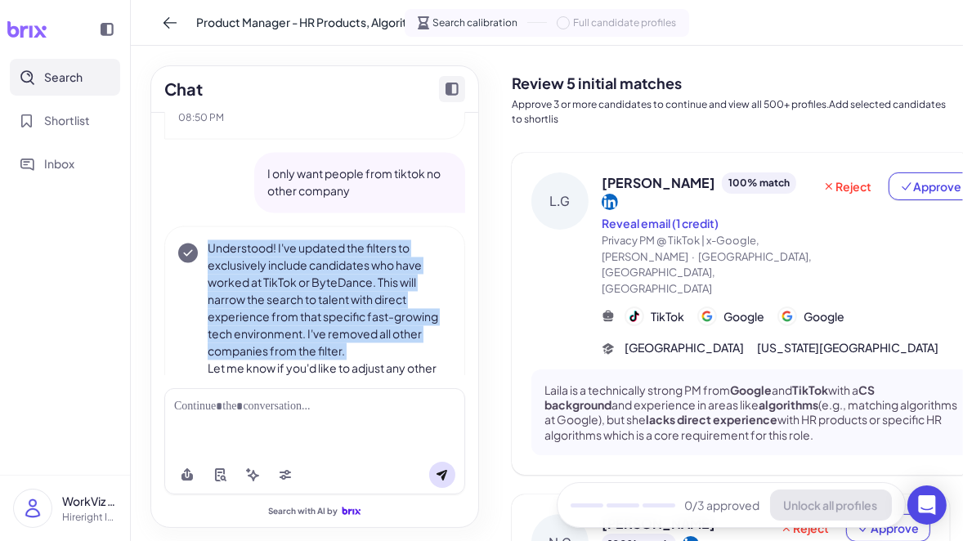
scroll to position [2661, 0]
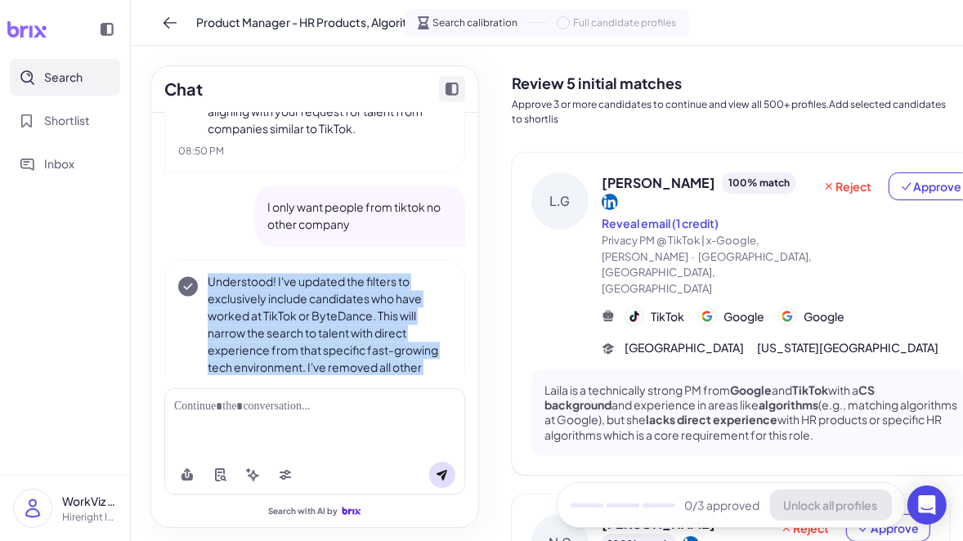
click at [375, 231] on p "I only want people from tiktok no other company" at bounding box center [359, 216] width 185 height 34
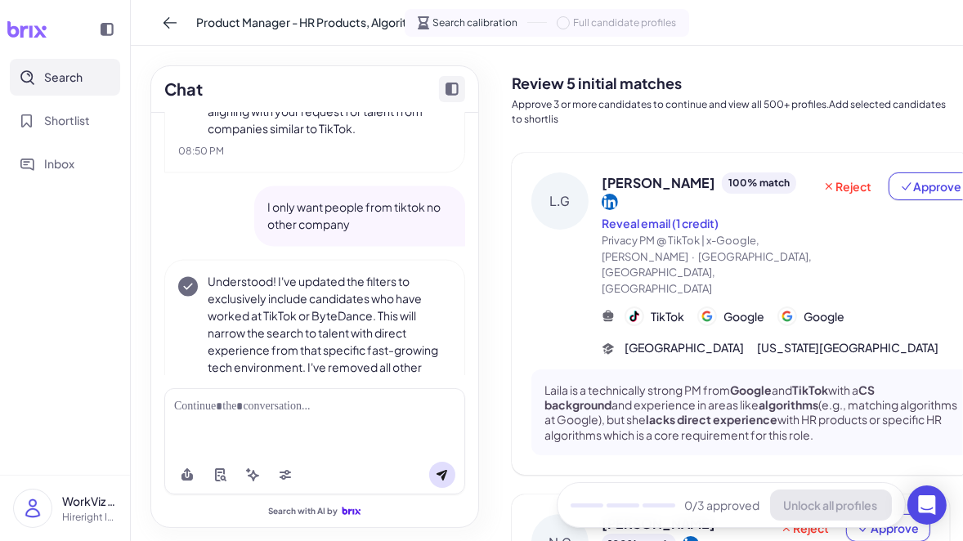
click at [375, 231] on p "I only want people from tiktok no other company" at bounding box center [359, 216] width 185 height 34
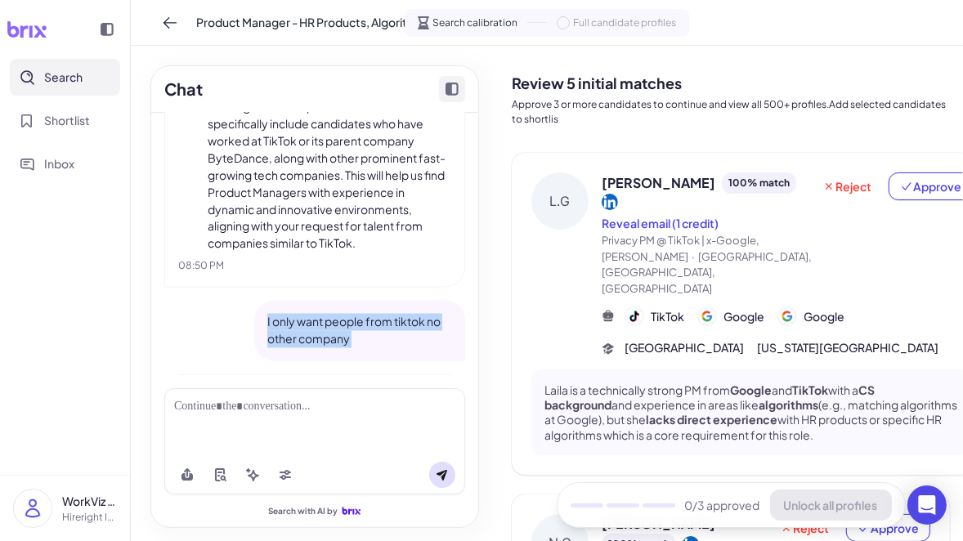
click at [375, 231] on p "I can certainly adjust the filters to prioritize candidates who have previously…" at bounding box center [330, 124] width 244 height 258
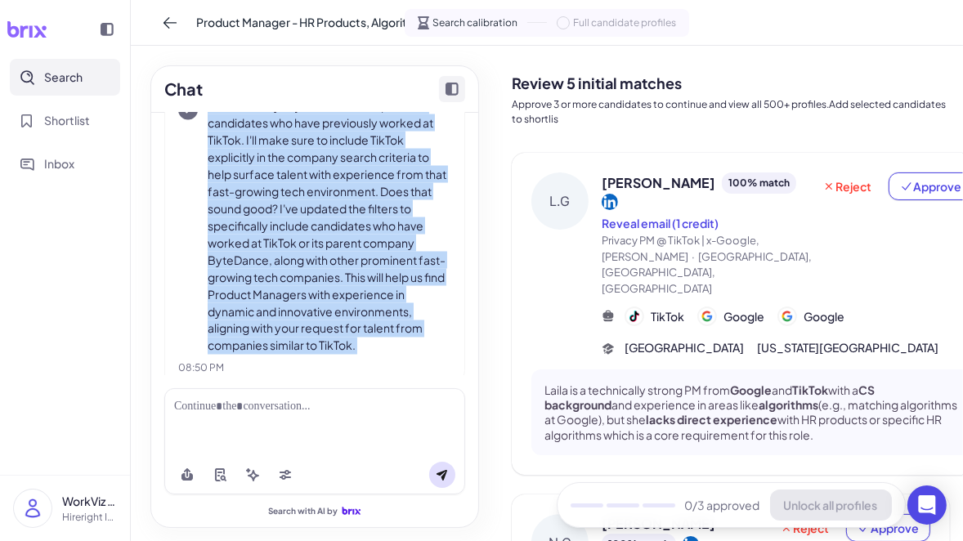
scroll to position [2297, 0]
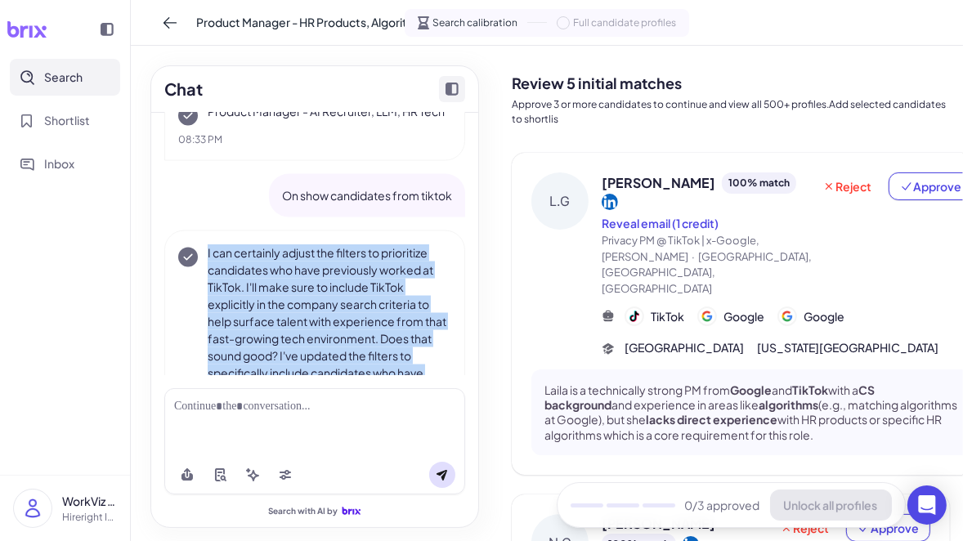
click at [373, 204] on p "On show candidates from tiktok" at bounding box center [367, 195] width 170 height 17
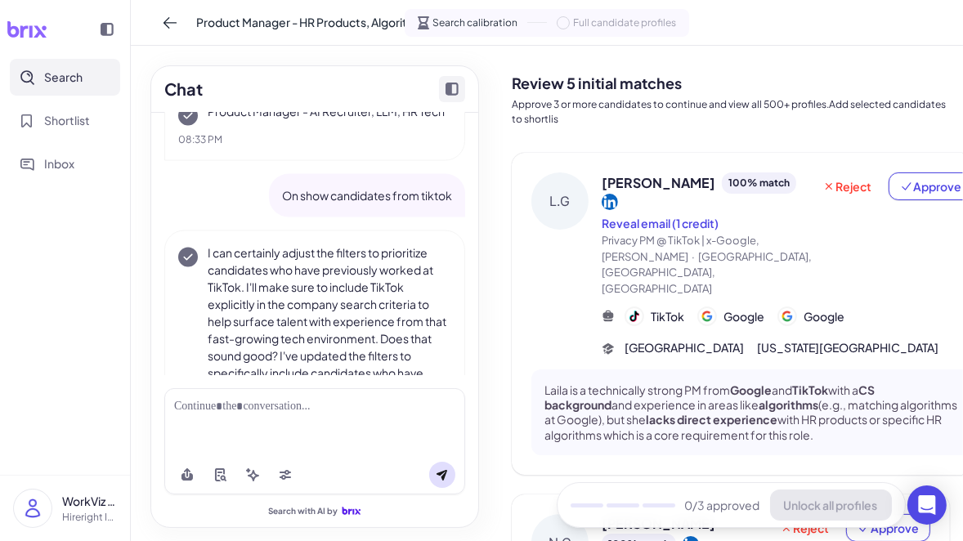
click at [373, 204] on p "On show candidates from tiktok" at bounding box center [367, 195] width 170 height 17
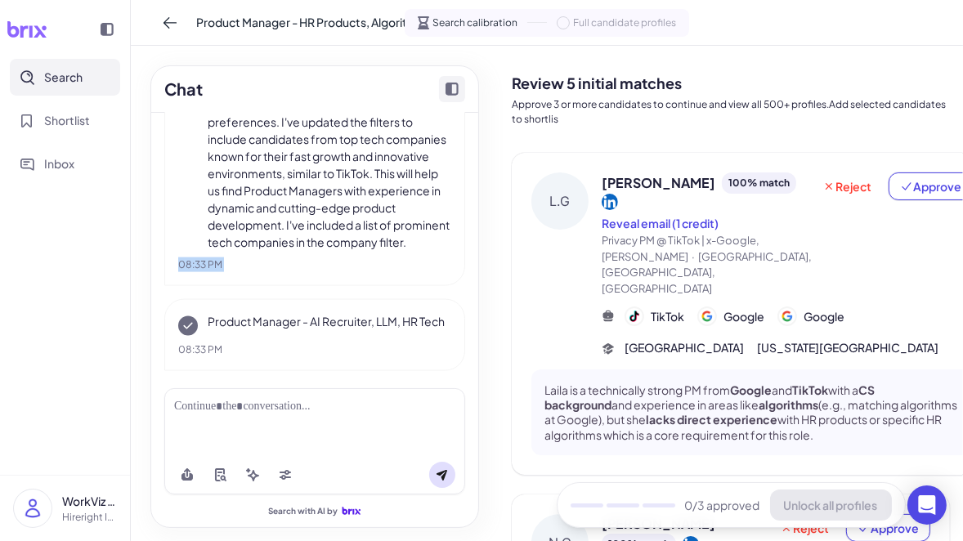
click at [373, 207] on p "I'm still focusing on mid-senior to director level candidates in the United Sta…" at bounding box center [330, 148] width 244 height 206
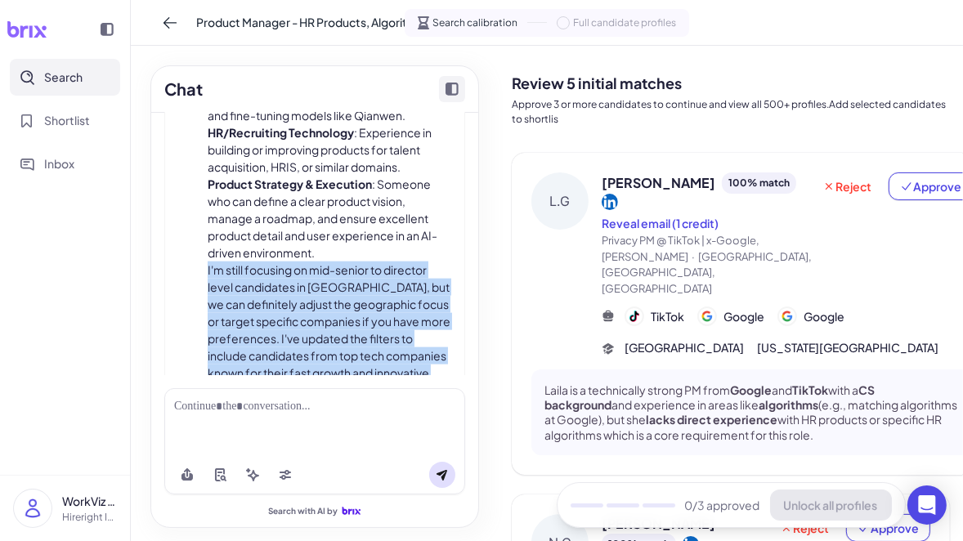
scroll to position [1801, 0]
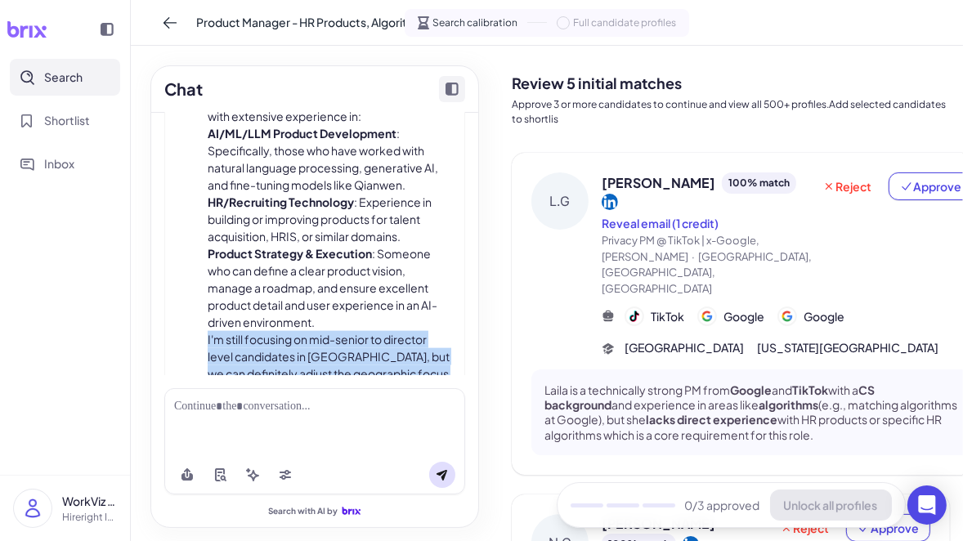
click at [373, 207] on li "HR/Recruiting Technology : Experience in building or improving products for tal…" at bounding box center [330, 220] width 244 height 52
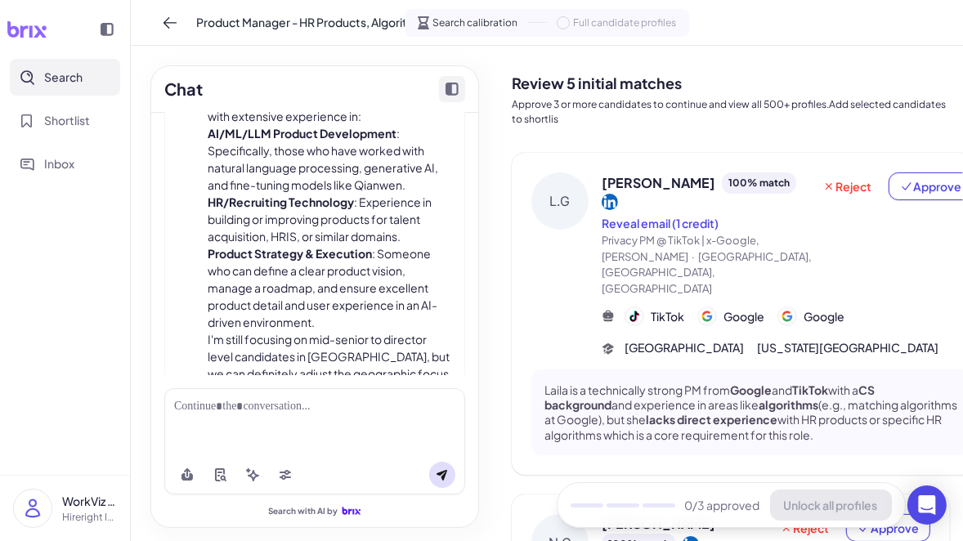
click at [373, 207] on li "HR/Recruiting Technology : Experience in building or improving products for tal…" at bounding box center [330, 220] width 244 height 52
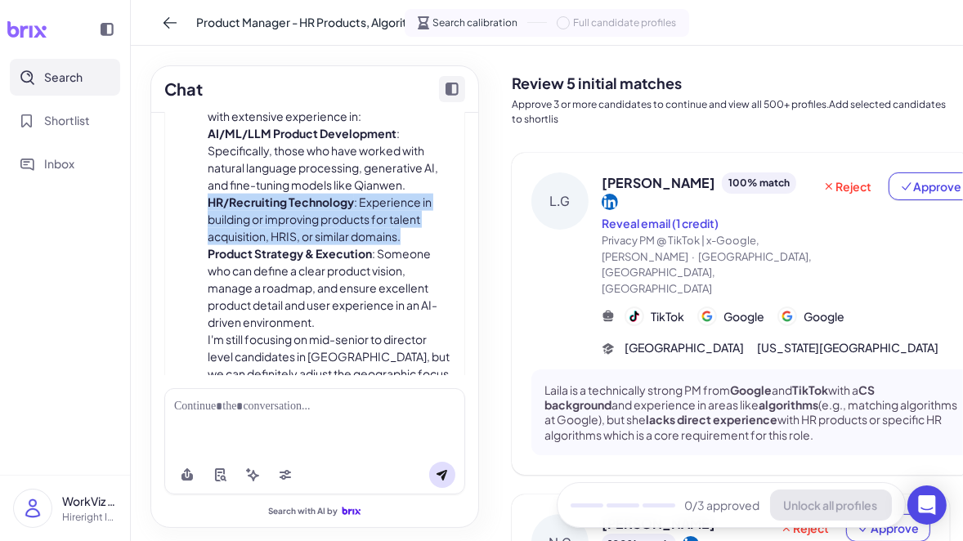
click at [373, 207] on li "HR/Recruiting Technology : Experience in building or improving products for tal…" at bounding box center [330, 220] width 244 height 52
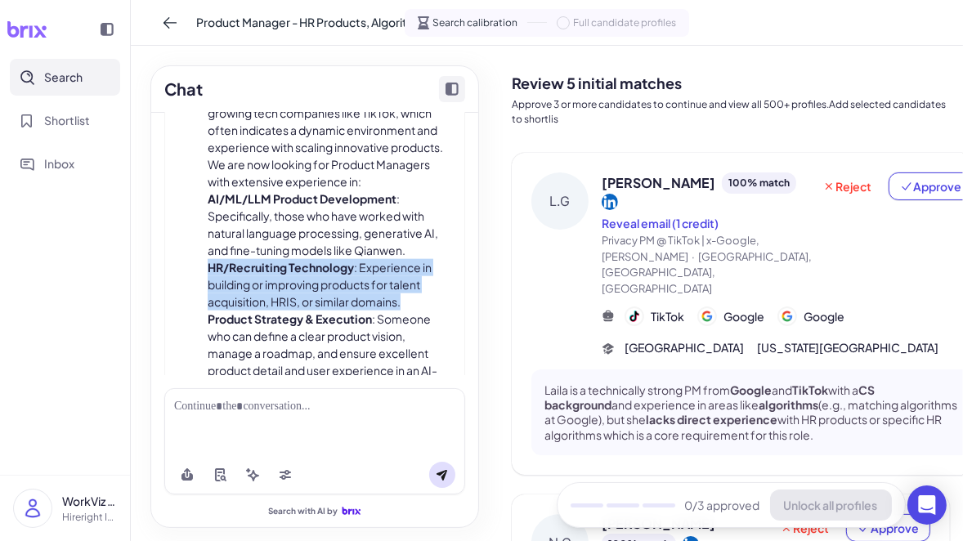
click at [373, 207] on li "AI/ML/LLM Product Development : Specifically, those who have worked with natura…" at bounding box center [330, 224] width 244 height 69
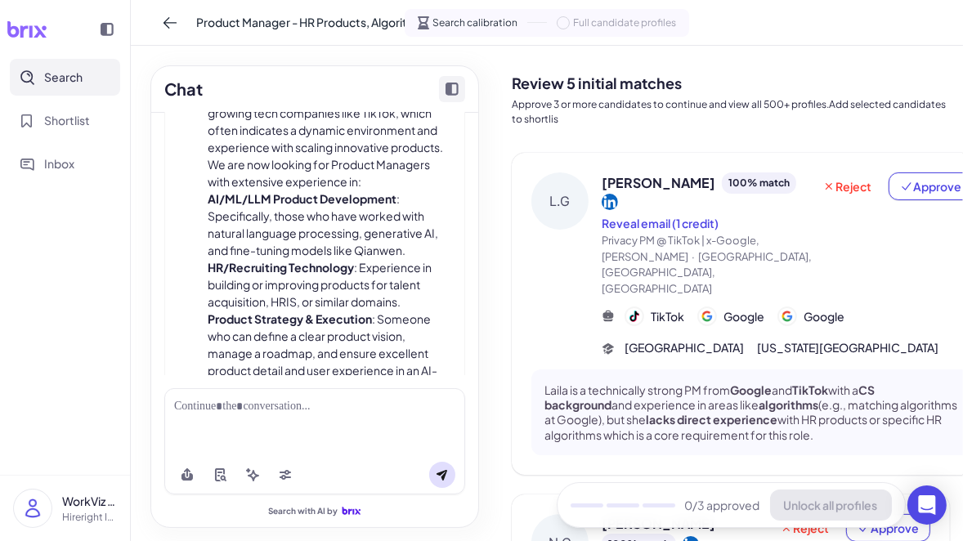
click at [373, 207] on li "AI/ML/LLM Product Development : Specifically, those who have worked with natura…" at bounding box center [330, 224] width 244 height 69
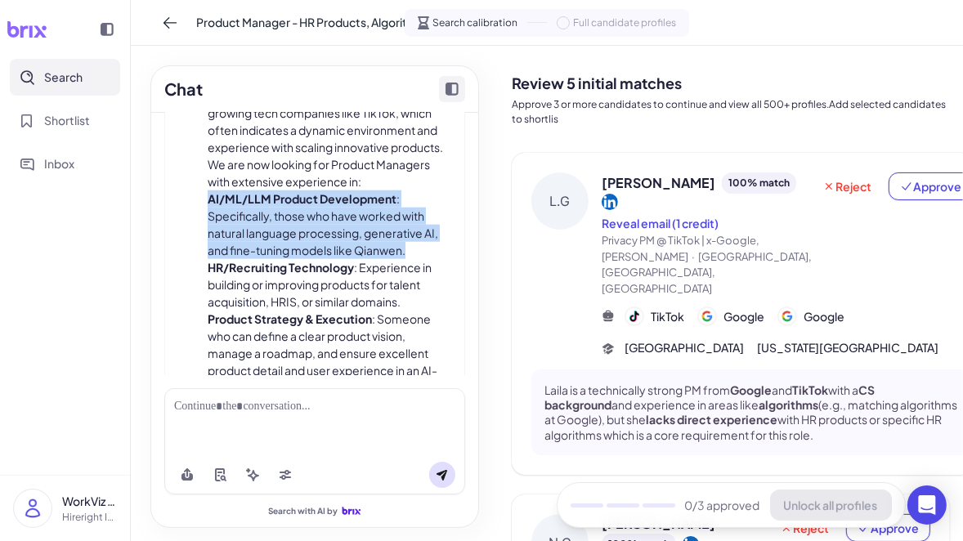
click at [373, 207] on li "AI/ML/LLM Product Development : Specifically, those who have worked with natura…" at bounding box center [330, 224] width 244 height 69
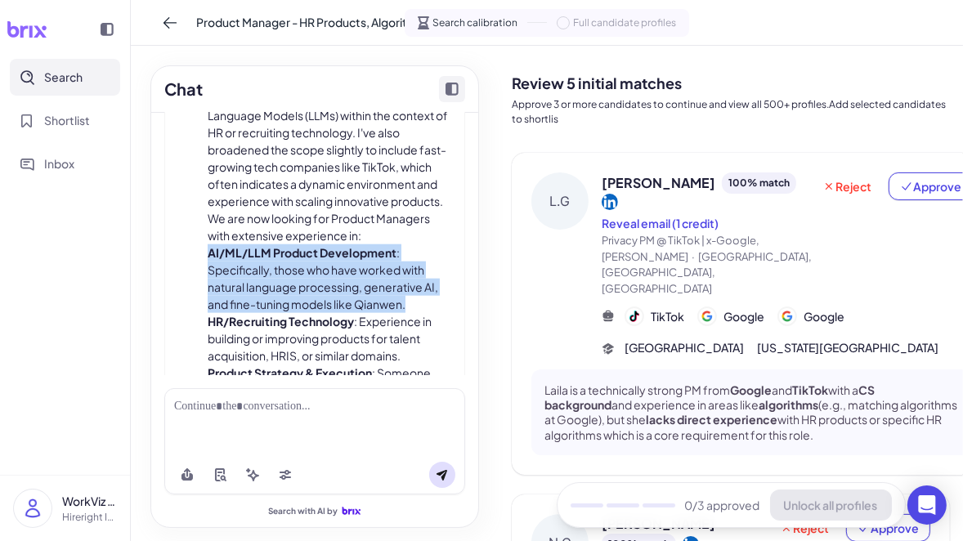
click at [373, 207] on p "To ensure we find a PM who can really drive this forward, I've updated the filt…" at bounding box center [330, 124] width 244 height 172
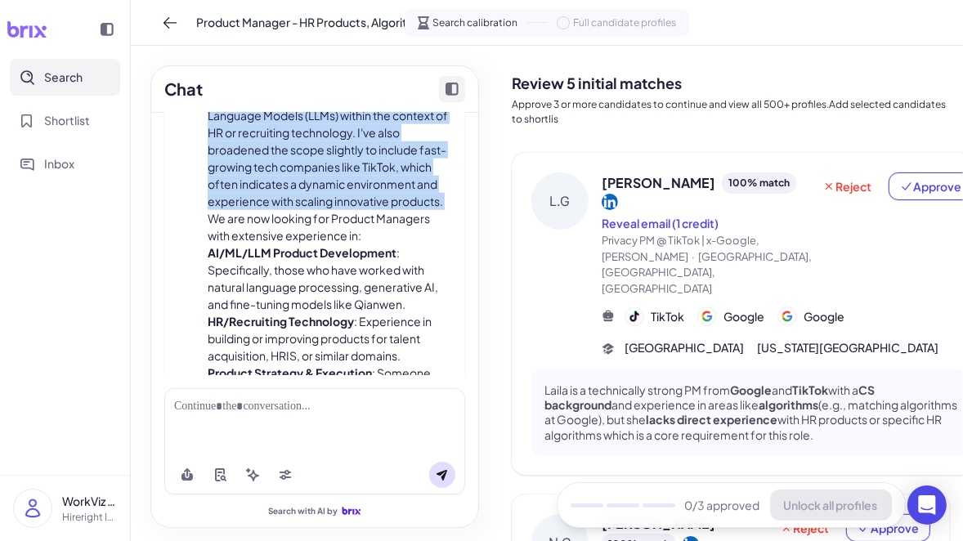
click at [373, 207] on p "To ensure we find a PM who can really drive this forward, I've updated the filt…" at bounding box center [330, 124] width 244 height 172
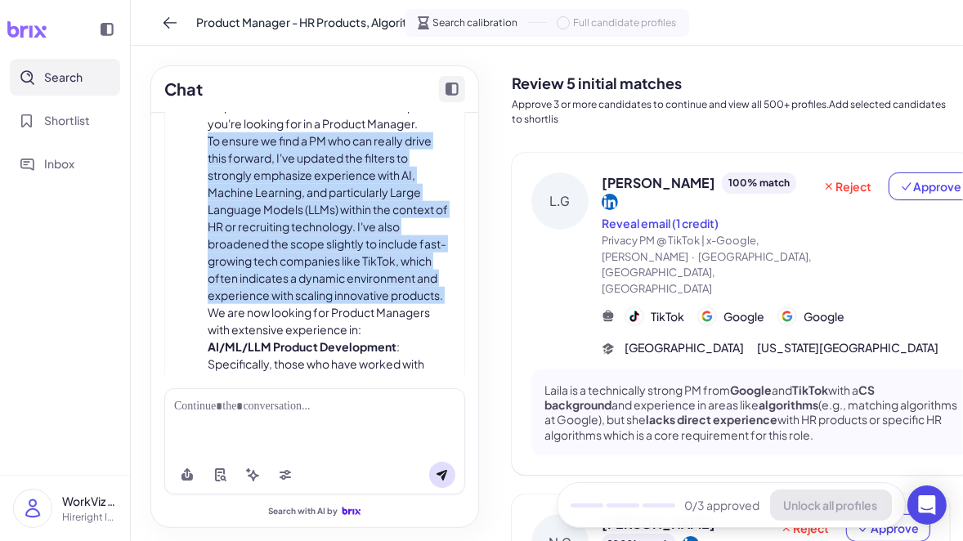
click at [382, 252] on p "To ensure we find a PM who can really drive this forward, I've updated the filt…" at bounding box center [330, 218] width 244 height 172
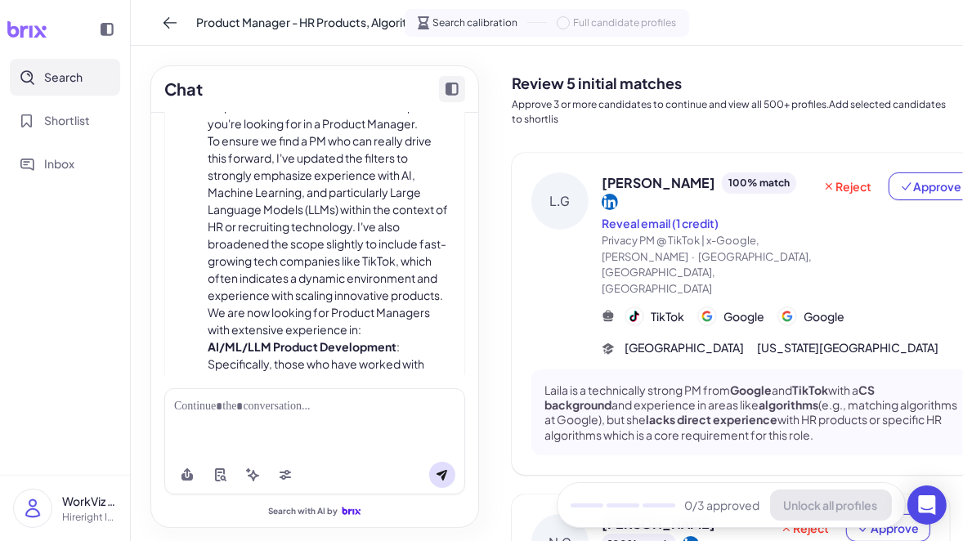
click at [382, 252] on p "To ensure we find a PM who can really drive this forward, I've updated the filt…" at bounding box center [330, 218] width 244 height 172
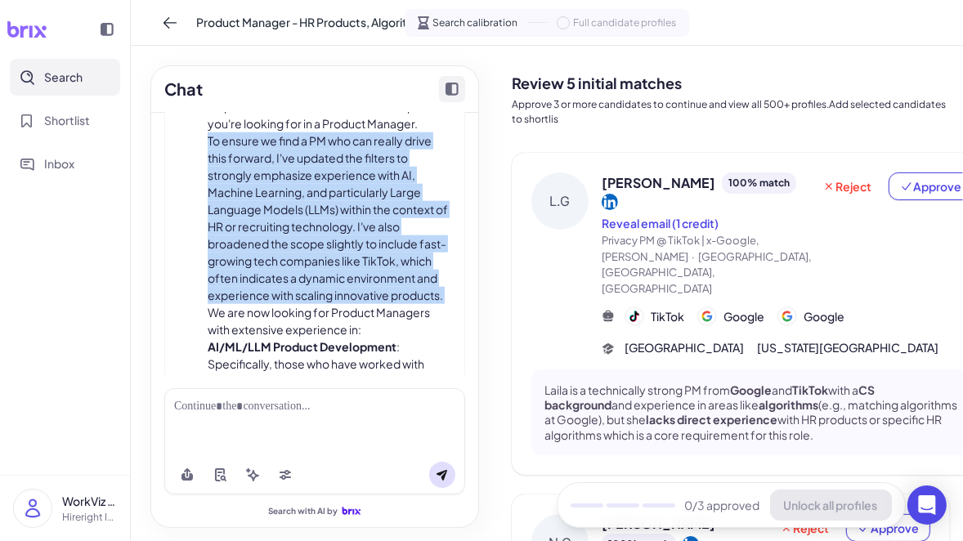
scroll to position [1530, 0]
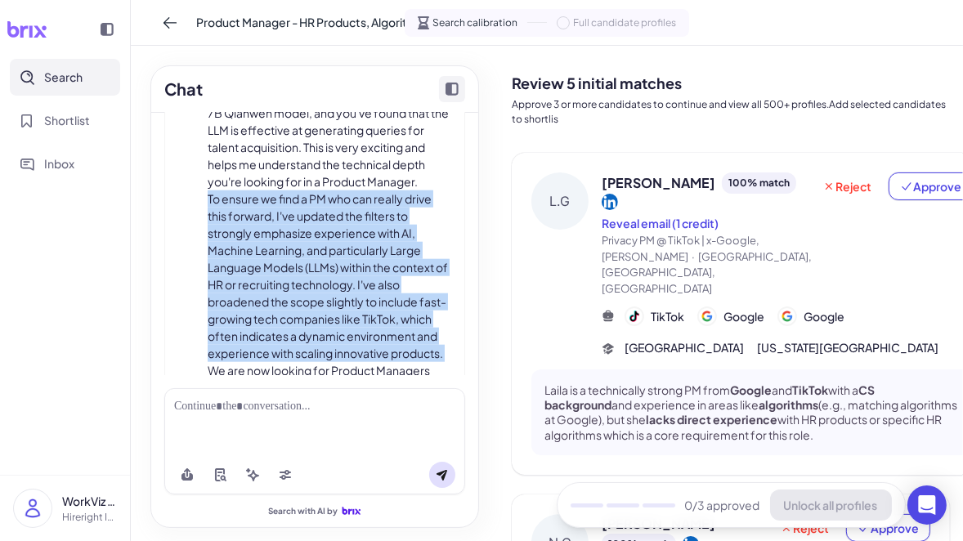
click at [370, 146] on p "I understand! You're building an AI-powered LinkedIn recruiter using LLM and a …" at bounding box center [330, 130] width 244 height 120
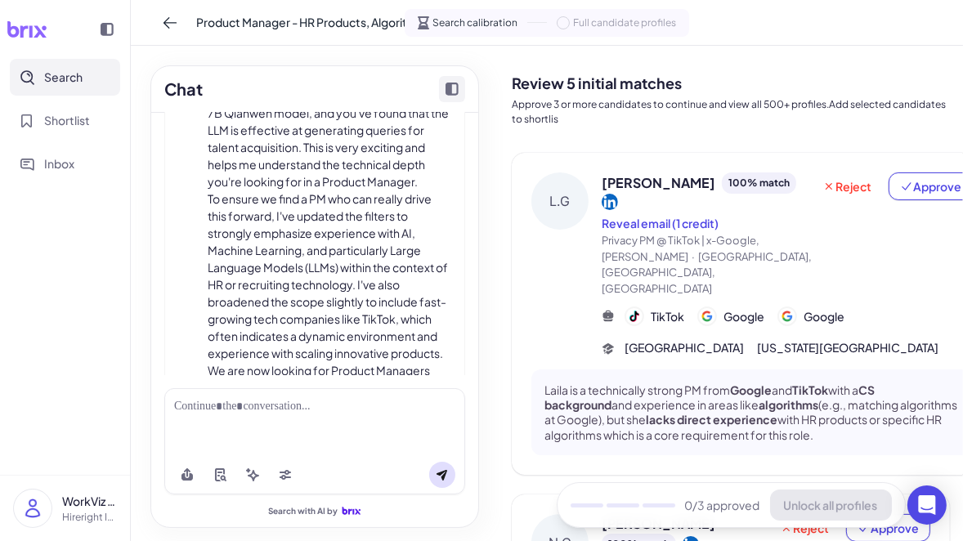
click at [370, 146] on p "I understand! You're building an AI-powered LinkedIn recruiter using LLM and a …" at bounding box center [330, 130] width 244 height 120
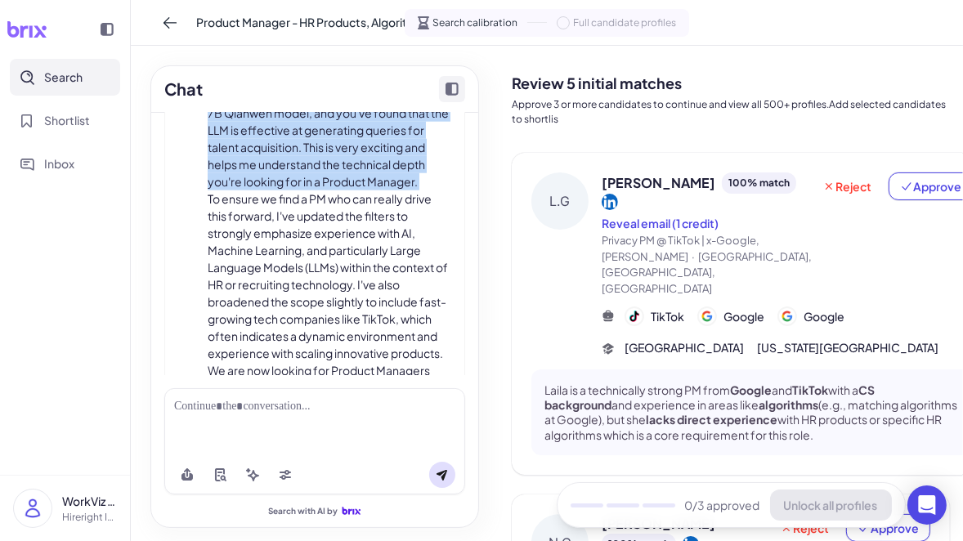
scroll to position [1458, 0]
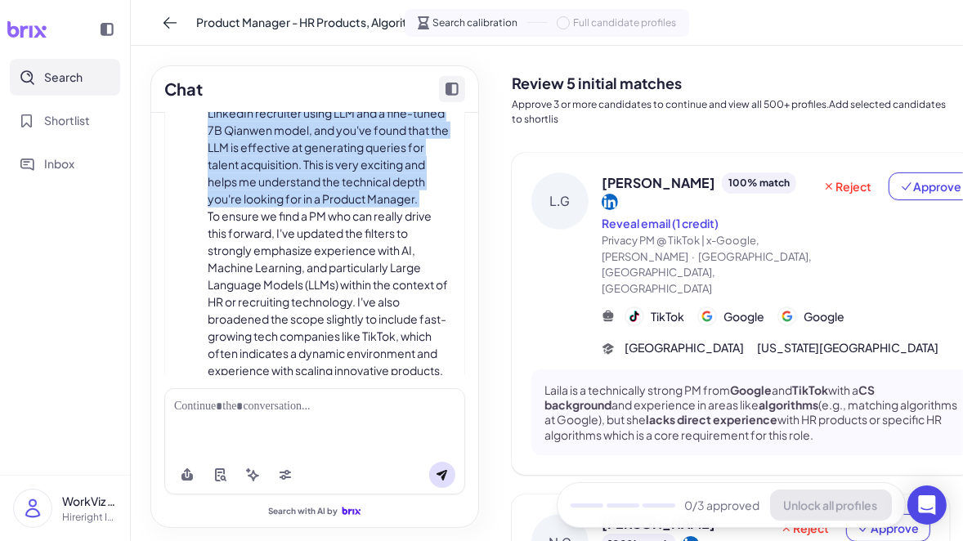
click at [369, 265] on p "To ensure we find a PM who can really drive this forward, I've updated the filt…" at bounding box center [330, 294] width 244 height 172
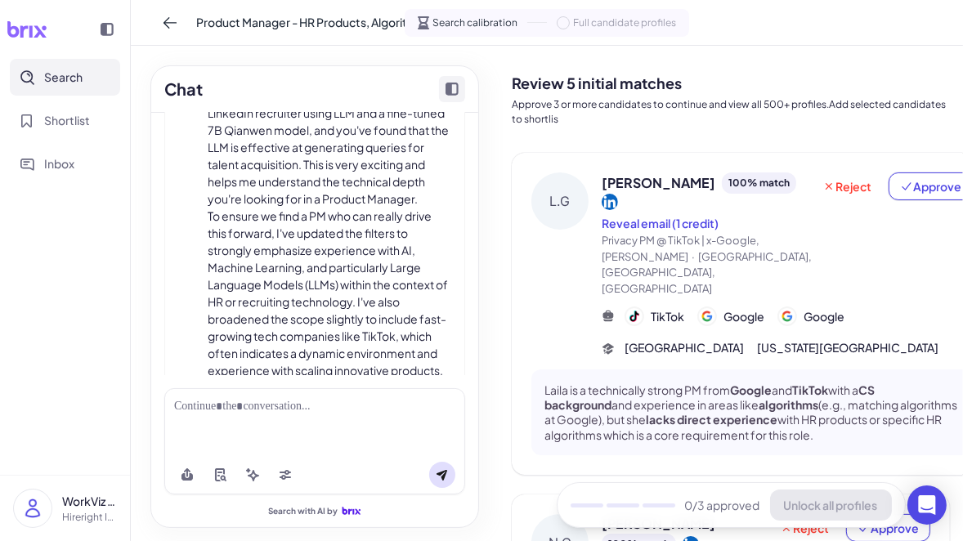
click at [369, 265] on p "To ensure we find a PM who can really drive this forward, I've updated the filt…" at bounding box center [330, 294] width 244 height 172
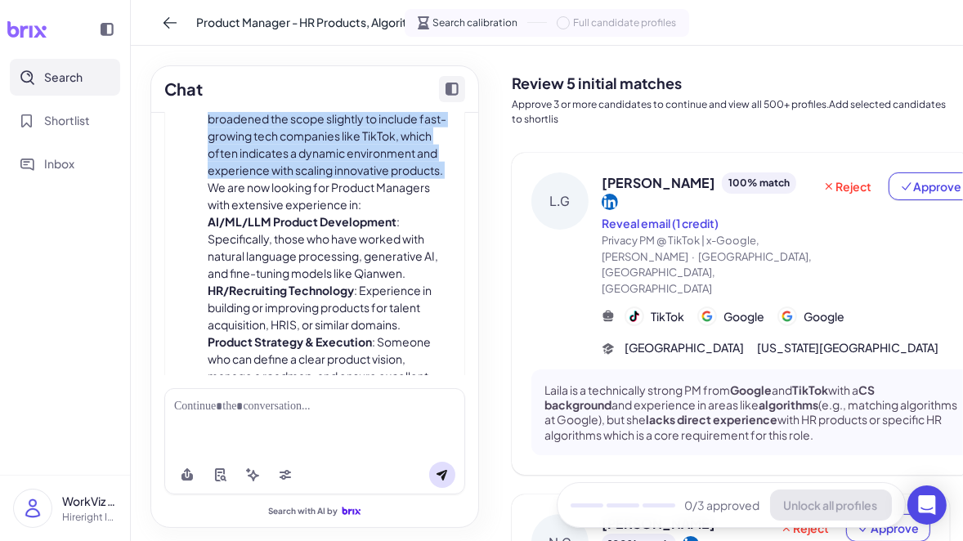
click at [369, 265] on li "AI/ML/LLM Product Development : Specifically, those who have worked with natura…" at bounding box center [330, 247] width 244 height 69
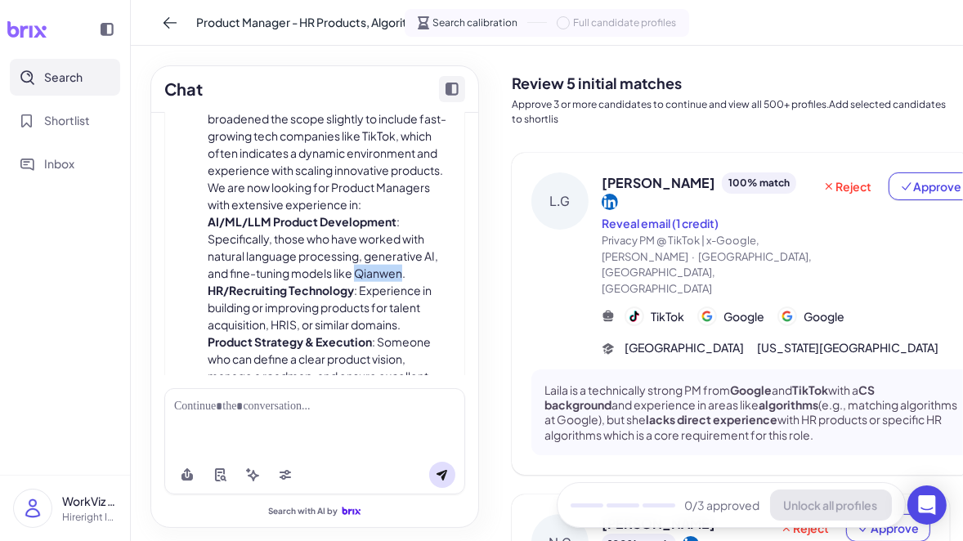
click at [369, 265] on li "AI/ML/LLM Product Development : Specifically, those who have worked with natura…" at bounding box center [330, 247] width 244 height 69
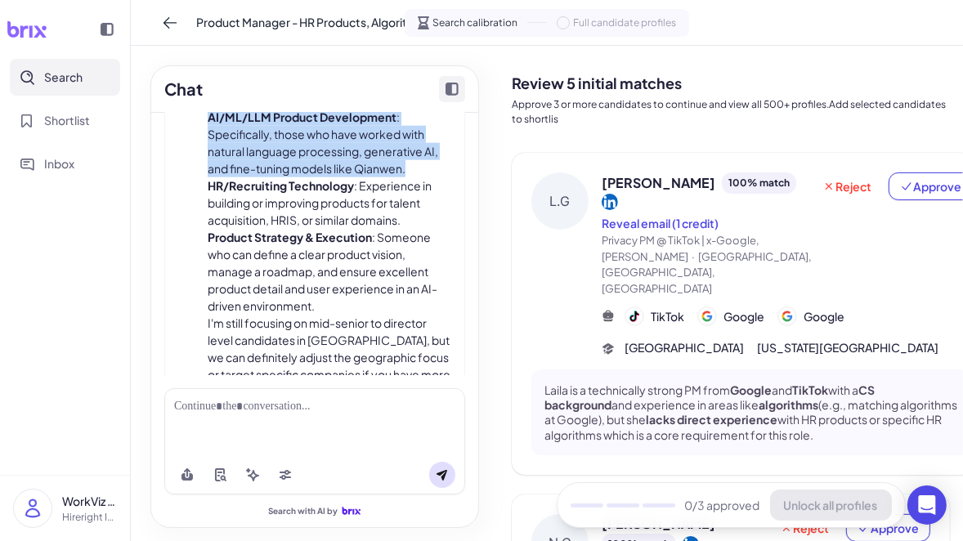
scroll to position [1825, 0]
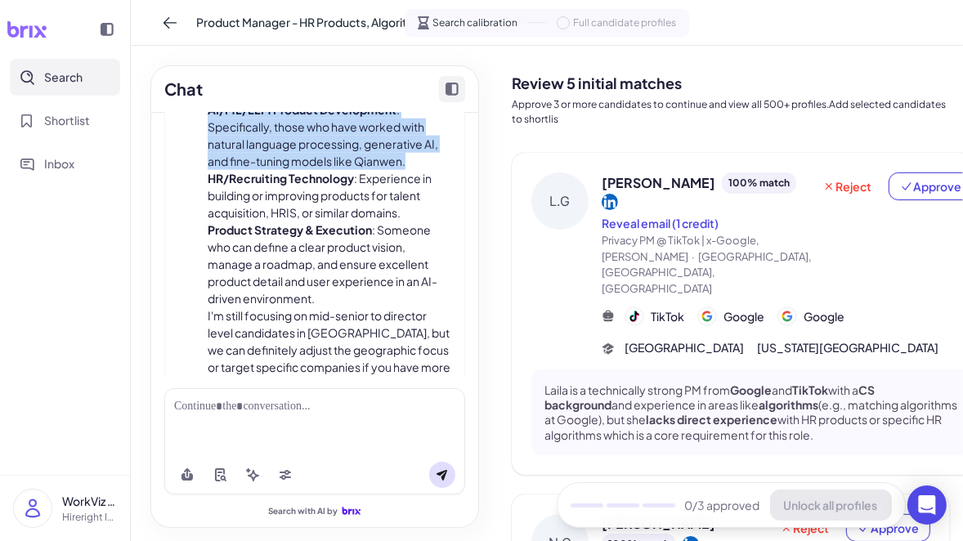
click at [374, 229] on li "Product Strategy & Execution : Someone who can define a clear product vision, m…" at bounding box center [330, 265] width 244 height 86
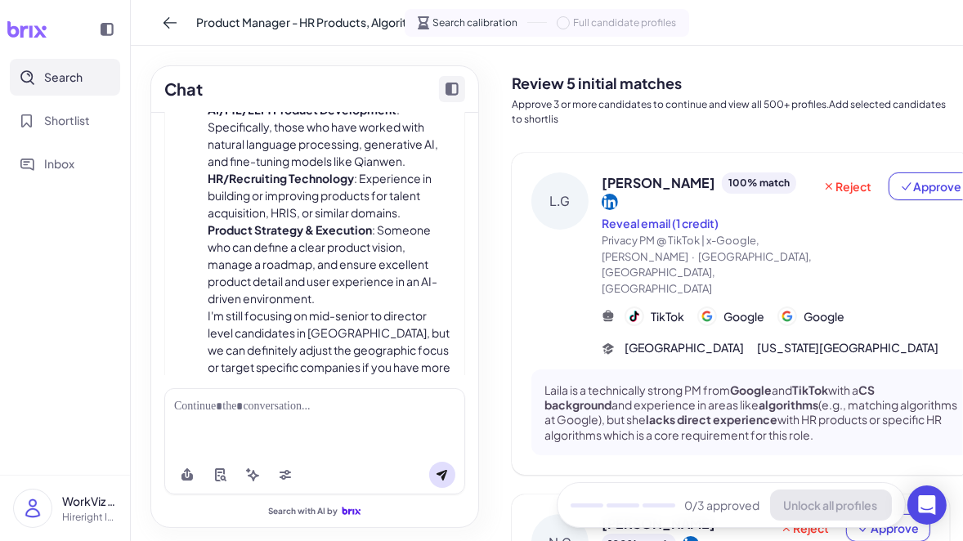
click at [374, 229] on li "Product Strategy & Execution : Someone who can define a clear product vision, m…" at bounding box center [330, 265] width 244 height 86
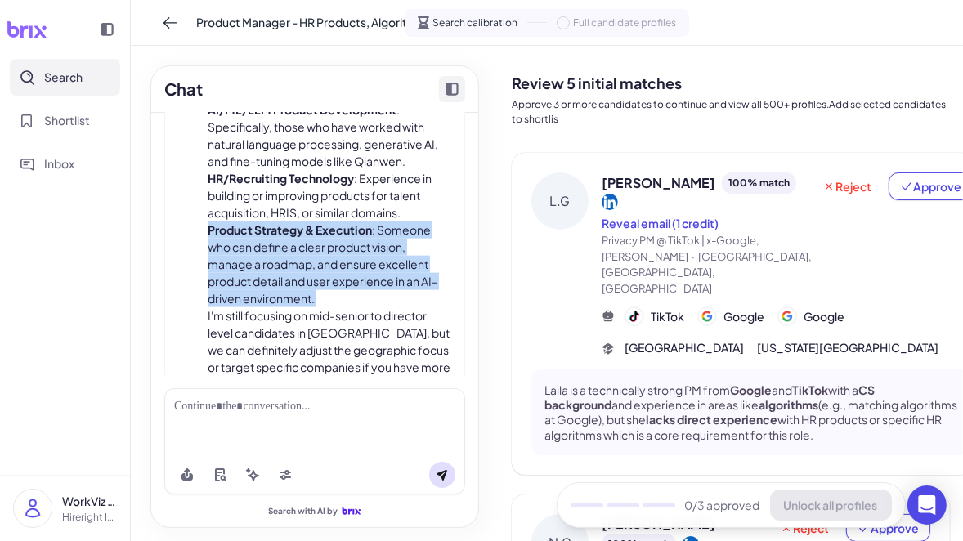
click at [374, 210] on li "HR/Recruiting Technology : Experience in building or improving products for tal…" at bounding box center [330, 196] width 244 height 52
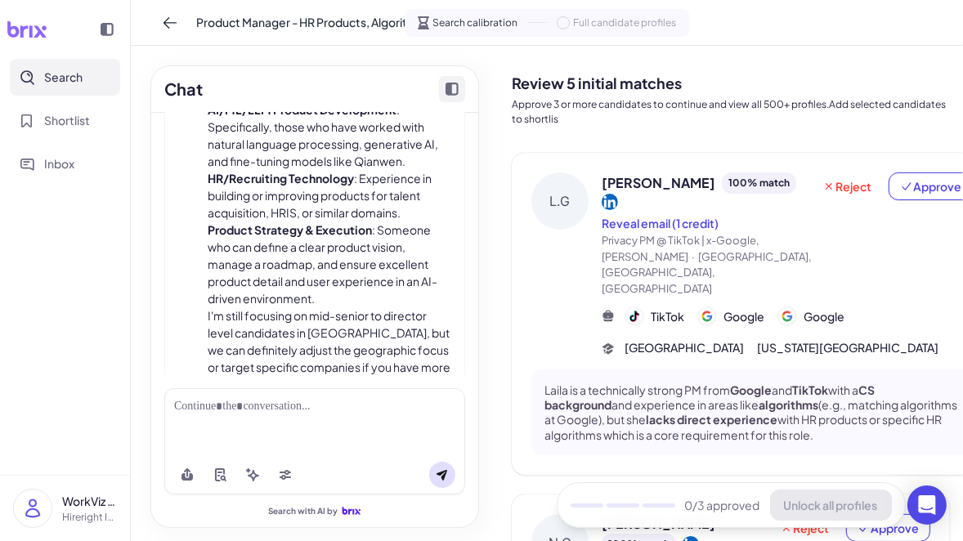
click at [374, 210] on li "HR/Recruiting Technology : Experience in building or improving products for tal…" at bounding box center [330, 196] width 244 height 52
click at [370, 280] on li "Product Strategy & Execution : Someone who can define a clear product vision, m…" at bounding box center [330, 265] width 244 height 86
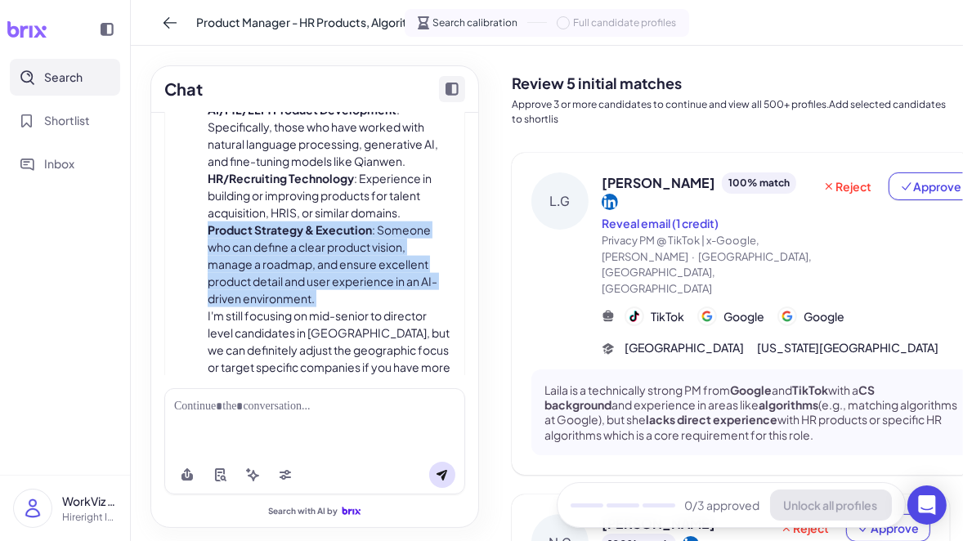
click at [370, 280] on li "Product Strategy & Execution : Someone who can define a clear product vision, m…" at bounding box center [330, 265] width 244 height 86
click at [359, 304] on li "Product Strategy & Execution : Someone who can define a clear product vision, m…" at bounding box center [330, 265] width 244 height 86
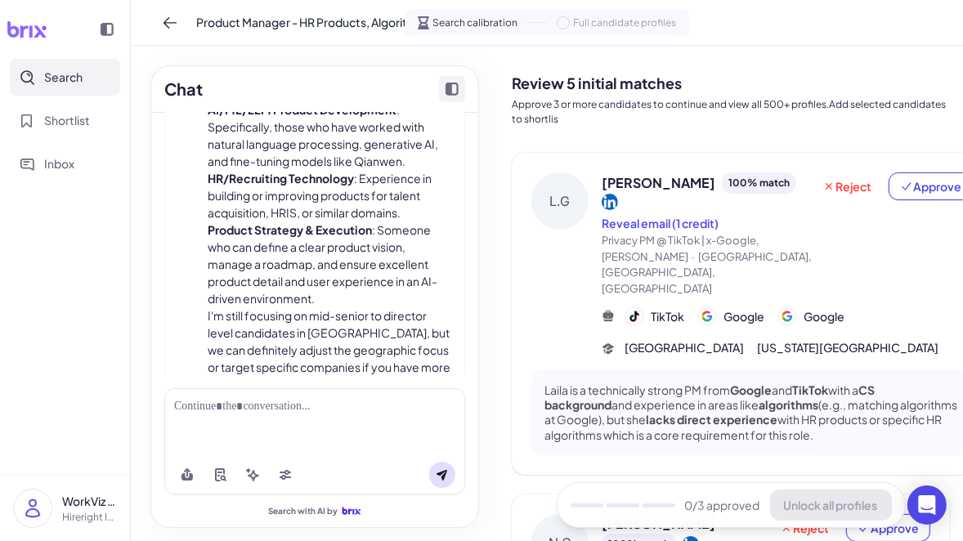
click at [359, 304] on li "Product Strategy & Execution : Someone who can define a clear product vision, m…" at bounding box center [330, 265] width 244 height 86
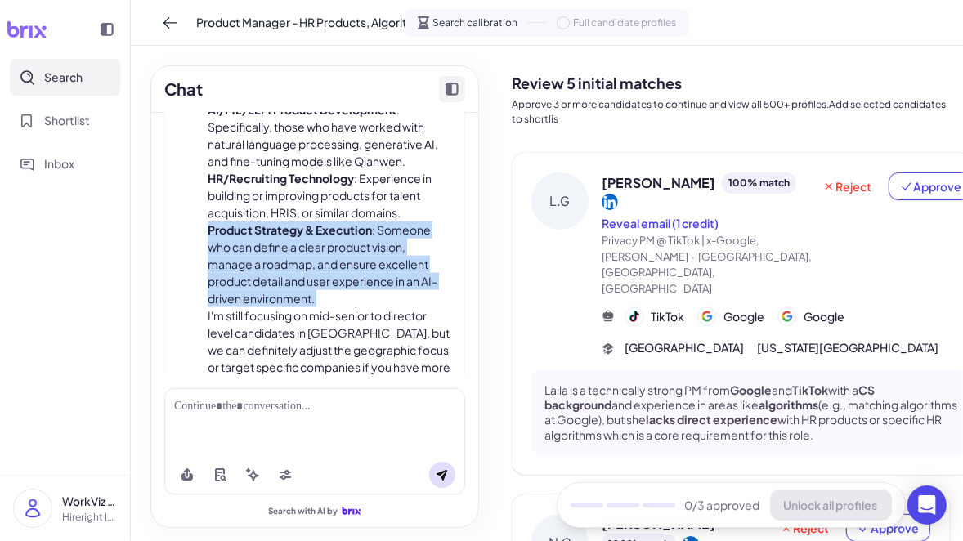
click at [377, 328] on p "I'm still focusing on mid-senior to director level candidates in the United Sta…" at bounding box center [330, 410] width 244 height 206
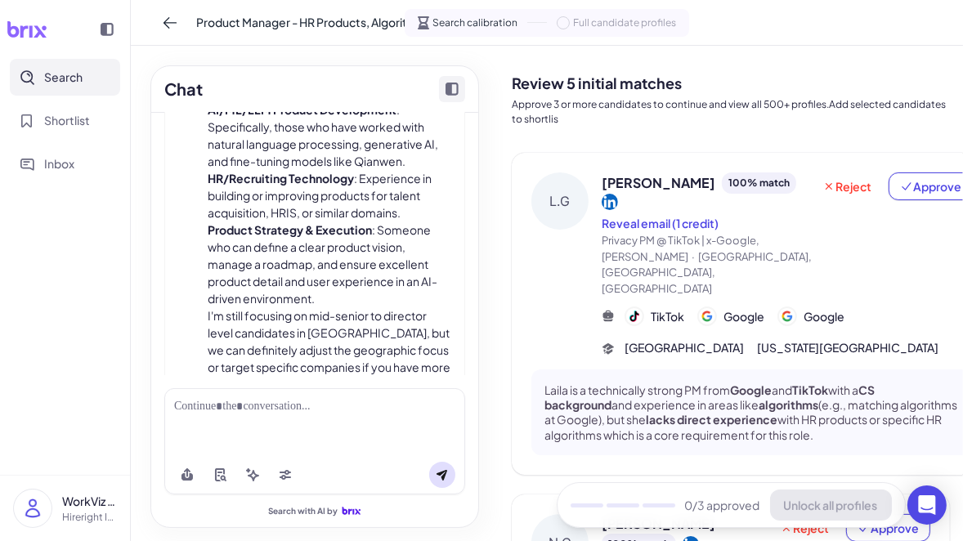
click at [377, 328] on p "I'm still focusing on mid-senior to director level candidates in the United Sta…" at bounding box center [330, 410] width 244 height 206
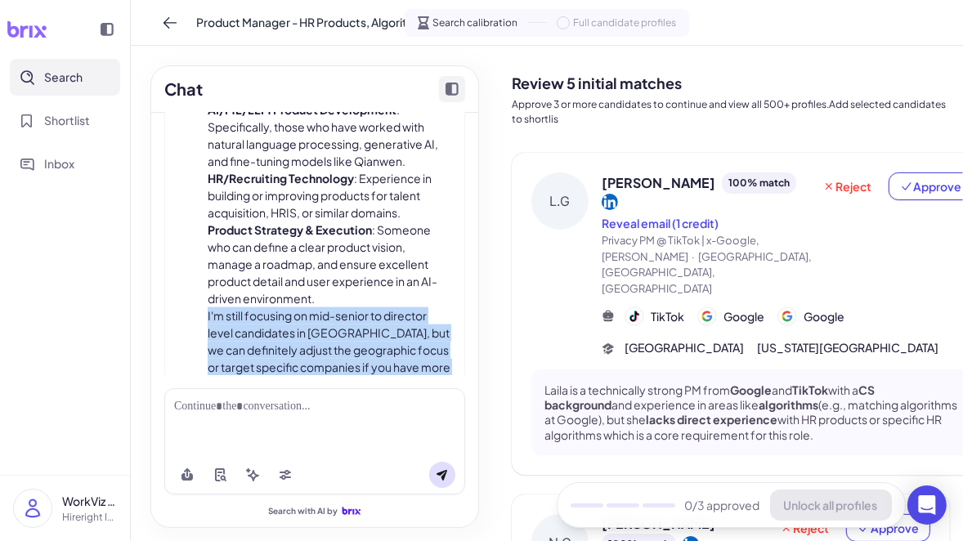
click at [377, 328] on p "I'm still focusing on mid-senior to director level candidates in the United Sta…" at bounding box center [330, 410] width 244 height 206
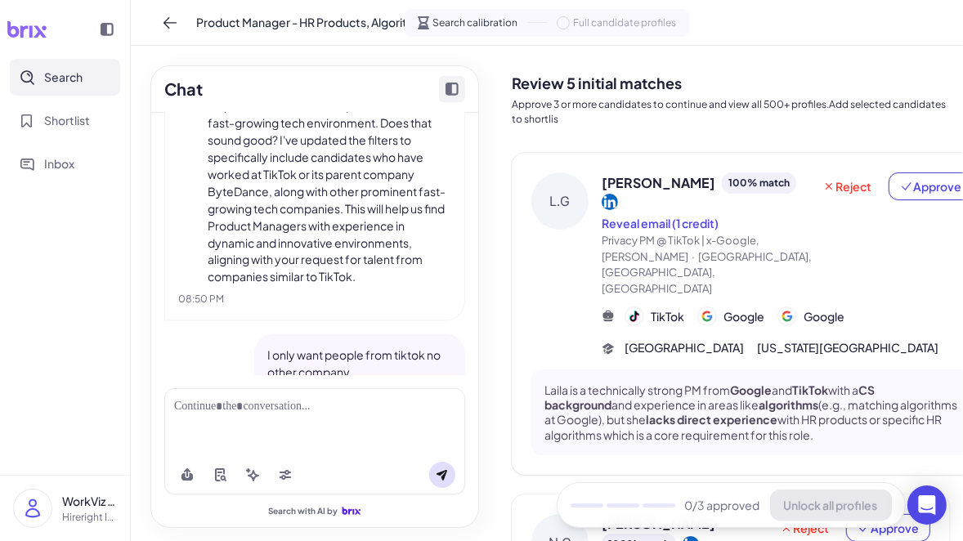
scroll to position [2514, 0]
click at [361, 266] on p "I can certainly adjust the filters to prioritize candidates who have previously…" at bounding box center [330, 157] width 244 height 258
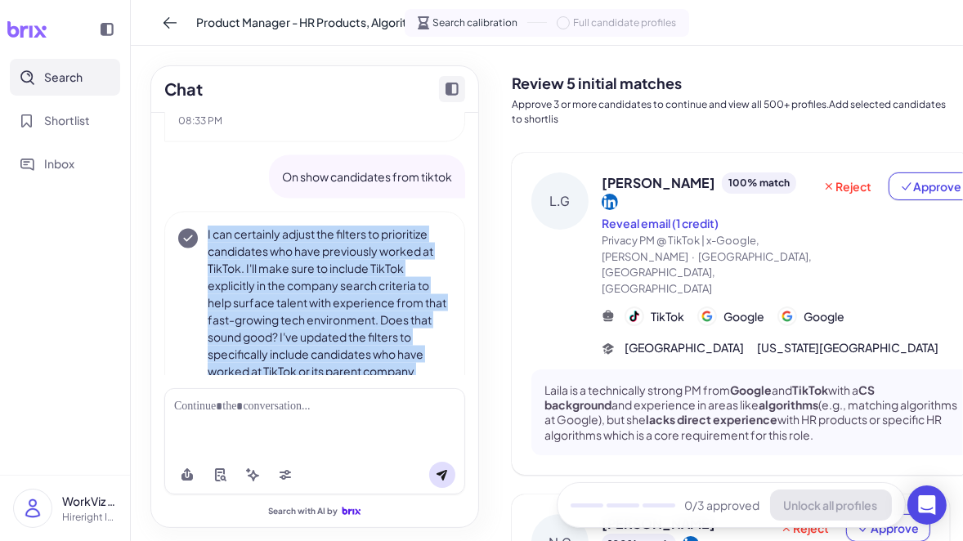
scroll to position [2085, 0]
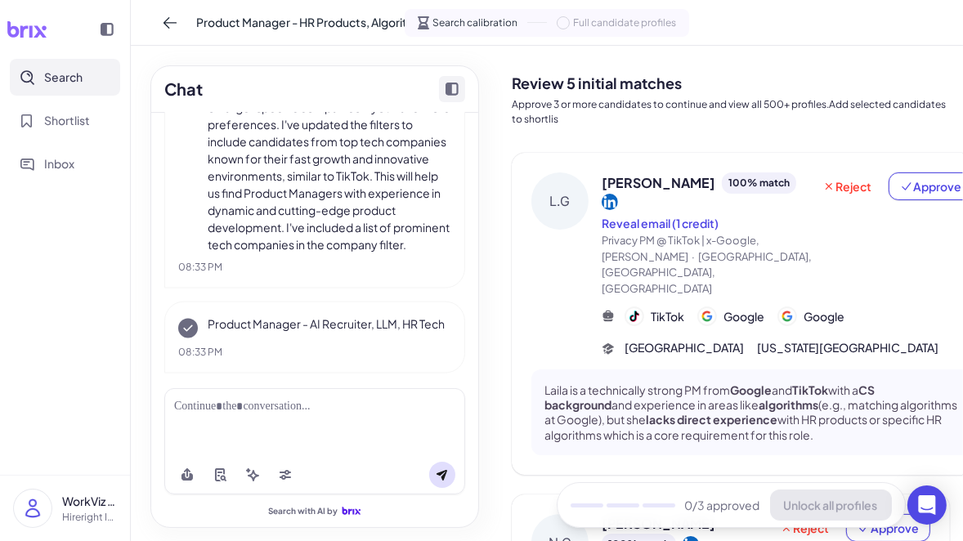
click at [359, 216] on p "I'm still focusing on mid-senior to director level candidates in the United Sta…" at bounding box center [330, 150] width 244 height 206
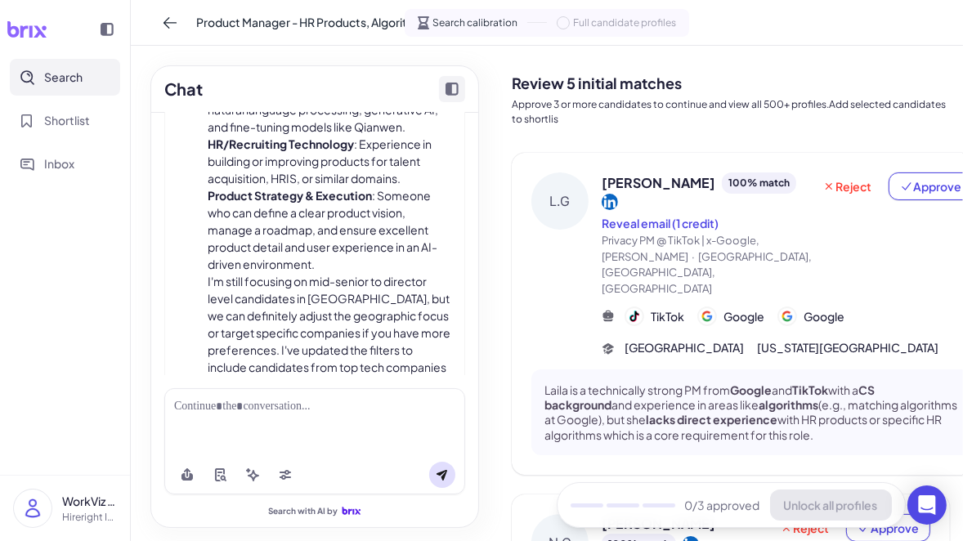
click at [359, 216] on li "Product Strategy & Execution : Someone who can define a clear product vision, m…" at bounding box center [330, 230] width 244 height 86
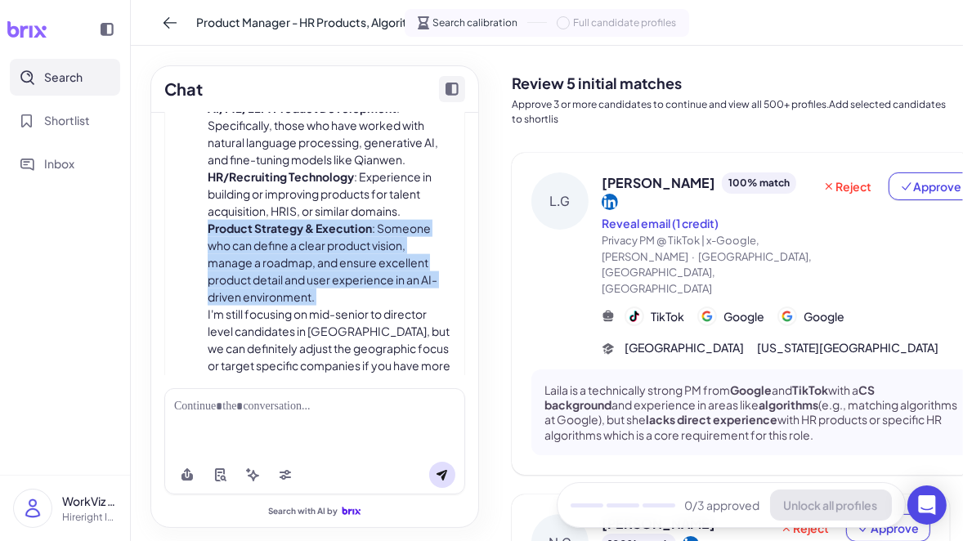
click at [359, 216] on li "HR/Recruiting Technology : Experience in building or improving products for tal…" at bounding box center [330, 194] width 244 height 52
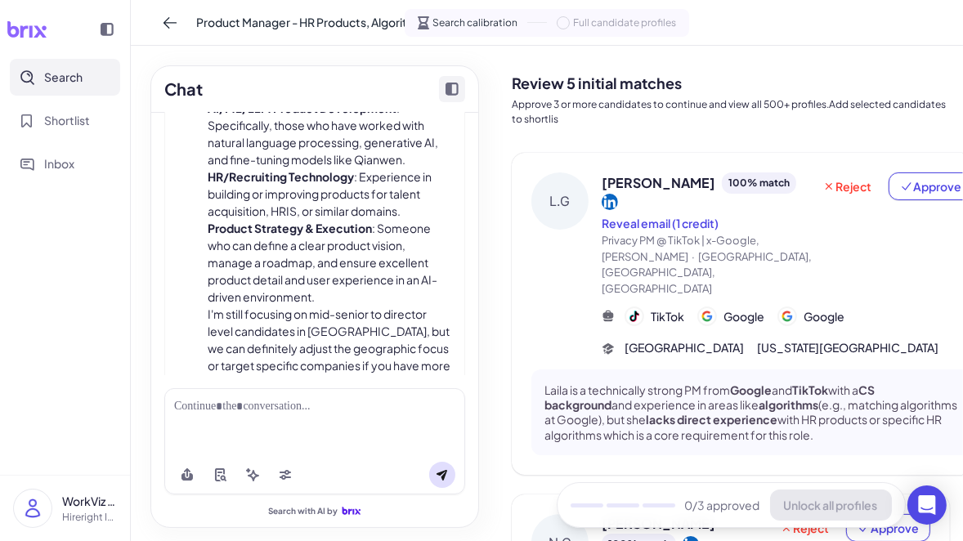
click at [359, 216] on li "HR/Recruiting Technology : Experience in building or improving products for tal…" at bounding box center [330, 194] width 244 height 52
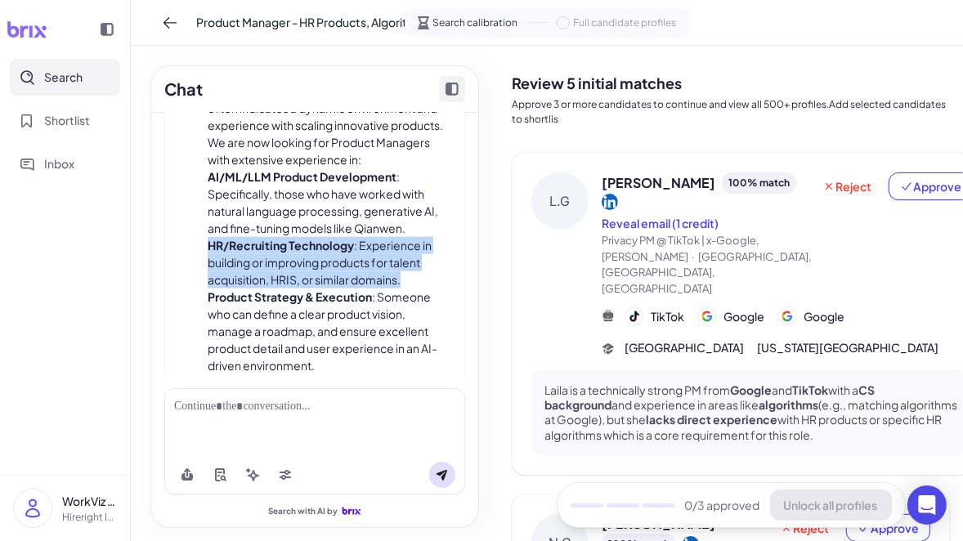
click at [359, 216] on li "AI/ML/LLM Product Development : Specifically, those who have worked with natura…" at bounding box center [330, 202] width 244 height 69
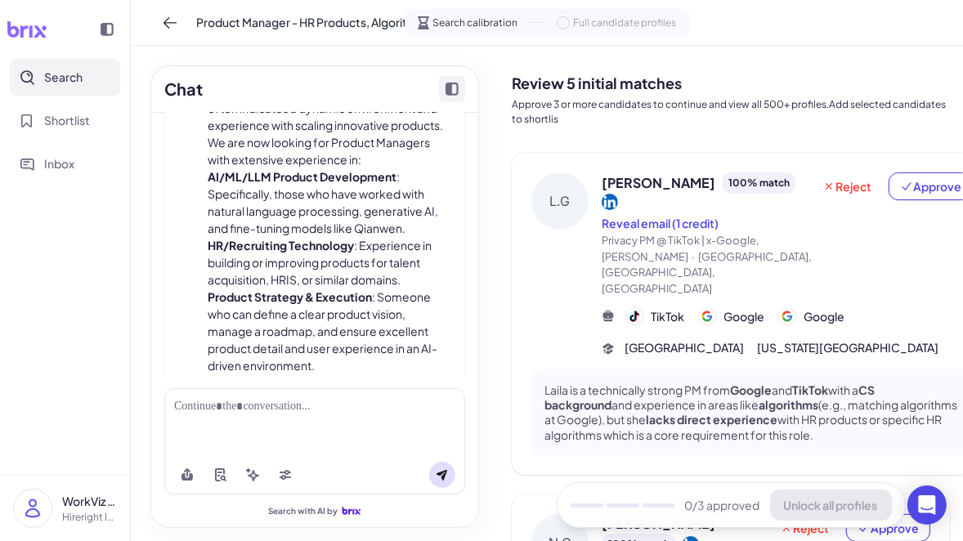
click at [359, 216] on li "AI/ML/LLM Product Development : Specifically, those who have worked with natura…" at bounding box center [330, 202] width 244 height 69
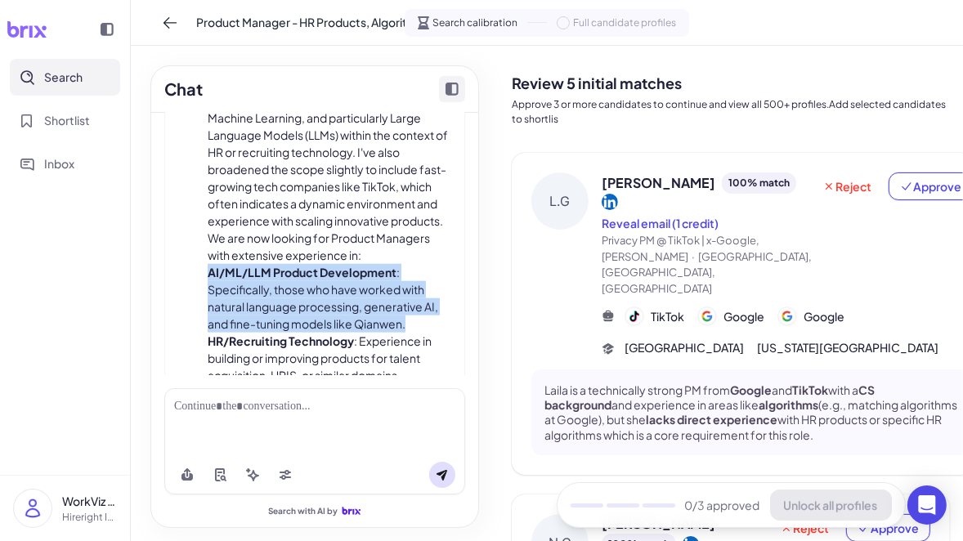
click at [359, 216] on p "To ensure we find a PM who can really drive this forward, I've updated the filt…" at bounding box center [330, 144] width 244 height 172
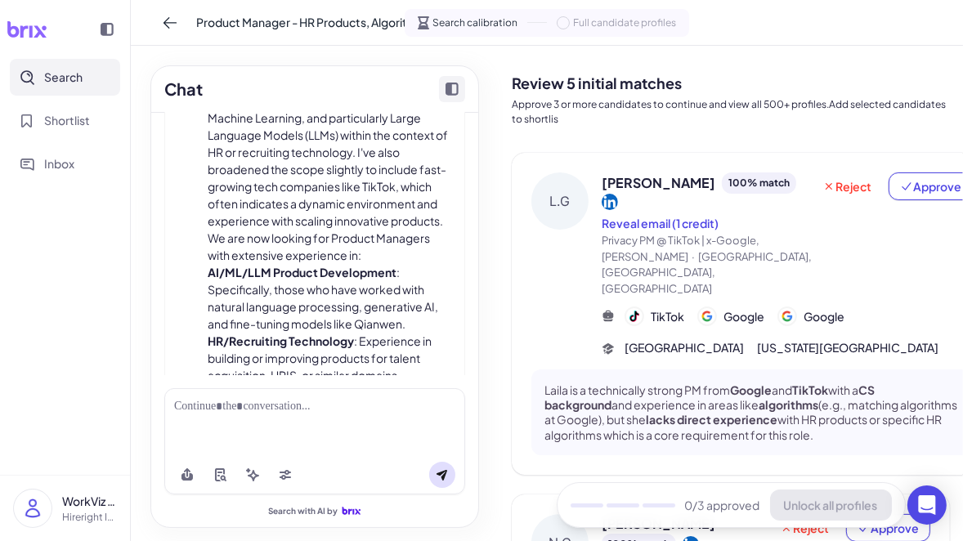
click at [359, 216] on p "To ensure we find a PM who can really drive this forward, I've updated the filt…" at bounding box center [330, 144] width 244 height 172
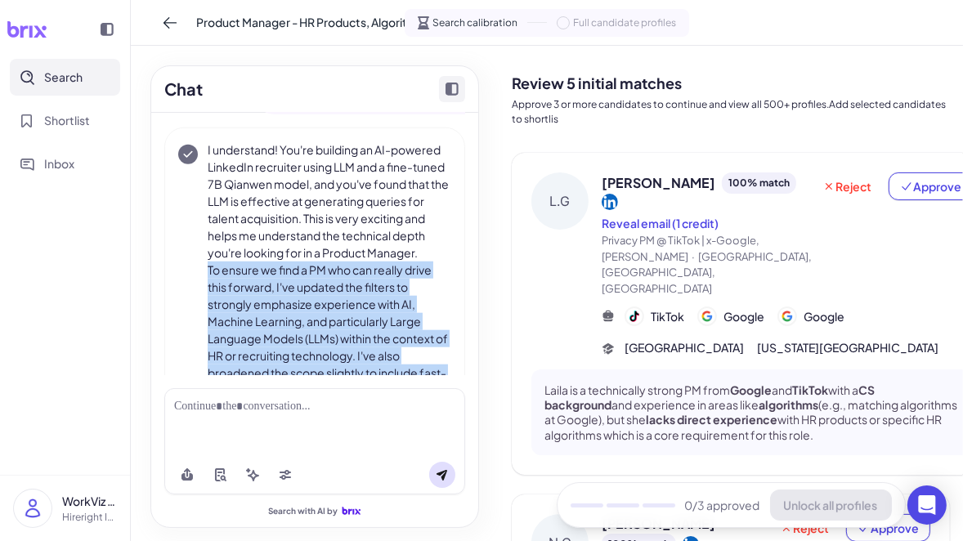
click at [359, 216] on p "I understand! You're building an AI-powered LinkedIn recruiter using LLM and a …" at bounding box center [330, 201] width 244 height 120
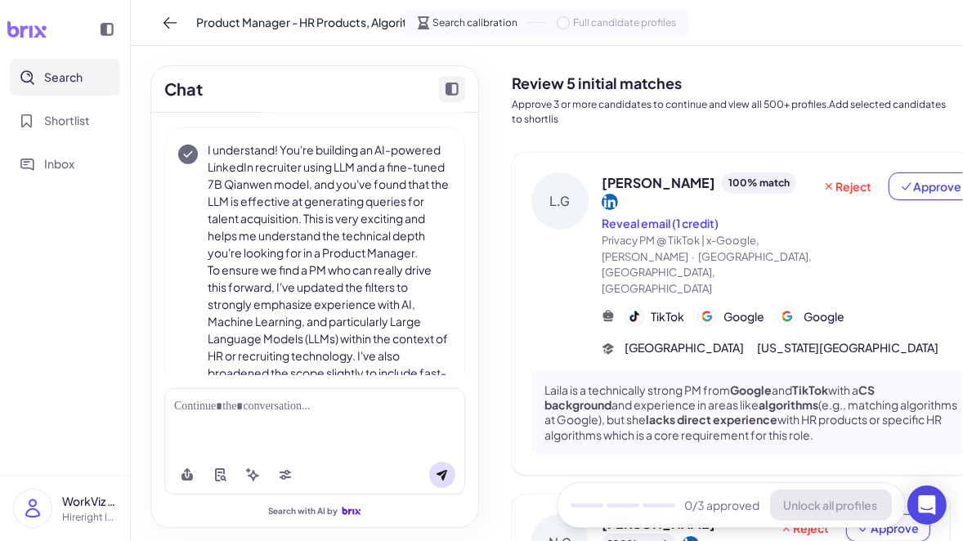
click at [359, 216] on p "I understand! You're building an AI-powered LinkedIn recruiter using LLM and a …" at bounding box center [330, 201] width 244 height 120
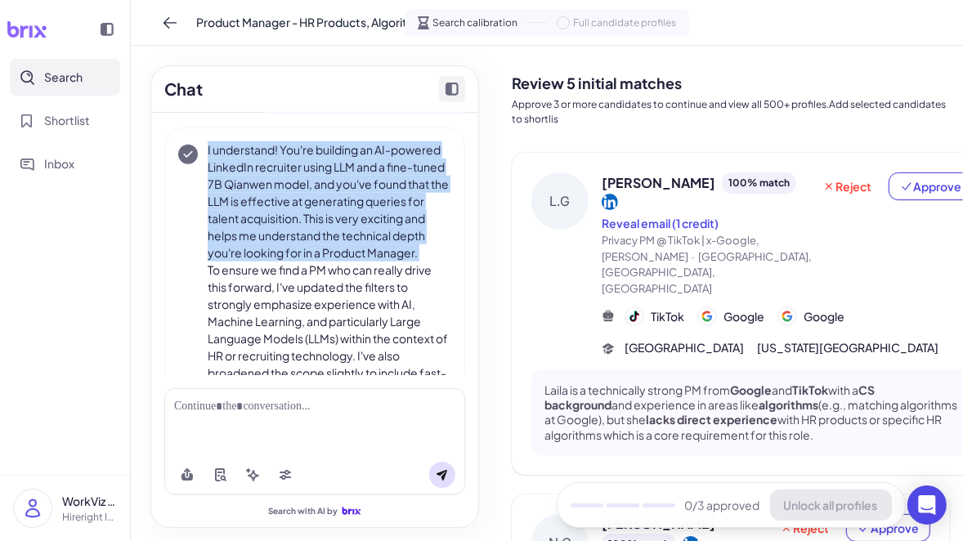
scroll to position [1291, 0]
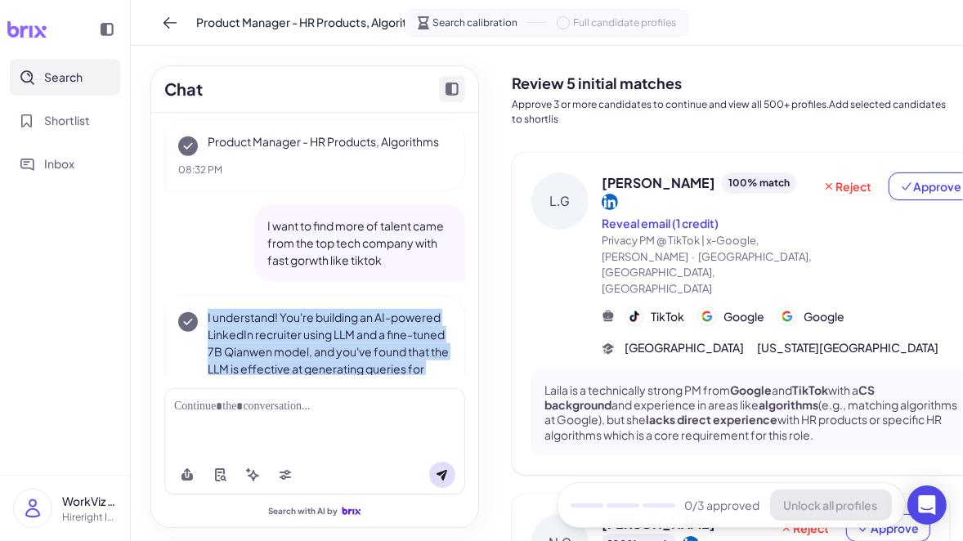
click at [359, 238] on p "I want to find more of talent came from the top tech company with fast gorwth l…" at bounding box center [359, 243] width 185 height 52
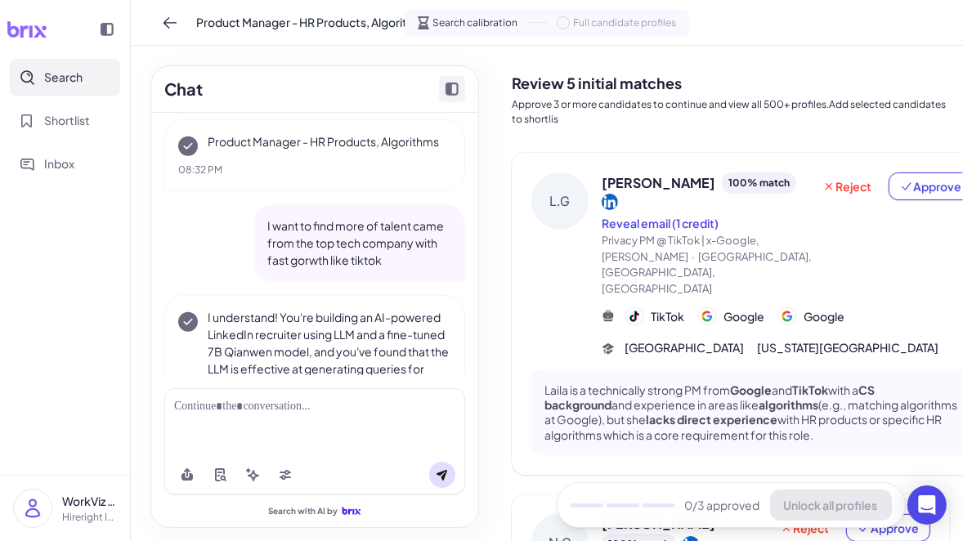
click at [359, 238] on p "I want to find more of talent came from the top tech company with fast gorwth l…" at bounding box center [359, 243] width 185 height 52
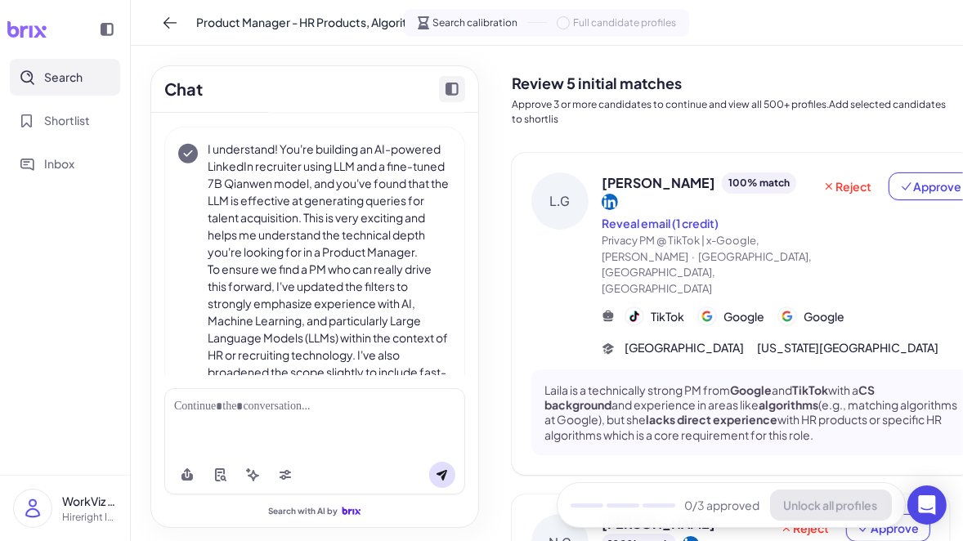
scroll to position [1473, 0]
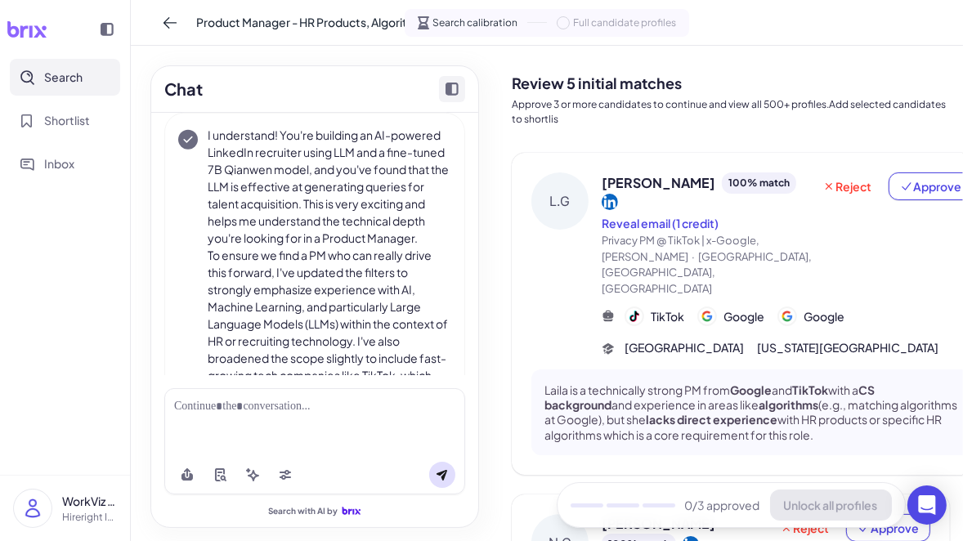
click at [359, 226] on p "I understand! You're building an AI-powered LinkedIn recruiter using LLM and a …" at bounding box center [330, 187] width 244 height 120
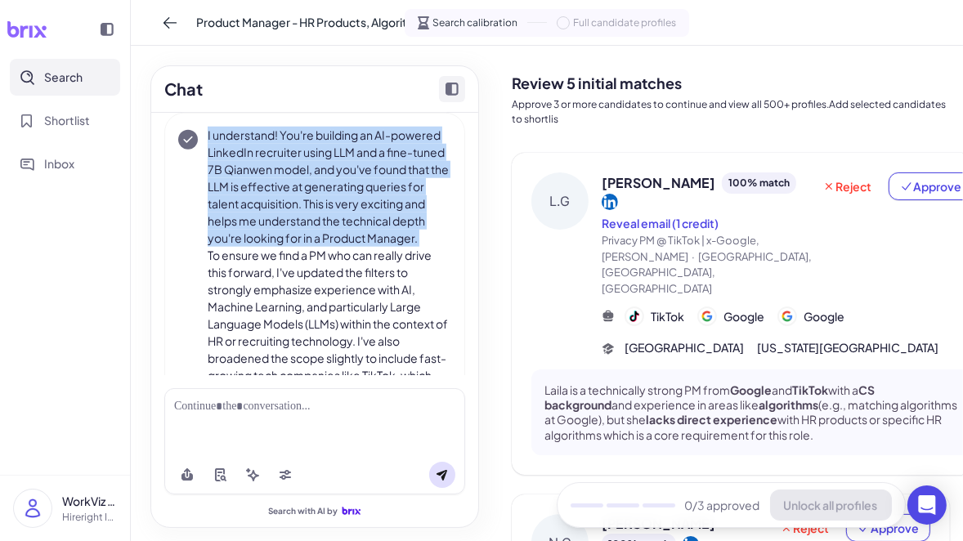
click at [357, 321] on p "To ensure we find a PM who can really drive this forward, I've updated the filt…" at bounding box center [330, 333] width 244 height 172
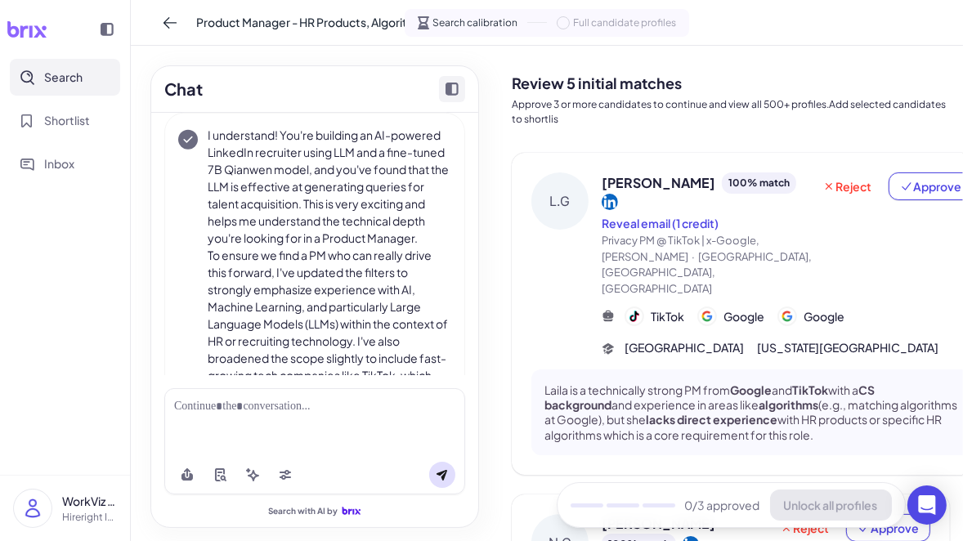
click at [357, 321] on p "To ensure we find a PM who can really drive this forward, I've updated the filt…" at bounding box center [330, 333] width 244 height 172
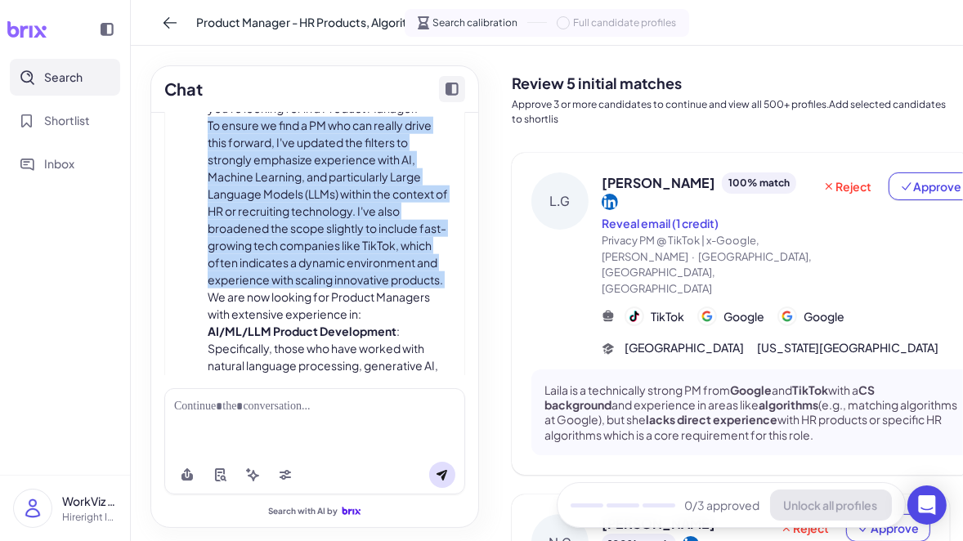
scroll to position [1626, 0]
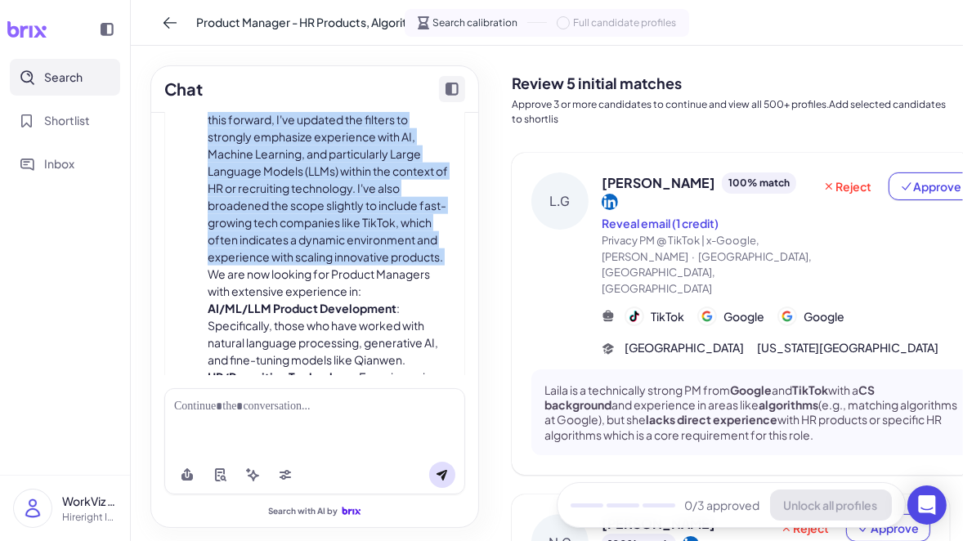
click at [357, 306] on strong "AI/ML/LLM Product Development" at bounding box center [302, 308] width 189 height 15
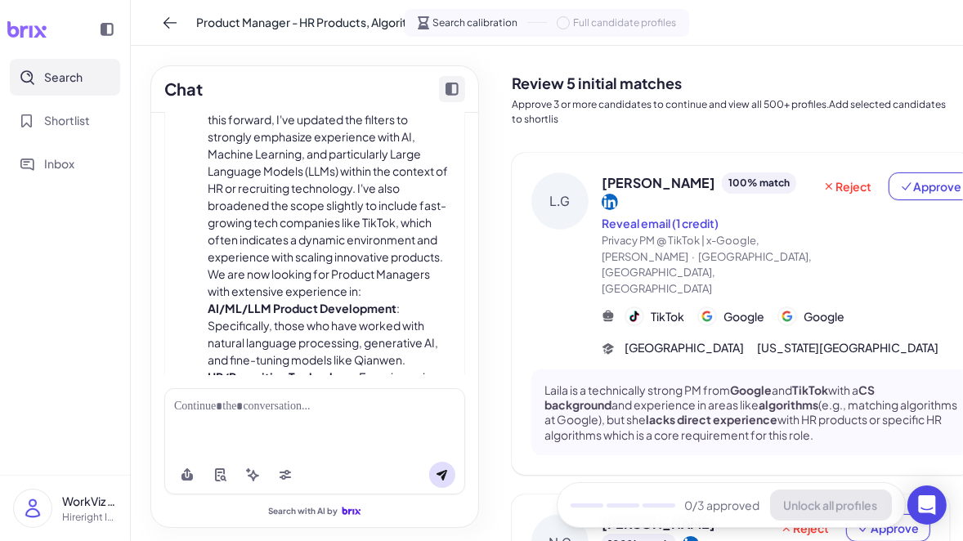
click at [357, 306] on strong "AI/ML/LLM Product Development" at bounding box center [302, 308] width 189 height 15
click at [350, 285] on p "We are now looking for Product Managers with extensive experience in:" at bounding box center [330, 283] width 244 height 34
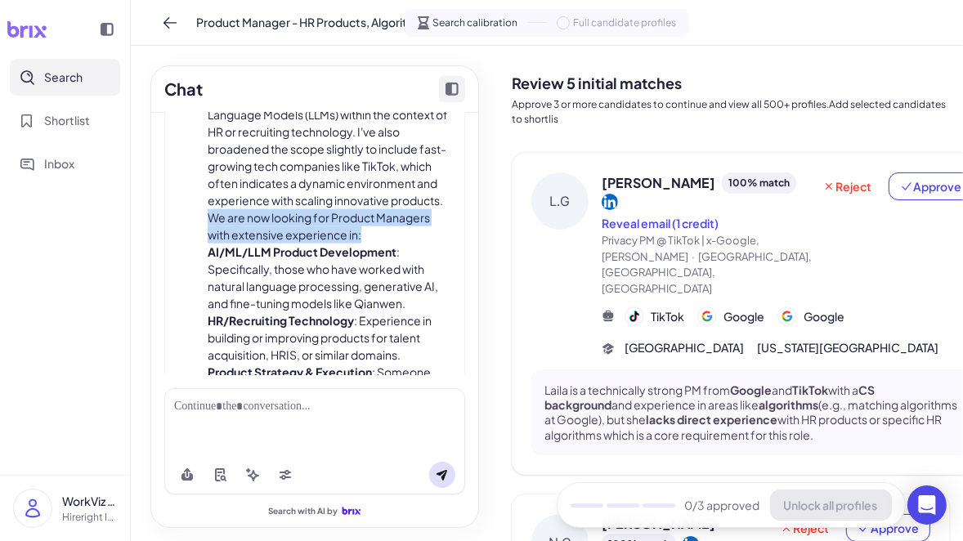
scroll to position [1706, 0]
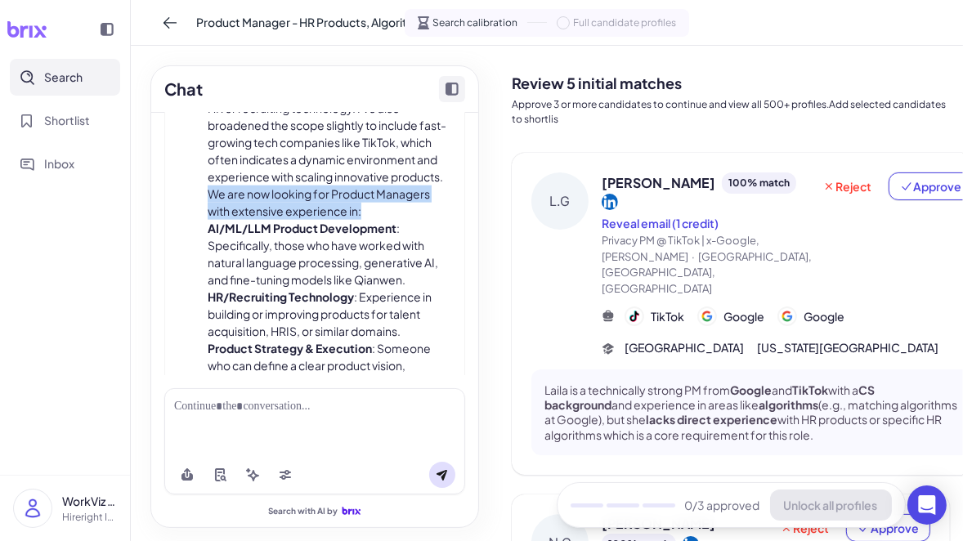
click at [350, 285] on li "AI/ML/LLM Product Development : Specifically, those who have worked with natura…" at bounding box center [330, 254] width 244 height 69
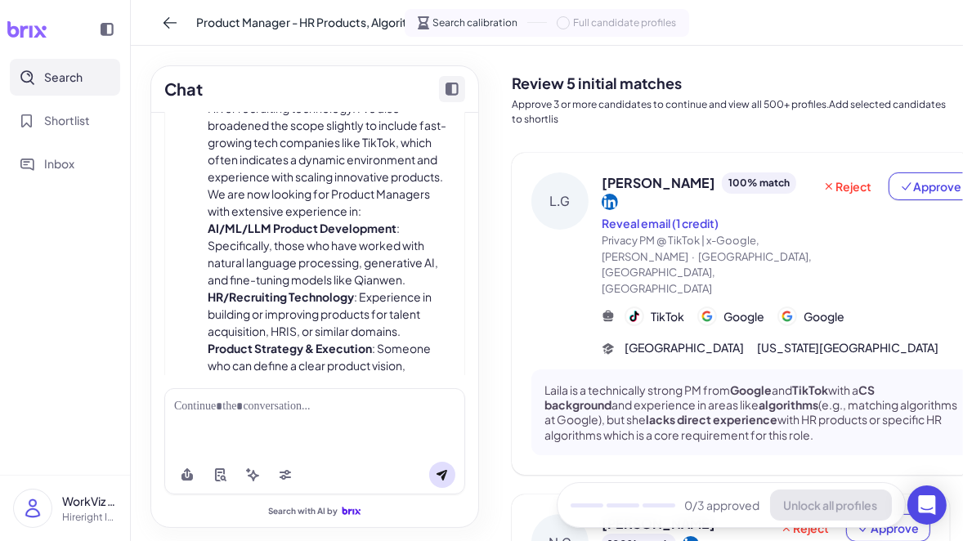
click at [350, 285] on li "AI/ML/LLM Product Development : Specifically, those who have worked with natura…" at bounding box center [330, 254] width 244 height 69
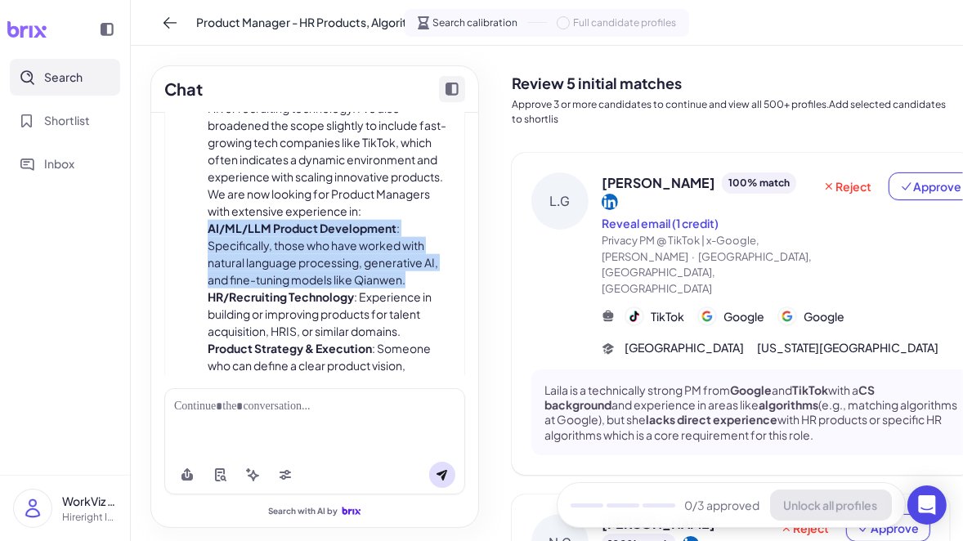
click at [375, 303] on li "HR/Recruiting Technology : Experience in building or improving products for tal…" at bounding box center [330, 315] width 244 height 52
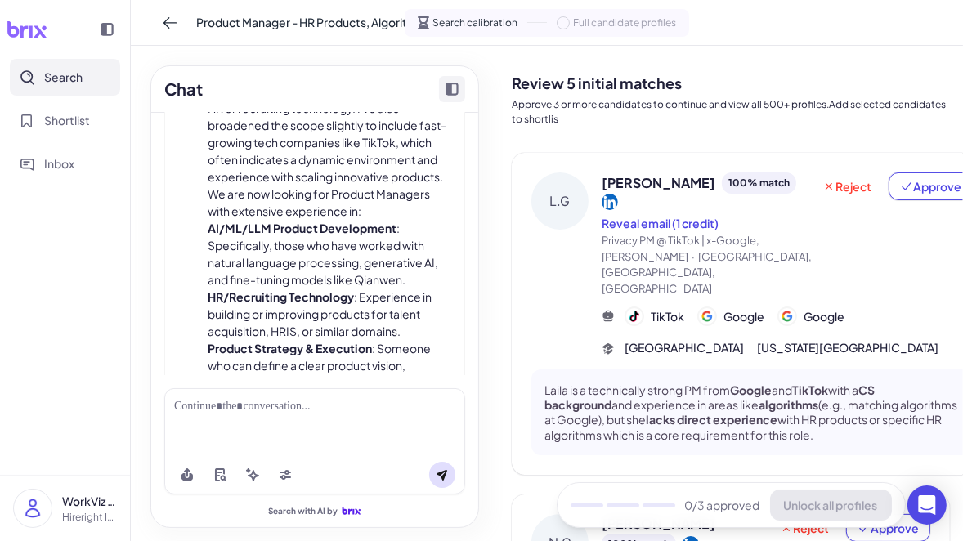
click at [375, 303] on li "HR/Recruiting Technology : Experience in building or improving products for tal…" at bounding box center [330, 315] width 244 height 52
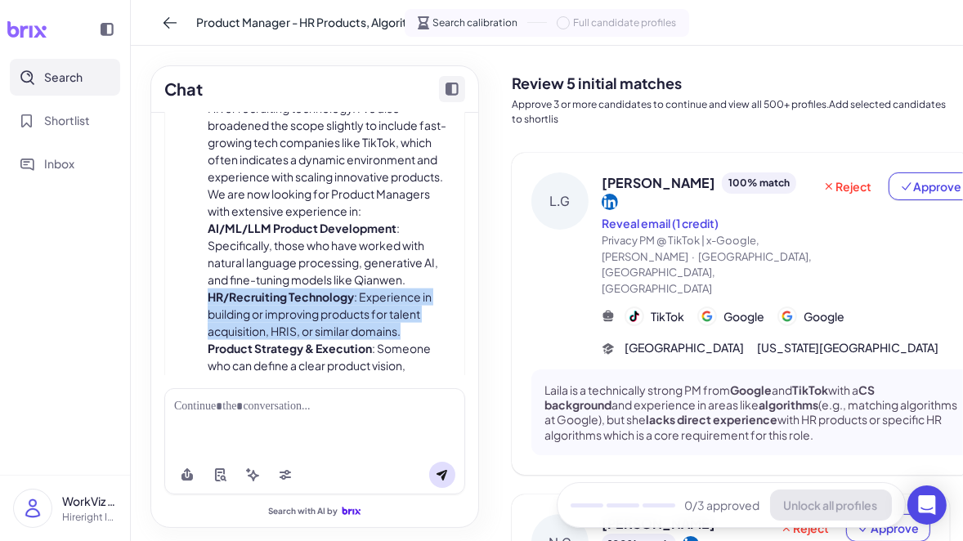
click at [366, 257] on li "AI/ML/LLM Product Development : Specifically, those who have worked with natura…" at bounding box center [330, 254] width 244 height 69
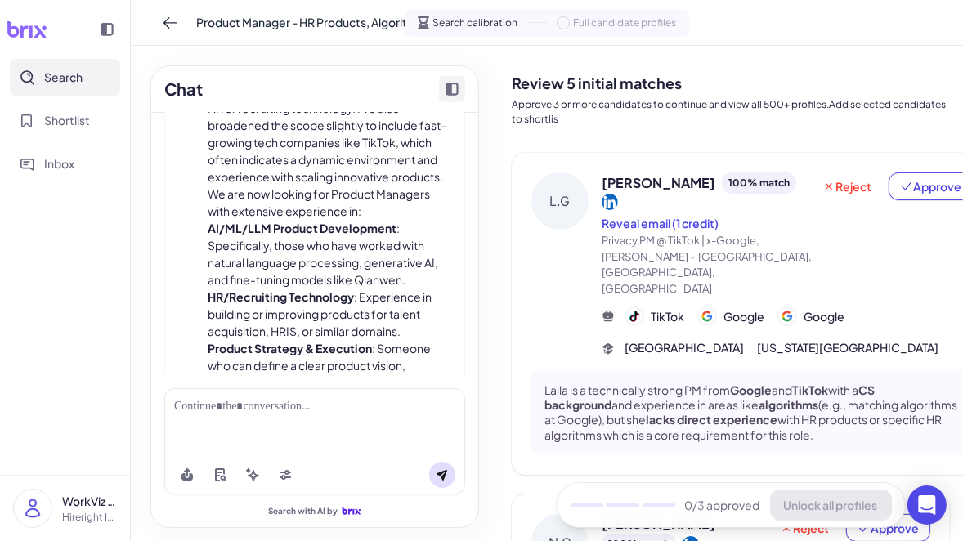
click at [366, 257] on li "AI/ML/LLM Product Development : Specifically, those who have worked with natura…" at bounding box center [330, 254] width 244 height 69
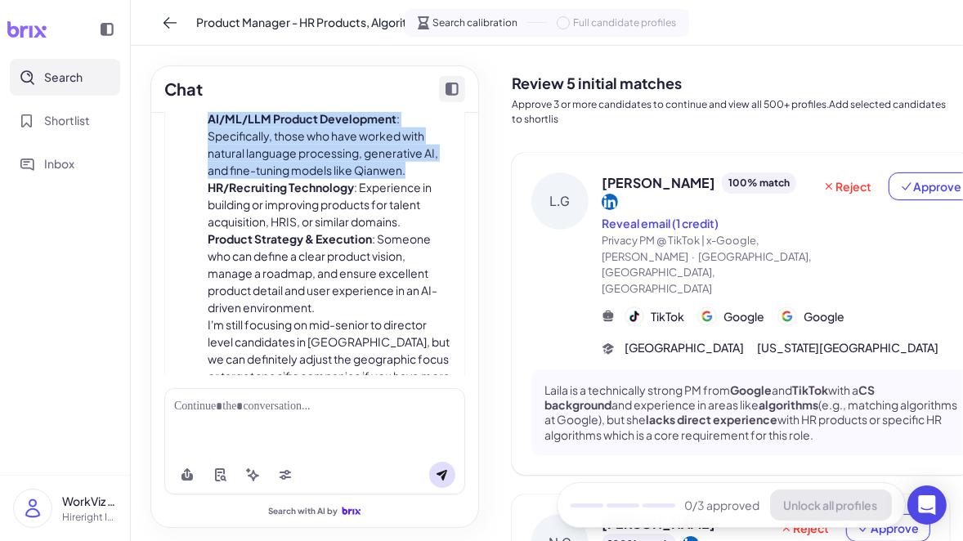
click at [366, 257] on li "Product Strategy & Execution : Someone who can define a clear product vision, m…" at bounding box center [330, 274] width 244 height 86
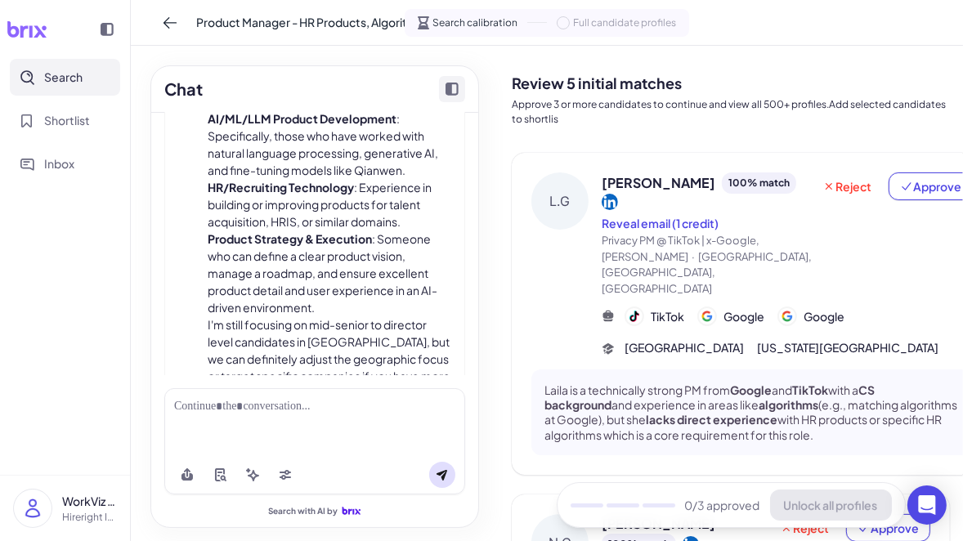
click at [366, 257] on li "Product Strategy & Execution : Someone who can define a clear product vision, m…" at bounding box center [330, 274] width 244 height 86
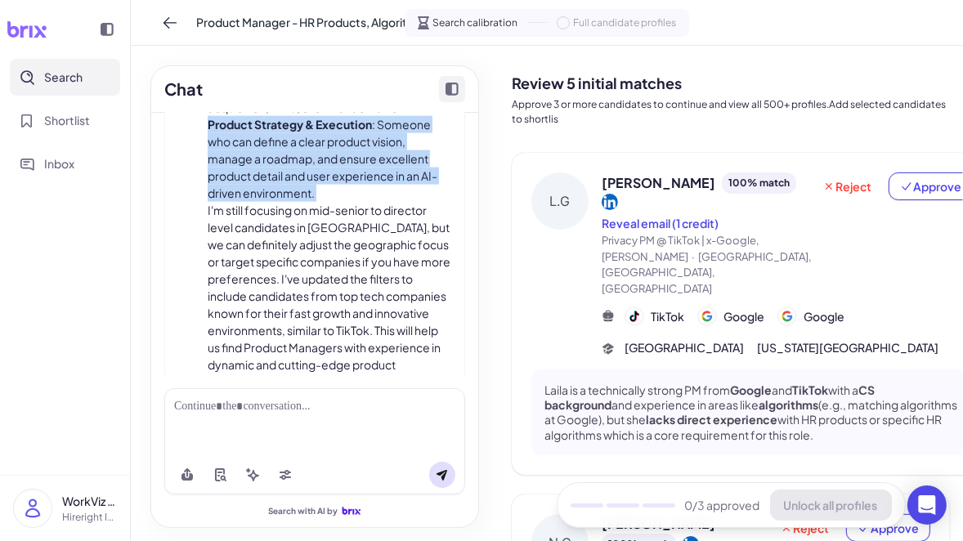
click at [366, 257] on p "I'm still focusing on mid-senior to director level candidates in the United Sta…" at bounding box center [330, 305] width 244 height 206
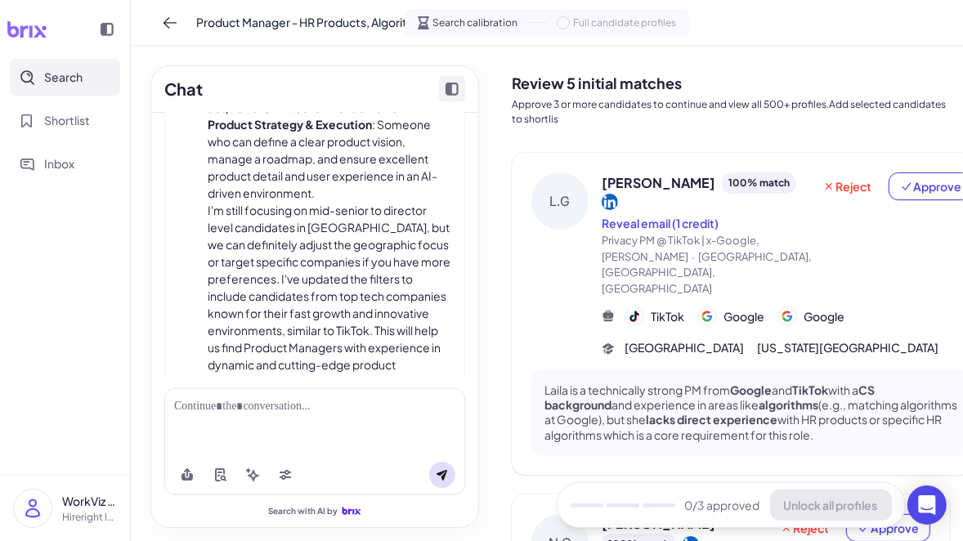
click at [366, 257] on p "I'm still focusing on mid-senior to director level candidates in the United Sta…" at bounding box center [330, 305] width 244 height 206
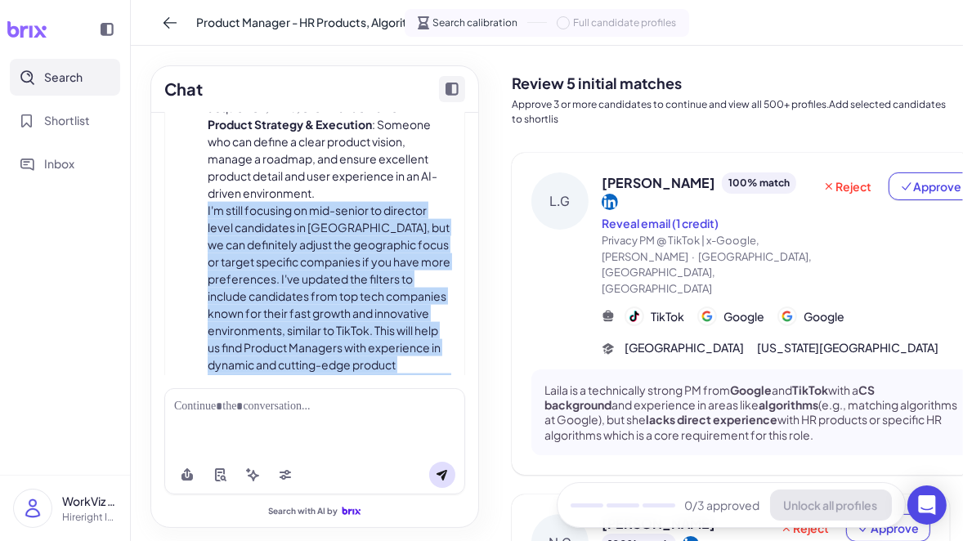
click at [366, 257] on p "I'm still focusing on mid-senior to director level candidates in the United Sta…" at bounding box center [330, 305] width 244 height 206
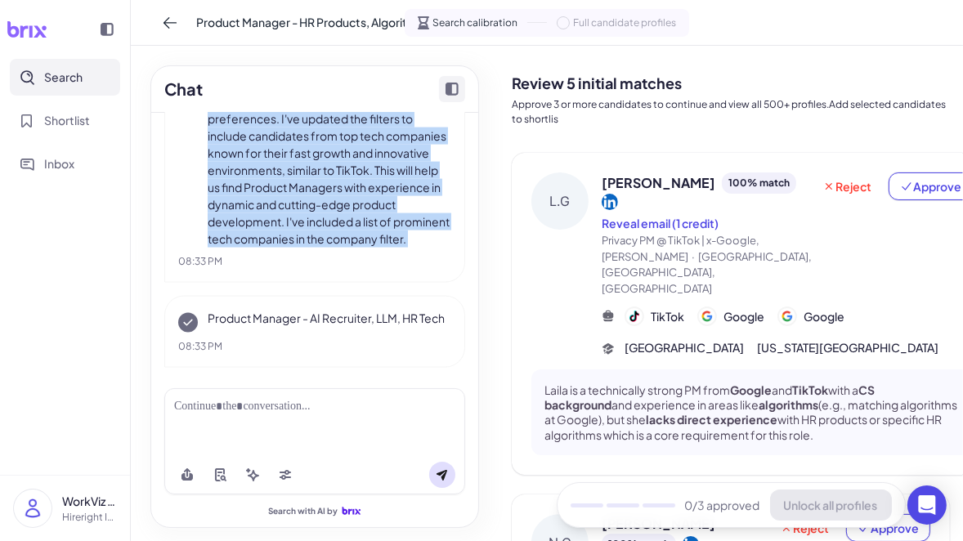
click at [366, 248] on p "I'm still focusing on mid-senior to director level candidates in the United Sta…" at bounding box center [330, 145] width 244 height 206
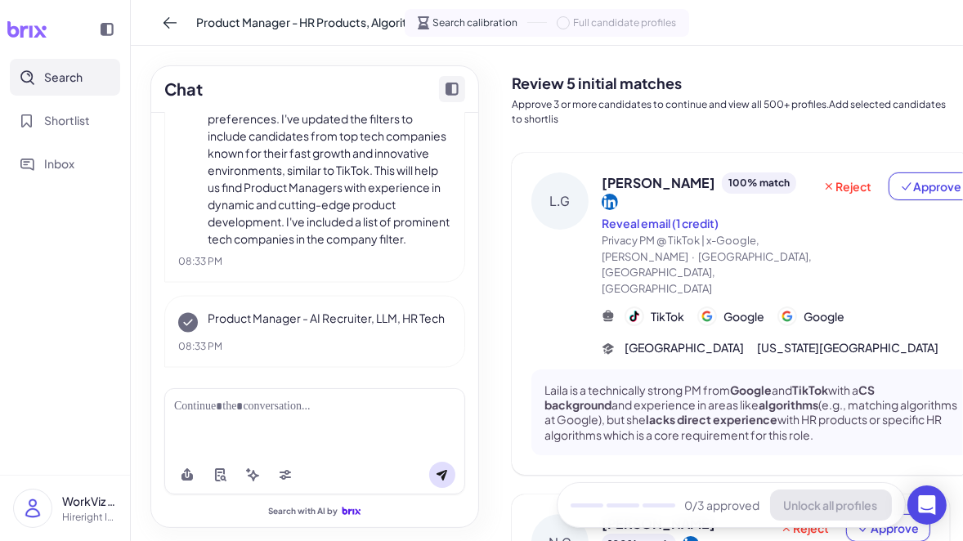
click at [366, 248] on p "I'm still focusing on mid-senior to director level candidates in the United Sta…" at bounding box center [330, 145] width 244 height 206
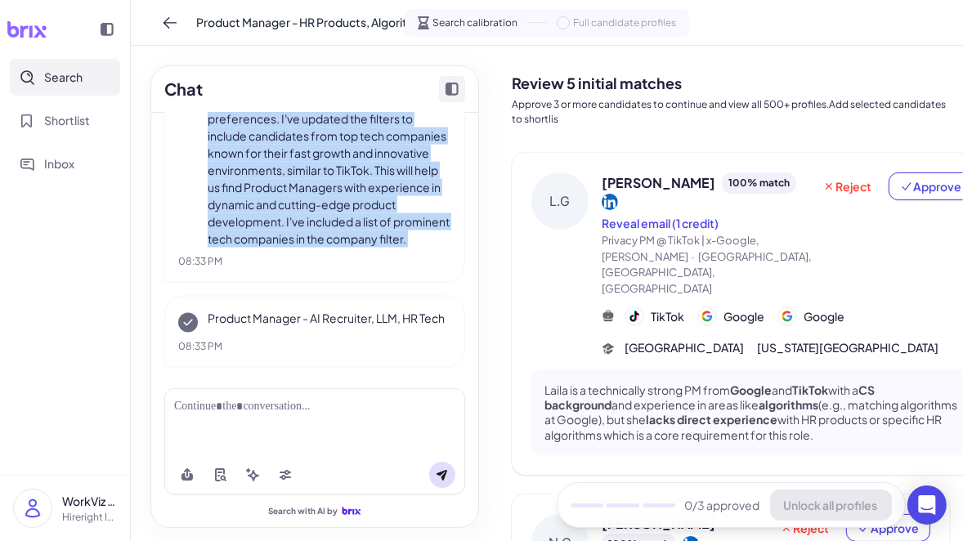
click at [366, 248] on p "I'm still focusing on mid-senior to director level candidates in the United Sta…" at bounding box center [330, 145] width 244 height 206
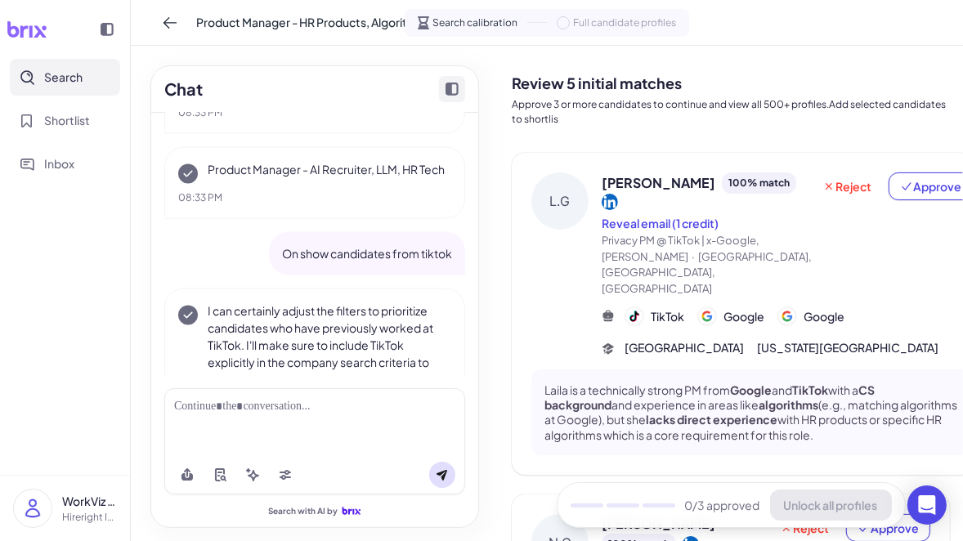
click at [368, 184] on div "Product Manager - AI Recruiter, LLM, HR Tech" at bounding box center [314, 172] width 273 height 23
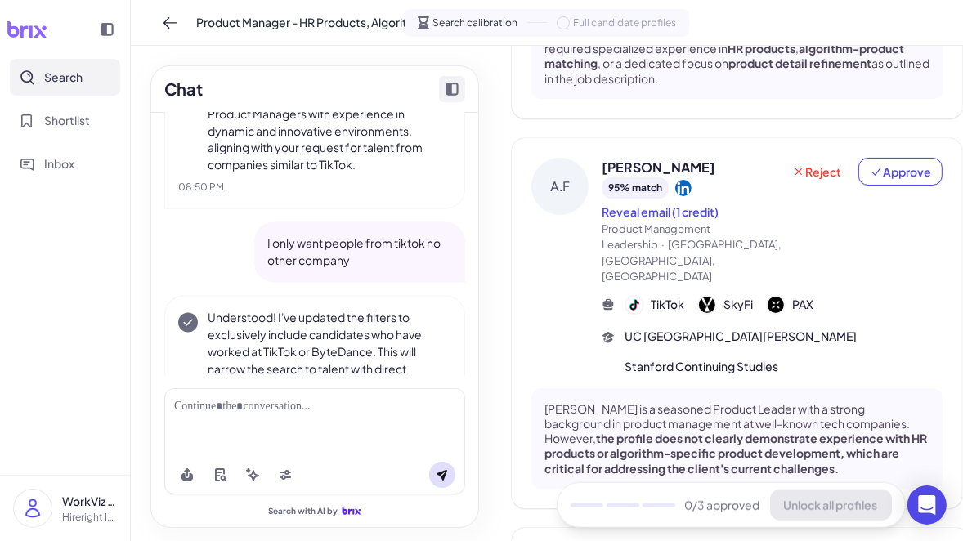
scroll to position [1769, 0]
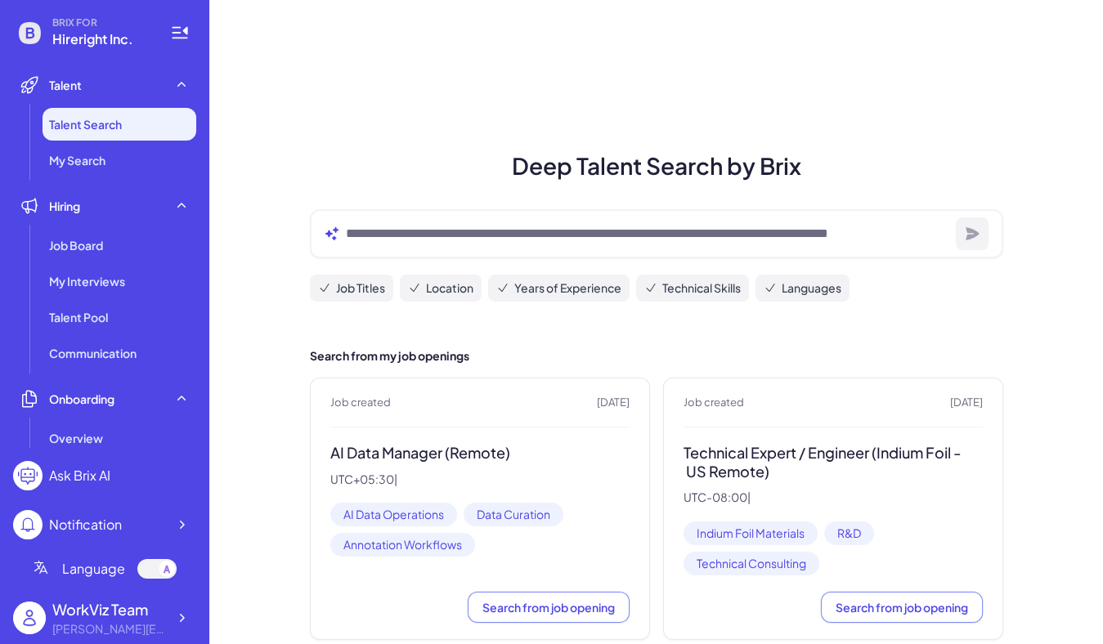
click at [105, 253] on div "Job Board" at bounding box center [120, 245] width 154 height 33
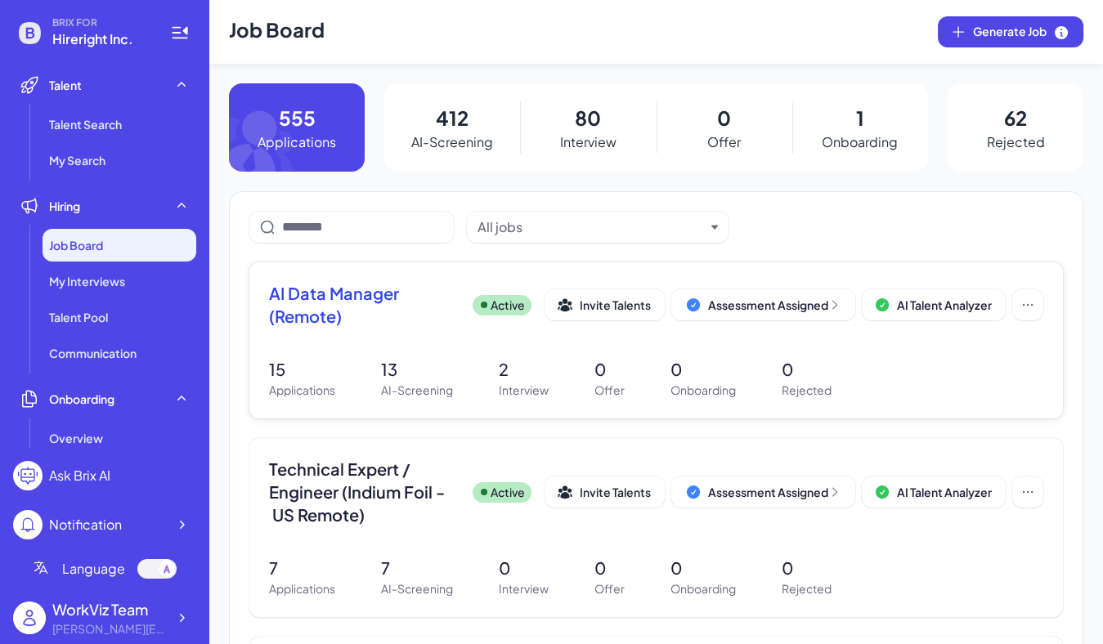
scroll to position [29, 0]
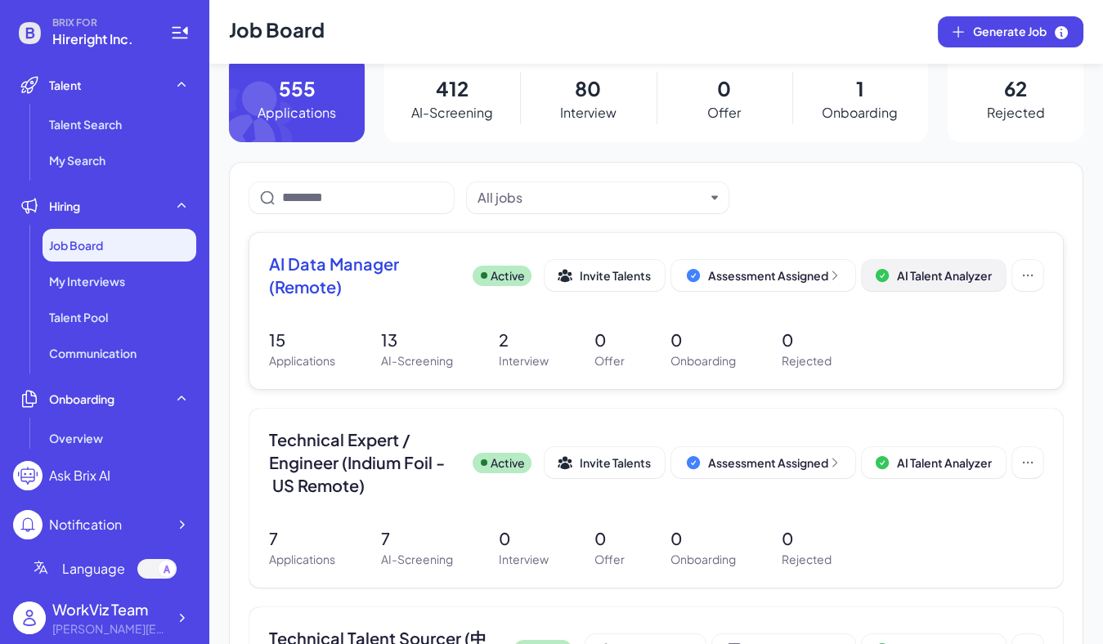
click at [908, 269] on span "AI Talent Analyzer" at bounding box center [944, 275] width 95 height 15
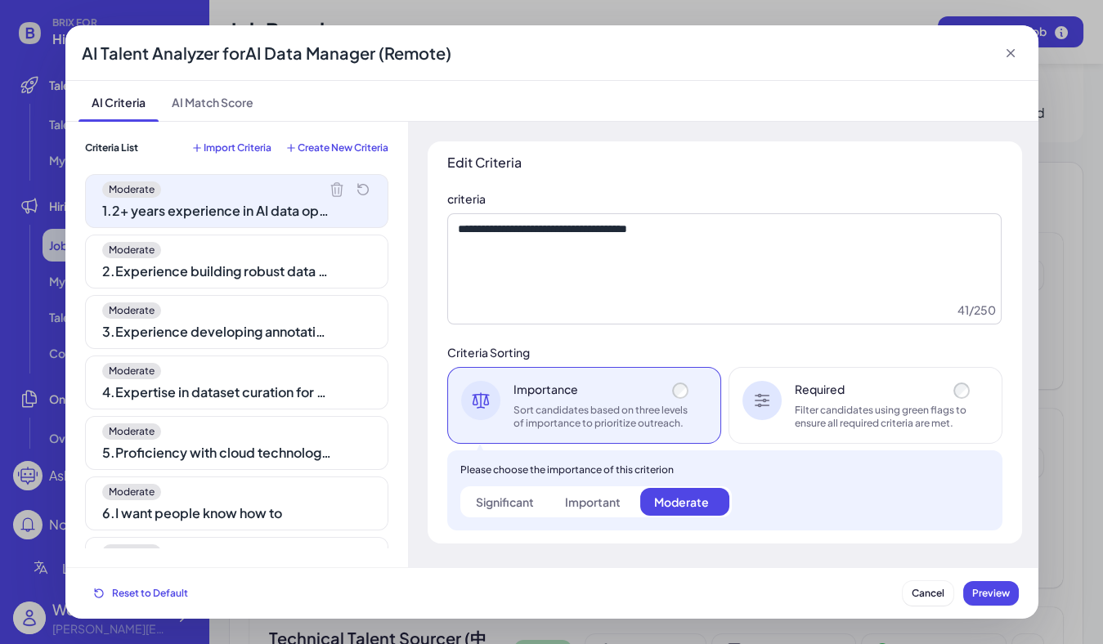
click at [318, 280] on div "Moderate 2 . Experience building robust data pipelines" at bounding box center [236, 262] width 303 height 54
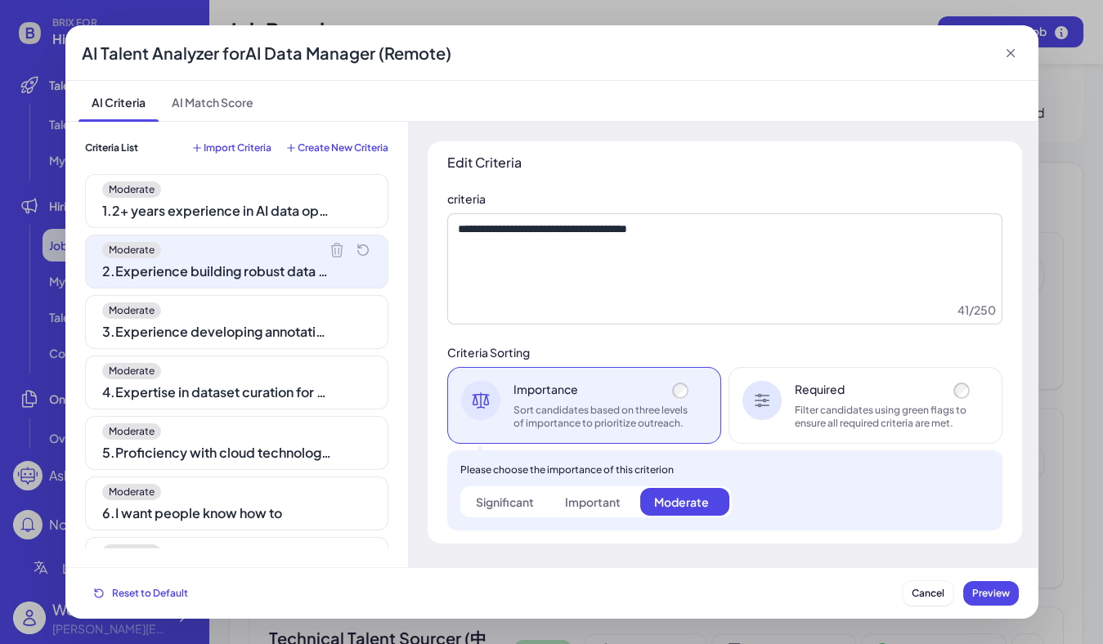
click at [315, 325] on div "3 . Experience developing annotation workflows" at bounding box center [216, 332] width 229 height 20
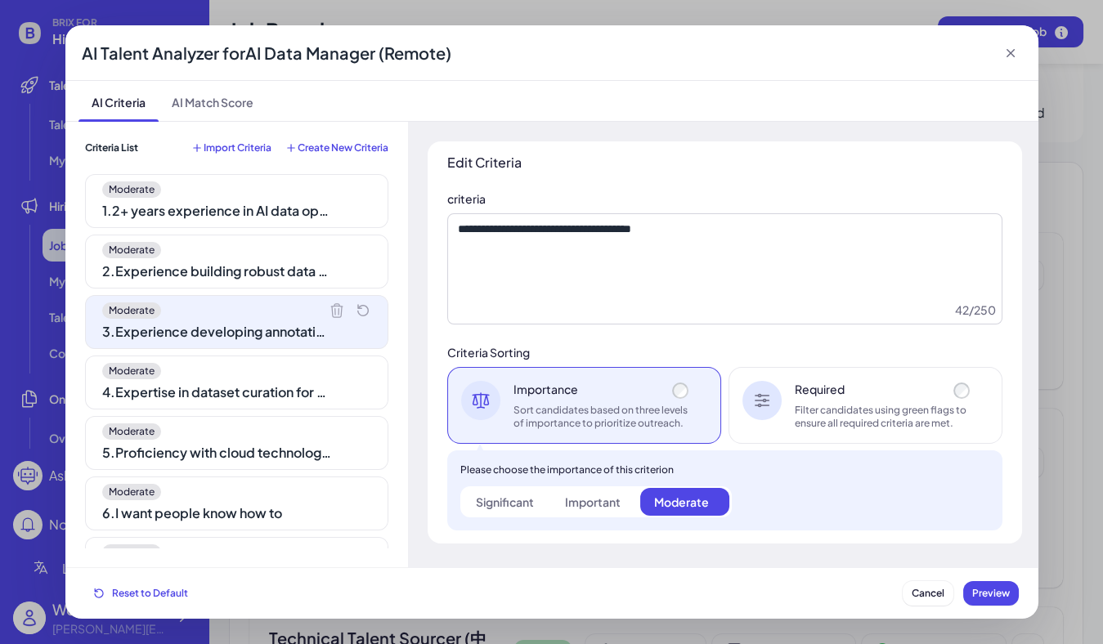
click at [313, 404] on div "Moderate 4 . Expertise in dataset curation for AI model training" at bounding box center [236, 383] width 303 height 54
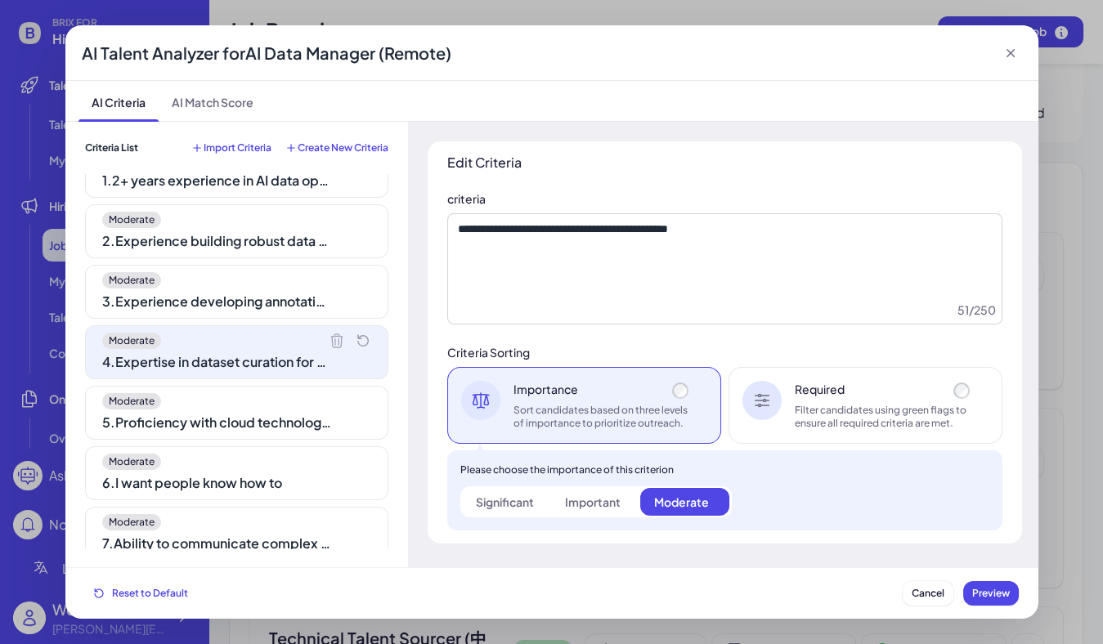
click at [313, 404] on div "Moderate" at bounding box center [236, 401] width 269 height 16
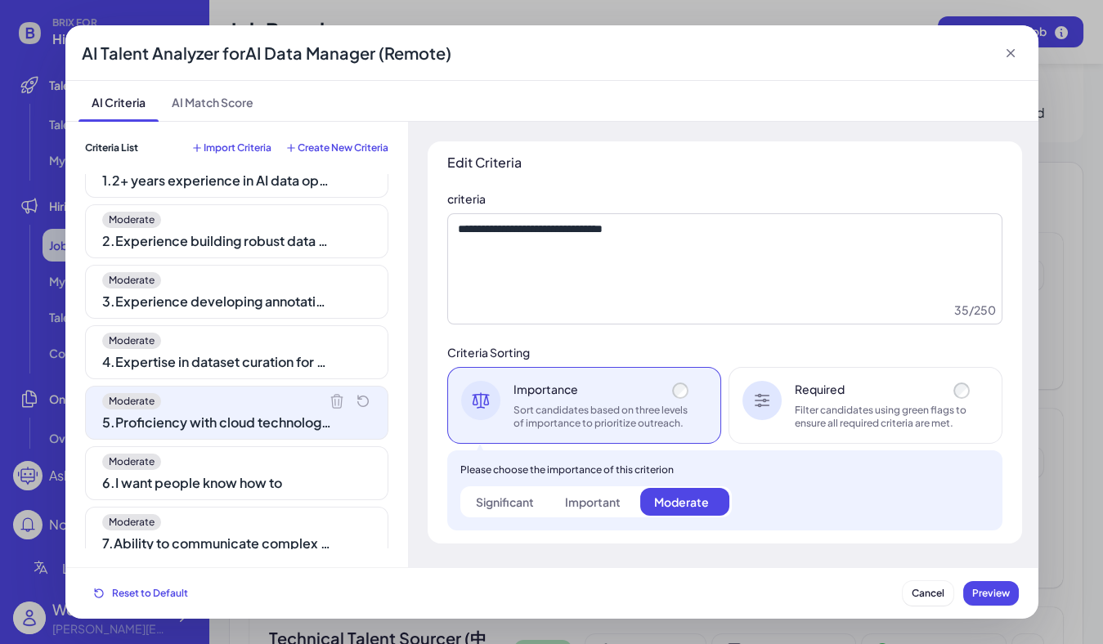
click at [313, 455] on div "Moderate" at bounding box center [236, 462] width 269 height 16
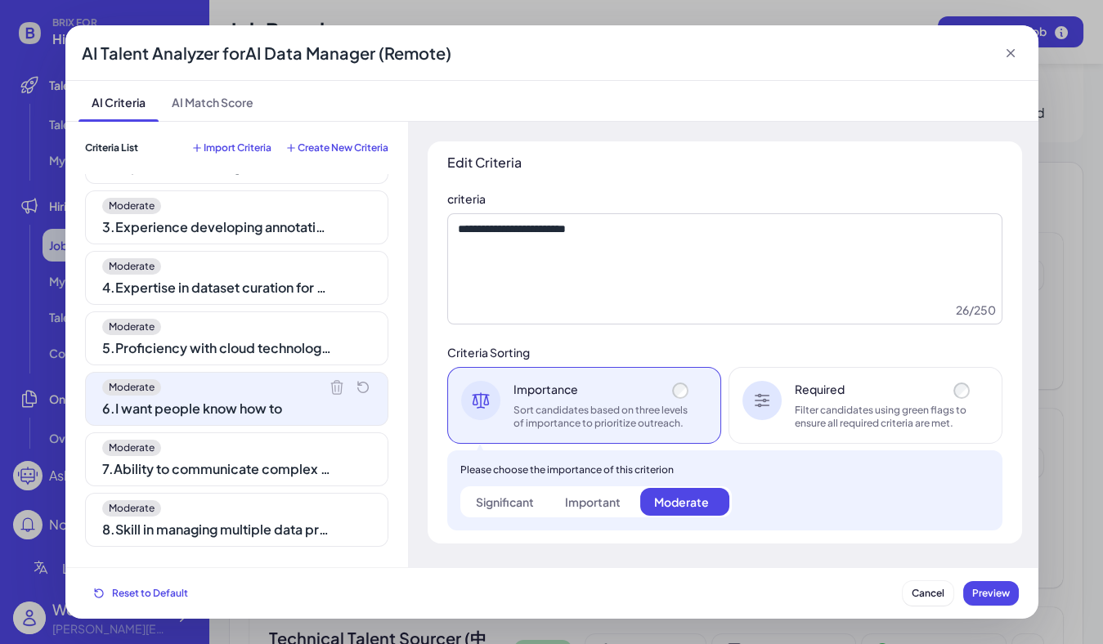
click at [313, 459] on div "7 . Ability to communicate complex data concepts to diverse teams" at bounding box center [216, 469] width 229 height 20
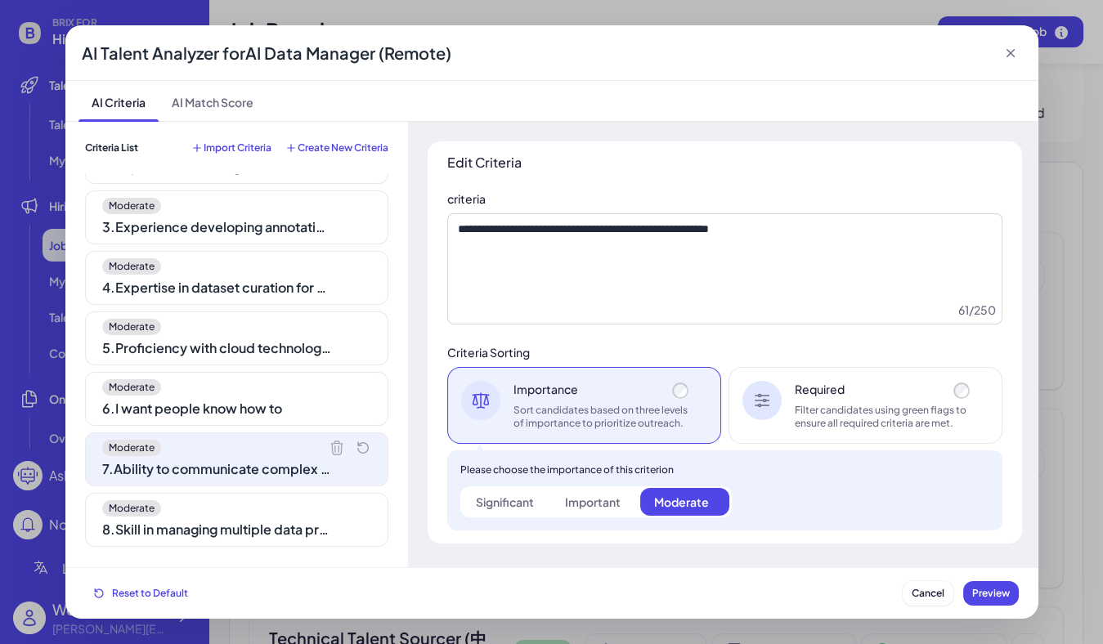
click at [316, 520] on div "8 . Skill in managing multiple data priorities" at bounding box center [216, 530] width 229 height 20
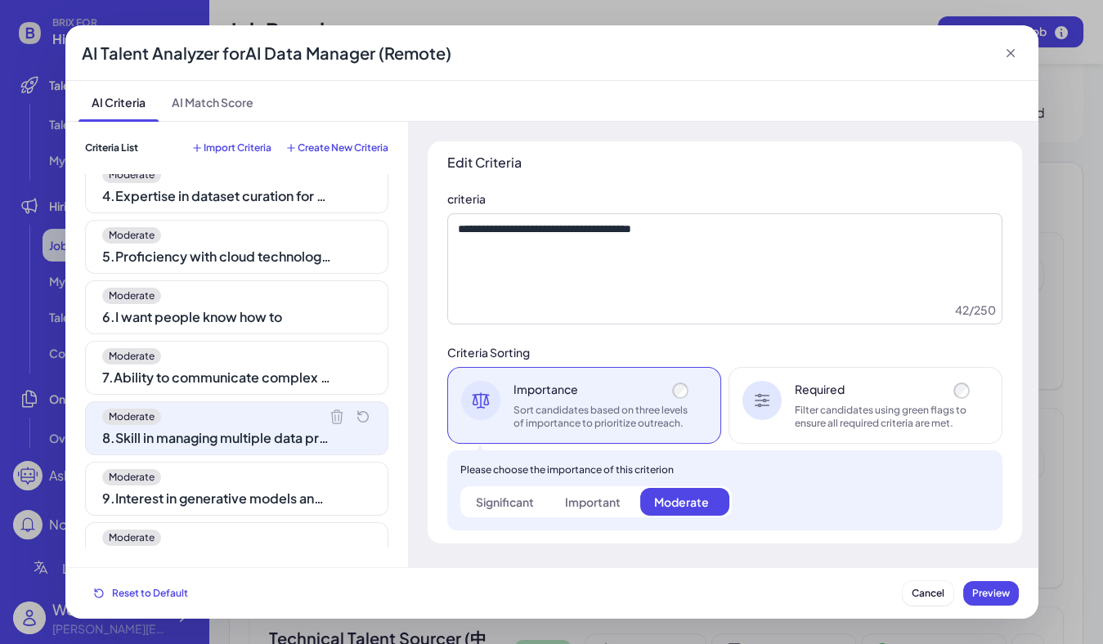
click at [312, 489] on div "9 . Interest in generative models and data efficiency" at bounding box center [216, 499] width 229 height 20
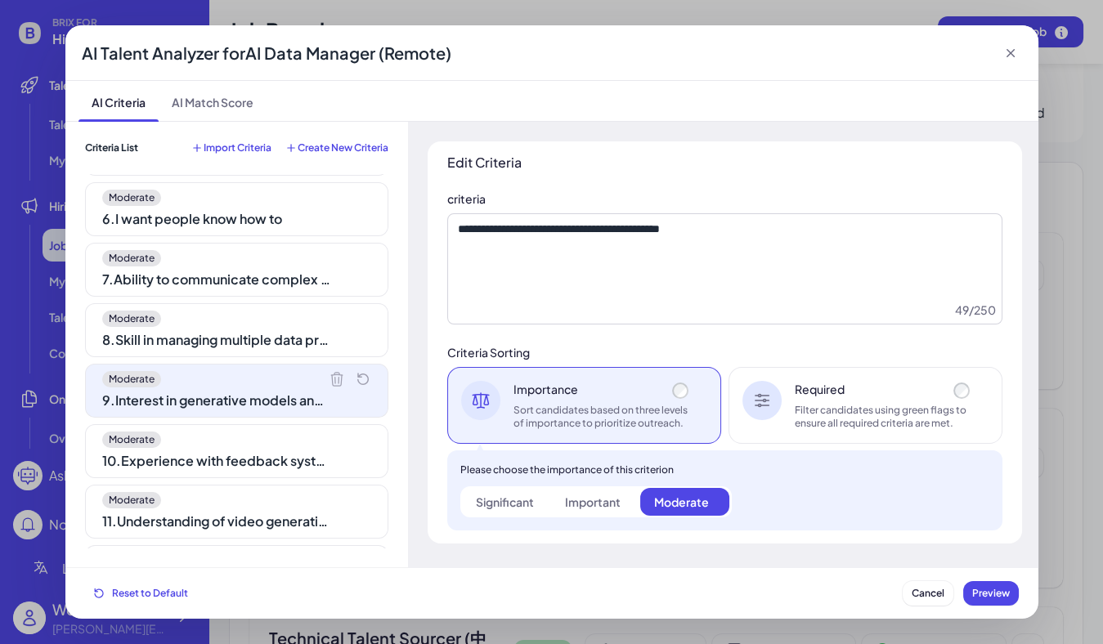
scroll to position [324, 0]
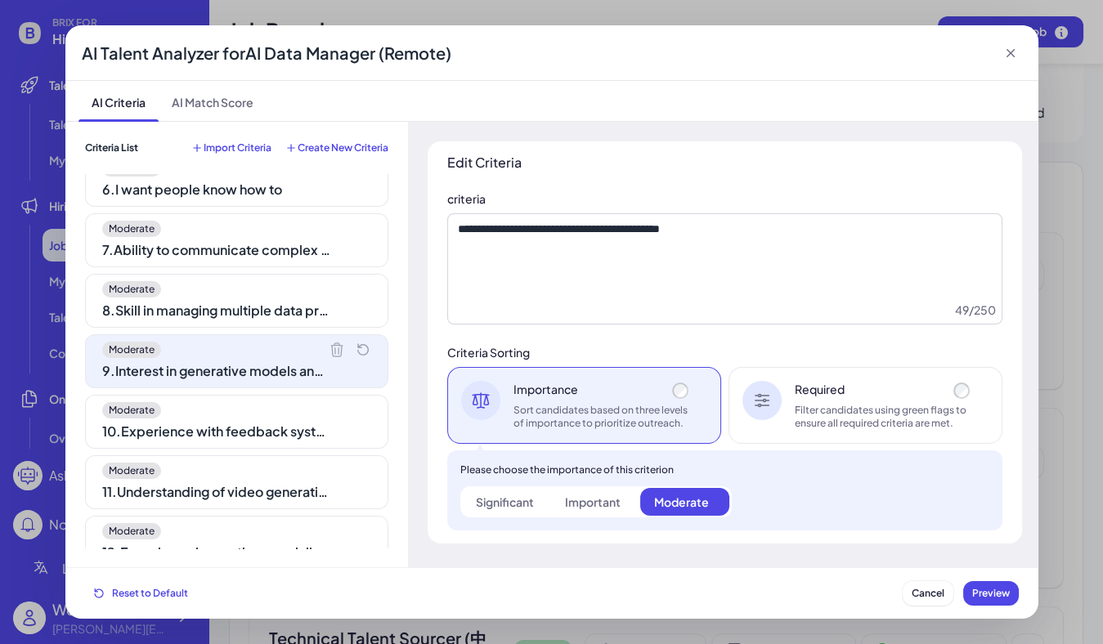
click at [308, 455] on div "Moderate 11 . Understanding of video generation challenges" at bounding box center [236, 482] width 303 height 54
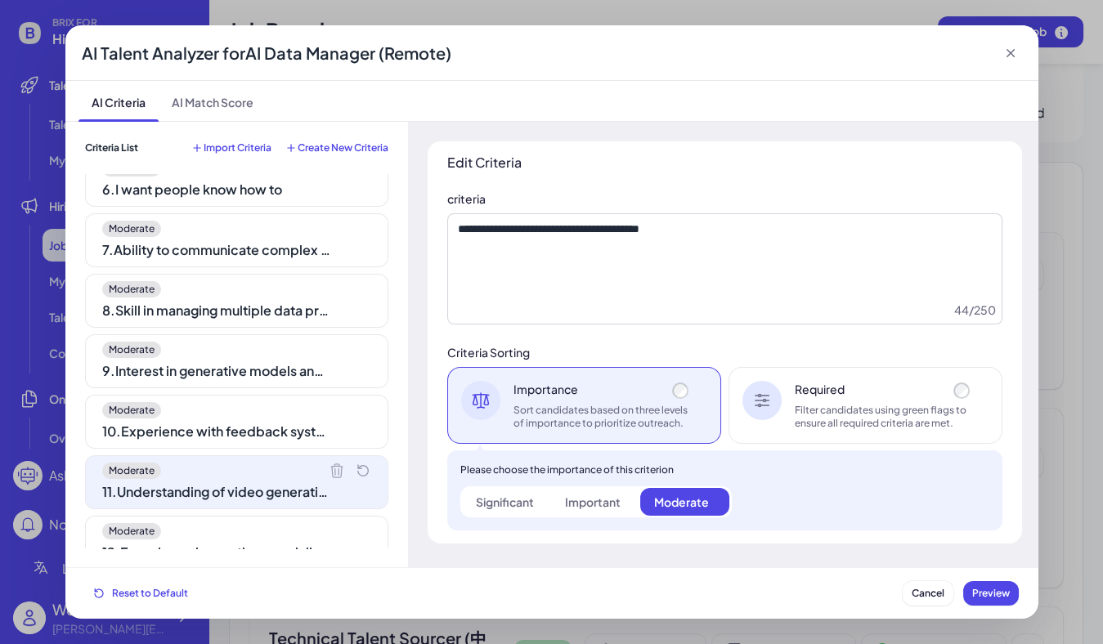
click at [308, 422] on div "10 . Experience with feedback systems for AI learning" at bounding box center [216, 432] width 229 height 20
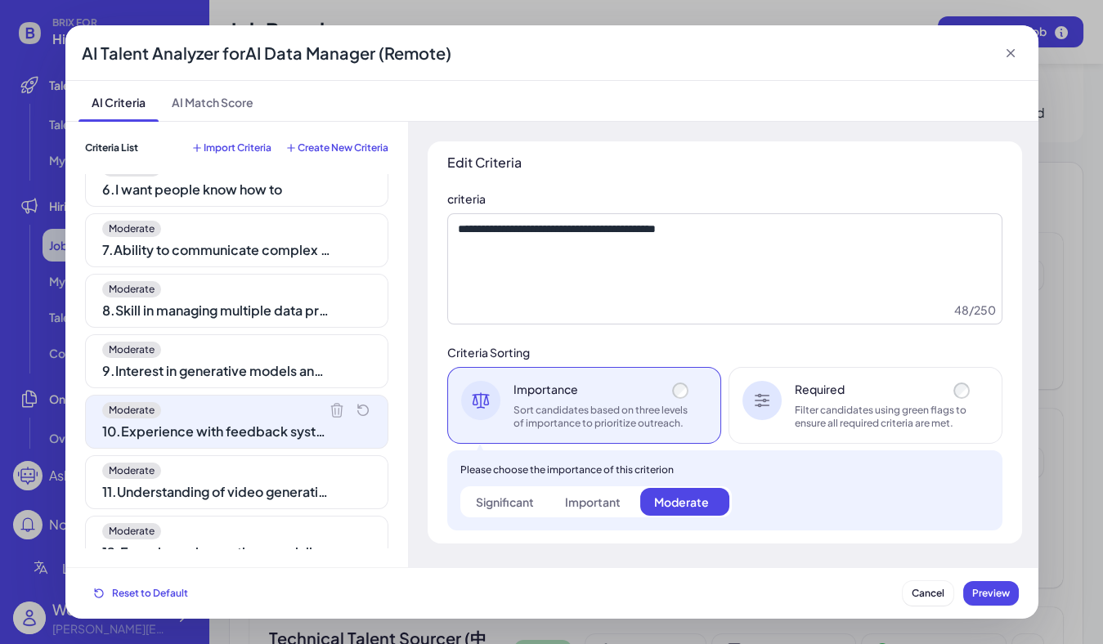
click at [288, 369] on div "9 . Interest in generative models and data efficiency" at bounding box center [216, 371] width 229 height 20
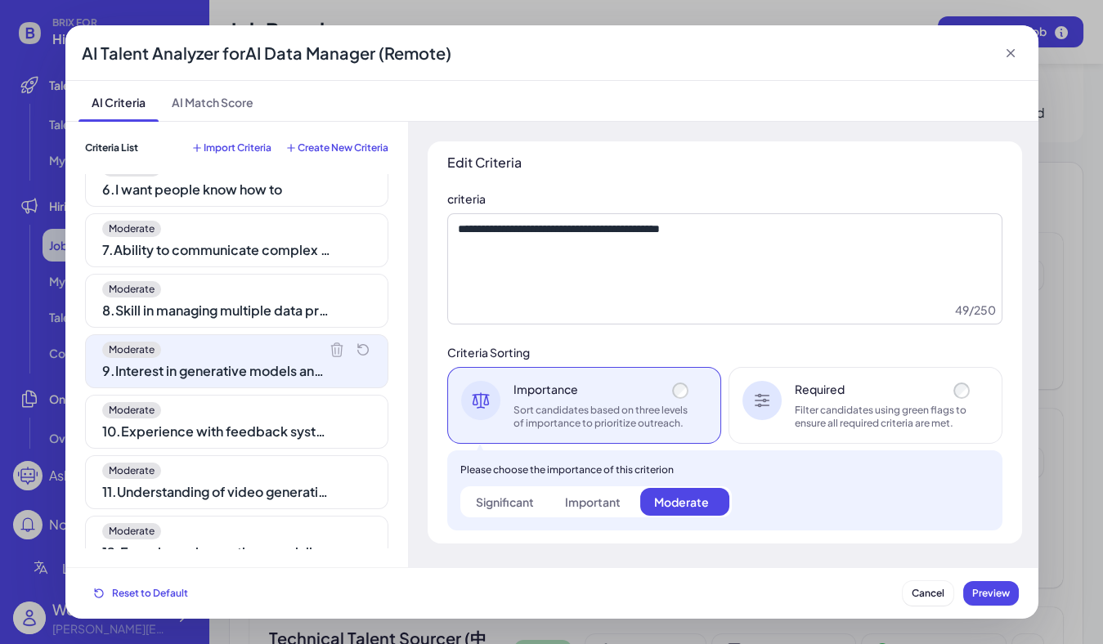
click at [287, 315] on div "Moderate 8 . Skill in managing multiple data priorities" at bounding box center [236, 301] width 303 height 54
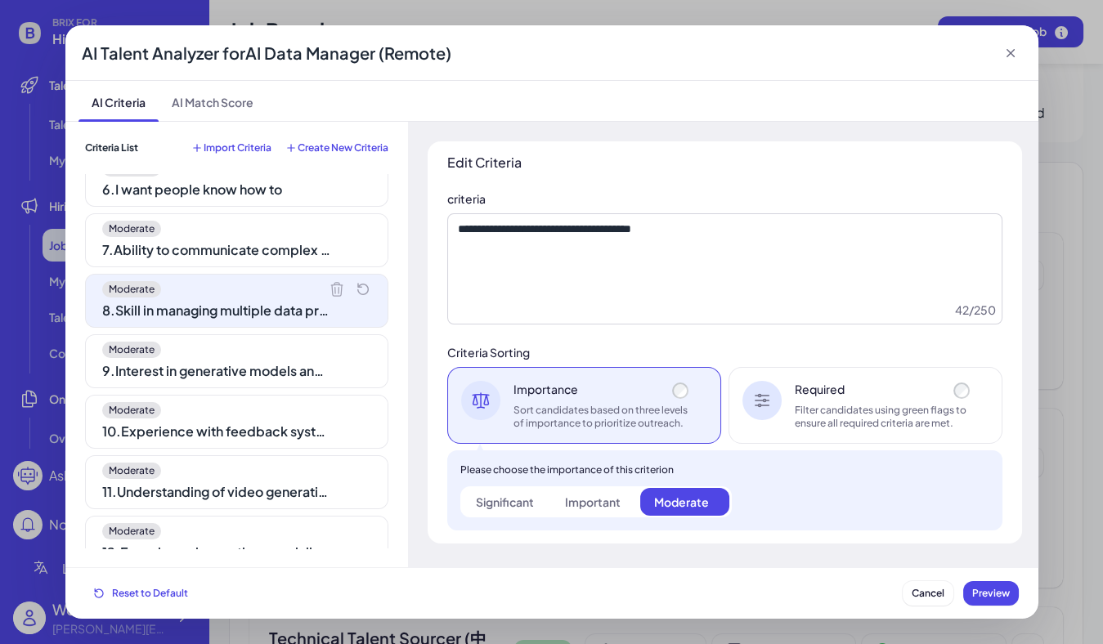
click at [1016, 52] on icon at bounding box center [1010, 53] width 16 height 16
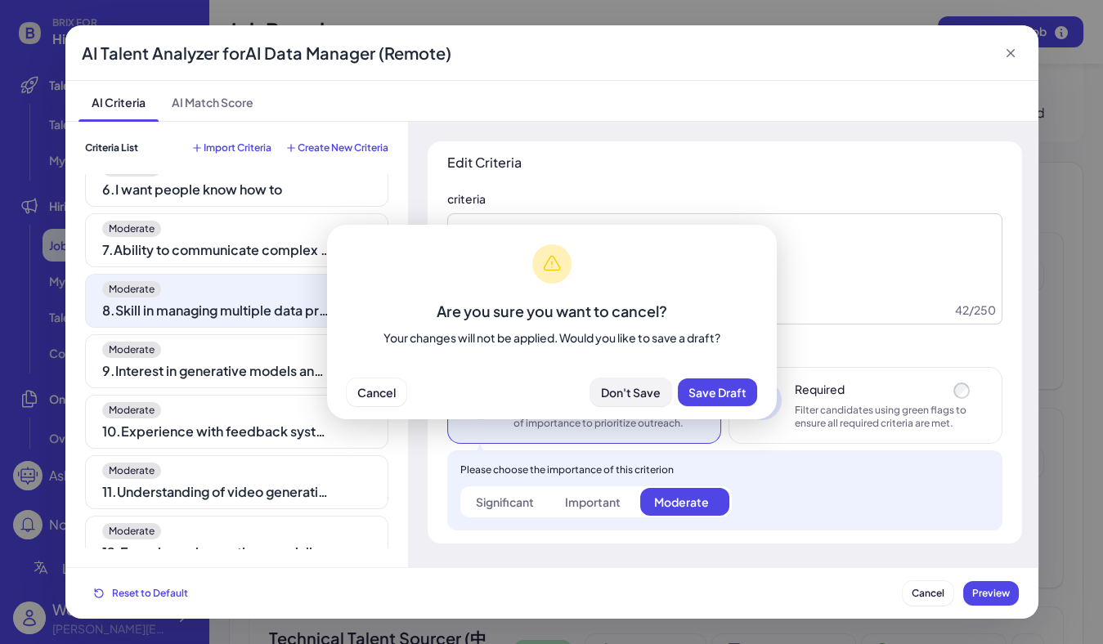
click at [661, 396] on button "Don't Save" at bounding box center [630, 392] width 81 height 28
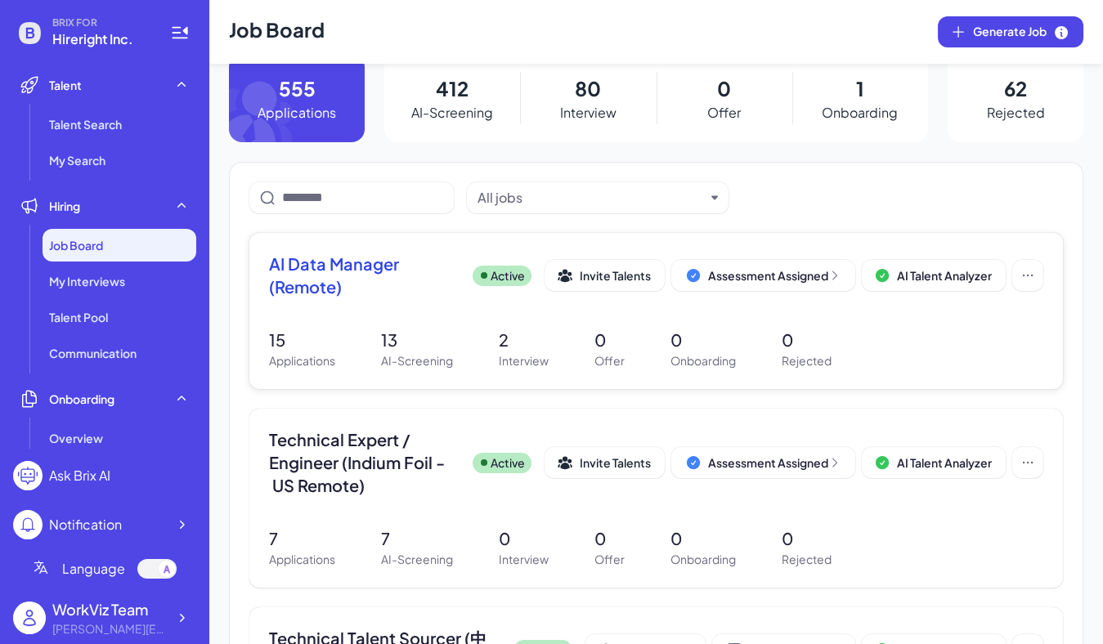
click at [311, 274] on span "AI Data Manager (Remote)" at bounding box center [364, 276] width 190 height 46
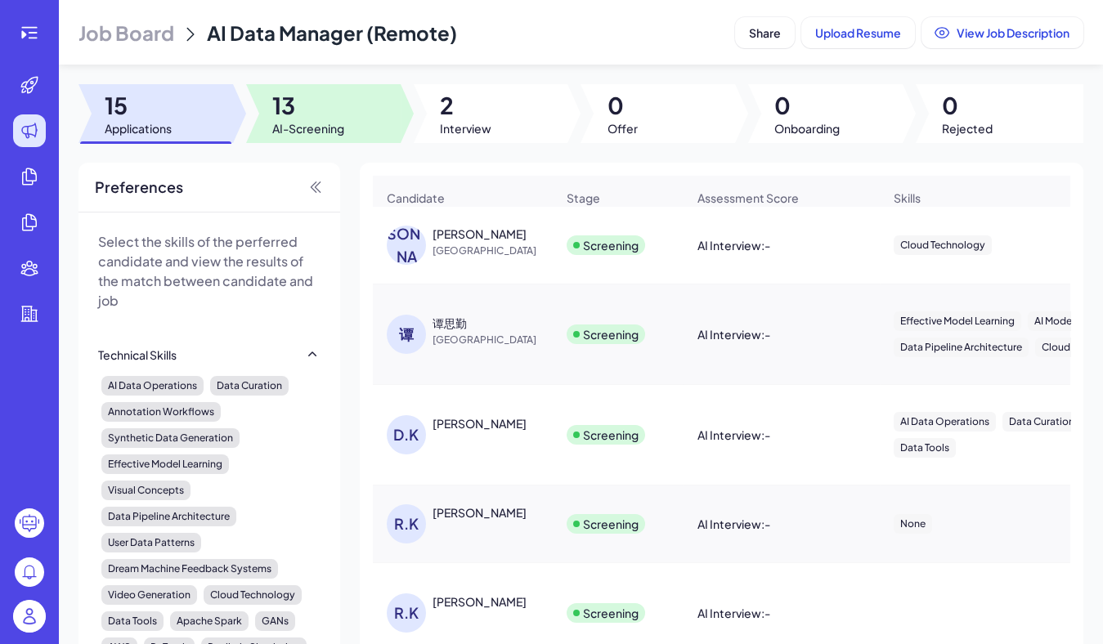
click at [292, 129] on span "AI-Screening" at bounding box center [308, 128] width 72 height 16
